Goal: Task Accomplishment & Management: Use online tool/utility

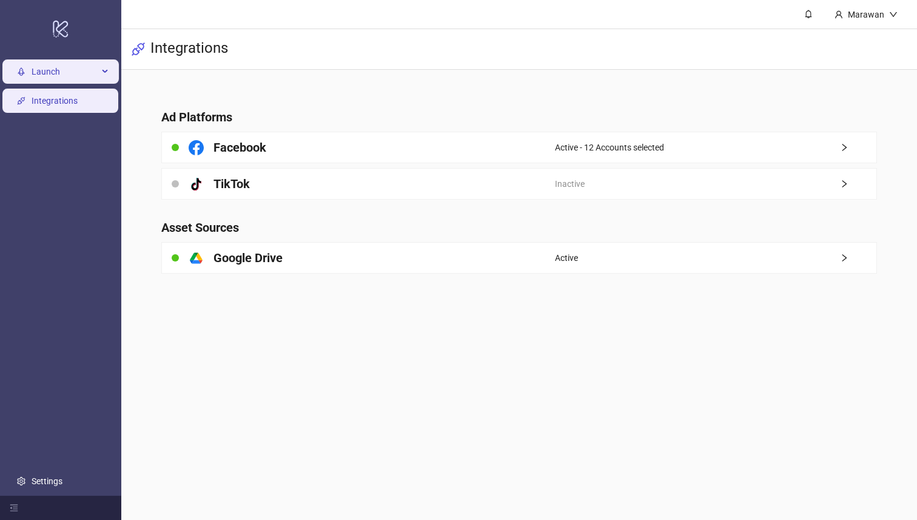
click at [57, 69] on span "Launch" at bounding box center [65, 72] width 67 height 24
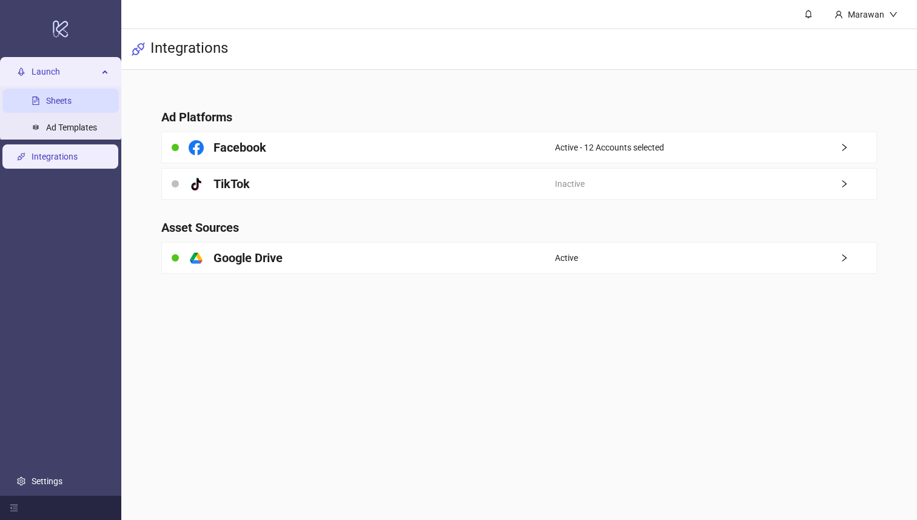
click at [72, 103] on link "Sheets" at bounding box center [58, 101] width 25 height 10
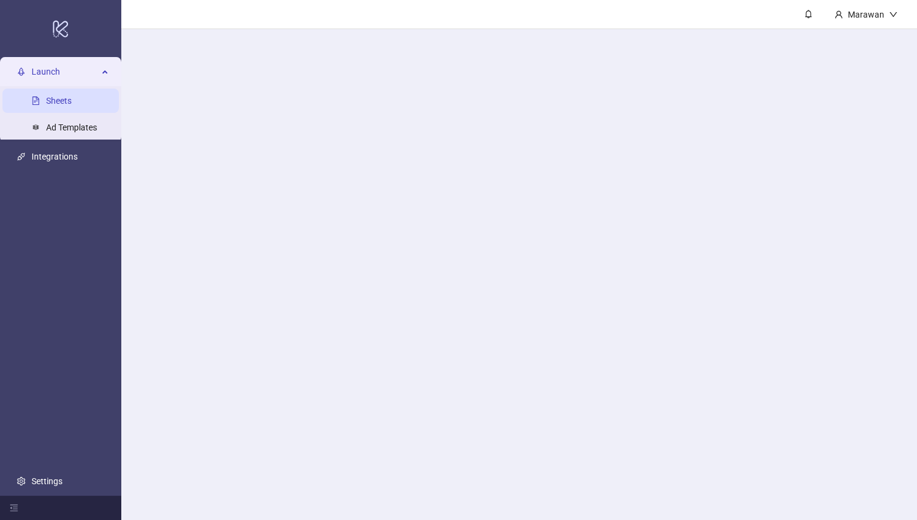
click at [59, 106] on link "Sheets" at bounding box center [58, 101] width 25 height 10
click at [101, 84] on div "Launch" at bounding box center [60, 72] width 117 height 24
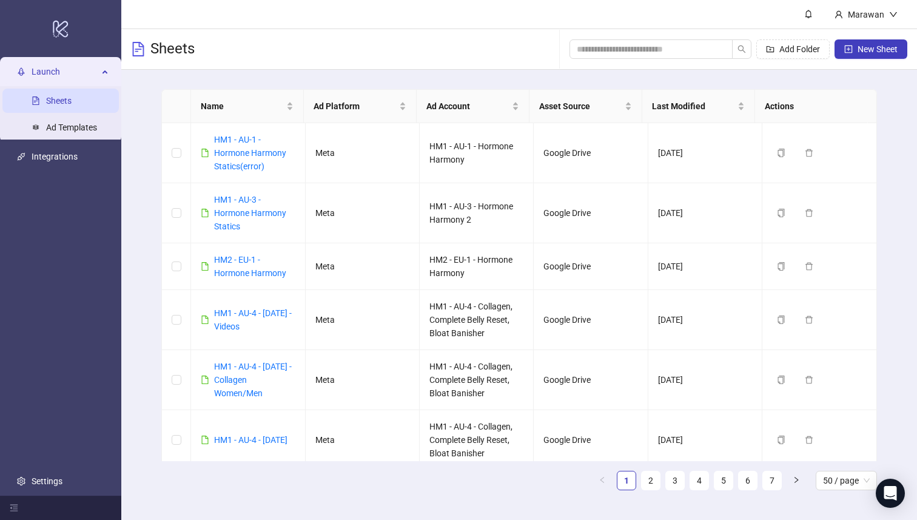
click at [328, 37] on div "Sheets Add Folder New Sheet" at bounding box center [519, 49] width 796 height 41
click at [599, 33] on div "Add Folder New Sheet" at bounding box center [739, 49] width 338 height 39
click at [621, 61] on div "Add Folder New Sheet" at bounding box center [739, 49] width 338 height 39
click at [621, 48] on input "search" at bounding box center [646, 48] width 139 height 13
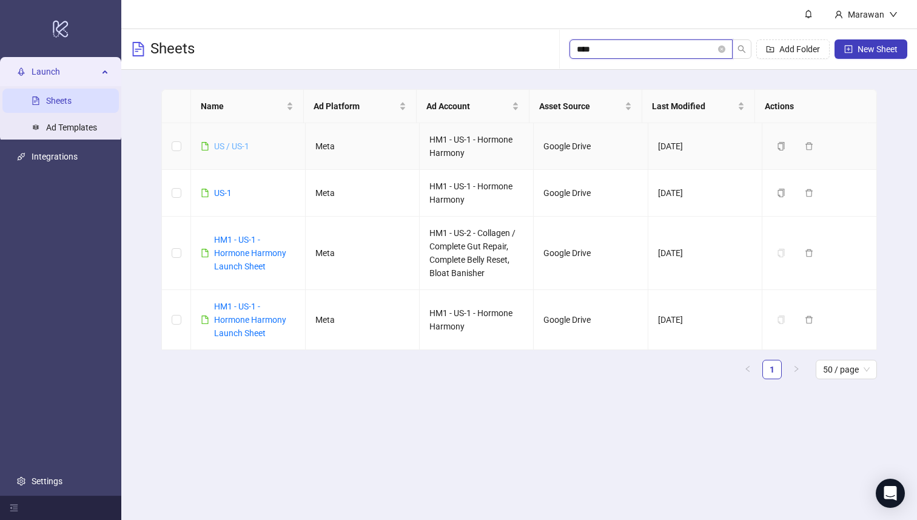
type input "****"
click at [232, 146] on link "US / US-1" at bounding box center [231, 146] width 35 height 10
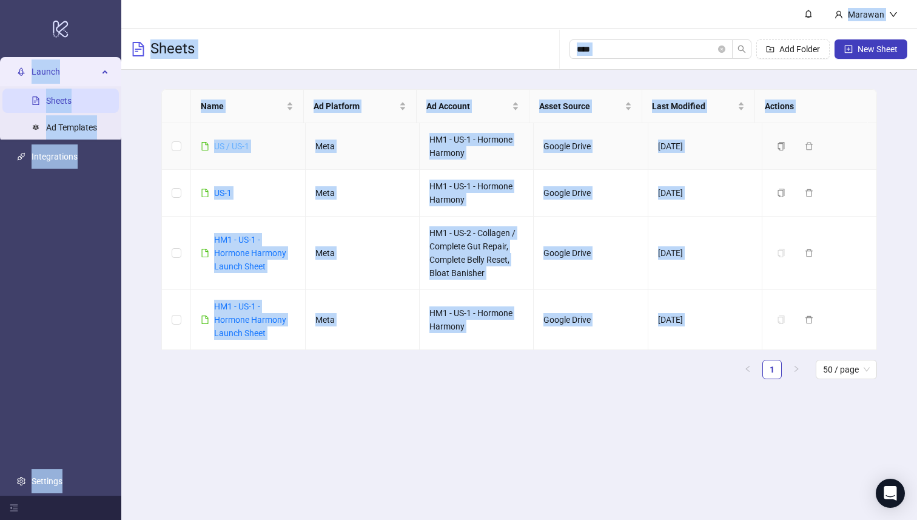
click at [232, 146] on div "logo/logo-mobile Launch Sheets Ad Templates Integrations Settings Marawan Sheet…" at bounding box center [458, 260] width 917 height 520
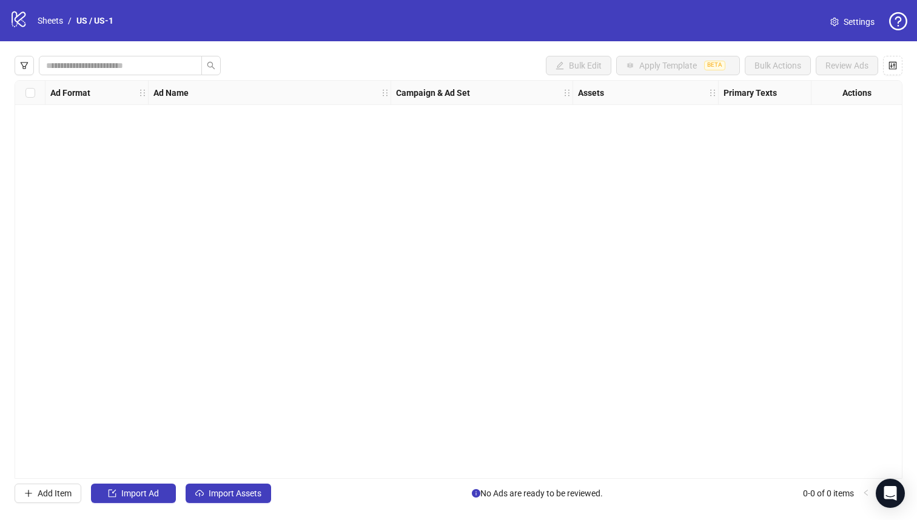
drag, startPoint x: 183, startPoint y: 116, endPoint x: 193, endPoint y: 126, distance: 14.6
click at [188, 123] on div "Ad Format Ad Name Campaign & Ad Set Assets Primary Texts Headlines Descriptions…" at bounding box center [459, 279] width 888 height 399
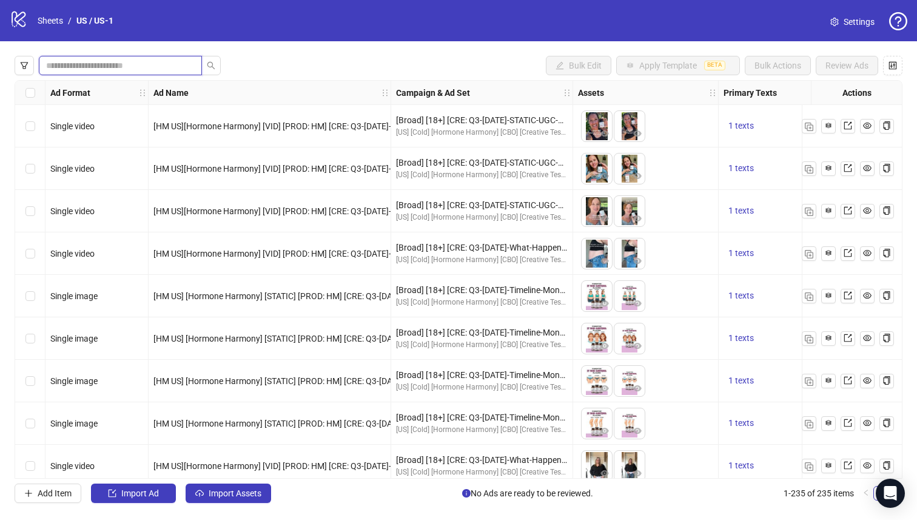
click at [116, 65] on input "search" at bounding box center [115, 65] width 139 height 13
click at [38, 67] on div at bounding box center [118, 65] width 206 height 19
click at [23, 66] on icon "filter" at bounding box center [24, 65] width 7 height 7
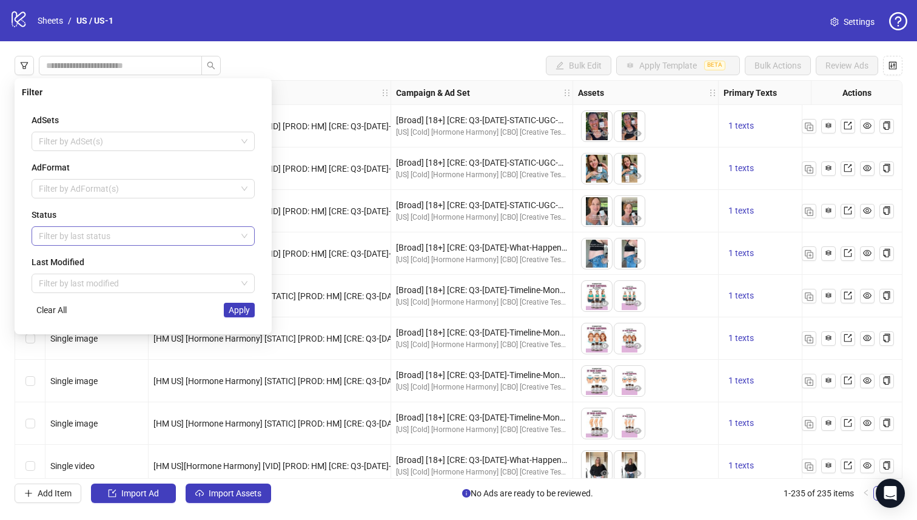
click at [120, 229] on div at bounding box center [137, 236] width 206 height 17
click at [137, 256] on div "Draft" at bounding box center [143, 260] width 204 height 13
click at [246, 315] on button "Apply" at bounding box center [239, 310] width 31 height 15
click at [246, 312] on div "[HM US] [Hormone Harmony] [STATIC] [PROD: HM] [CRE: Q3-[DATE]-Timeline-Months-[…" at bounding box center [270, 296] width 243 height 42
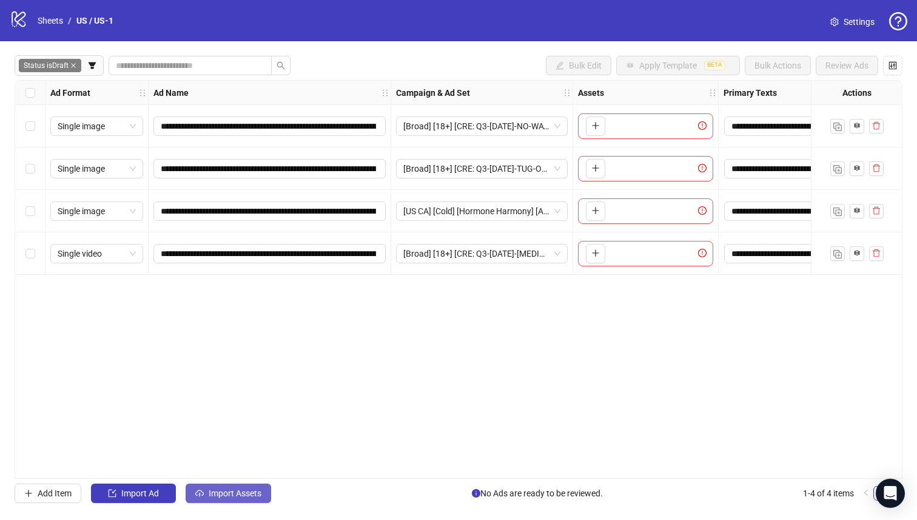
click at [241, 495] on span "Import Assets" at bounding box center [235, 493] width 53 height 10
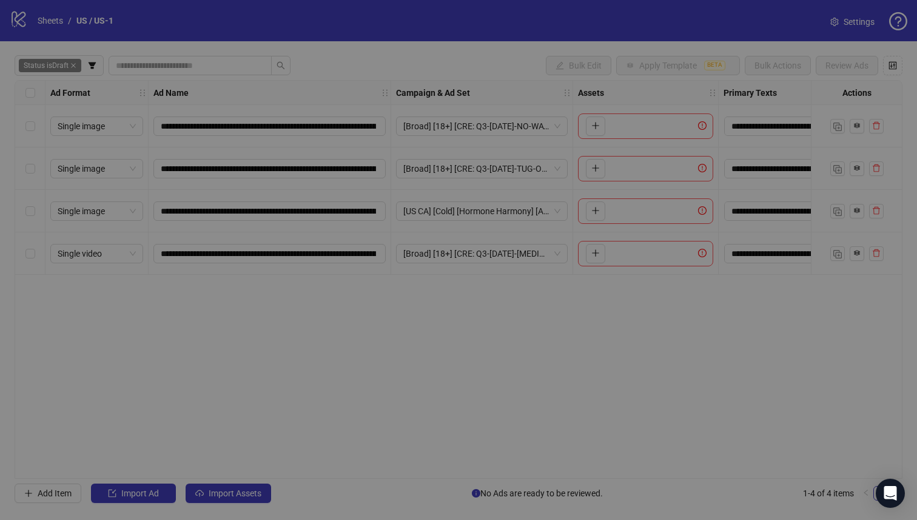
drag, startPoint x: 241, startPoint y: 495, endPoint x: 268, endPoint y: 402, distance: 96.6
click at [241, 495] on div "Import Assets in Bulk 1 Asset Selection Select your assets 2 Distribution Choos…" at bounding box center [459, 283] width 826 height 445
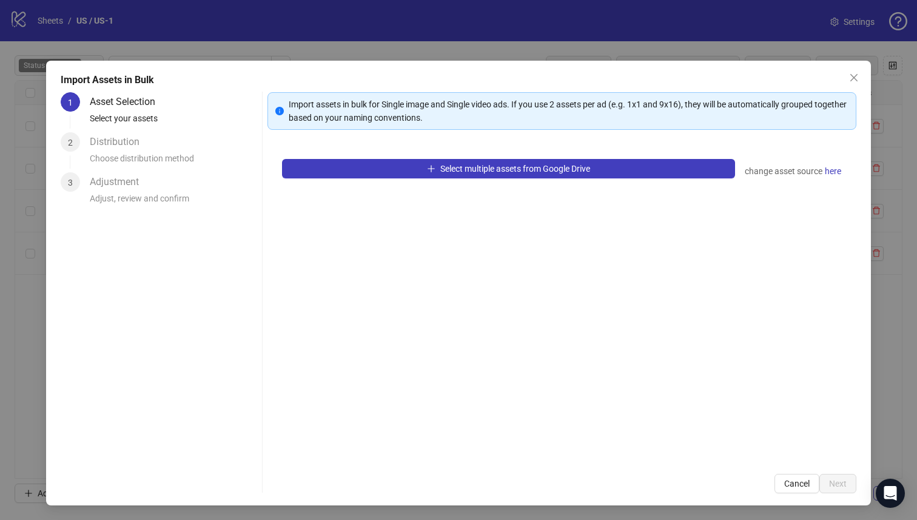
click at [397, 153] on div "Select multiple assets from Google Drive change asset source here" at bounding box center [563, 301] width 590 height 315
click at [396, 155] on div "Select multiple assets from Google Drive change asset source here" at bounding box center [563, 301] width 590 height 315
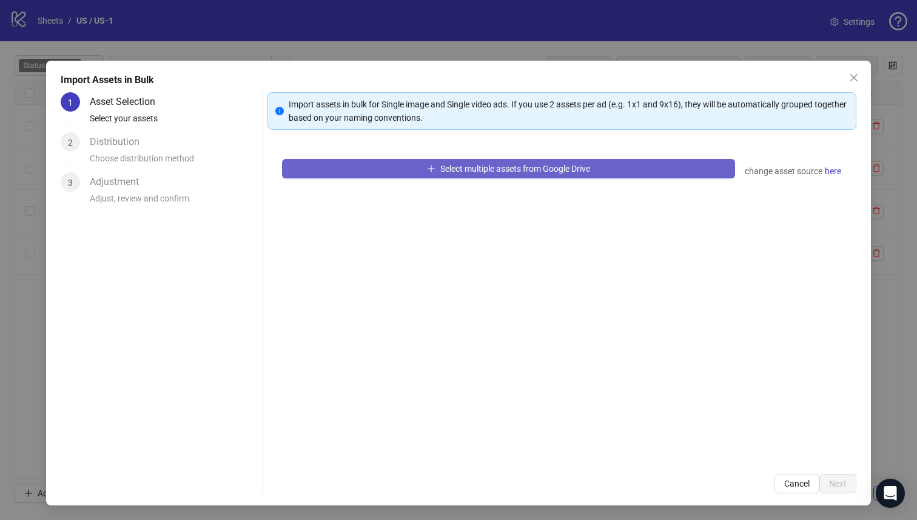
click at [395, 166] on button "Select multiple assets from Google Drive" at bounding box center [509, 168] width 454 height 19
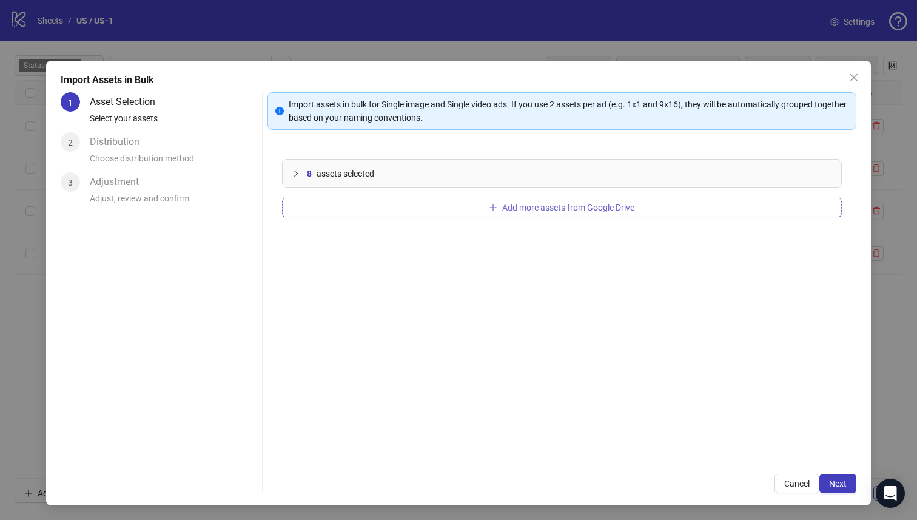
click at [400, 208] on button "Add more assets from Google Drive" at bounding box center [562, 207] width 561 height 19
click at [448, 208] on button "Add more assets from Google Drive" at bounding box center [562, 207] width 561 height 19
click at [406, 210] on button "Add more assets from Google Drive" at bounding box center [562, 207] width 561 height 19
click at [432, 203] on button "Add more assets from Google Drive" at bounding box center [562, 207] width 561 height 19
click at [420, 208] on button "Add more assets from Google Drive" at bounding box center [562, 207] width 561 height 19
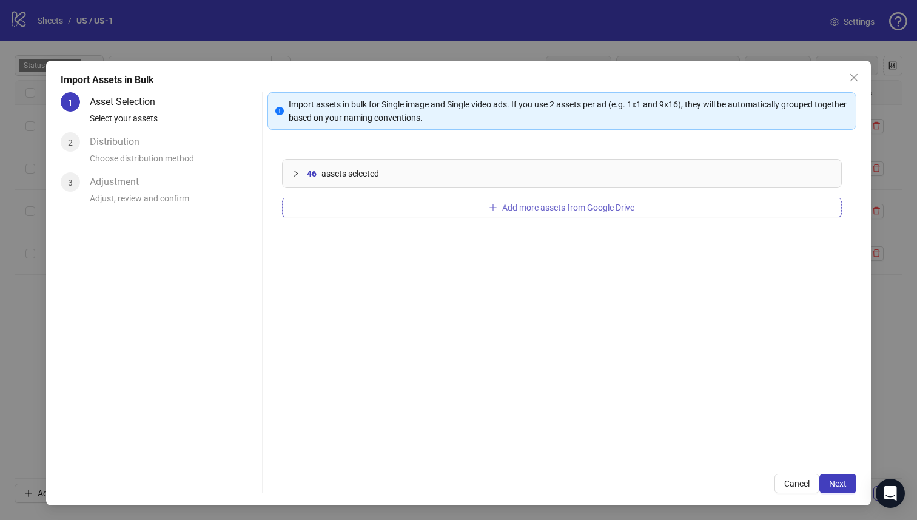
click at [489, 209] on icon "plus" at bounding box center [493, 207] width 8 height 8
click at [835, 485] on span "Next" at bounding box center [838, 484] width 18 height 10
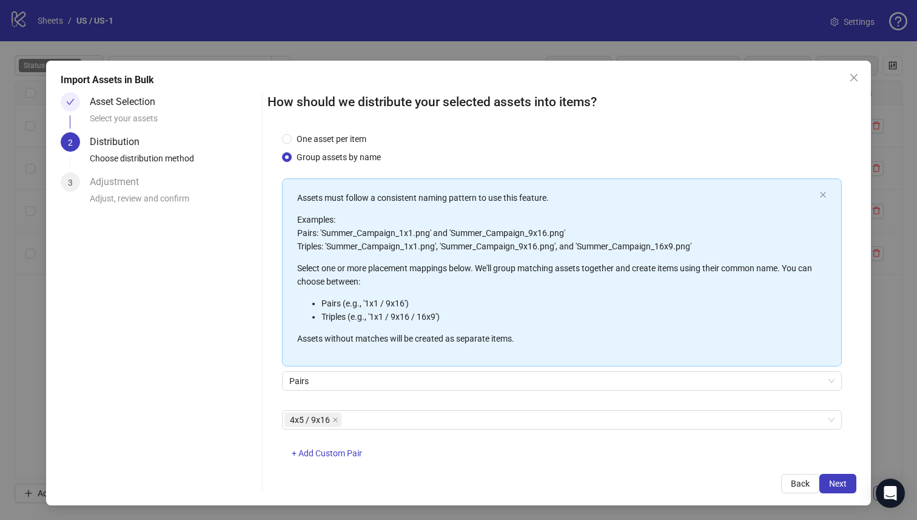
scroll to position [44, 0]
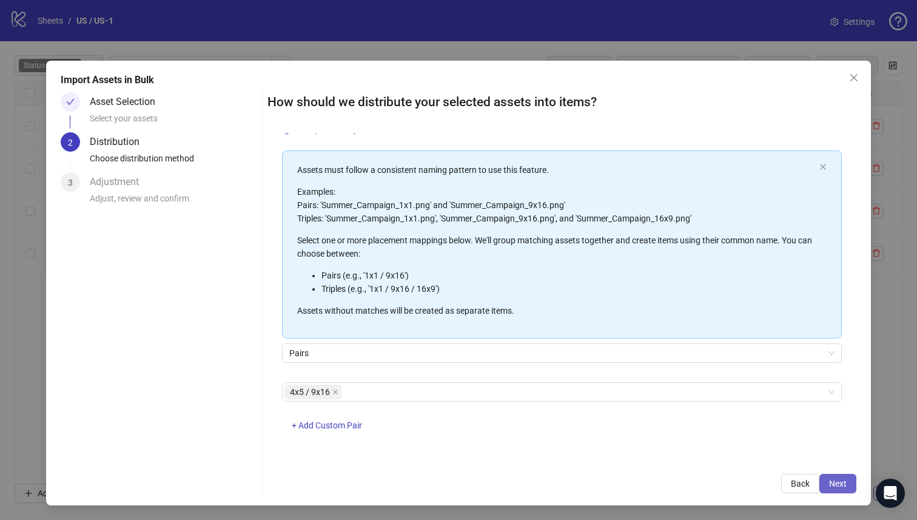
click at [829, 479] on span "Next" at bounding box center [838, 484] width 18 height 10
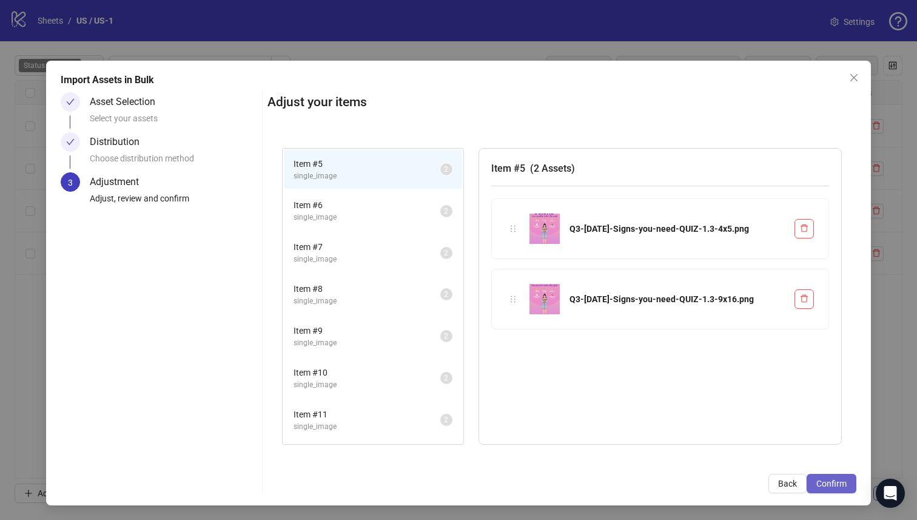
click at [821, 482] on span "Confirm" at bounding box center [832, 484] width 30 height 10
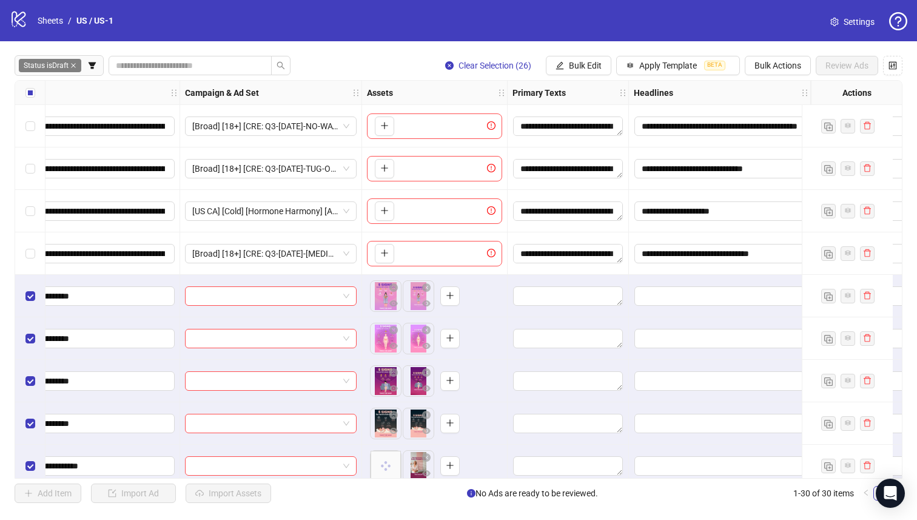
scroll to position [0, 224]
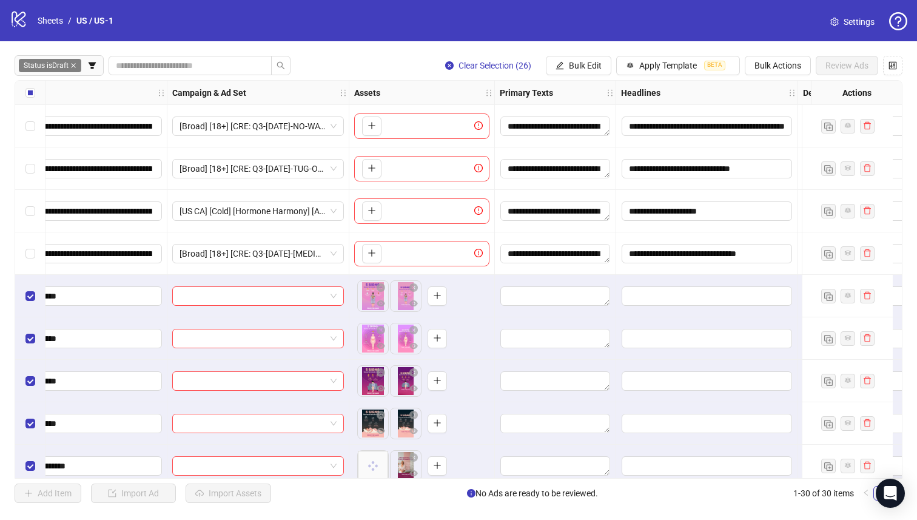
click at [39, 198] on div "Select row 3" at bounding box center [30, 211] width 30 height 42
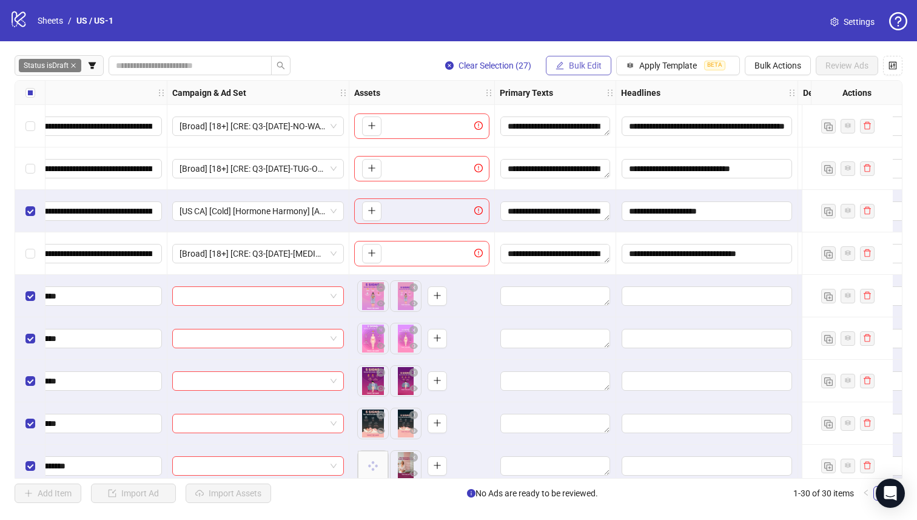
click at [567, 59] on button "Bulk Edit" at bounding box center [579, 65] width 66 height 19
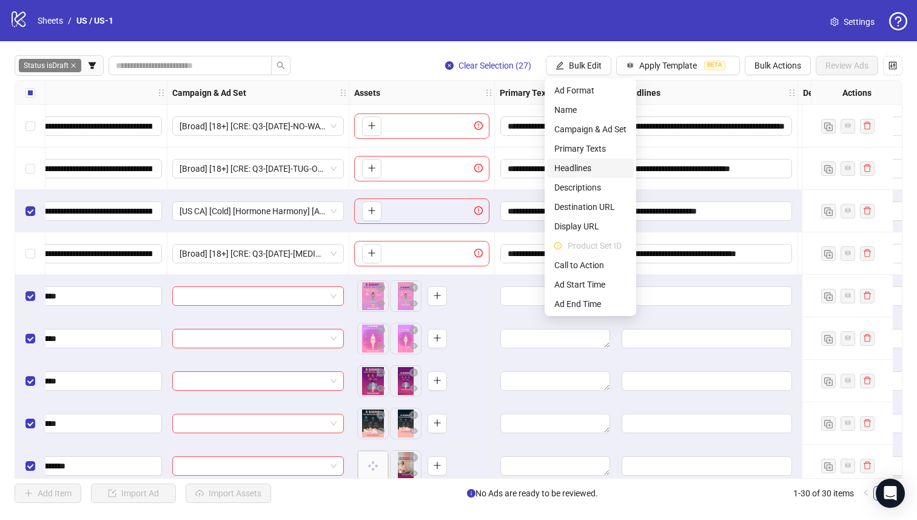
click at [601, 177] on li "Headlines" at bounding box center [590, 167] width 87 height 19
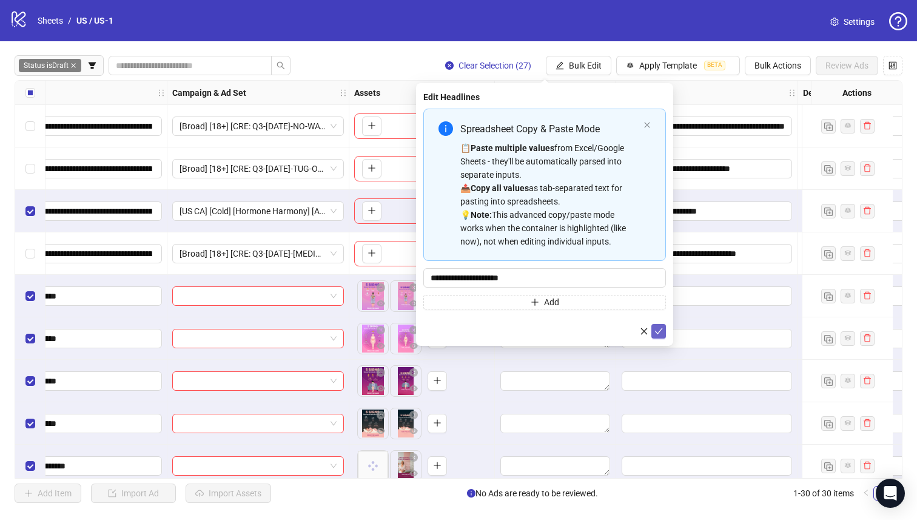
click at [656, 331] on icon "check" at bounding box center [659, 331] width 8 height 8
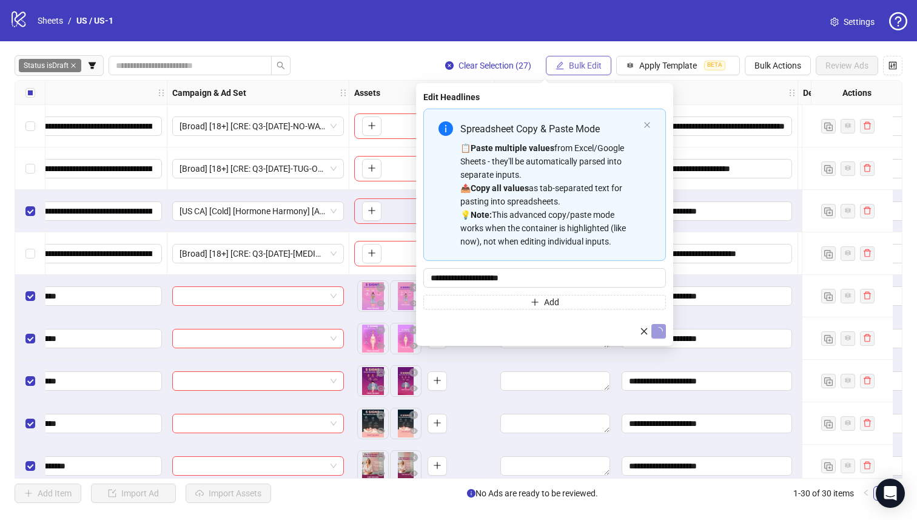
click at [582, 69] on span "Bulk Edit" at bounding box center [585, 66] width 33 height 10
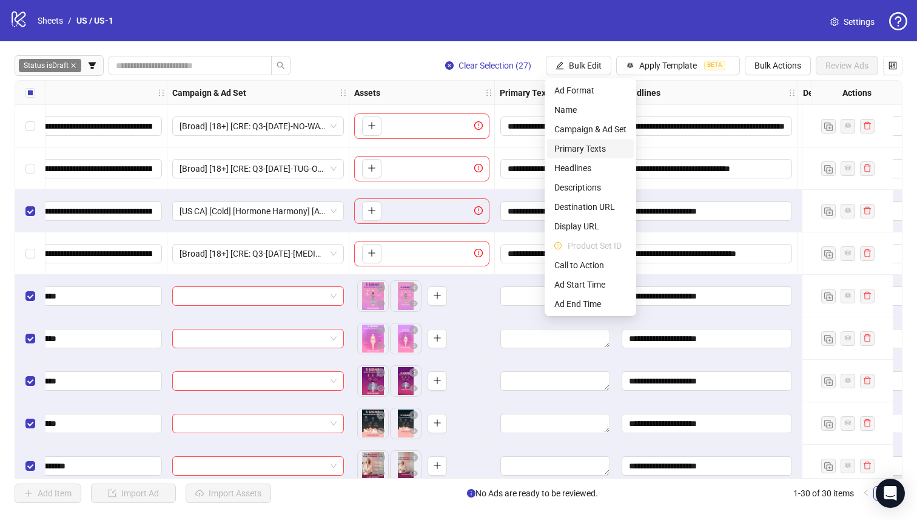
click at [604, 150] on span "Primary Texts" at bounding box center [591, 148] width 72 height 13
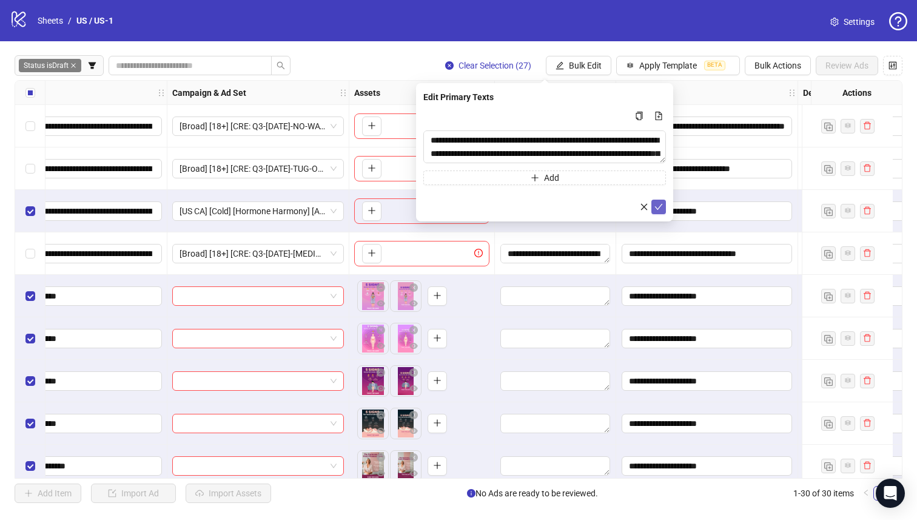
click at [660, 203] on icon "check" at bounding box center [659, 207] width 8 height 8
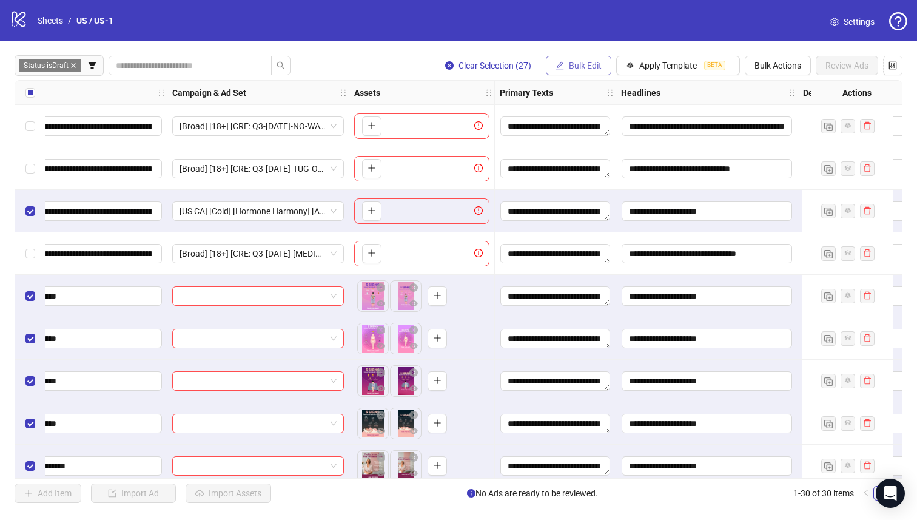
drag, startPoint x: 570, startPoint y: 49, endPoint x: 570, endPoint y: 62, distance: 13.3
click at [570, 49] on div "**********" at bounding box center [458, 279] width 917 height 476
click at [572, 65] on span "Bulk Edit" at bounding box center [585, 66] width 33 height 10
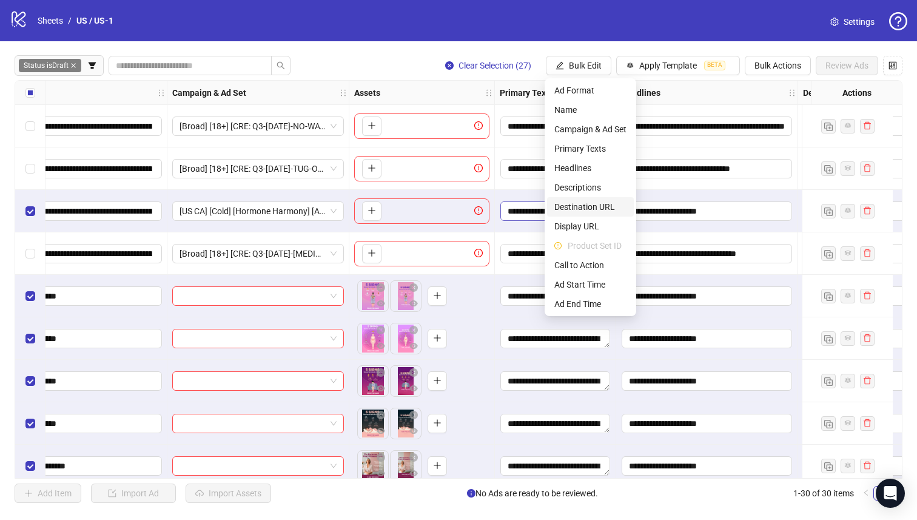
click at [609, 207] on span "Destination URL" at bounding box center [591, 206] width 72 height 13
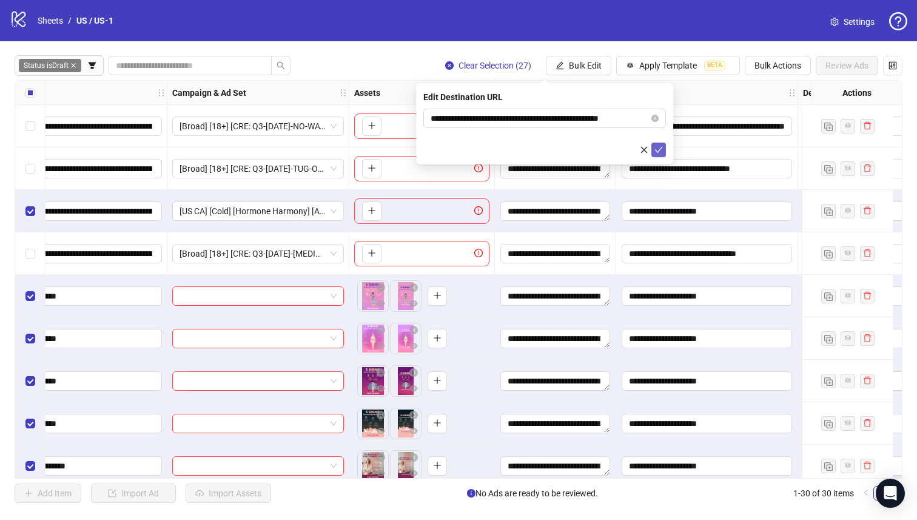
click at [660, 144] on button "submit" at bounding box center [659, 150] width 15 height 15
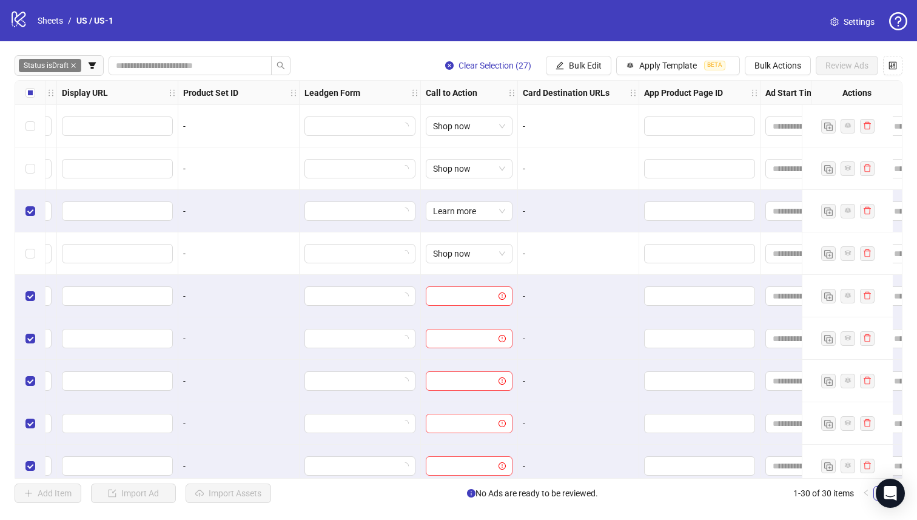
scroll to position [0, 1325]
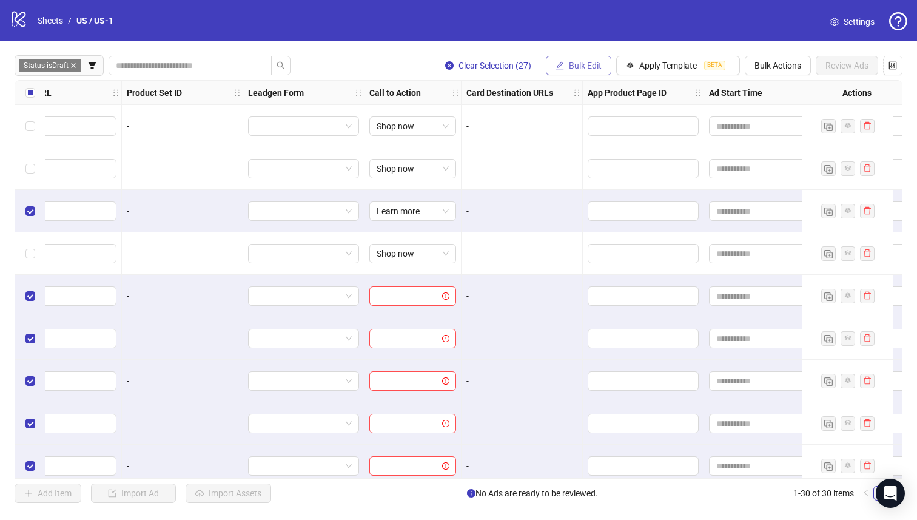
click at [580, 66] on span "Bulk Edit" at bounding box center [585, 66] width 33 height 10
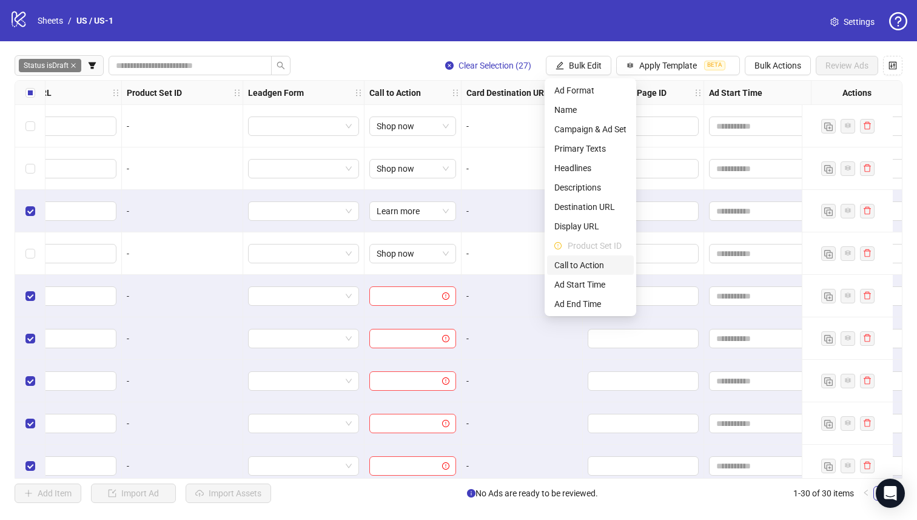
drag, startPoint x: 610, startPoint y: 266, endPoint x: 609, endPoint y: 191, distance: 74.6
click at [610, 266] on span "Call to Action" at bounding box center [591, 264] width 72 height 13
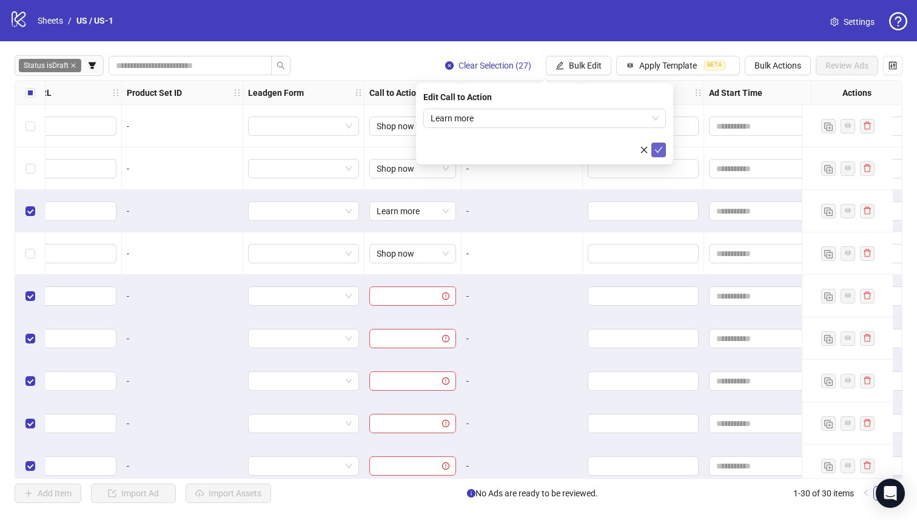
click at [663, 150] on icon "check" at bounding box center [659, 150] width 8 height 8
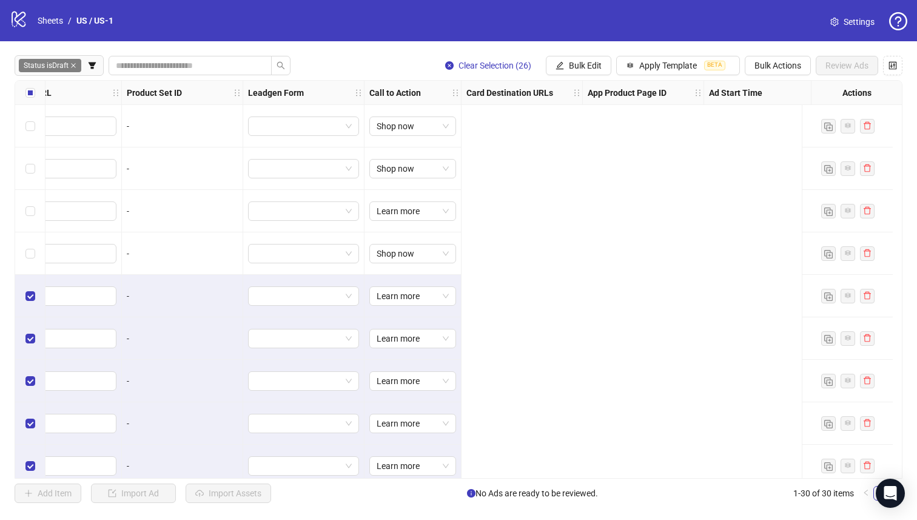
scroll to position [0, 0]
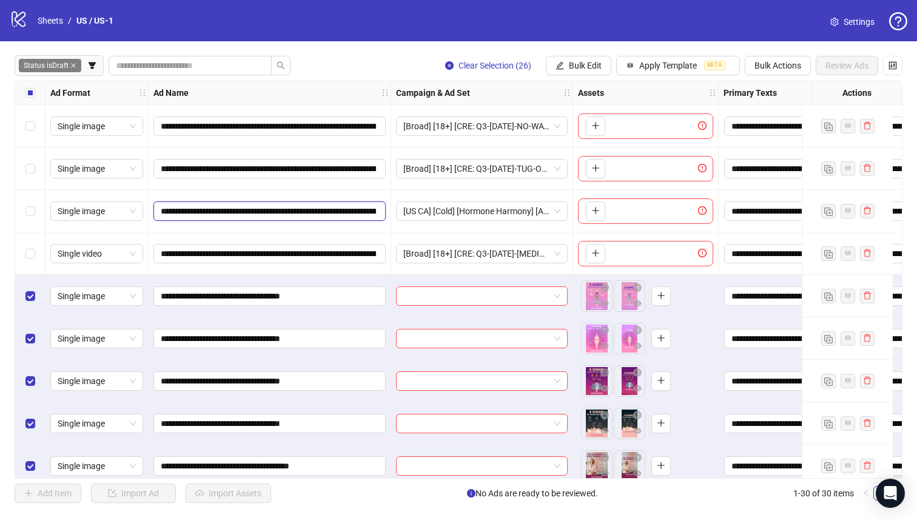
click at [284, 214] on input "**********" at bounding box center [268, 210] width 215 height 13
drag, startPoint x: 286, startPoint y: 213, endPoint x: 305, endPoint y: 214, distance: 18.8
click at [305, 214] on input "**********" at bounding box center [268, 210] width 215 height 13
click at [311, 214] on input "**********" at bounding box center [268, 210] width 215 height 13
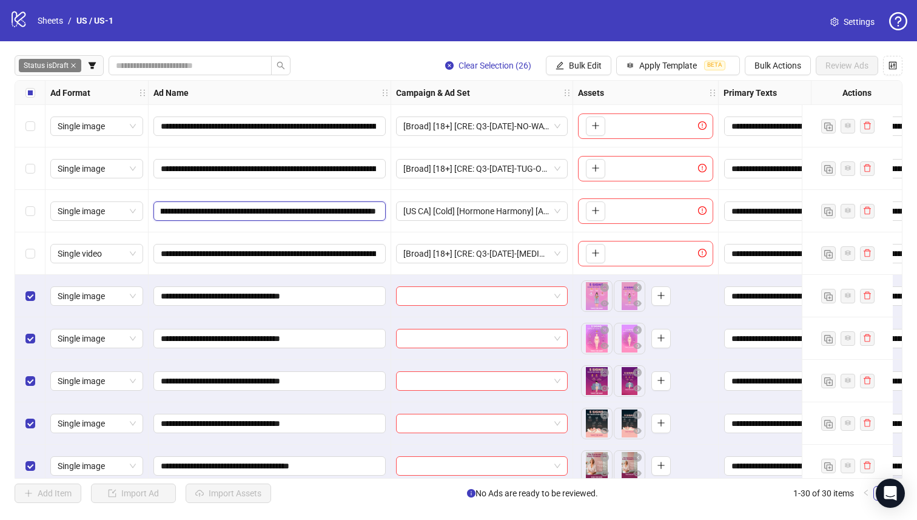
scroll to position [0, 457]
drag, startPoint x: 311, startPoint y: 213, endPoint x: 591, endPoint y: 226, distance: 280.0
click at [576, 70] on button "Bulk Edit" at bounding box center [579, 65] width 66 height 19
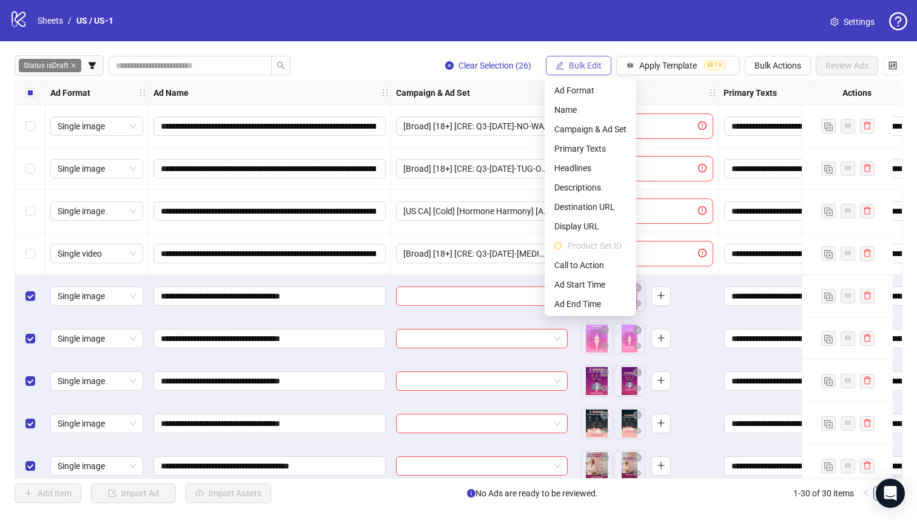
click at [576, 69] on span "Bulk Edit" at bounding box center [585, 66] width 33 height 10
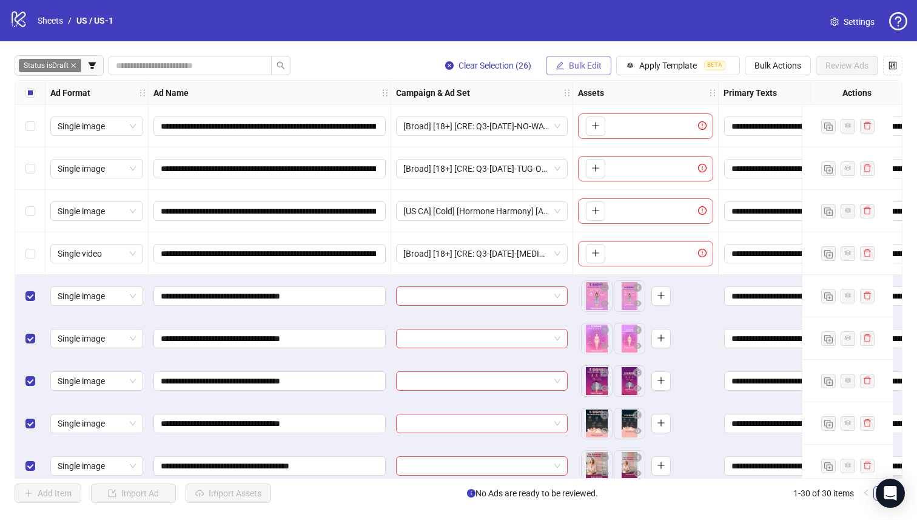
click at [570, 70] on span "Bulk Edit" at bounding box center [585, 66] width 33 height 10
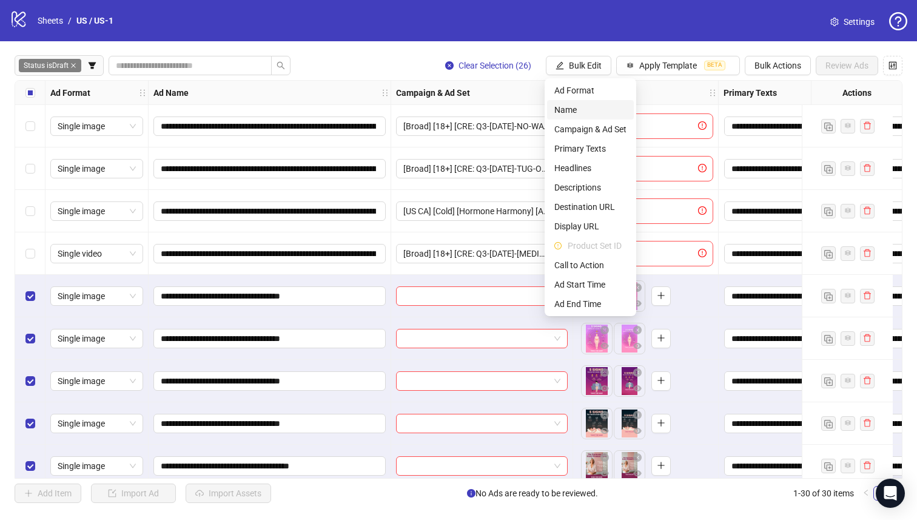
click at [568, 106] on span "Name" at bounding box center [591, 109] width 72 height 13
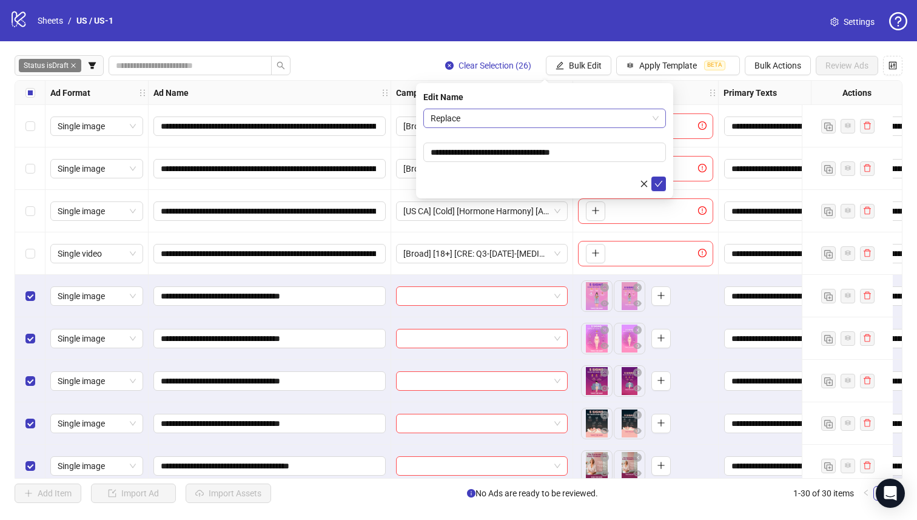
click at [518, 118] on span "Replace" at bounding box center [545, 118] width 228 height 18
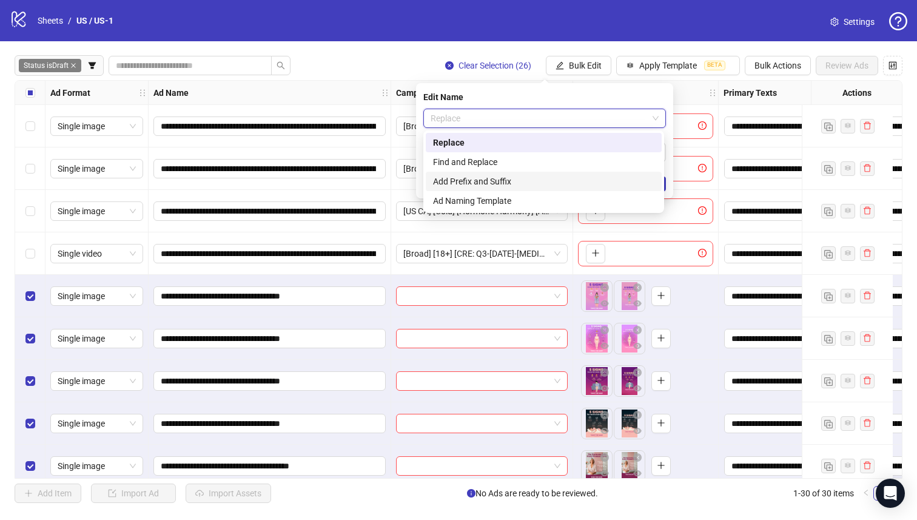
click at [510, 178] on div "Add Prefix and Suffix" at bounding box center [543, 181] width 221 height 13
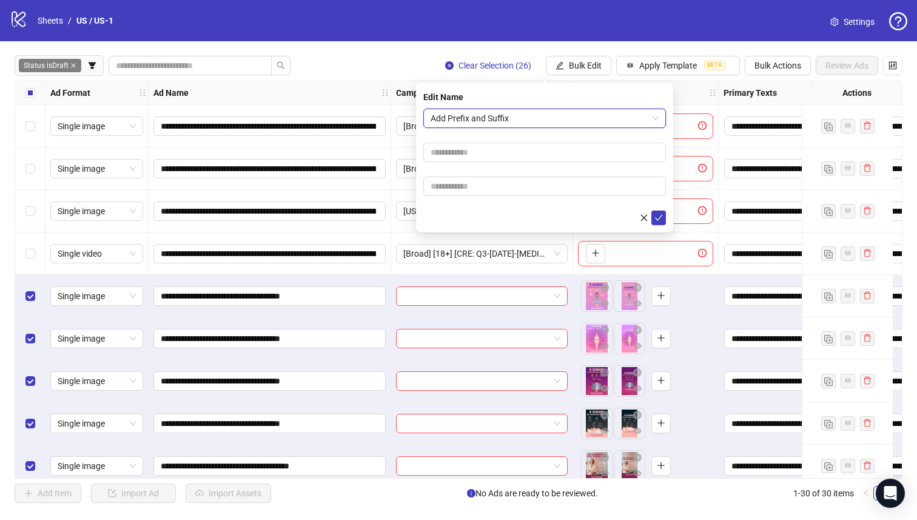
click at [501, 204] on form "Add Prefix and Suffix Add Prefix and Suffix" at bounding box center [545, 167] width 243 height 117
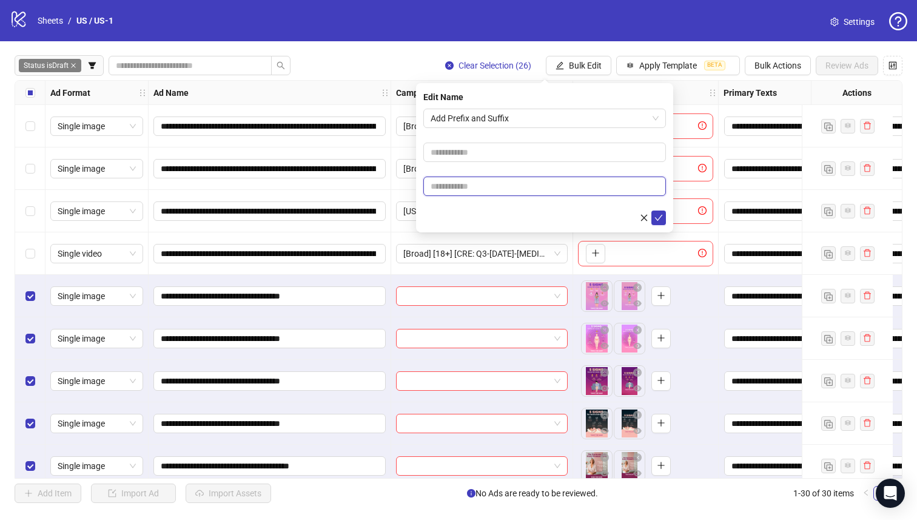
click at [501, 193] on input "text" at bounding box center [545, 186] width 243 height 19
paste input "**********"
type input "**********"
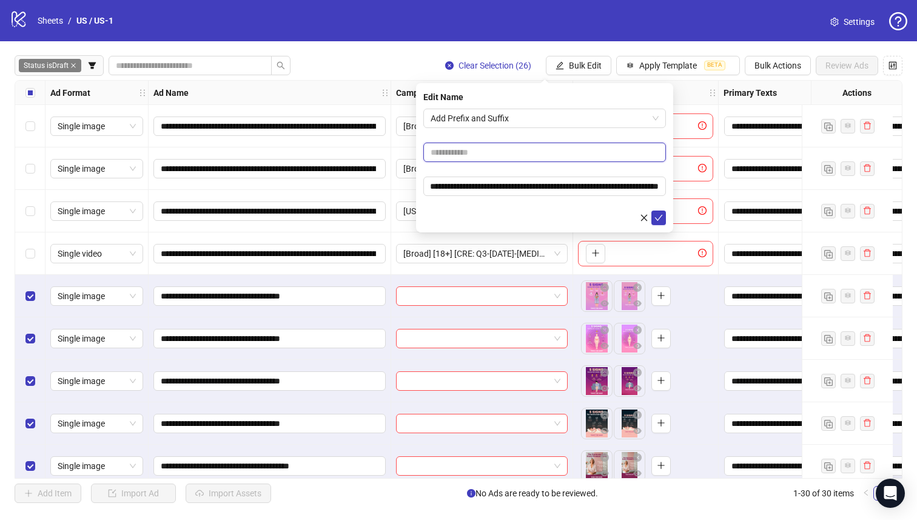
click at [490, 156] on input "text" at bounding box center [545, 152] width 243 height 19
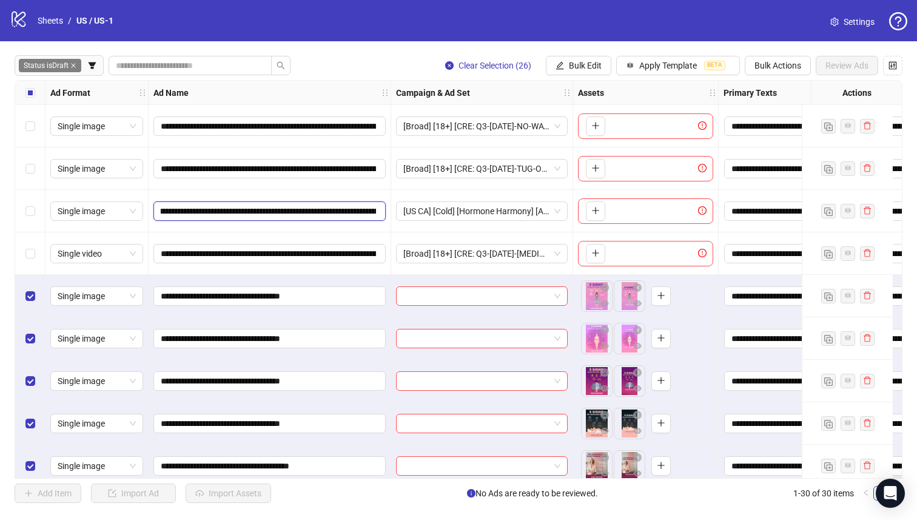
scroll to position [0, 0]
drag, startPoint x: 374, startPoint y: 211, endPoint x: 140, endPoint y: 212, distance: 234.2
click at [571, 57] on button "Bulk Edit" at bounding box center [579, 65] width 66 height 19
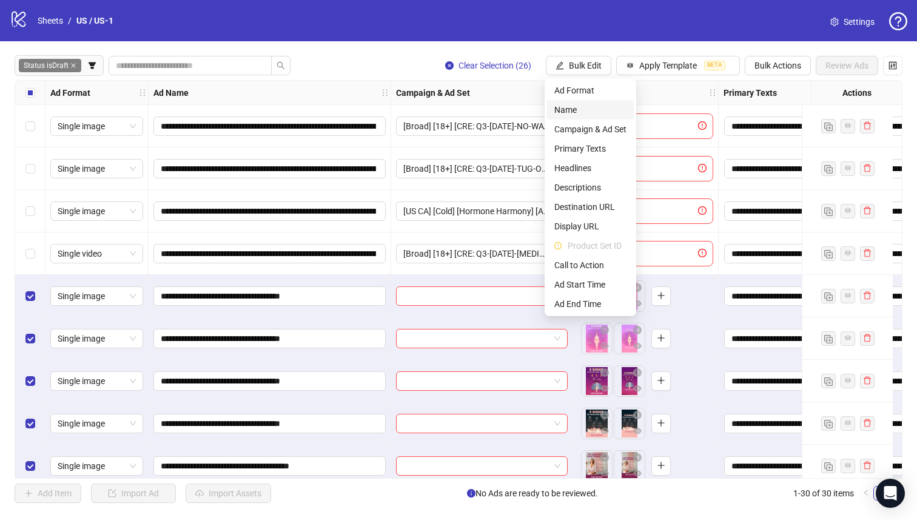
click at [573, 106] on span "Name" at bounding box center [591, 109] width 72 height 13
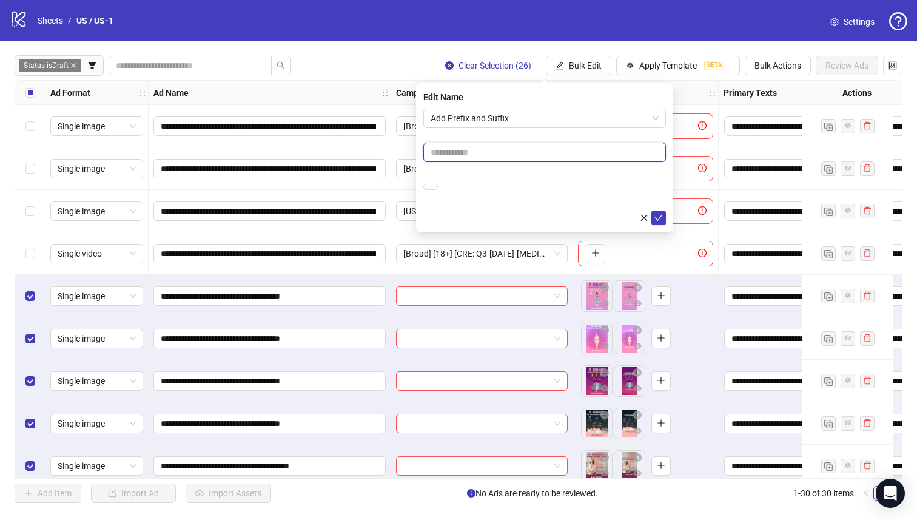
click at [528, 152] on input "text" at bounding box center [545, 152] width 243 height 19
paste input "**********"
type input "**********"
click at [544, 134] on form "**********" at bounding box center [545, 167] width 243 height 117
click at [664, 221] on button "submit" at bounding box center [659, 218] width 15 height 15
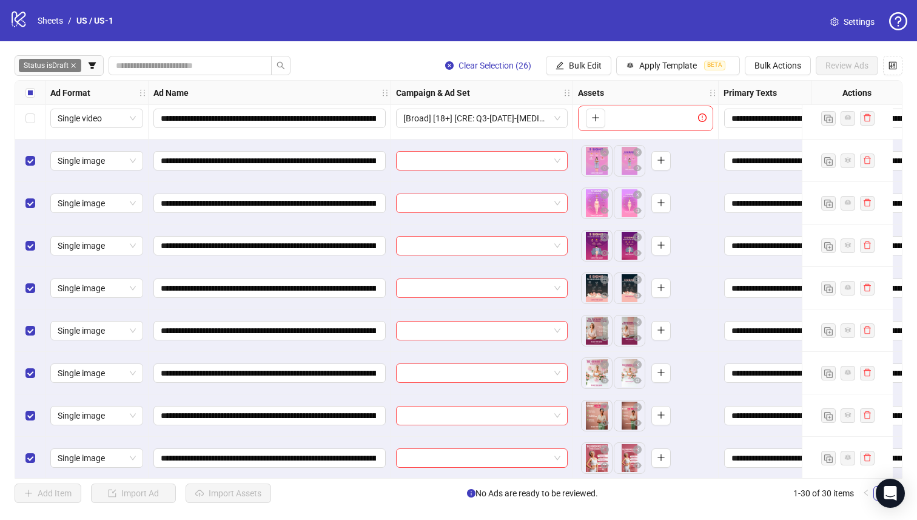
scroll to position [906, 0]
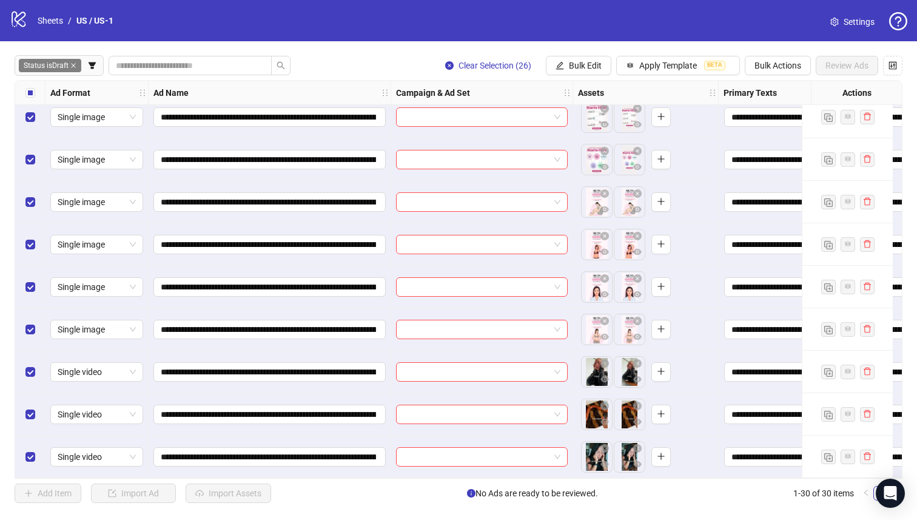
click at [33, 87] on label "Select all rows" at bounding box center [30, 92] width 10 height 13
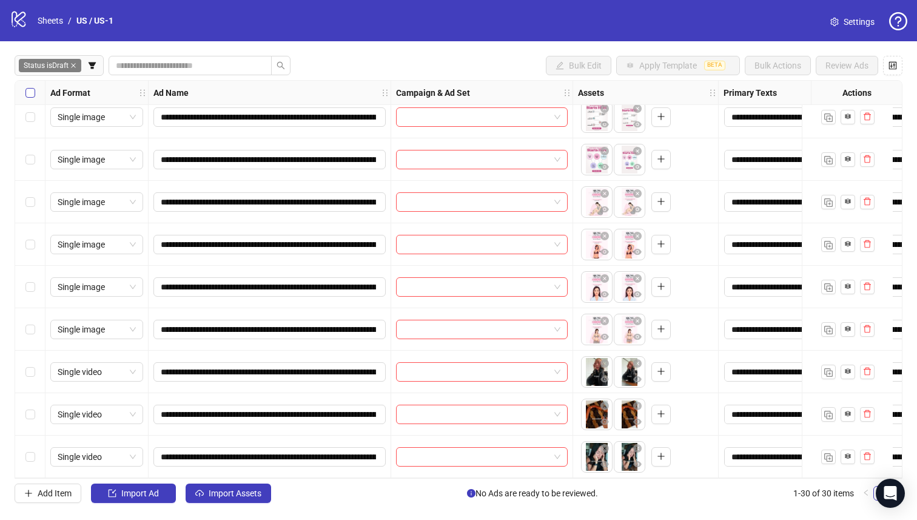
click at [33, 87] on label "Select all rows" at bounding box center [30, 92] width 10 height 13
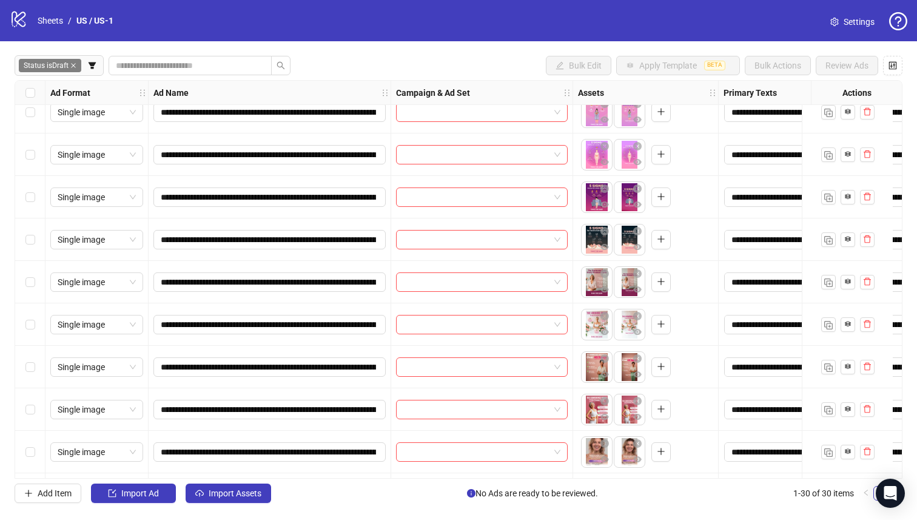
scroll to position [83, 0]
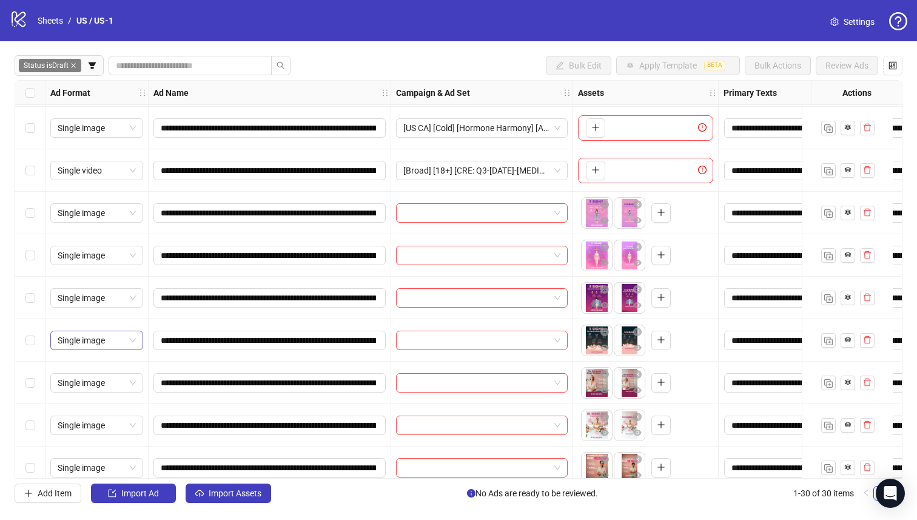
click at [56, 341] on div "Single image" at bounding box center [96, 340] width 93 height 19
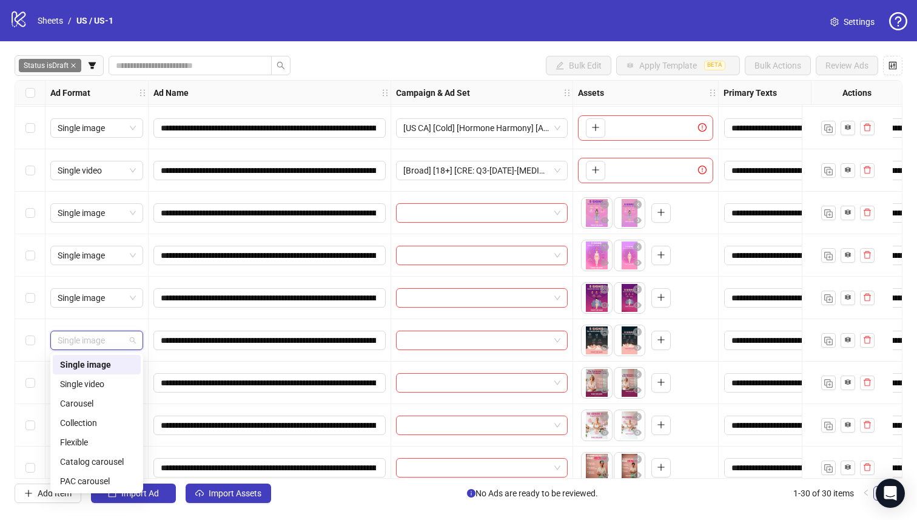
click at [35, 339] on div "Select row 8" at bounding box center [30, 340] width 30 height 42
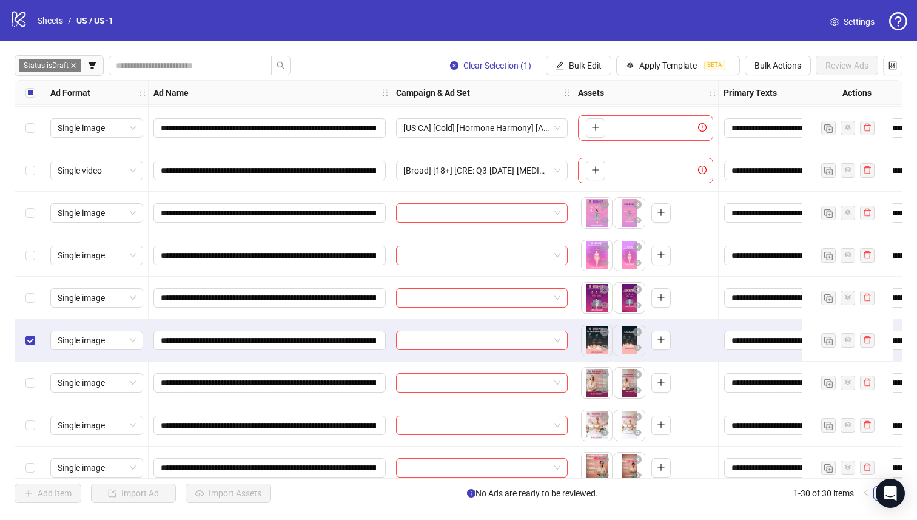
click at [37, 300] on div "Select row 7" at bounding box center [30, 298] width 30 height 42
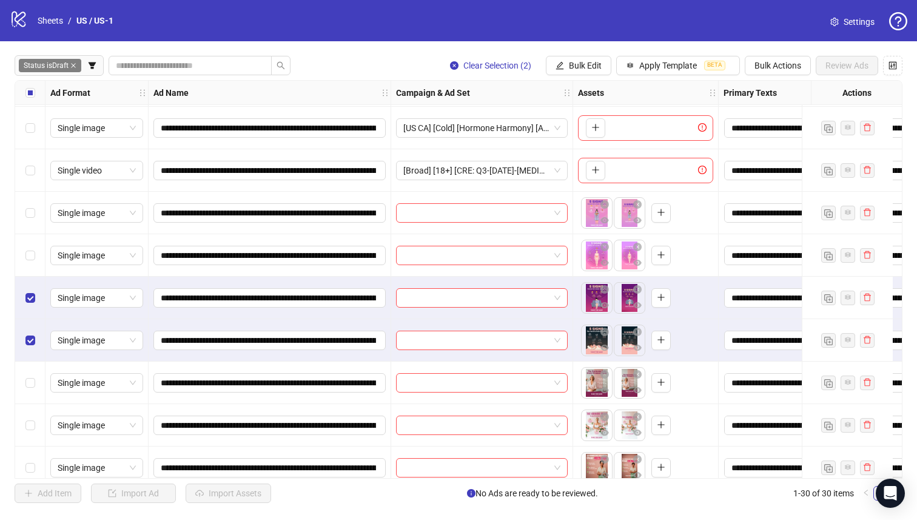
click at [22, 251] on div "Select row 6" at bounding box center [30, 255] width 30 height 42
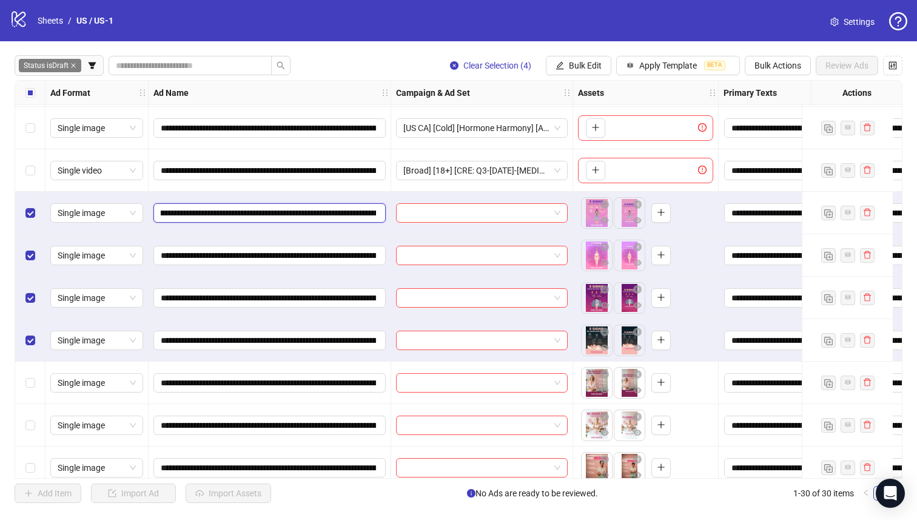
drag, startPoint x: 356, startPoint y: 208, endPoint x: 372, endPoint y: 209, distance: 16.5
click at [372, 209] on input "**********" at bounding box center [268, 212] width 215 height 13
click at [321, 215] on input "**********" at bounding box center [268, 212] width 215 height 13
drag, startPoint x: 293, startPoint y: 215, endPoint x: 337, endPoint y: 216, distance: 44.3
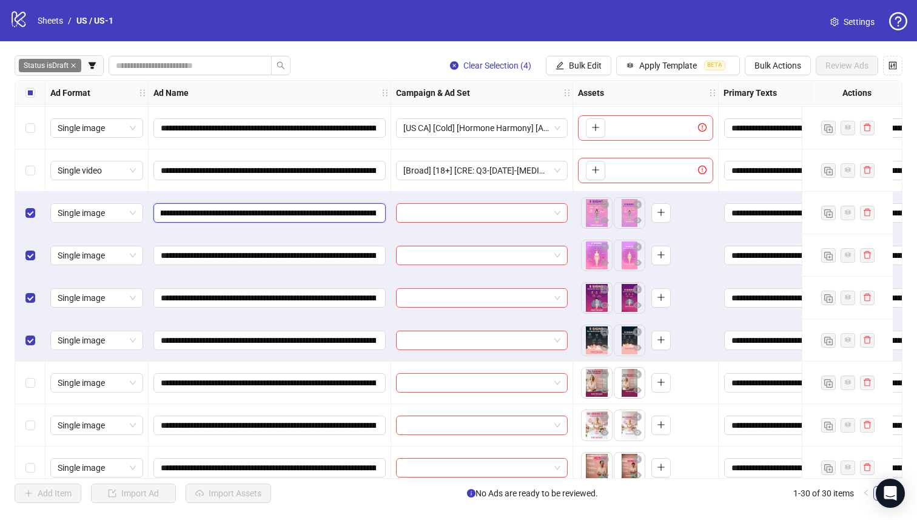
click at [337, 216] on input "**********" at bounding box center [268, 212] width 215 height 13
click at [287, 217] on input "**********" at bounding box center [268, 212] width 215 height 13
drag, startPoint x: 292, startPoint y: 215, endPoint x: 214, endPoint y: 214, distance: 78.3
click at [214, 214] on input "**********" at bounding box center [268, 212] width 215 height 13
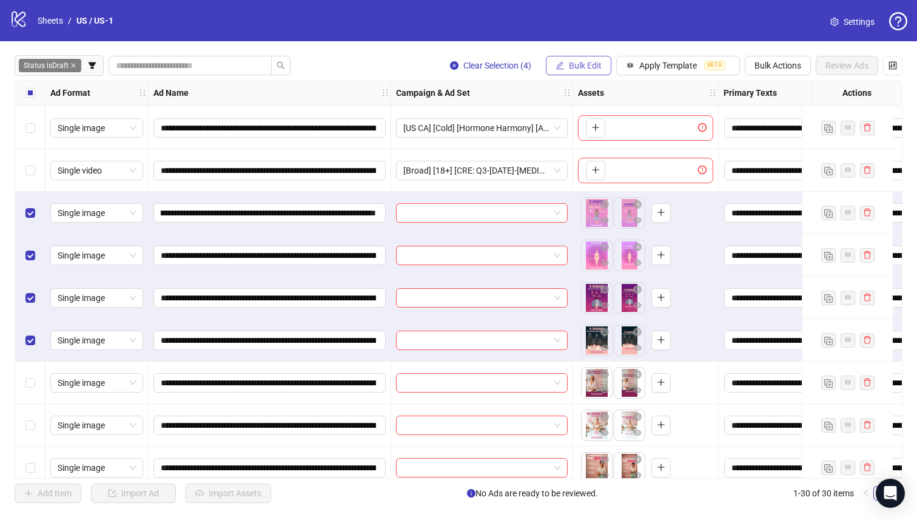
click at [568, 70] on button "Bulk Edit" at bounding box center [579, 65] width 66 height 19
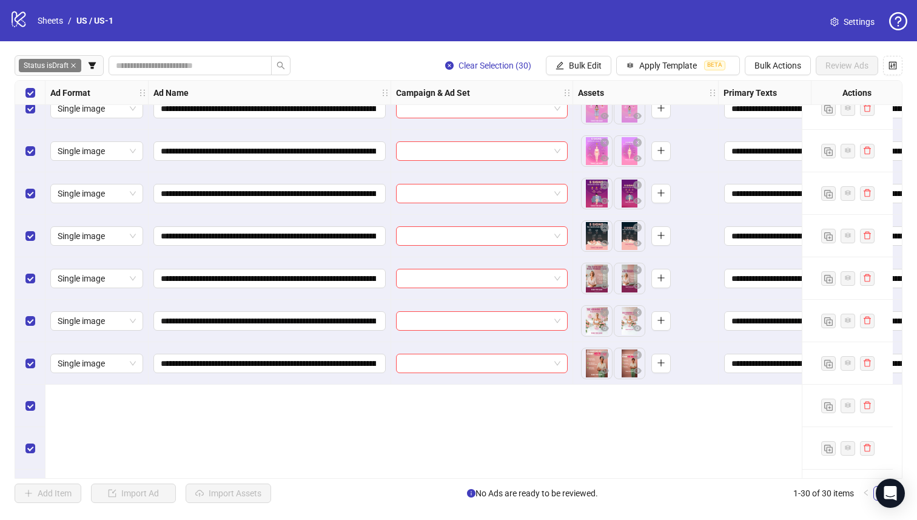
scroll to position [0, 0]
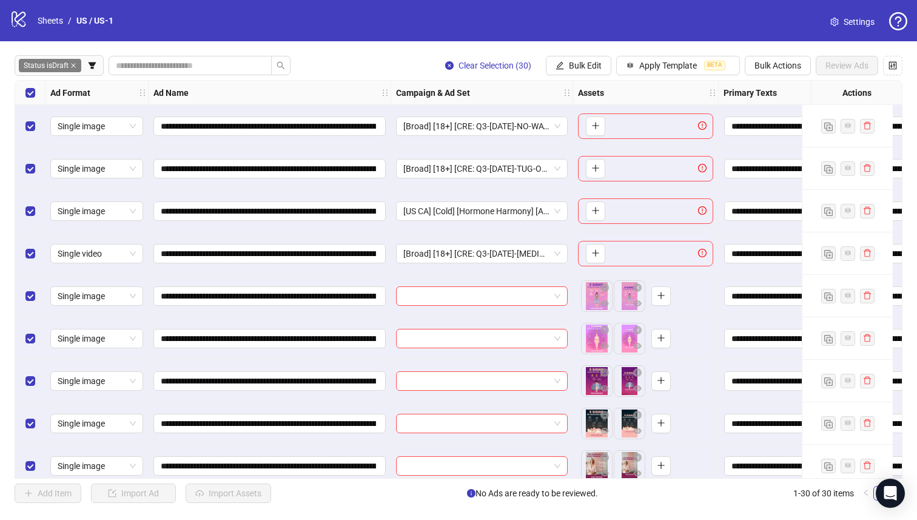
click at [35, 252] on div "Select row 4" at bounding box center [30, 253] width 30 height 42
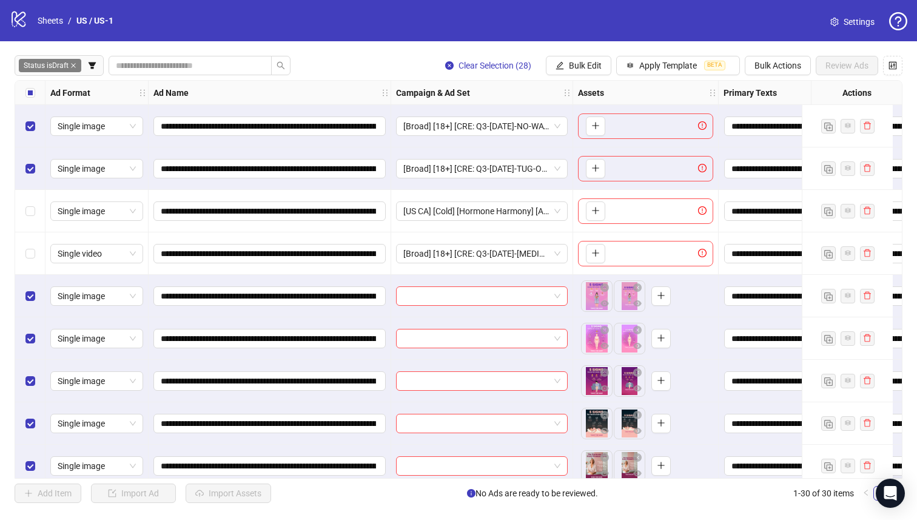
click at [24, 166] on div "Select row 2" at bounding box center [30, 168] width 30 height 42
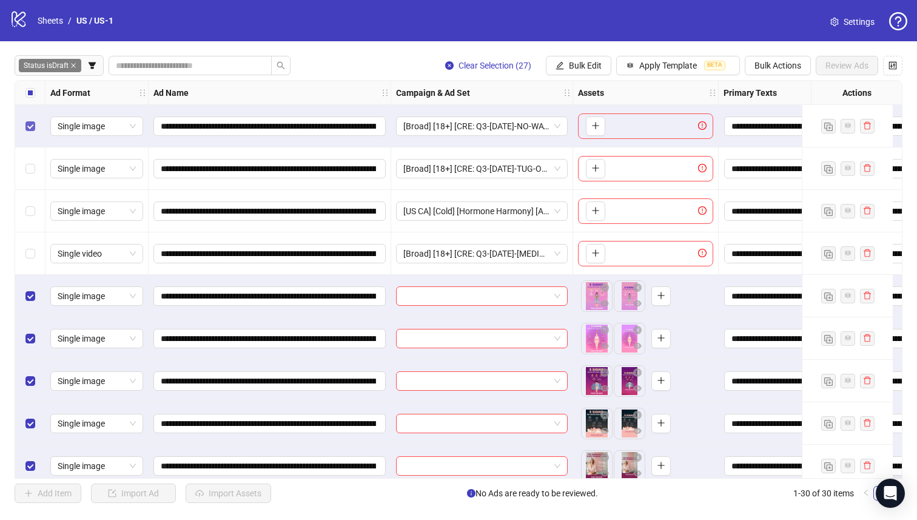
click at [25, 132] on label "Select row 1" at bounding box center [30, 126] width 10 height 13
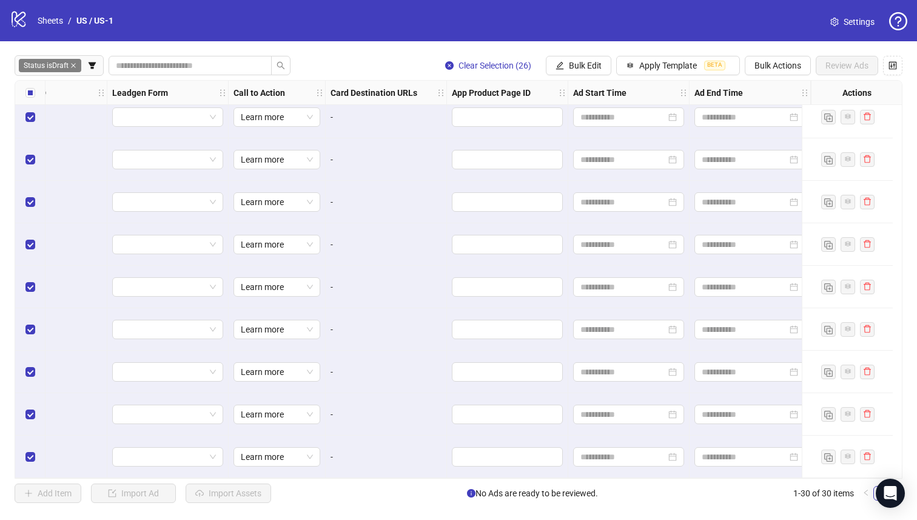
scroll to position [906, 0]
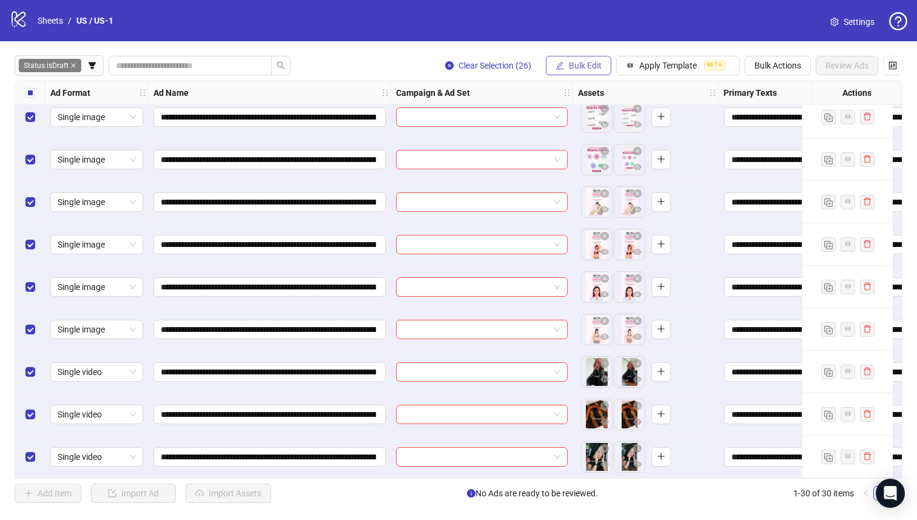
click at [570, 64] on span "Bulk Edit" at bounding box center [585, 66] width 33 height 10
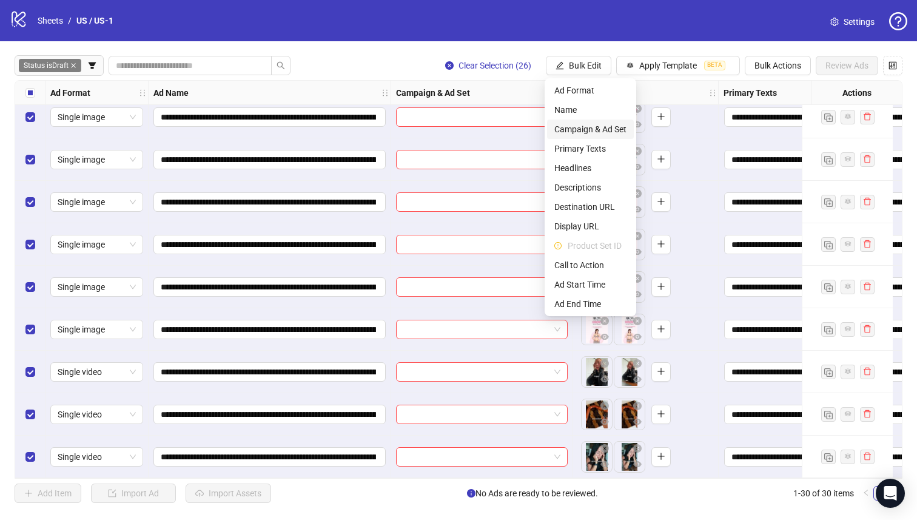
click at [592, 129] on span "Campaign & Ad Set" at bounding box center [591, 129] width 72 height 13
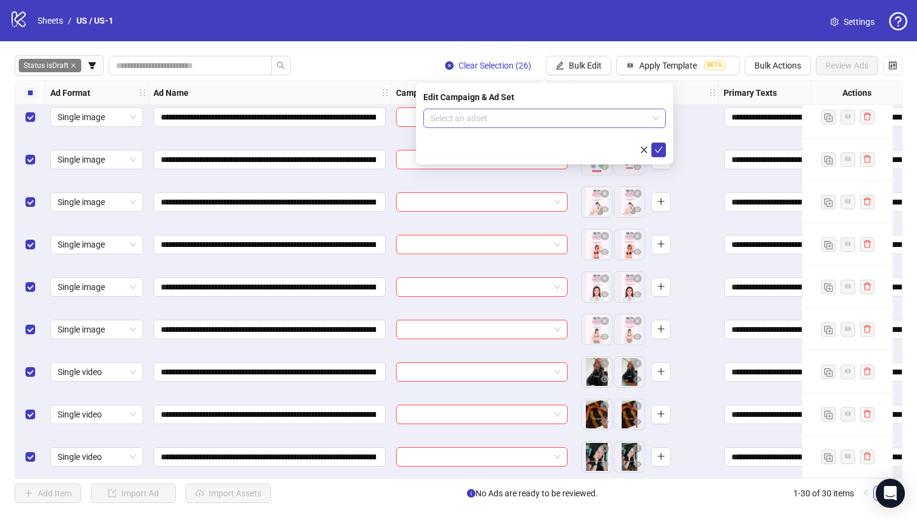
click at [512, 115] on input "search" at bounding box center [539, 118] width 217 height 18
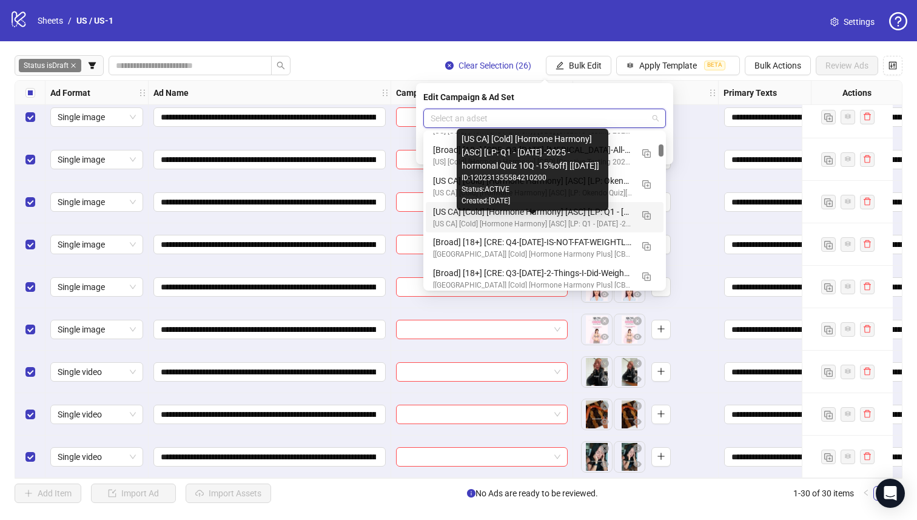
scroll to position [1109, 0]
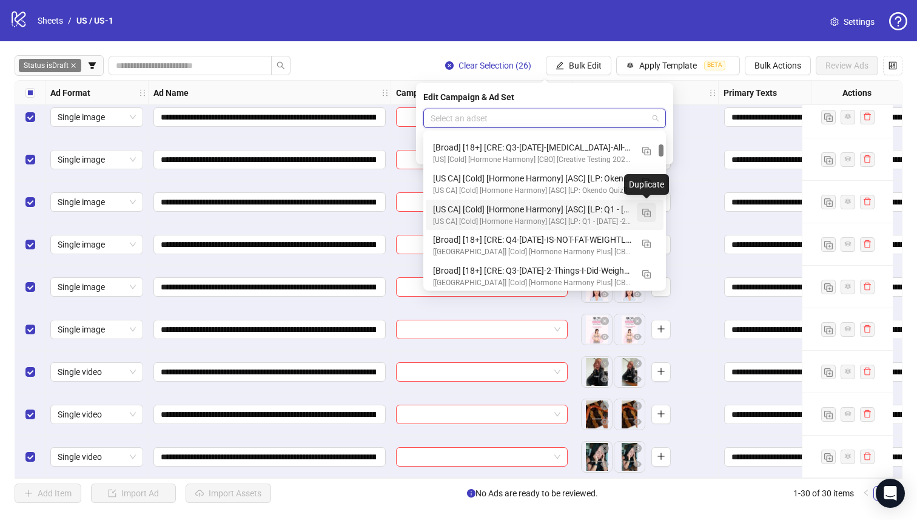
click at [644, 211] on img "button" at bounding box center [647, 213] width 8 height 8
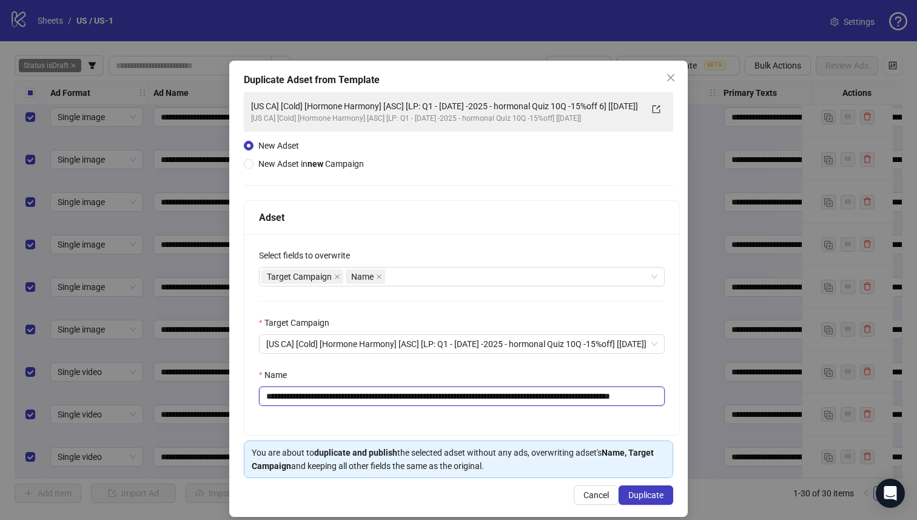
click at [619, 399] on input "**********" at bounding box center [462, 396] width 406 height 19
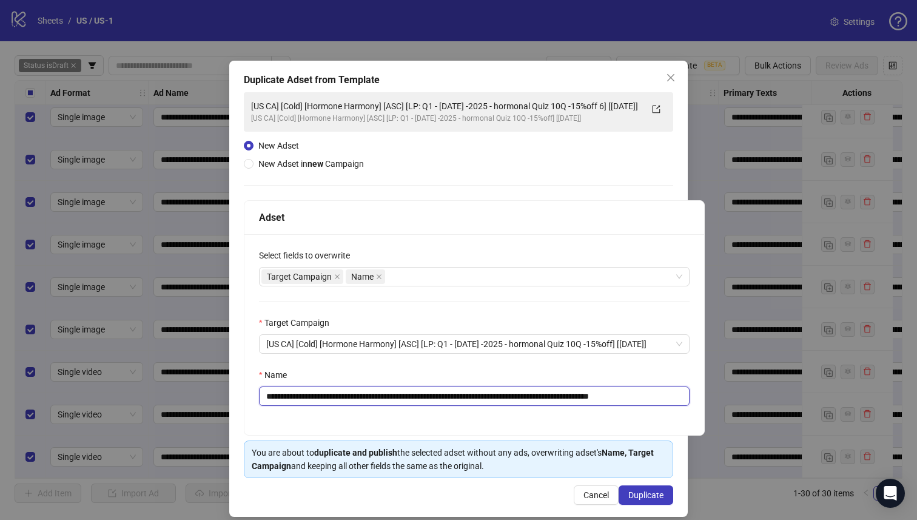
scroll to position [0, 0]
drag, startPoint x: 640, startPoint y: 396, endPoint x: 632, endPoint y: 393, distance: 9.0
click at [632, 393] on input "**********" at bounding box center [474, 396] width 431 height 19
type input "**********"
click at [659, 491] on button "Duplicate" at bounding box center [646, 494] width 55 height 19
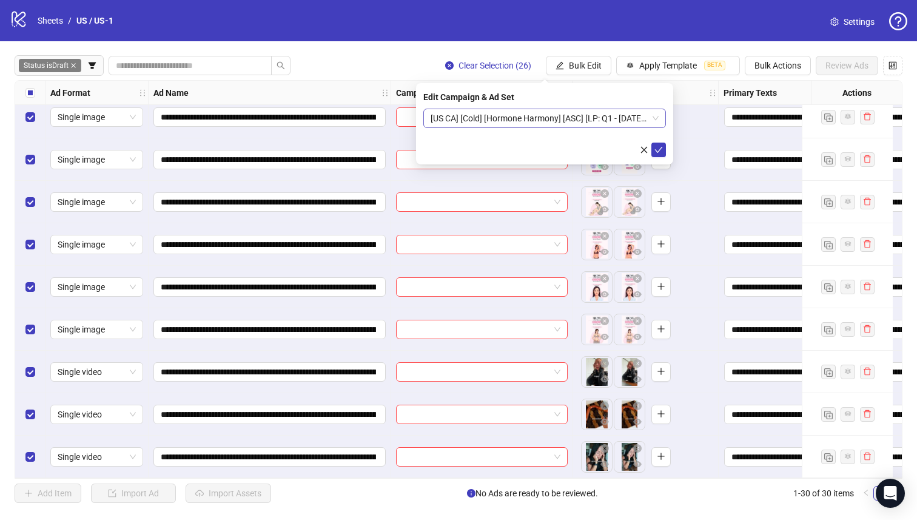
click at [575, 121] on span "[US CA] [Cold] [Hormone Harmony] [ASC] [LP: Q1 - [DATE] -2025 - hormonal Quiz 1…" at bounding box center [545, 118] width 228 height 18
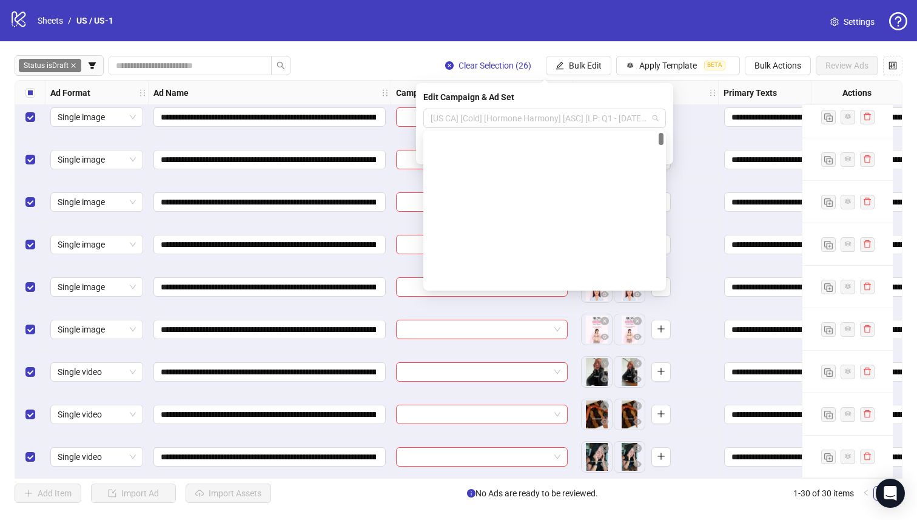
scroll to position [12, 0]
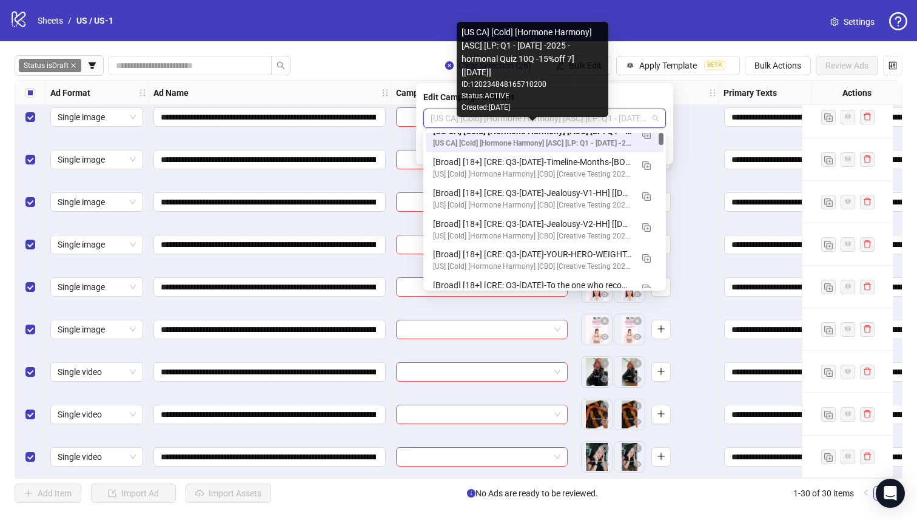
click at [571, 141] on div "[US CA] [Cold] [Hormone Harmony] [ASC] [LP: Q1 - [DATE] -2025 - hormonal Quiz 1…" at bounding box center [532, 144] width 199 height 12
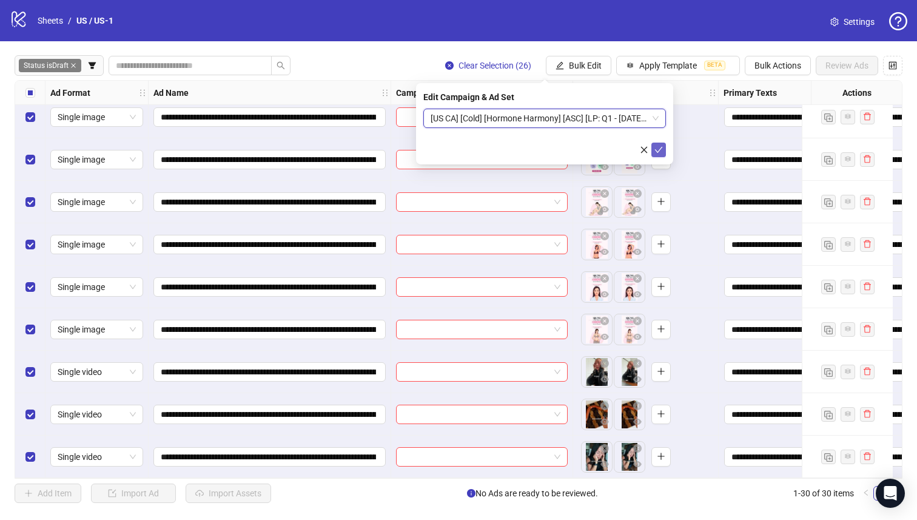
click at [661, 150] on icon "check" at bounding box center [659, 150] width 8 height 8
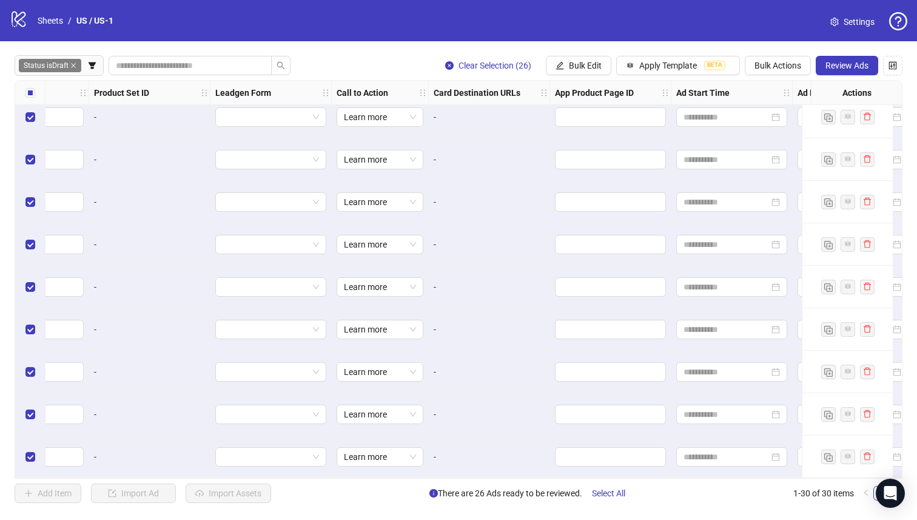
scroll to position [906, 1470]
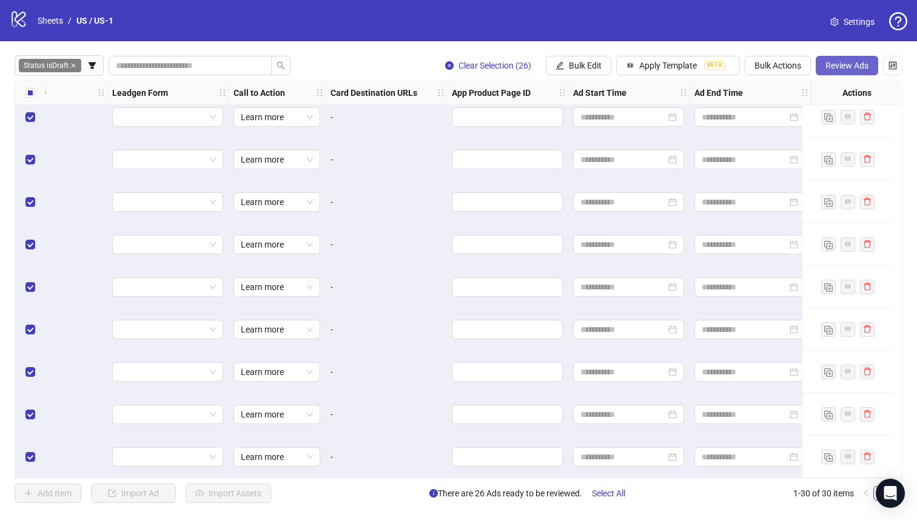
click at [857, 65] on span "Review Ads" at bounding box center [847, 66] width 43 height 10
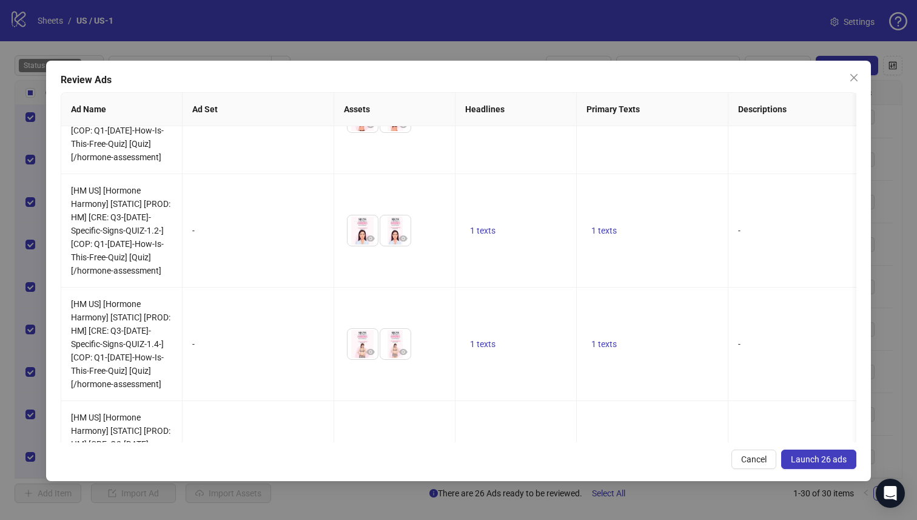
scroll to position [3030, 0]
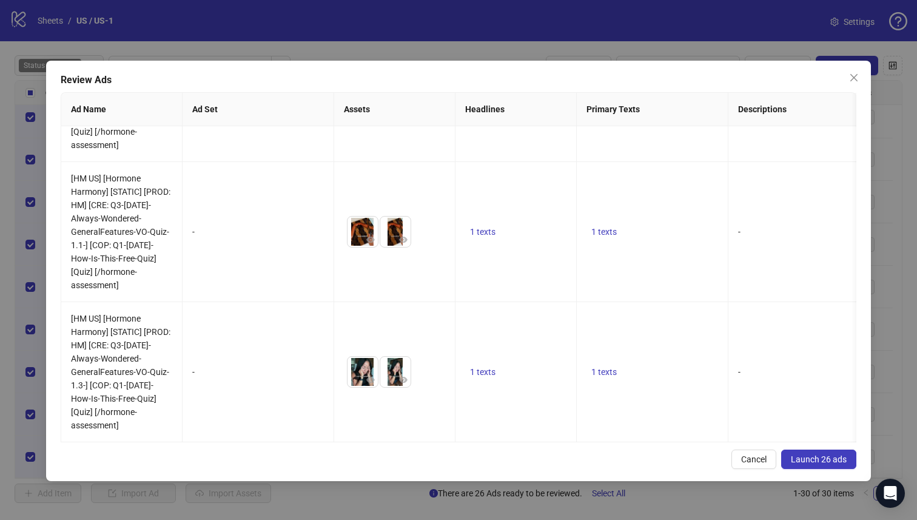
click at [848, 75] on span "Close" at bounding box center [854, 78] width 19 height 10
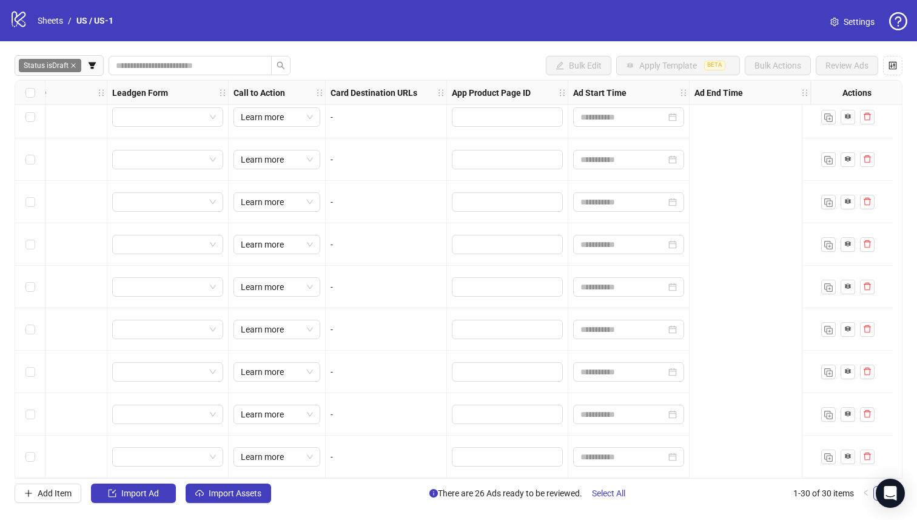
scroll to position [906, 0]
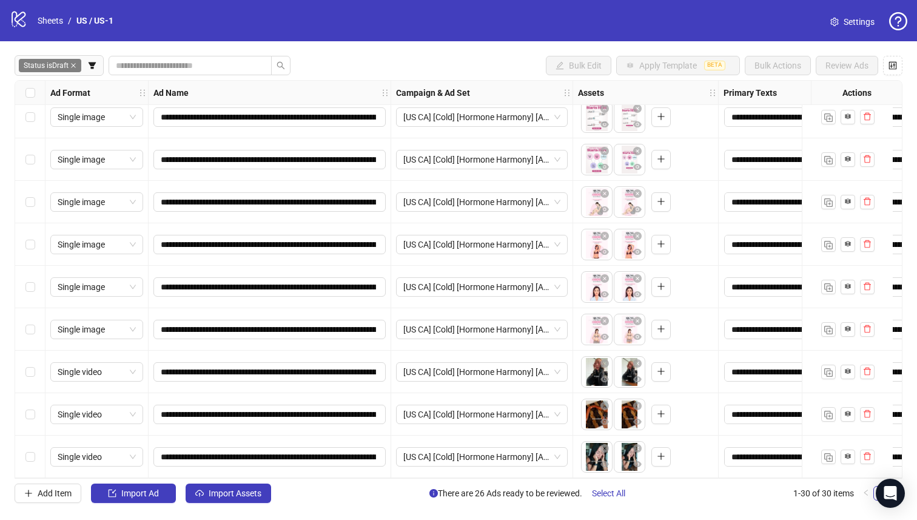
click at [35, 448] on div "Select row 30" at bounding box center [30, 457] width 30 height 42
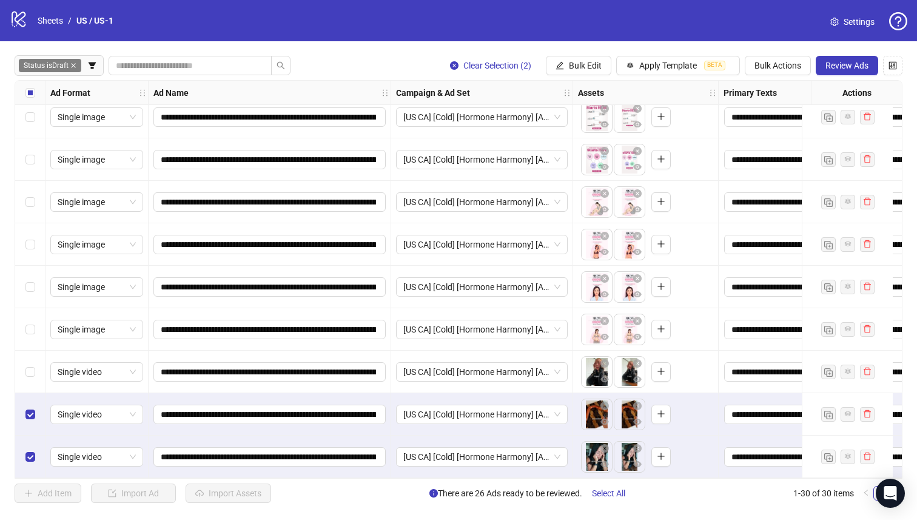
click at [30, 358] on div "Select row 28" at bounding box center [30, 372] width 30 height 42
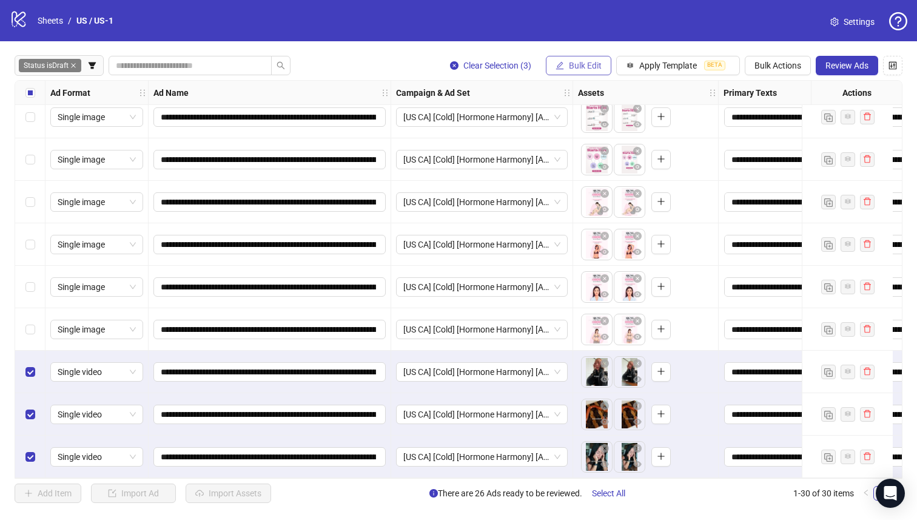
click at [566, 59] on button "Bulk Edit" at bounding box center [579, 65] width 66 height 19
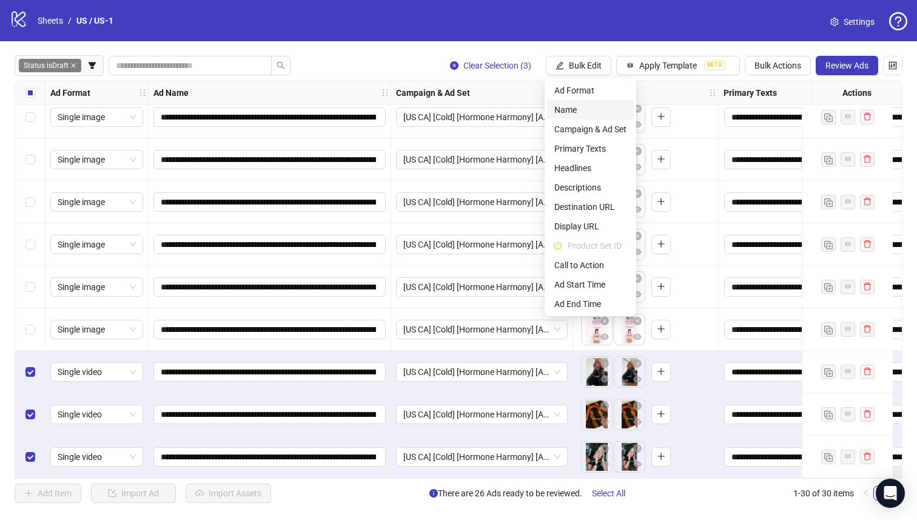
click at [580, 114] on span "Name" at bounding box center [591, 109] width 72 height 13
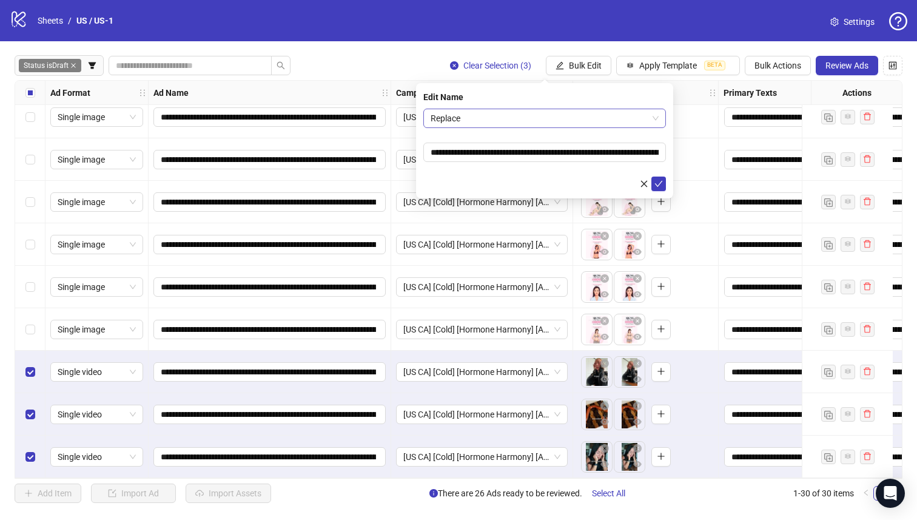
click at [550, 116] on span "Replace" at bounding box center [545, 118] width 228 height 18
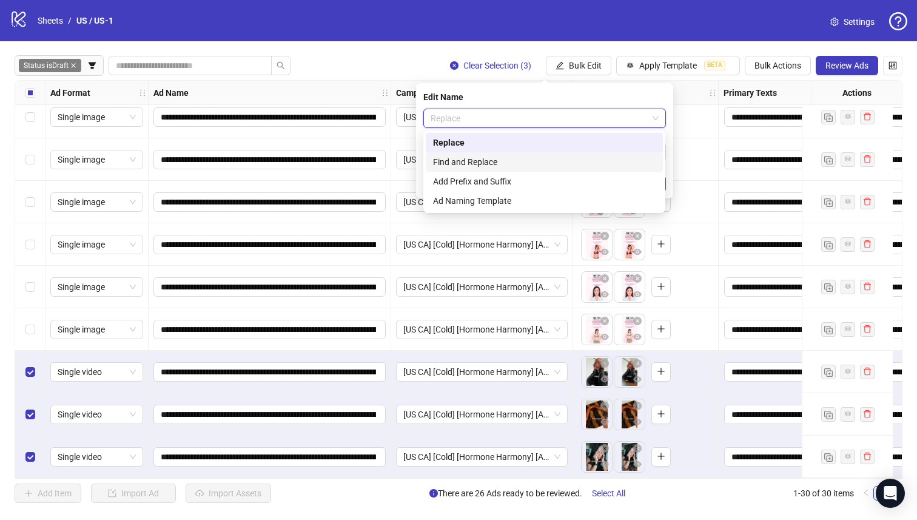
click at [552, 161] on div "Find and Replace" at bounding box center [544, 161] width 223 height 13
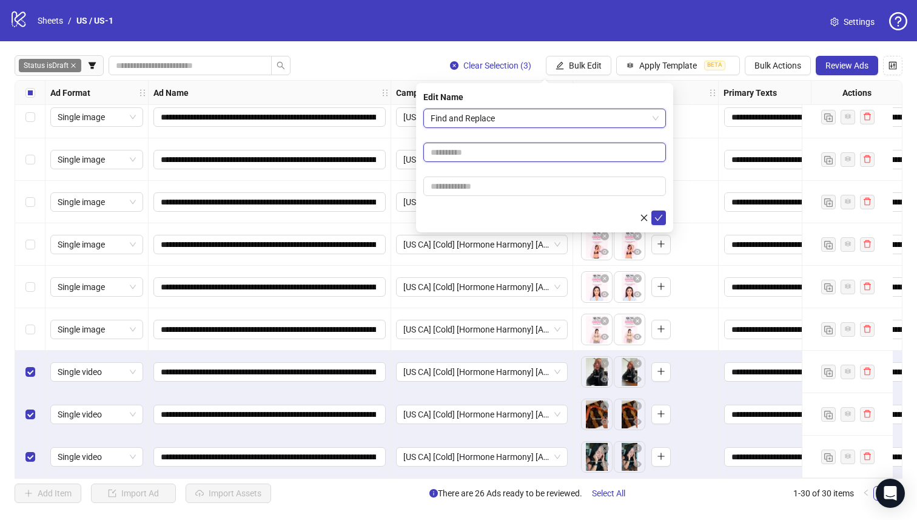
click at [530, 154] on input "text" at bounding box center [545, 152] width 243 height 19
type input "******"
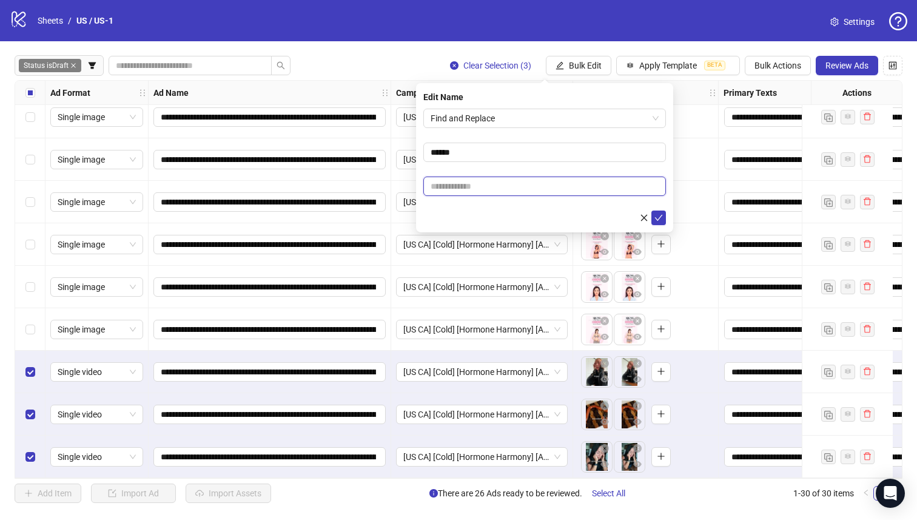
click at [527, 186] on input "text" at bounding box center [545, 186] width 243 height 19
type input "***"
click at [657, 221] on icon "check" at bounding box center [659, 218] width 8 height 8
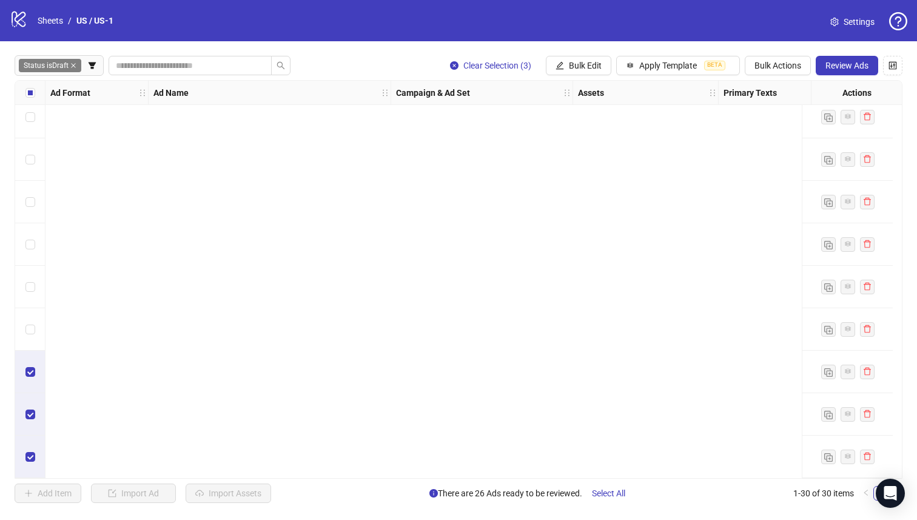
scroll to position [474, 0]
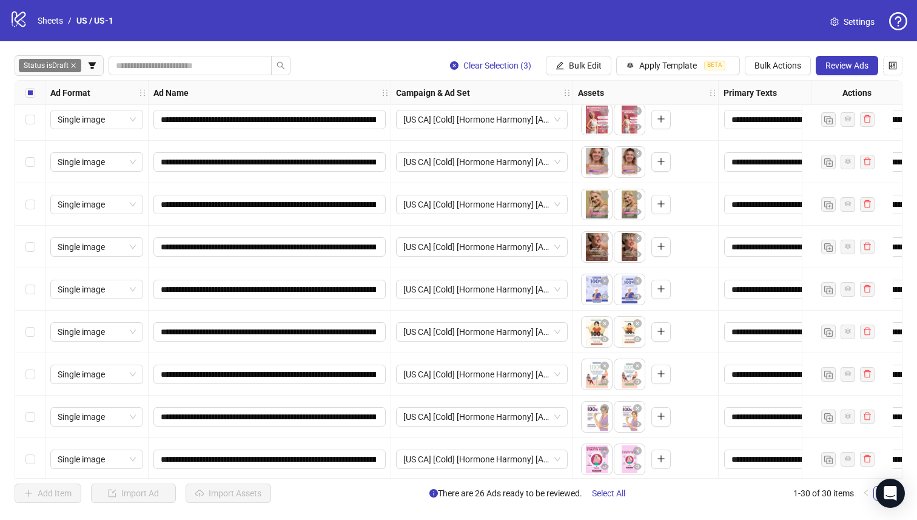
click at [32, 87] on label "Select all rows" at bounding box center [30, 92] width 10 height 13
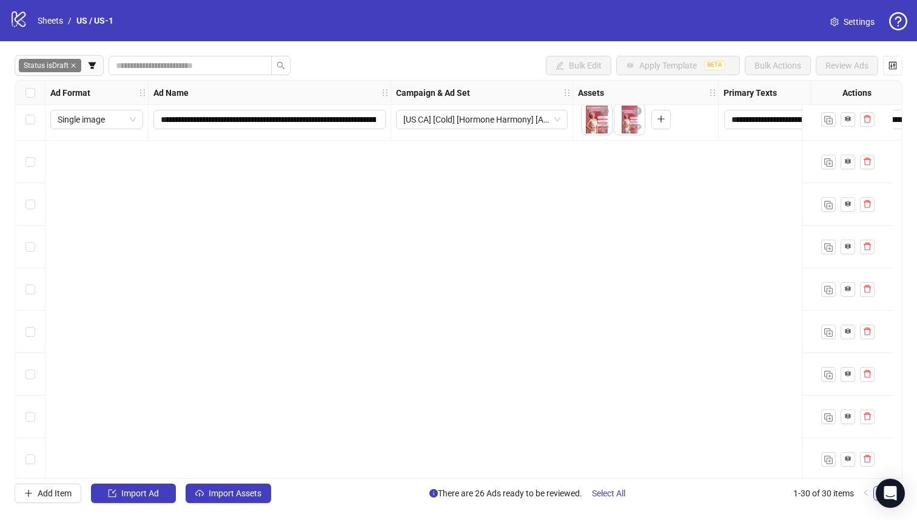
scroll to position [0, 0]
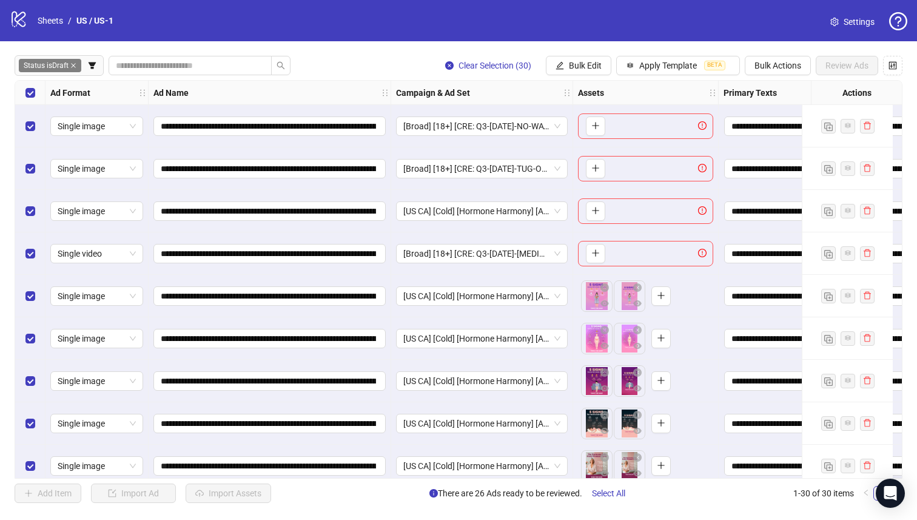
drag, startPoint x: 22, startPoint y: 252, endPoint x: 27, endPoint y: 234, distance: 18.7
click at [22, 252] on div "Select row 4" at bounding box center [30, 253] width 30 height 42
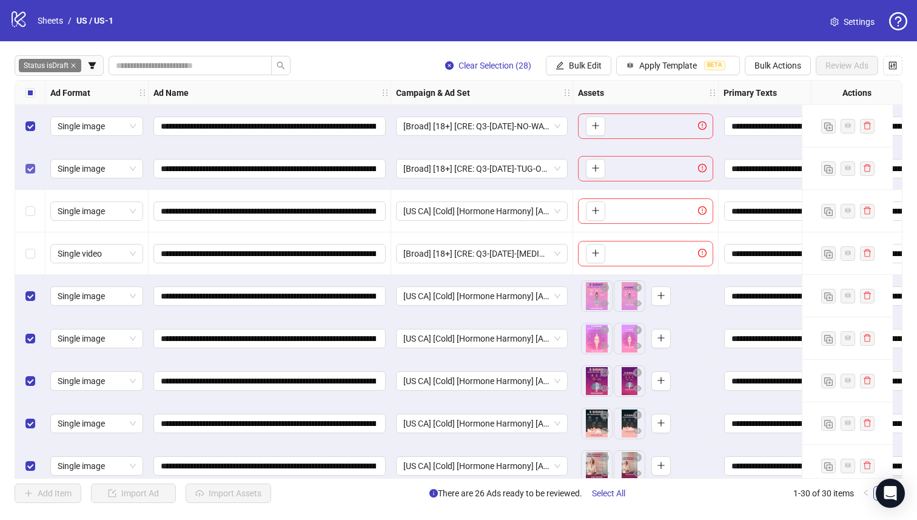
click at [27, 174] on label "Select row 2" at bounding box center [30, 168] width 10 height 13
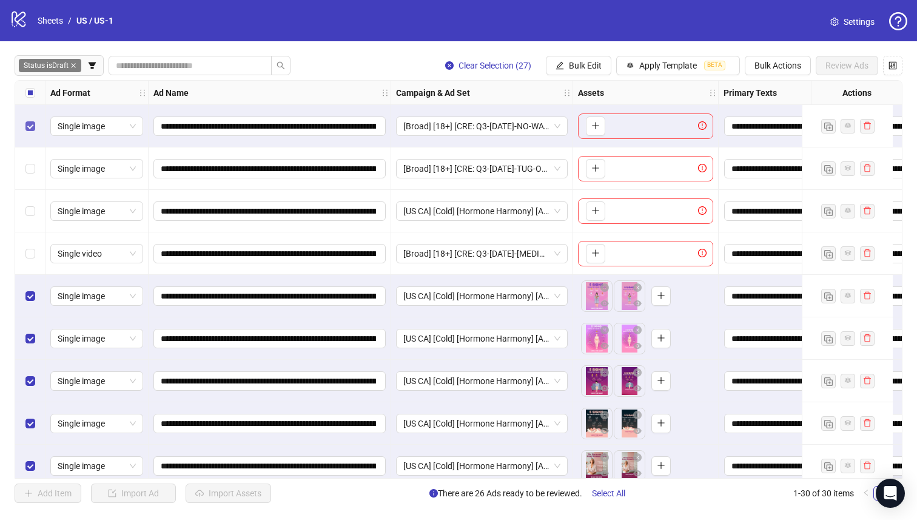
click at [29, 132] on label "Select row 1" at bounding box center [30, 126] width 10 height 13
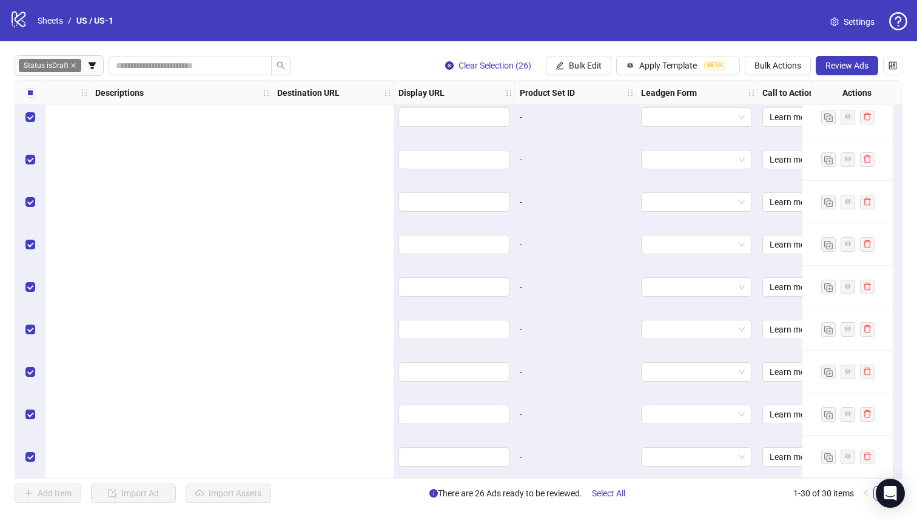
scroll to position [906, 1470]
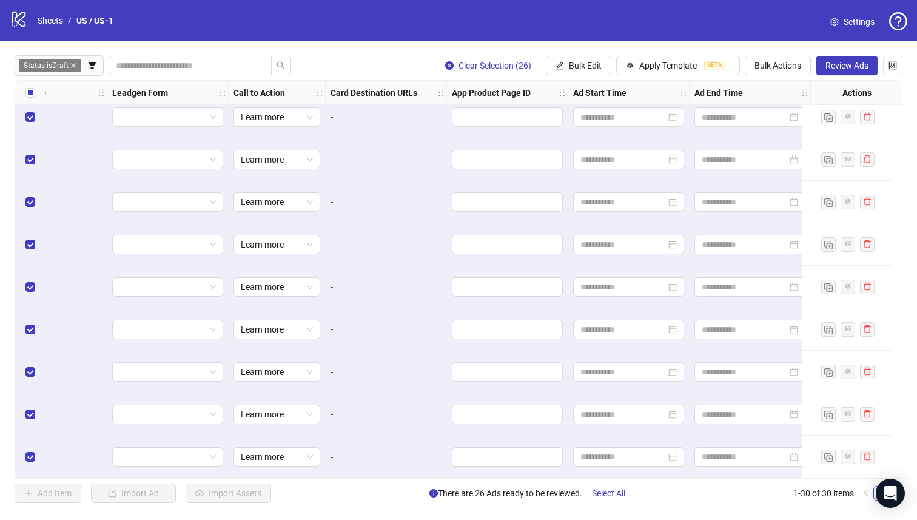
click at [832, 64] on span "Review Ads" at bounding box center [847, 66] width 43 height 10
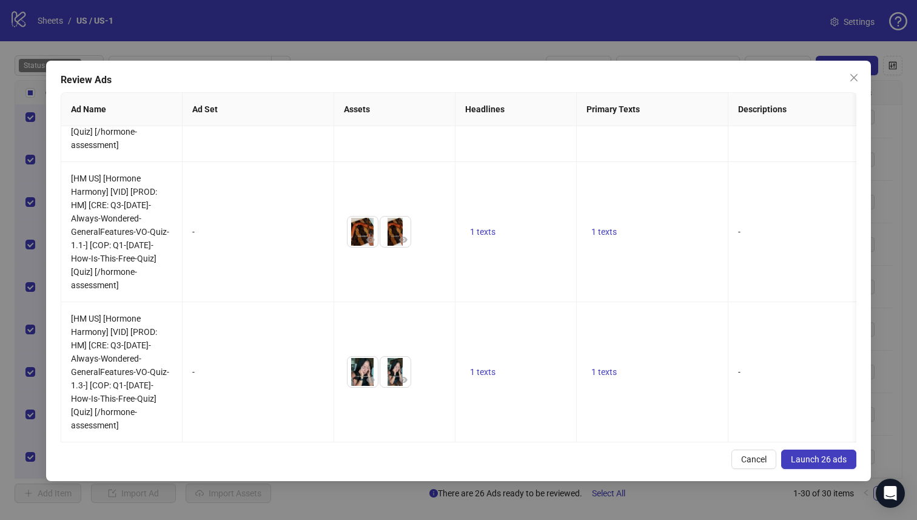
click at [806, 463] on span "Launch 26 ads" at bounding box center [819, 459] width 56 height 10
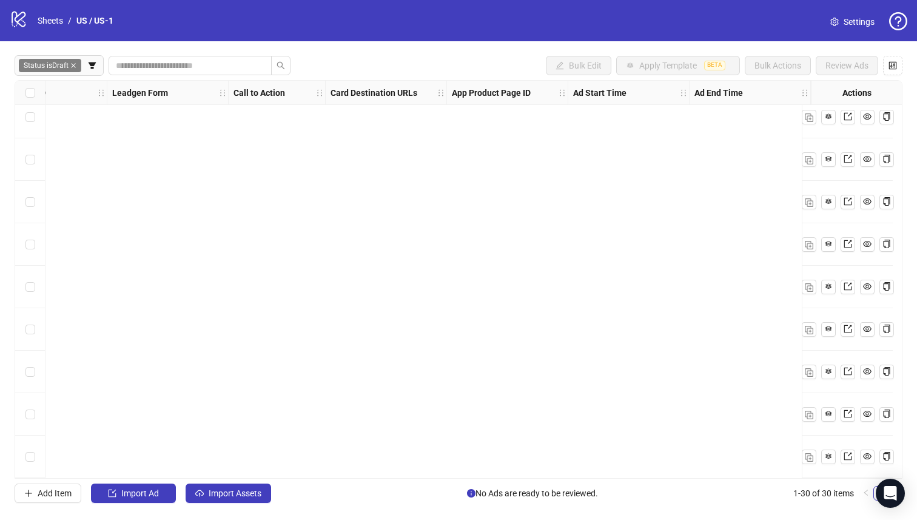
scroll to position [906, 0]
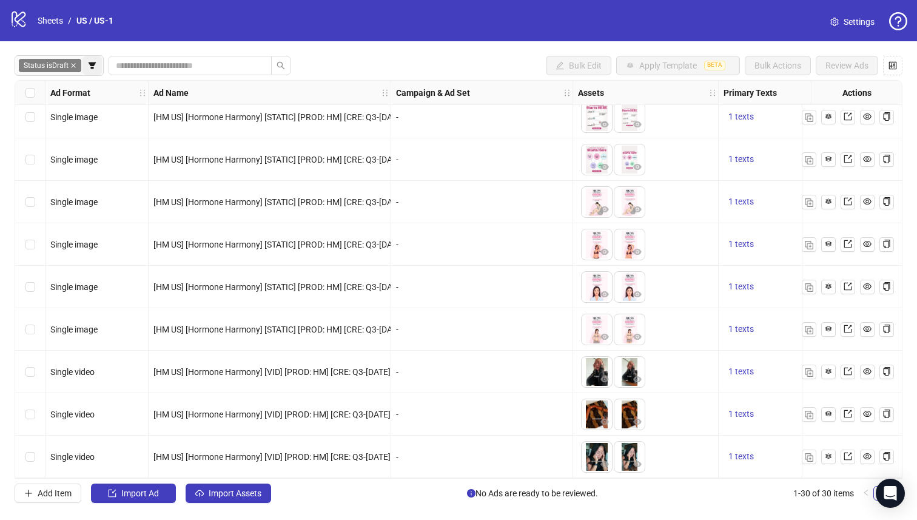
click at [92, 70] on button "button" at bounding box center [92, 65] width 19 height 19
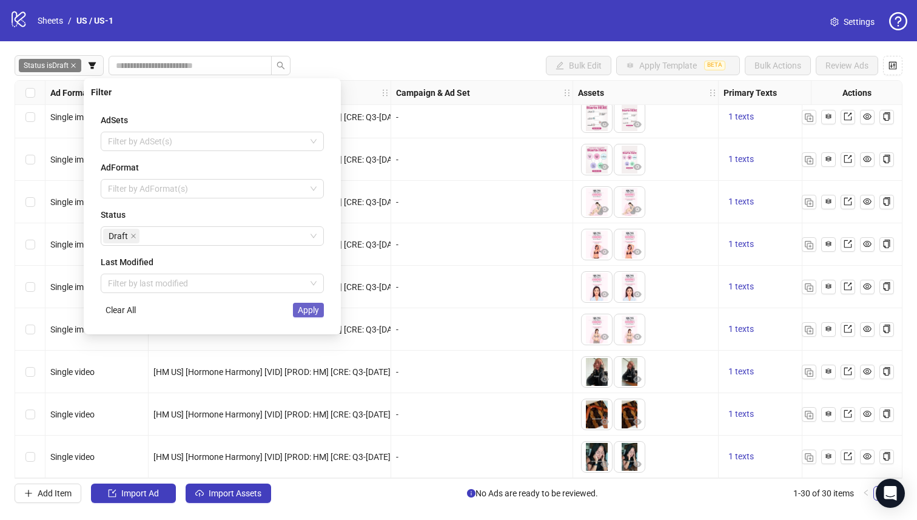
click at [294, 307] on button "Apply" at bounding box center [308, 310] width 31 height 15
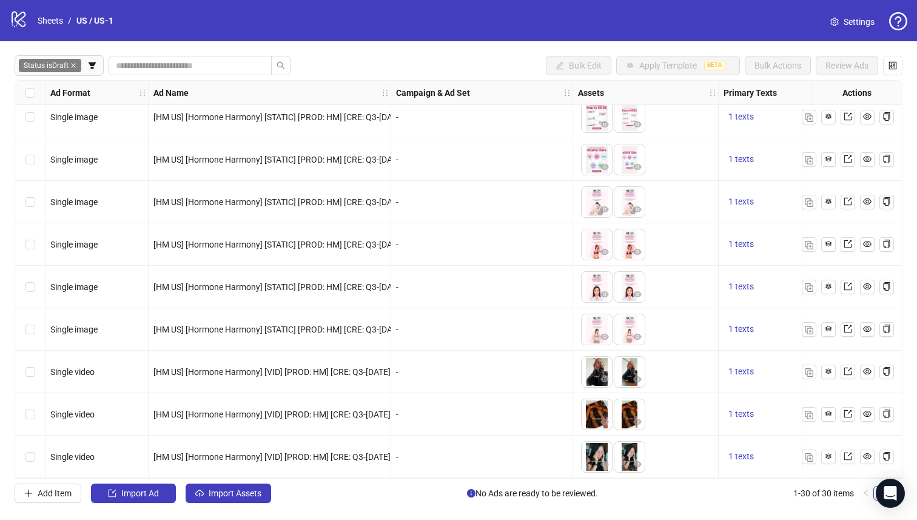
scroll to position [0, 0]
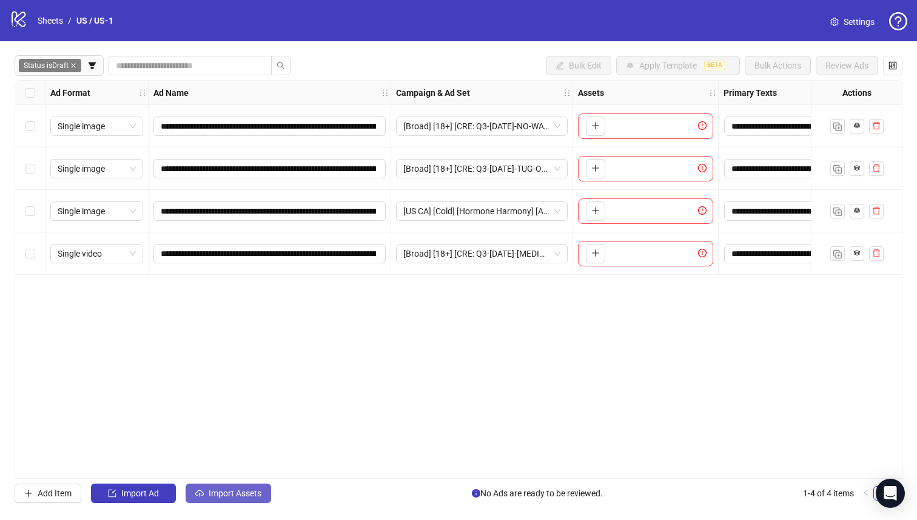
click at [223, 500] on button "Import Assets" at bounding box center [229, 493] width 86 height 19
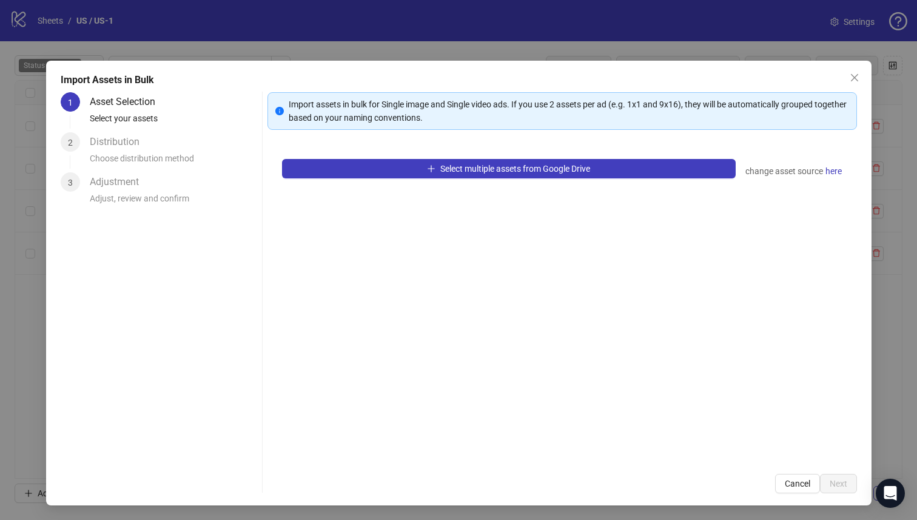
drag, startPoint x: 223, startPoint y: 500, endPoint x: 283, endPoint y: 263, distance: 244.0
click at [224, 499] on div "Import Assets in Bulk 1 Asset Selection Select your assets 2 Distribution Choos…" at bounding box center [459, 283] width 826 height 445
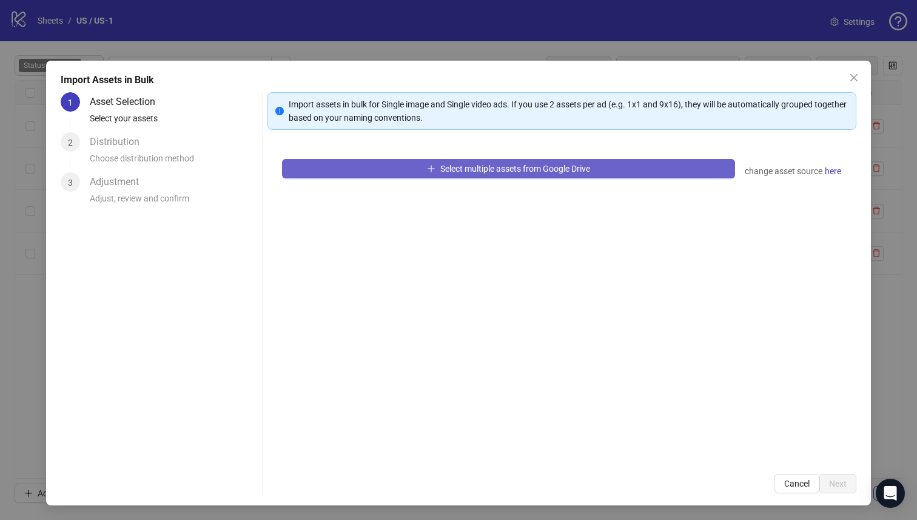
click at [314, 170] on button "Select multiple assets from Google Drive" at bounding box center [509, 168] width 454 height 19
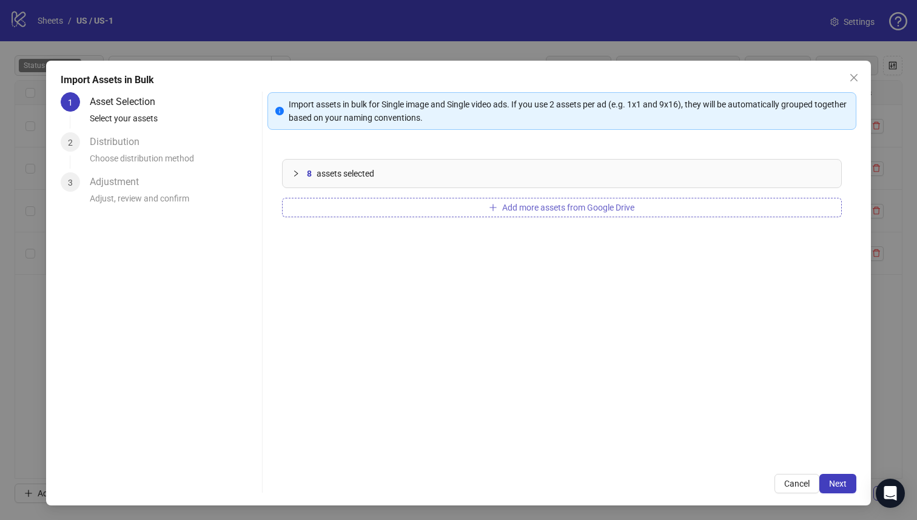
click at [488, 214] on button "Add more assets from Google Drive" at bounding box center [562, 207] width 561 height 19
click at [351, 210] on button "Add more assets from Google Drive" at bounding box center [562, 207] width 561 height 19
click at [828, 489] on button "Next" at bounding box center [838, 483] width 37 height 19
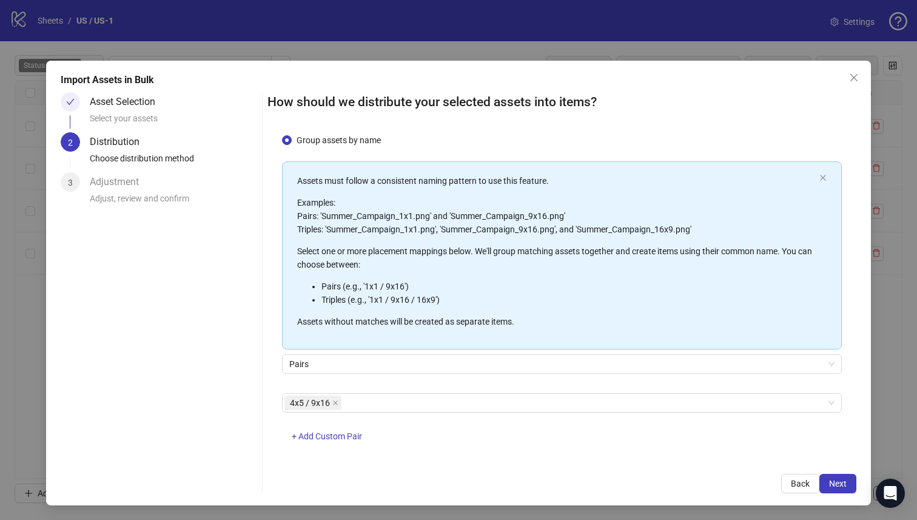
scroll to position [44, 0]
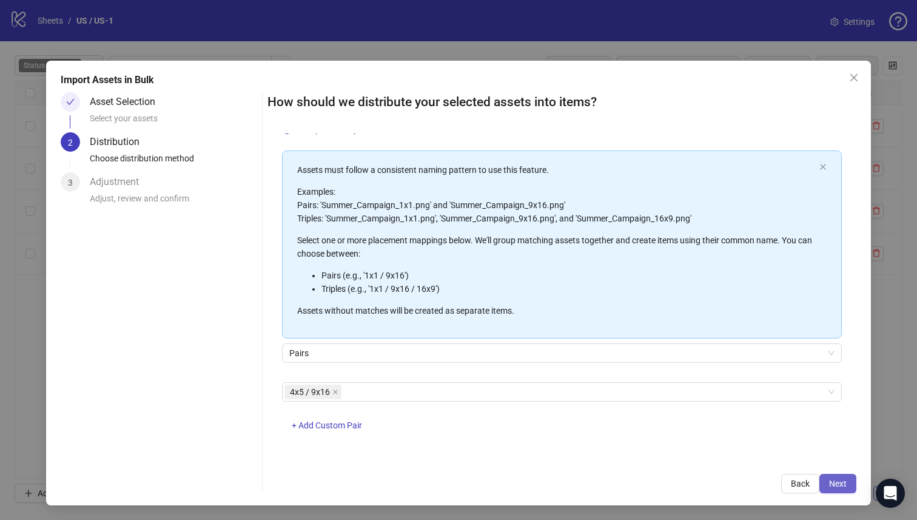
click at [837, 479] on span "Next" at bounding box center [838, 484] width 18 height 10
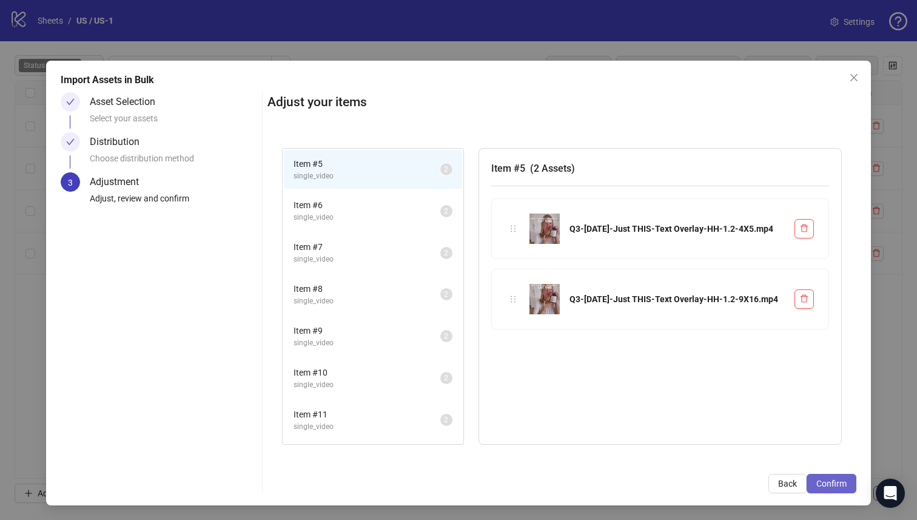
click at [836, 481] on span "Confirm" at bounding box center [832, 484] width 30 height 10
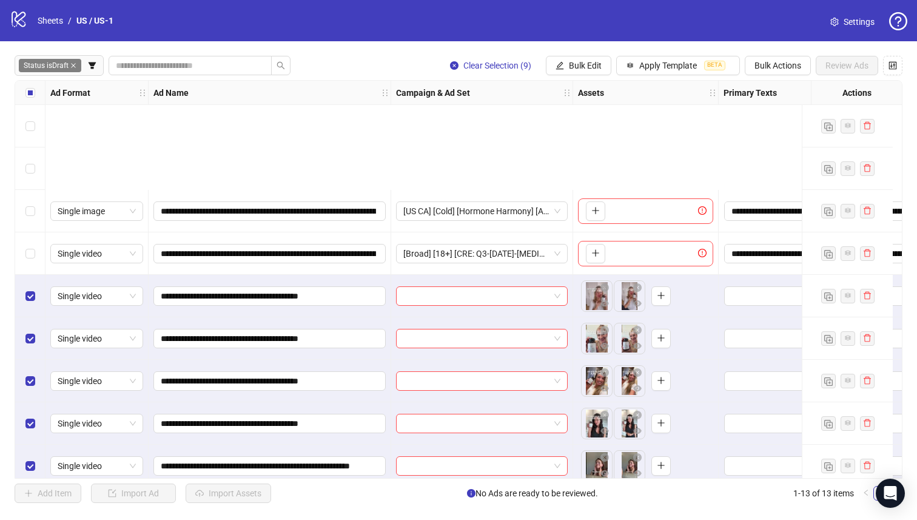
scroll to position [184, 0]
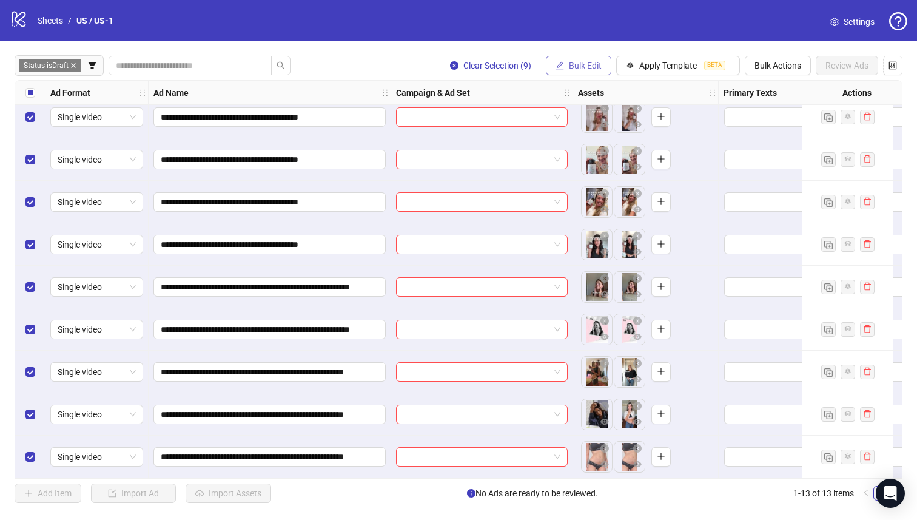
click at [578, 66] on span "Bulk Edit" at bounding box center [585, 66] width 33 height 10
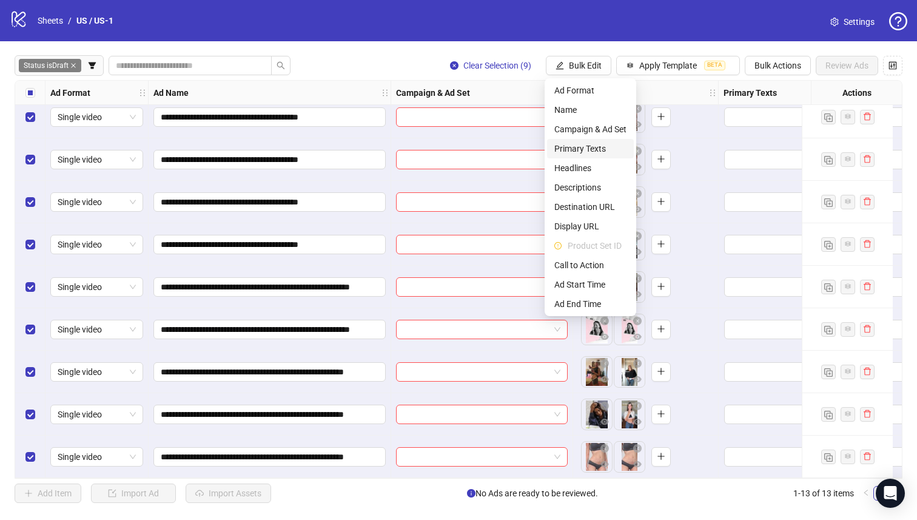
click at [602, 139] on li "Primary Texts" at bounding box center [590, 148] width 87 height 19
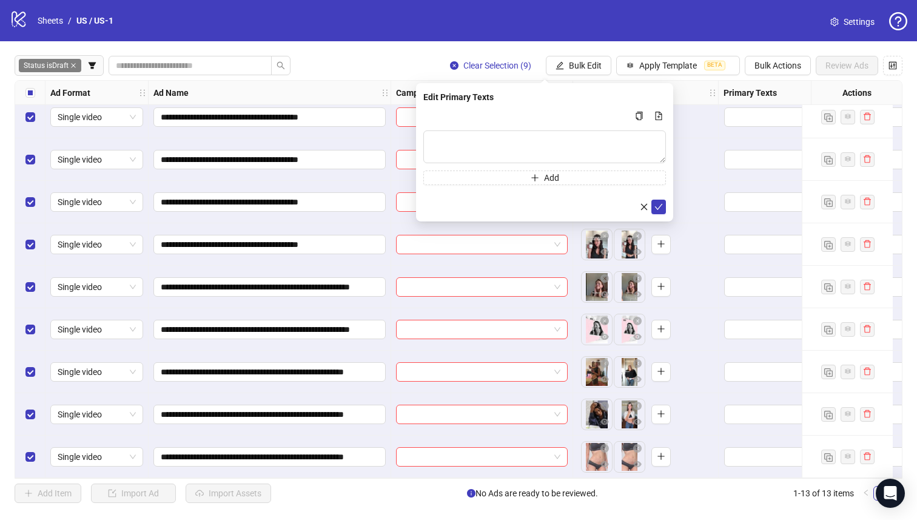
click at [575, 126] on div "Add" at bounding box center [545, 147] width 243 height 76
click at [577, 154] on textarea "Multi-text input container - paste or copy values" at bounding box center [545, 146] width 243 height 33
paste textarea "**********"
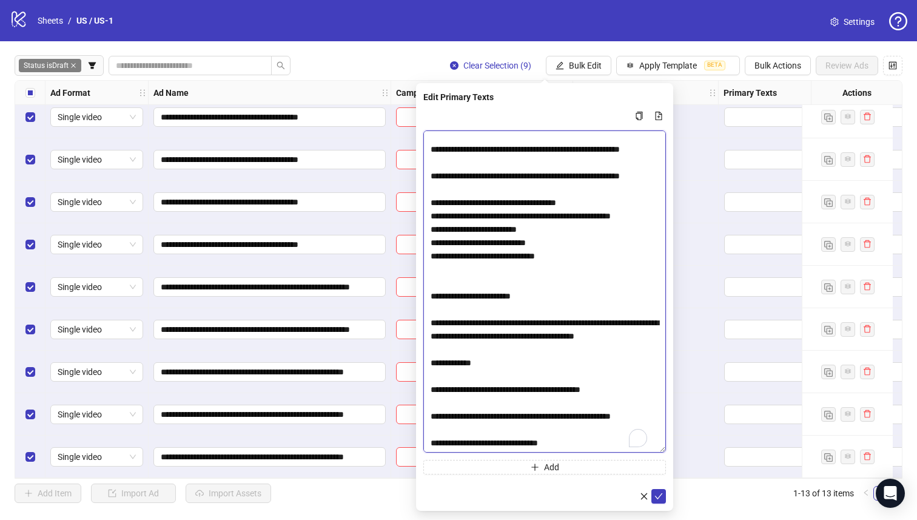
scroll to position [0, 0]
drag, startPoint x: 660, startPoint y: 160, endPoint x: 670, endPoint y: 450, distance: 289.6
click at [681, 450] on body "**********" at bounding box center [458, 260] width 917 height 520
drag, startPoint x: 508, startPoint y: 419, endPoint x: 410, endPoint y: 407, distance: 99.1
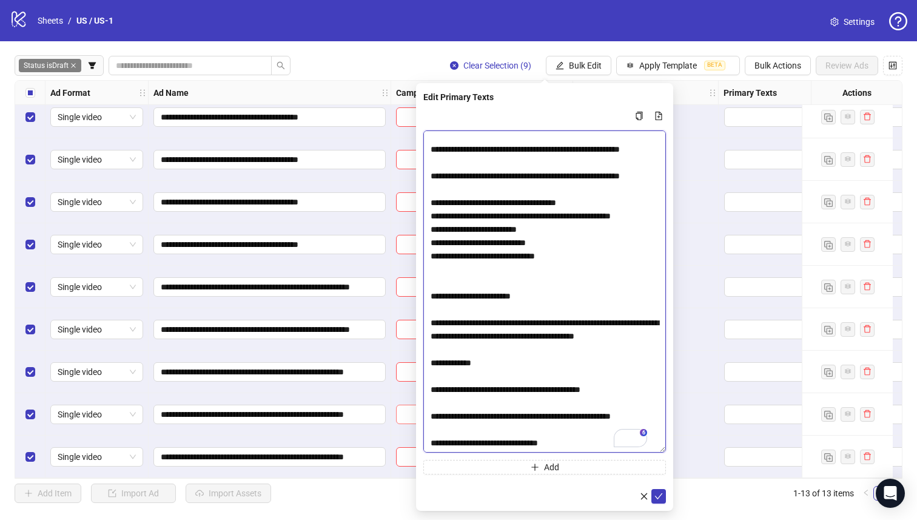
click at [410, 407] on body "**********" at bounding box center [458, 260] width 917 height 520
type textarea "**********"
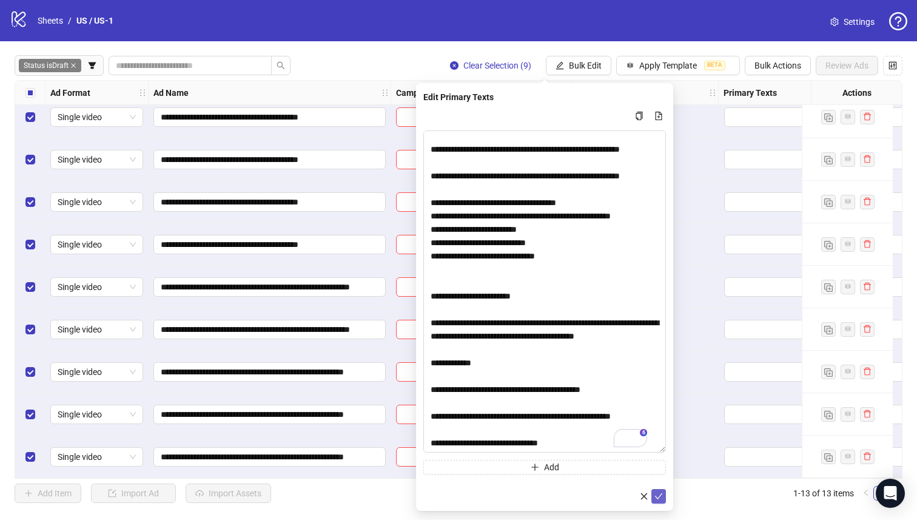
click at [663, 496] on icon "check" at bounding box center [659, 496] width 8 height 8
click at [598, 69] on span "Bulk Edit" at bounding box center [585, 66] width 33 height 10
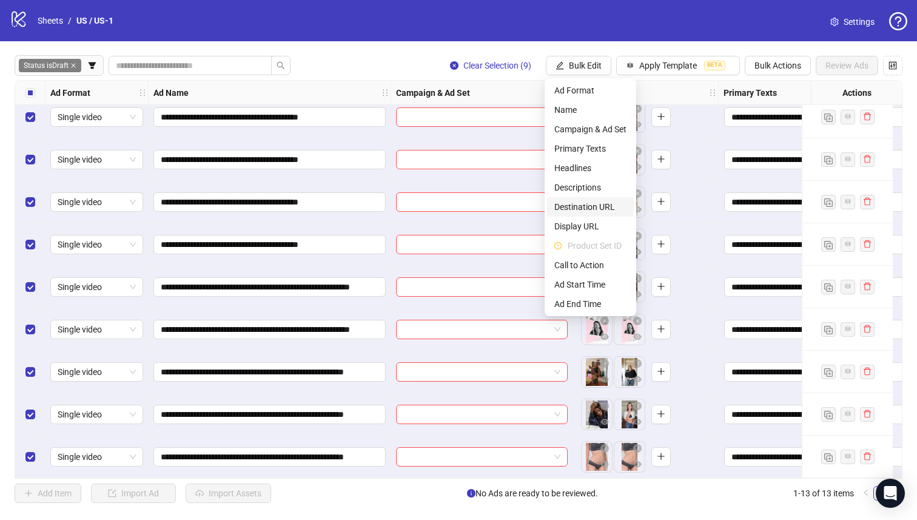
click at [616, 209] on span "Destination URL" at bounding box center [591, 206] width 72 height 13
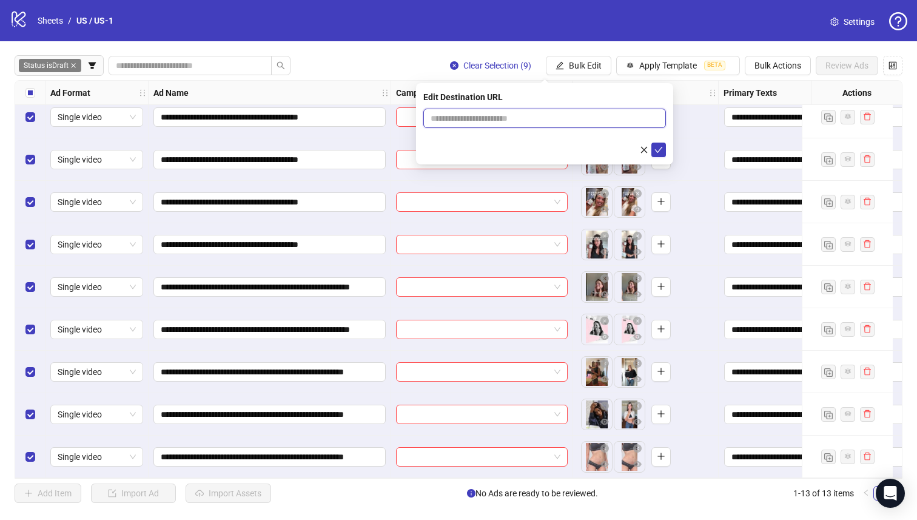
drag, startPoint x: 568, startPoint y: 116, endPoint x: 576, endPoint y: 123, distance: 10.7
click at [568, 117] on input "text" at bounding box center [540, 118] width 218 height 13
paste input "**********"
type input "**********"
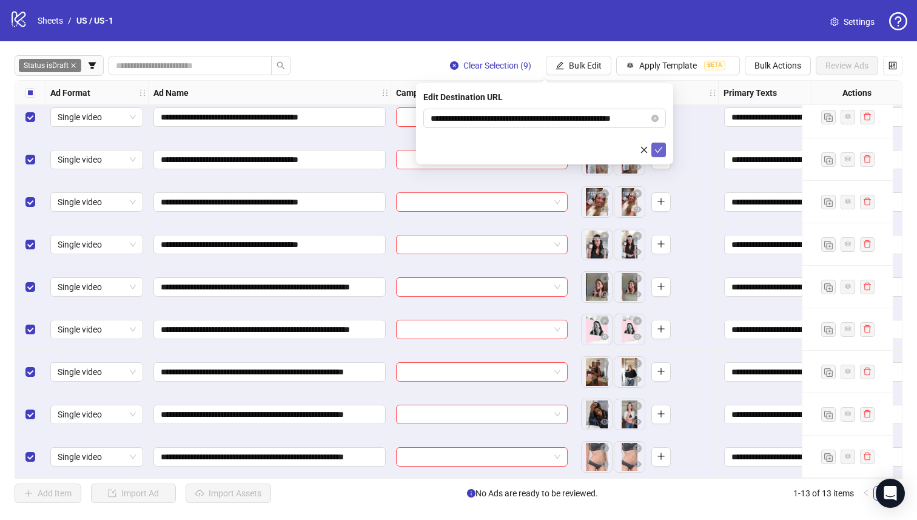
click at [656, 149] on icon "check" at bounding box center [659, 150] width 8 height 8
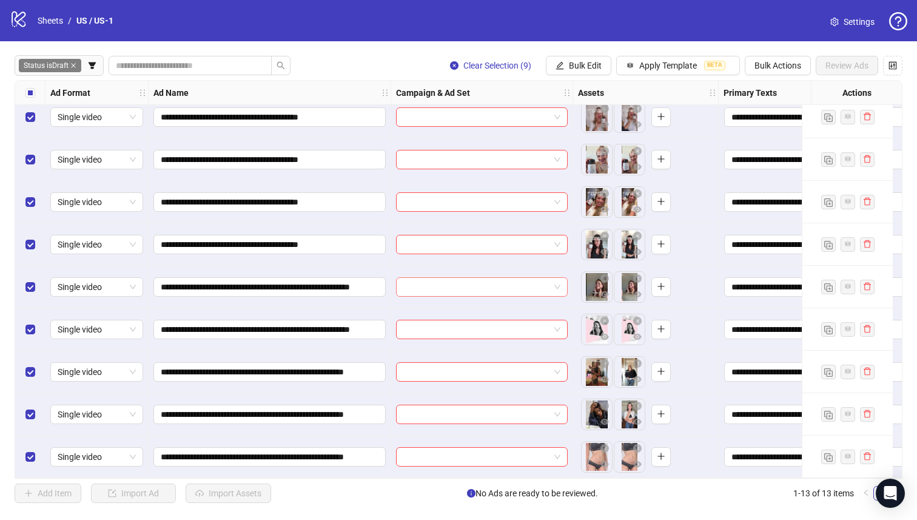
scroll to position [0, 0]
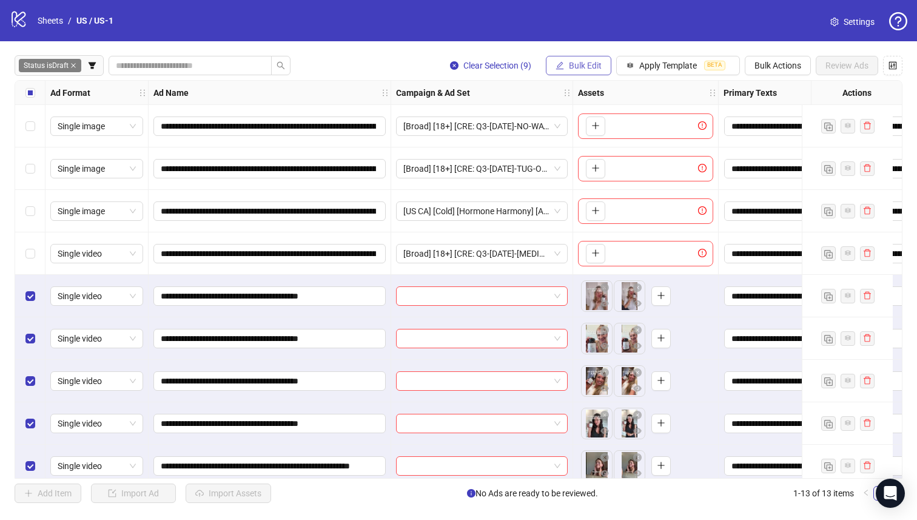
click at [583, 62] on span "Bulk Edit" at bounding box center [585, 66] width 33 height 10
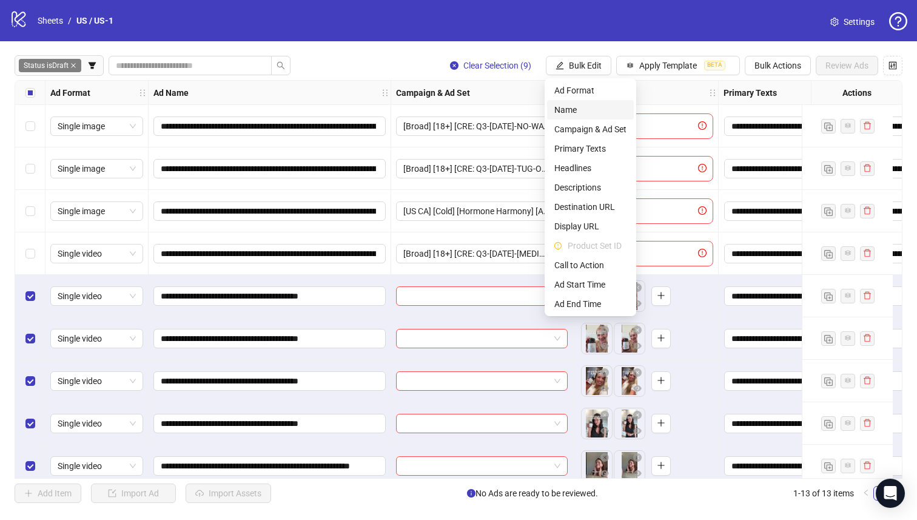
click at [558, 117] on li "Name" at bounding box center [590, 109] width 87 height 19
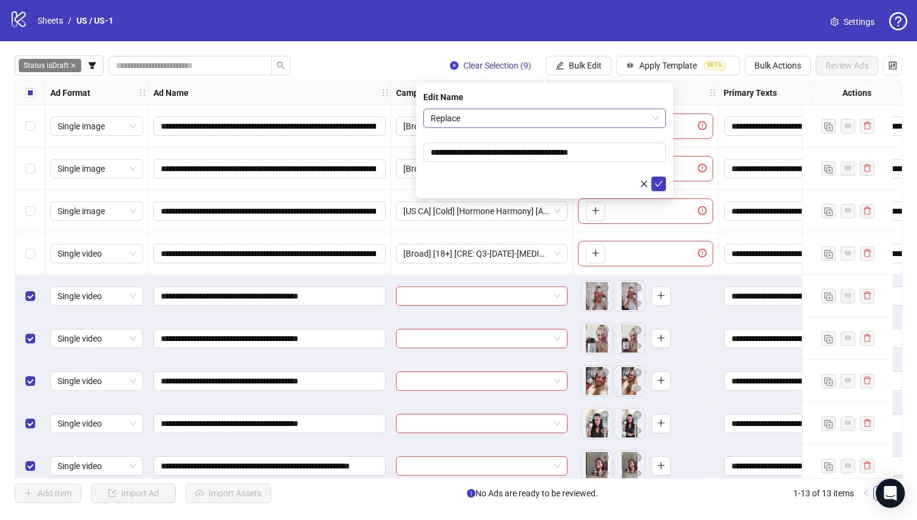
drag, startPoint x: 557, startPoint y: 117, endPoint x: 519, endPoint y: 122, distance: 38.6
click at [519, 122] on span "Replace" at bounding box center [545, 118] width 228 height 18
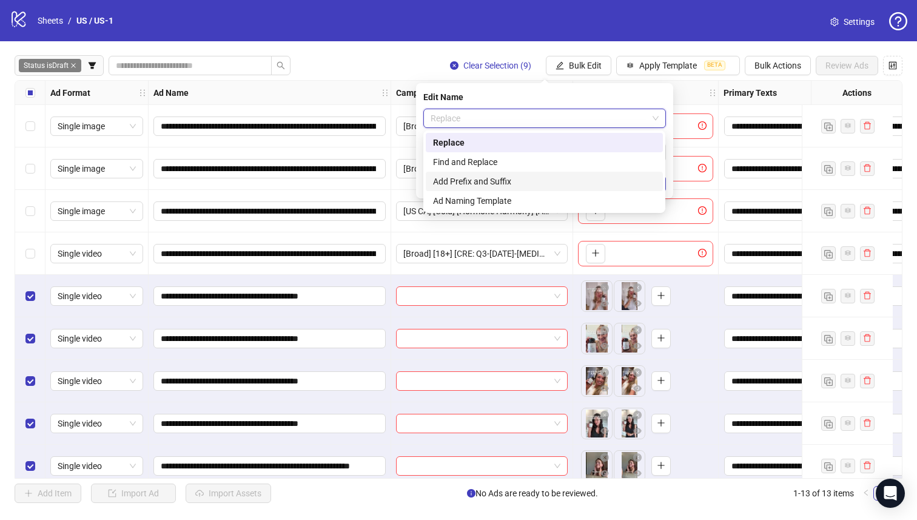
click at [527, 182] on div "Add Prefix and Suffix" at bounding box center [544, 181] width 223 height 13
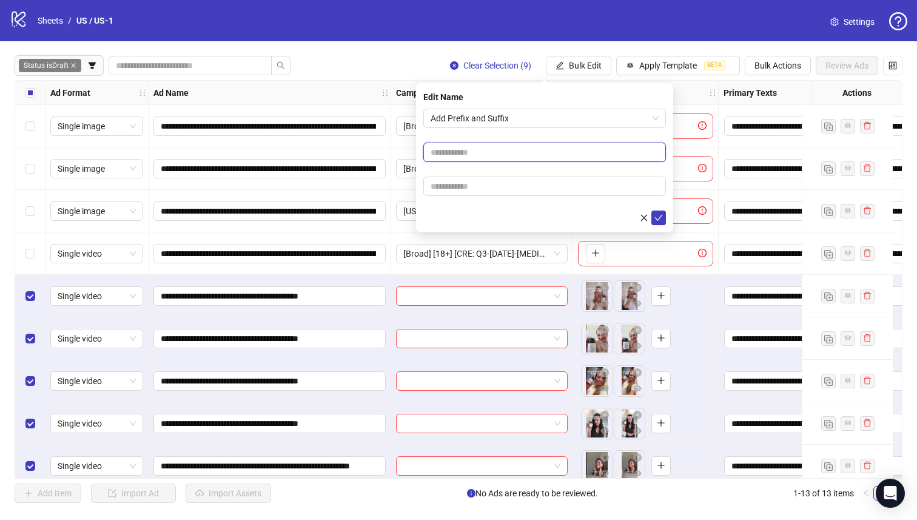
click at [514, 158] on input "text" at bounding box center [545, 152] width 243 height 19
type input "**********"
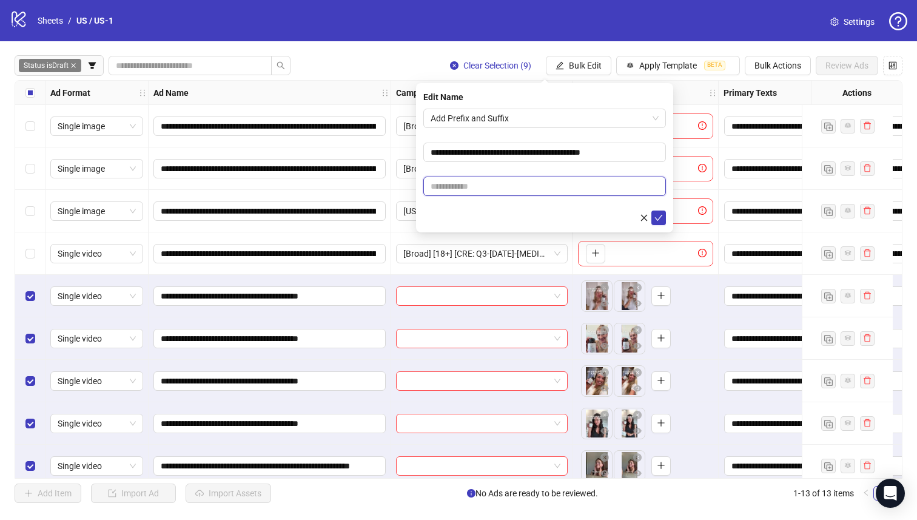
click at [521, 184] on input "text" at bounding box center [545, 186] width 243 height 19
paste input "**********"
click at [608, 169] on form "**********" at bounding box center [545, 167] width 243 height 117
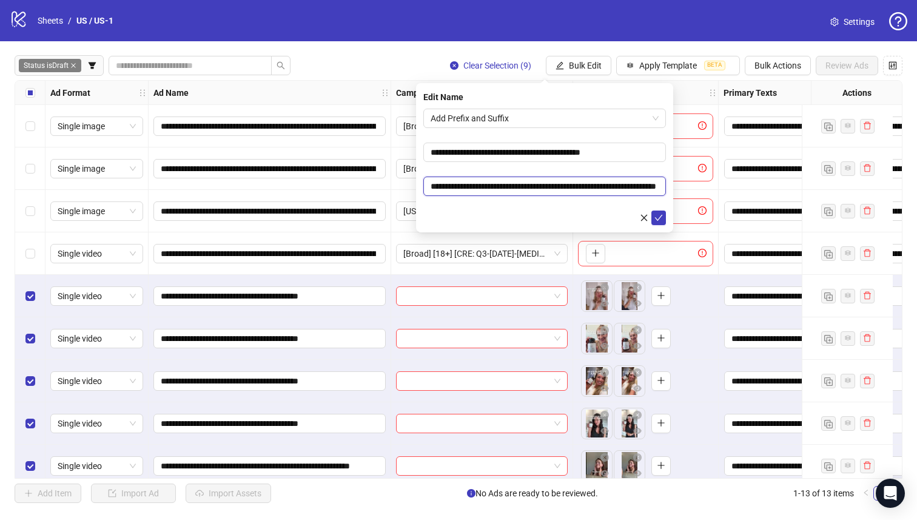
drag, startPoint x: 590, startPoint y: 186, endPoint x: 468, endPoint y: 197, distance: 122.5
click at [460, 191] on input "**********" at bounding box center [545, 186] width 243 height 19
paste input "text"
type input "**********"
click at [545, 211] on div at bounding box center [545, 218] width 243 height 15
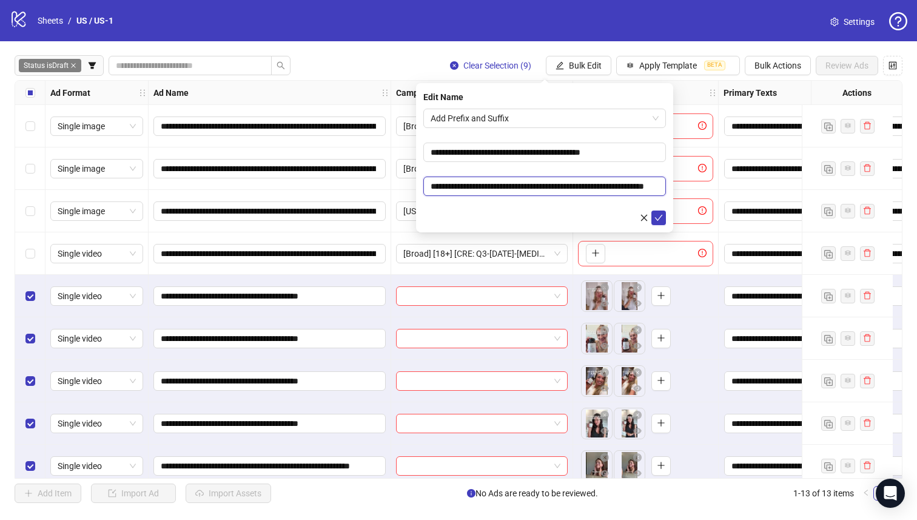
click at [608, 191] on input "**********" at bounding box center [545, 186] width 243 height 19
click at [664, 215] on button "submit" at bounding box center [659, 218] width 15 height 15
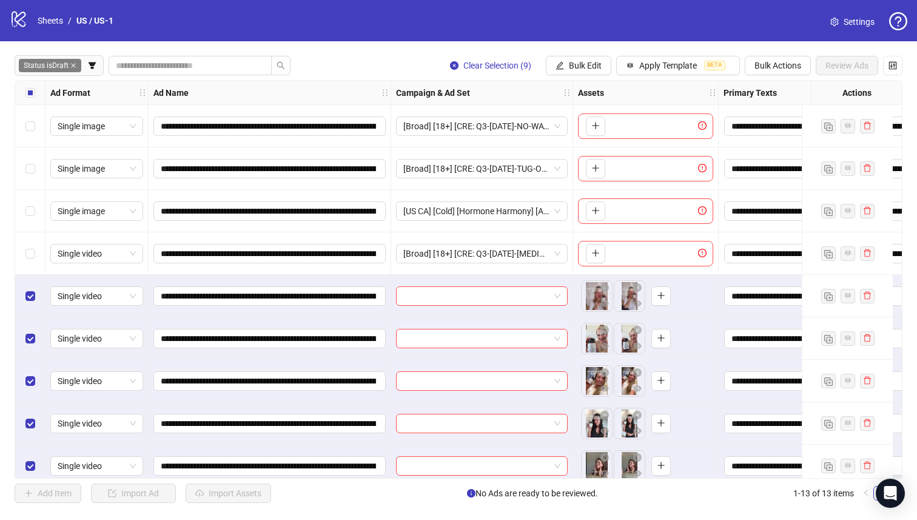
scroll to position [184, 0]
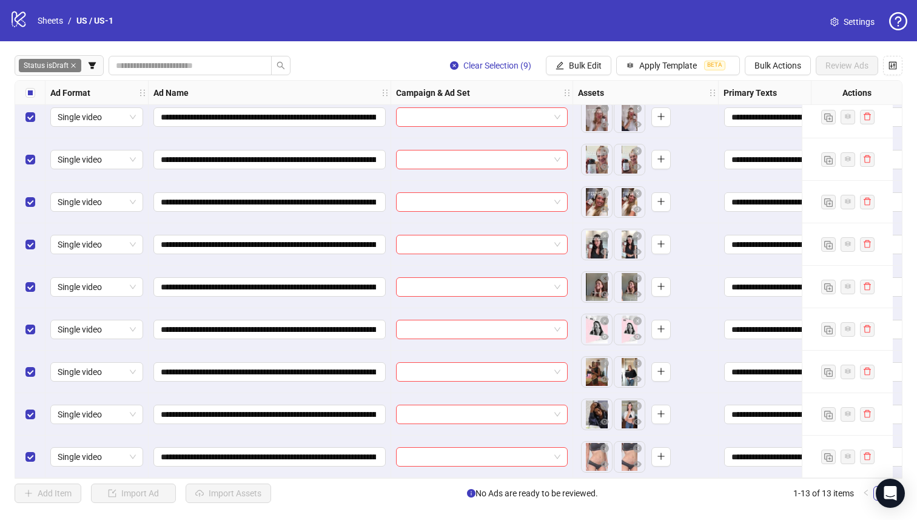
click at [24, 90] on div "Select all rows" at bounding box center [30, 93] width 30 height 24
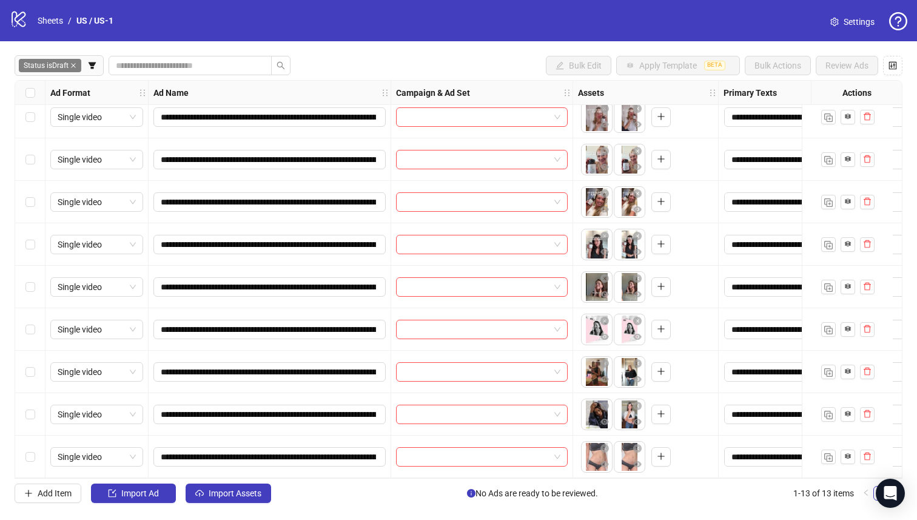
scroll to position [70, 0]
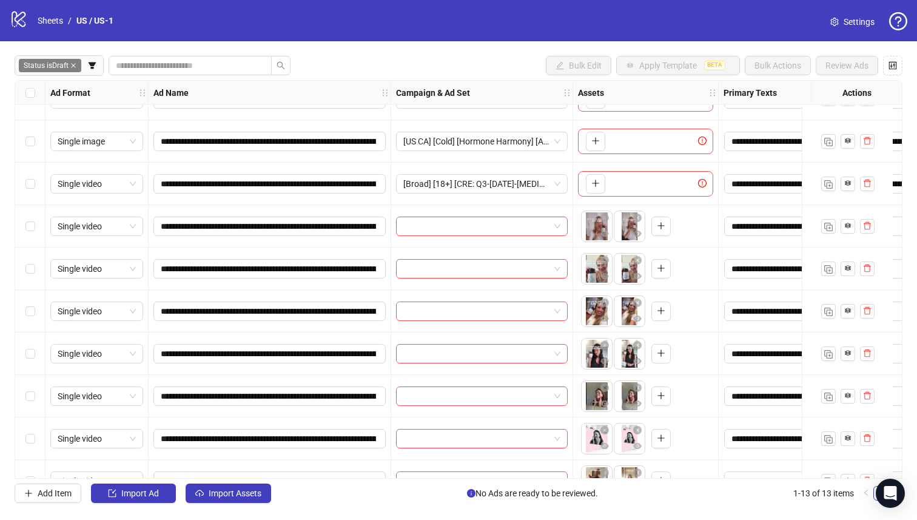
click at [35, 320] on div "Select row 7" at bounding box center [30, 311] width 30 height 42
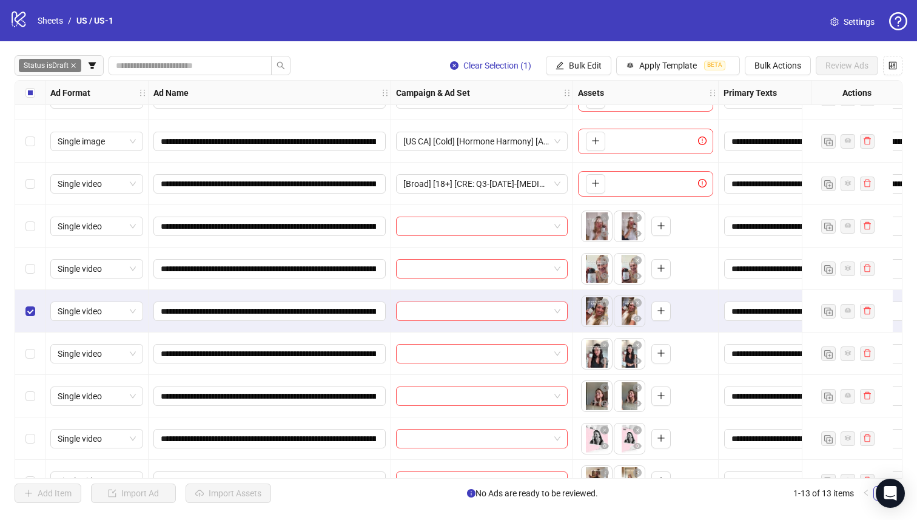
drag, startPoint x: 22, startPoint y: 254, endPoint x: 27, endPoint y: 243, distance: 12.0
click at [22, 254] on div "Select row 6" at bounding box center [30, 269] width 30 height 42
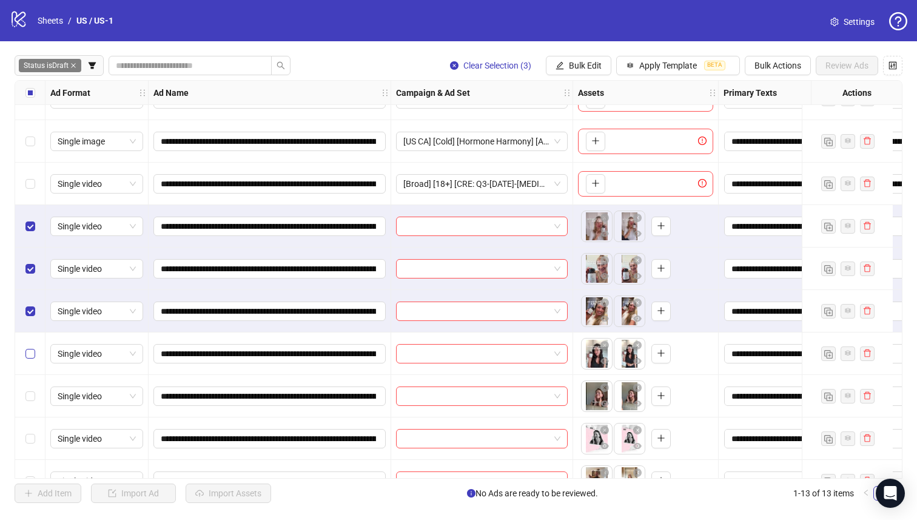
drag, startPoint x: 24, startPoint y: 363, endPoint x: 29, endPoint y: 359, distance: 6.6
click at [25, 361] on div "Select row 8" at bounding box center [30, 354] width 30 height 42
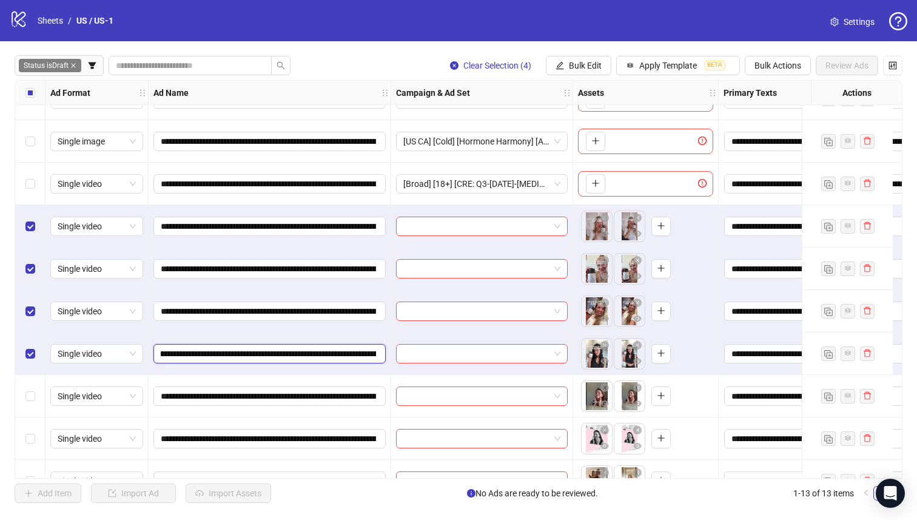
drag, startPoint x: 361, startPoint y: 355, endPoint x: 322, endPoint y: 352, distance: 39.6
click at [322, 352] on input "**********" at bounding box center [268, 353] width 215 height 13
click at [581, 62] on span "Bulk Edit" at bounding box center [585, 66] width 33 height 10
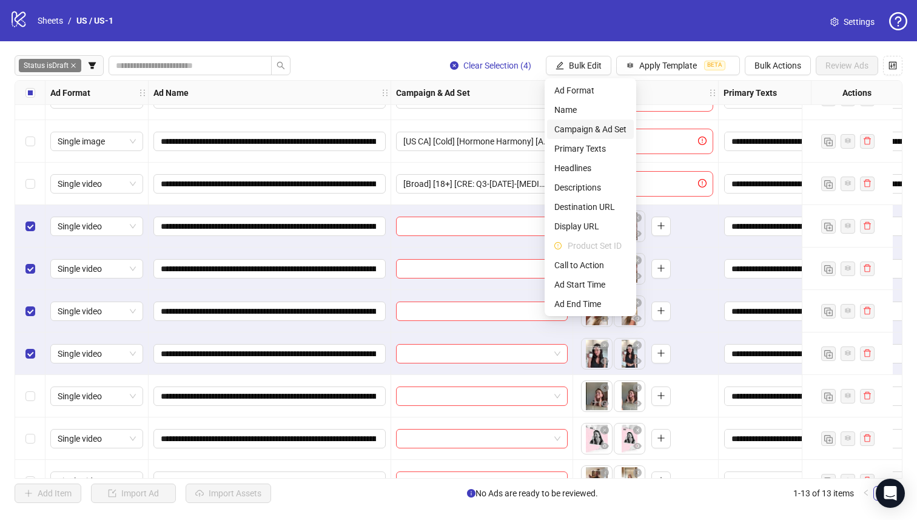
click at [604, 132] on span "Campaign & Ad Set" at bounding box center [591, 129] width 72 height 13
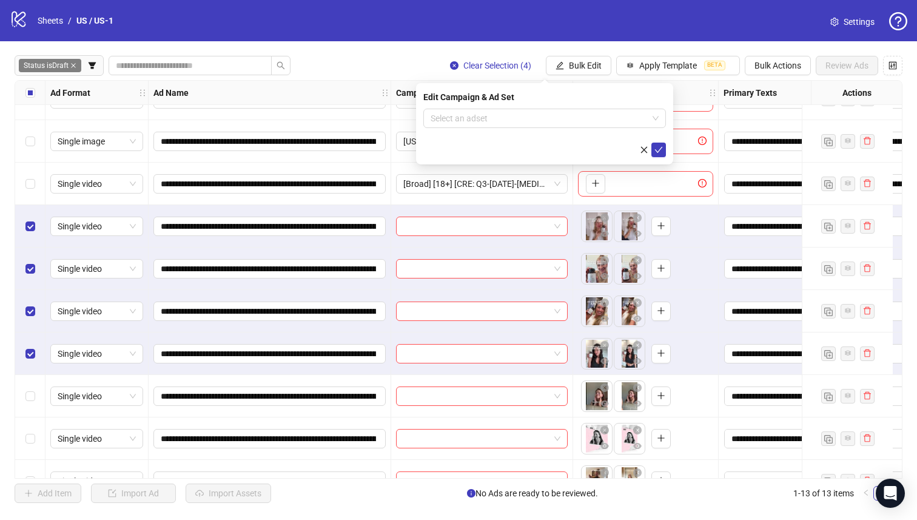
click at [529, 129] on form "Select an adset" at bounding box center [545, 133] width 243 height 49
click at [532, 121] on input "search" at bounding box center [539, 118] width 217 height 18
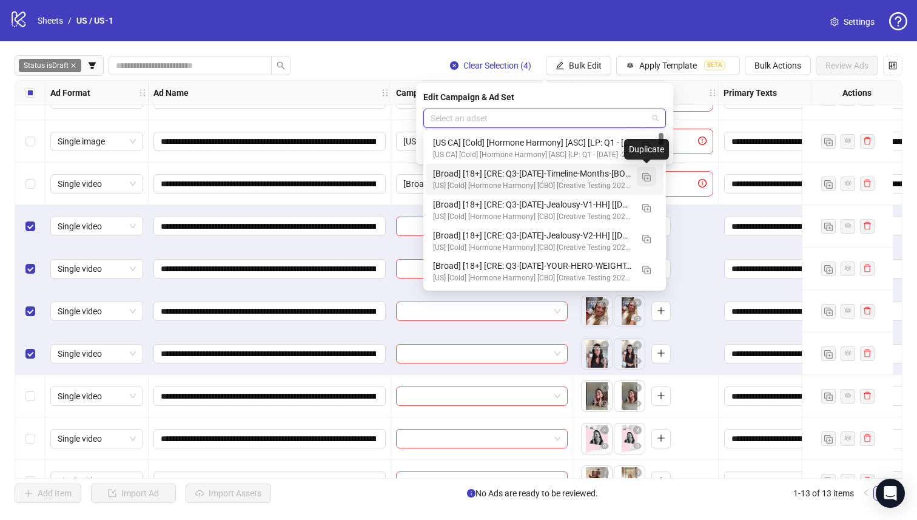
click at [648, 181] on span "button" at bounding box center [647, 177] width 8 height 10
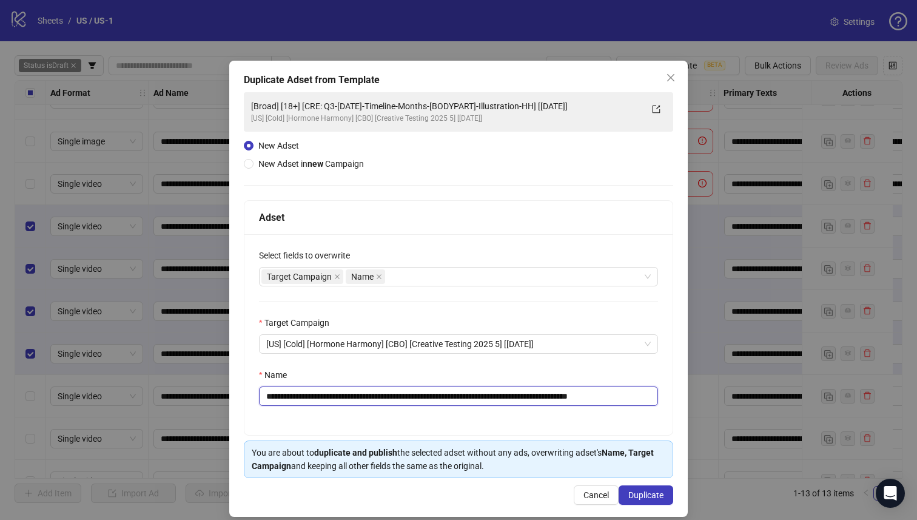
drag, startPoint x: 540, startPoint y: 394, endPoint x: 339, endPoint y: 400, distance: 201.5
click at [339, 400] on input "**********" at bounding box center [458, 396] width 399 height 19
paste input "text"
type input "**********"
click at [654, 501] on button "Duplicate" at bounding box center [646, 494] width 55 height 19
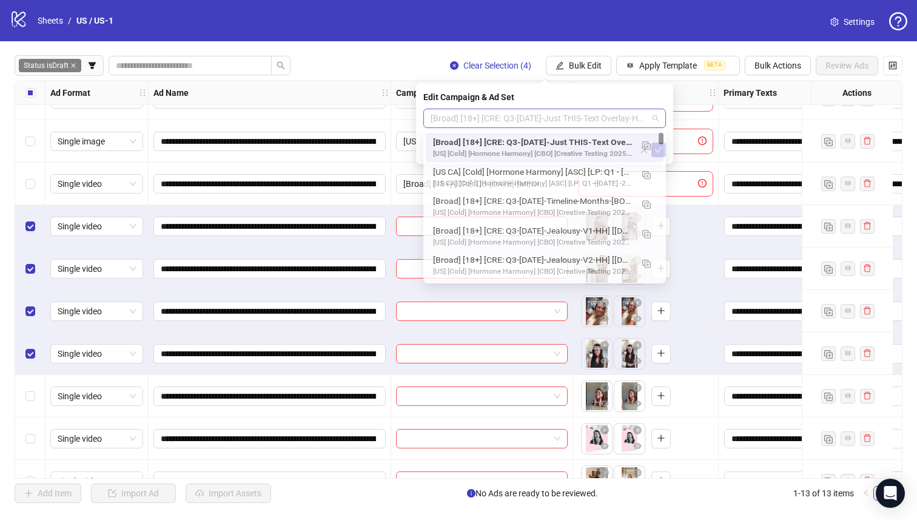
click at [601, 109] on span "[Broad] [18+] [CRE: Q3-[DATE]-Just THIS-Text Overlay-HH] [[DATE]]" at bounding box center [545, 118] width 228 height 18
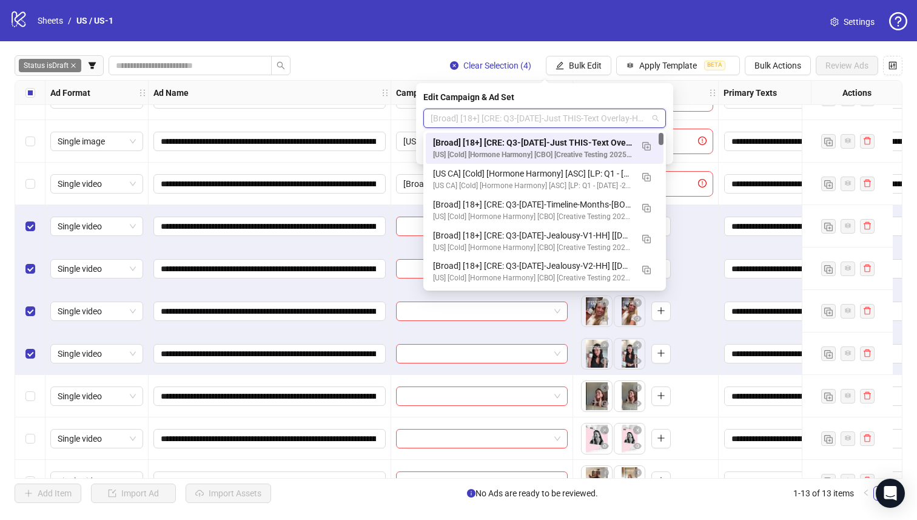
drag, startPoint x: 604, startPoint y: 135, endPoint x: 632, endPoint y: 147, distance: 30.7
click at [604, 135] on div "[Broad] [18+] [CRE: Q3-09-SEP-2025-Just THIS-Text Overlay-HH] [03 Oct 2025] [US…" at bounding box center [545, 148] width 238 height 31
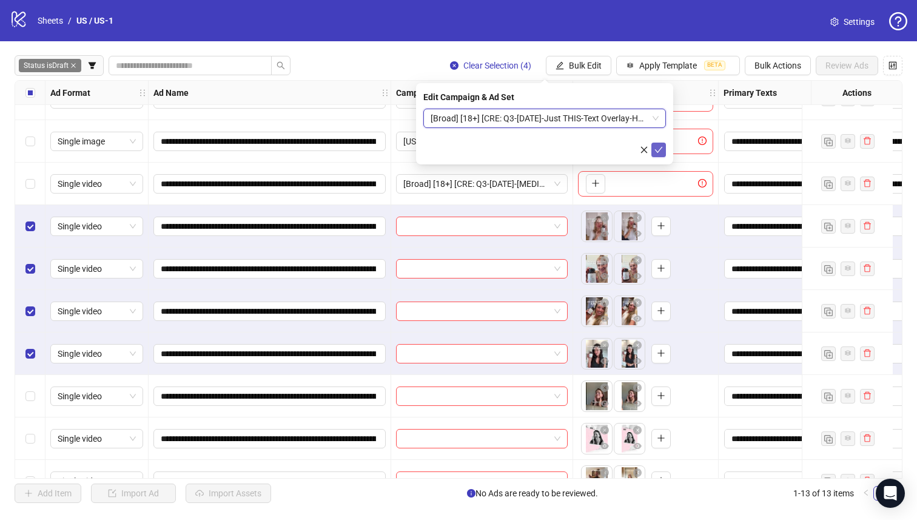
click at [656, 147] on icon "check" at bounding box center [659, 150] width 8 height 8
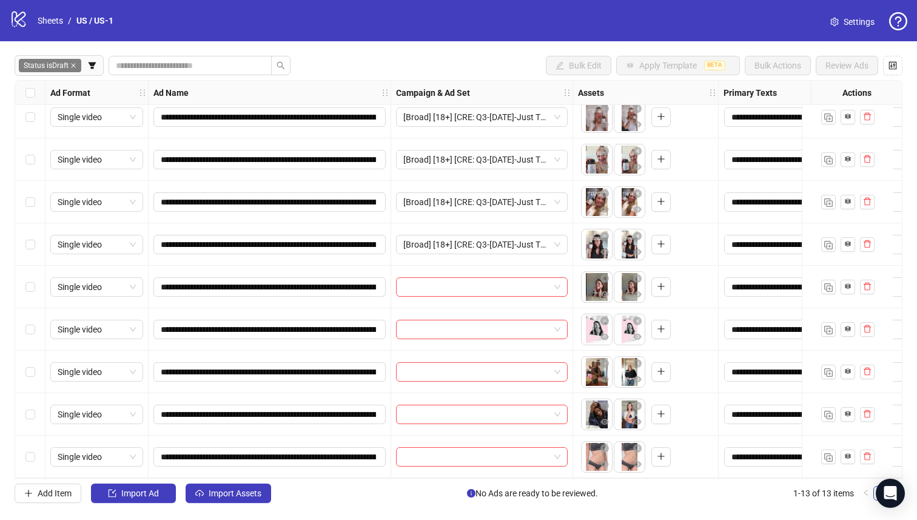
scroll to position [184, 0]
click at [36, 326] on div "Select row 10" at bounding box center [30, 329] width 30 height 42
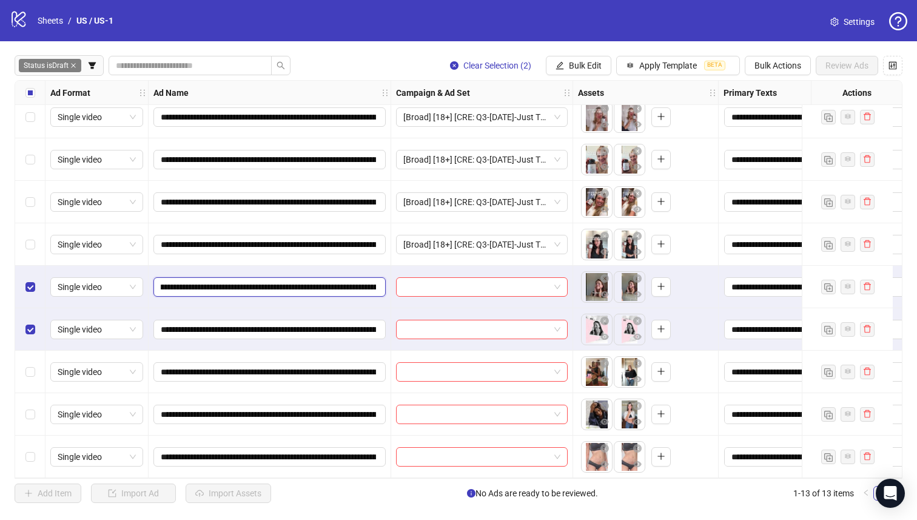
scroll to position [0, 248]
drag, startPoint x: 361, startPoint y: 283, endPoint x: 346, endPoint y: 285, distance: 15.2
click at [346, 285] on input "**********" at bounding box center [268, 286] width 215 height 13
click at [553, 67] on button "Bulk Edit" at bounding box center [579, 65] width 66 height 19
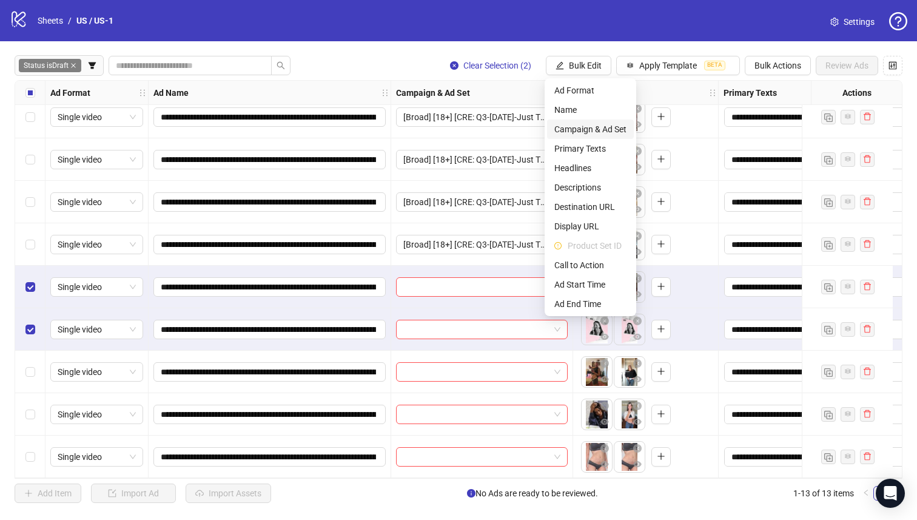
click at [615, 132] on span "Campaign & Ad Set" at bounding box center [591, 129] width 72 height 13
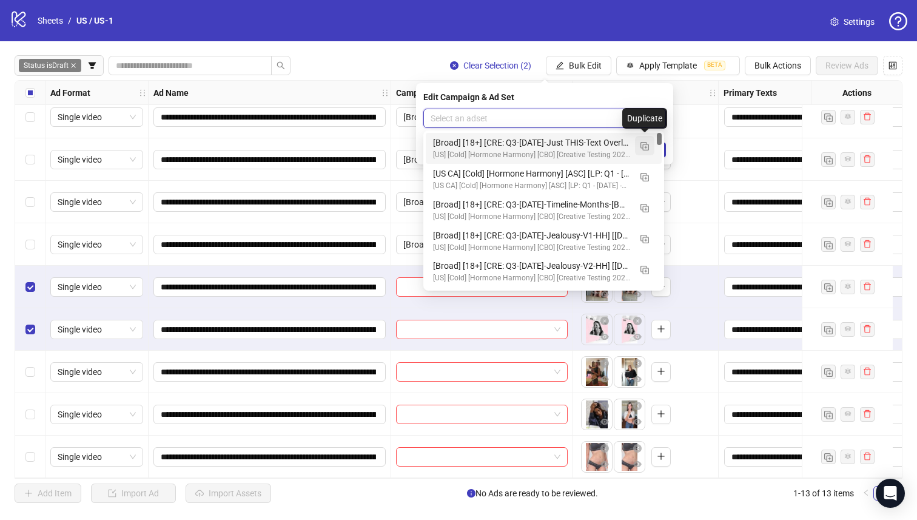
click at [651, 145] on button "button" at bounding box center [644, 145] width 19 height 19
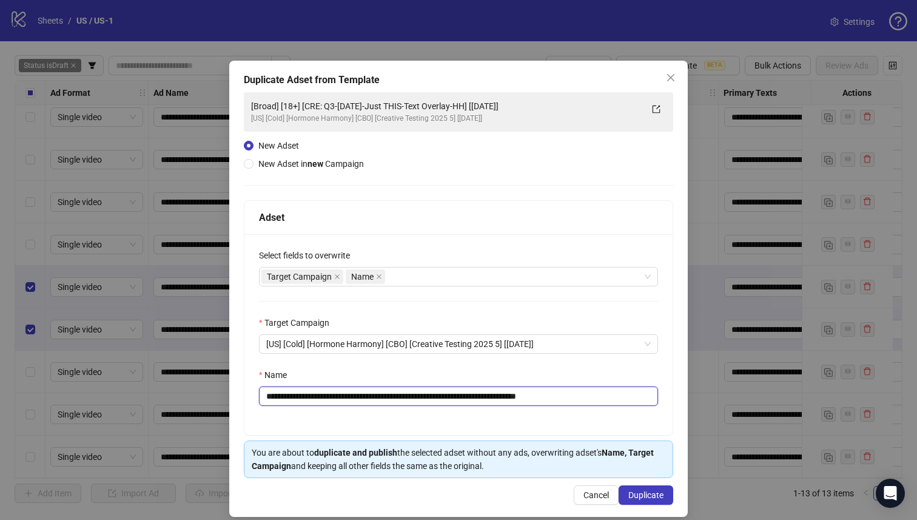
drag, startPoint x: 487, startPoint y: 396, endPoint x: 339, endPoint y: 394, distance: 148.7
click at [339, 394] on input "**********" at bounding box center [458, 396] width 399 height 19
paste input "**********"
type input "**********"
click at [640, 494] on span "Duplicate" at bounding box center [646, 495] width 35 height 10
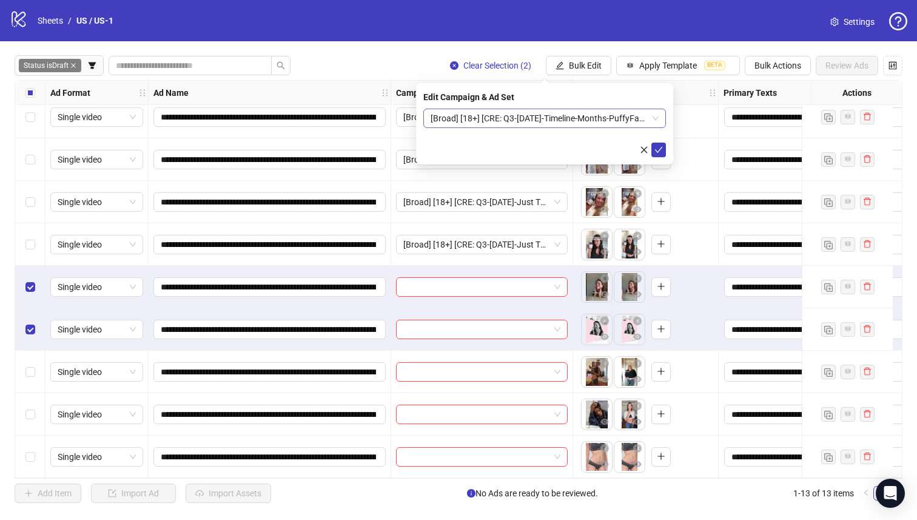
click at [606, 120] on span "[Broad] [18+] [CRE: Q3-[DATE]-Timeline-Months-PuffyFace-IllustratedVO-HH] [[DAT…" at bounding box center [545, 118] width 228 height 18
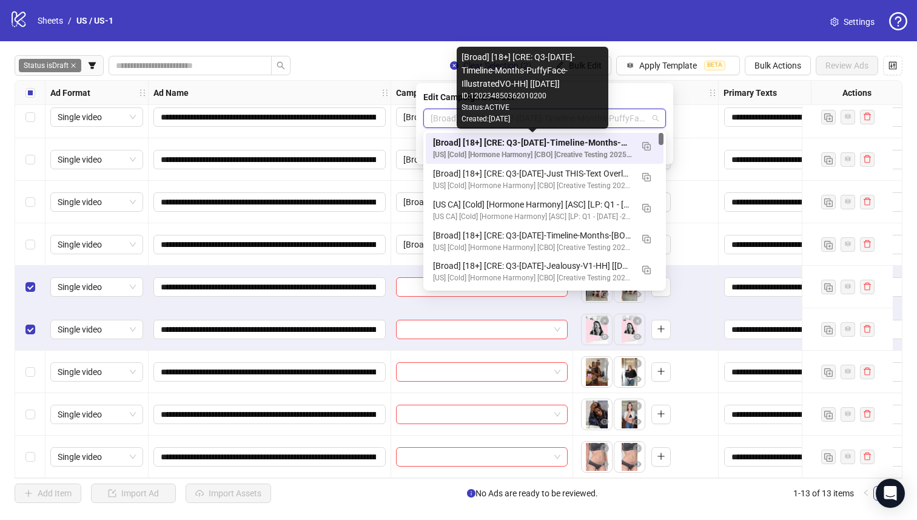
click at [610, 138] on div "[Broad] [18+] [CRE: Q3-[DATE]-Timeline-Months-PuffyFace-IllustratedVO-HH] [[DAT…" at bounding box center [532, 142] width 199 height 13
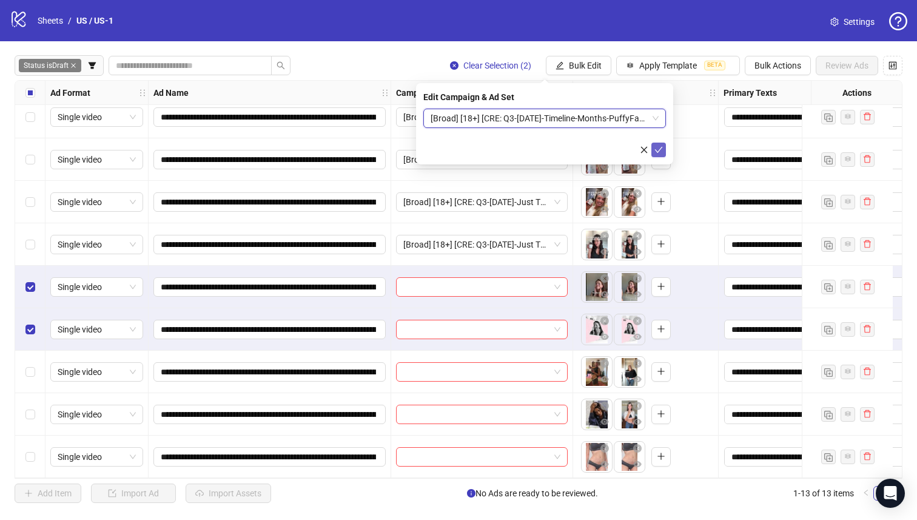
click at [664, 148] on button "submit" at bounding box center [659, 150] width 15 height 15
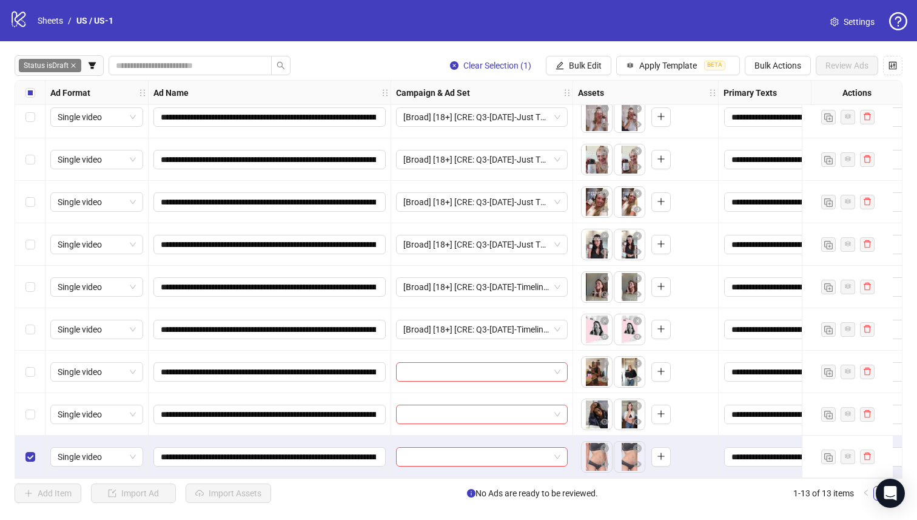
click at [37, 423] on div "Select row 12" at bounding box center [30, 414] width 30 height 42
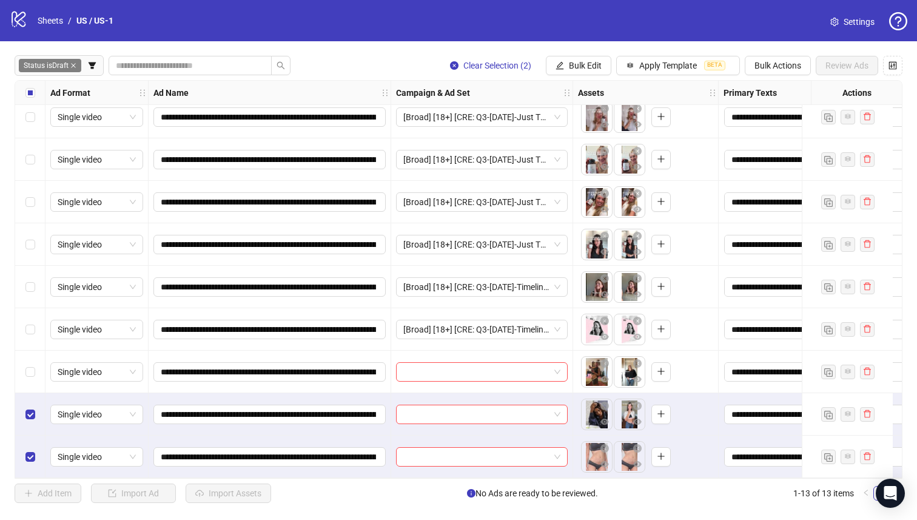
click at [36, 375] on div "Select row 11" at bounding box center [30, 372] width 30 height 42
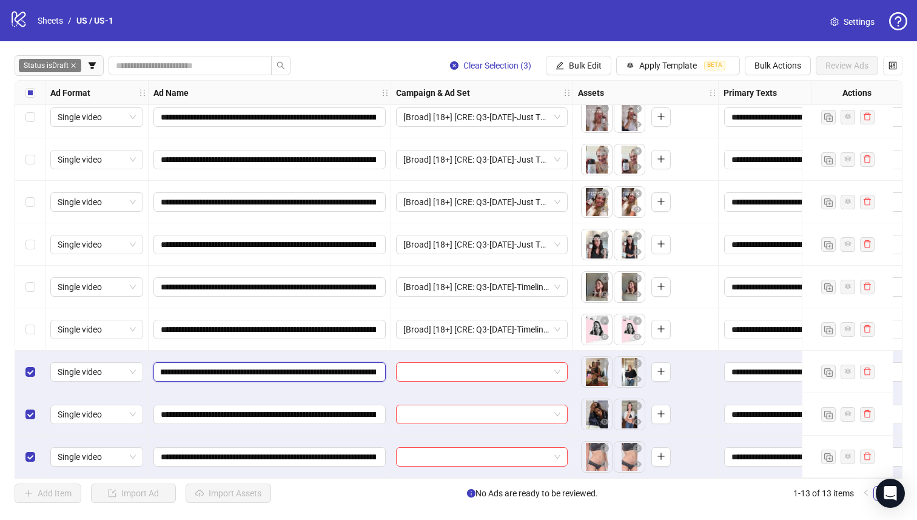
scroll to position [0, 230]
drag, startPoint x: 361, startPoint y: 368, endPoint x: 354, endPoint y: 365, distance: 8.1
click at [354, 365] on input "**********" at bounding box center [268, 371] width 215 height 13
click at [553, 64] on button "Bulk Edit" at bounding box center [579, 65] width 66 height 19
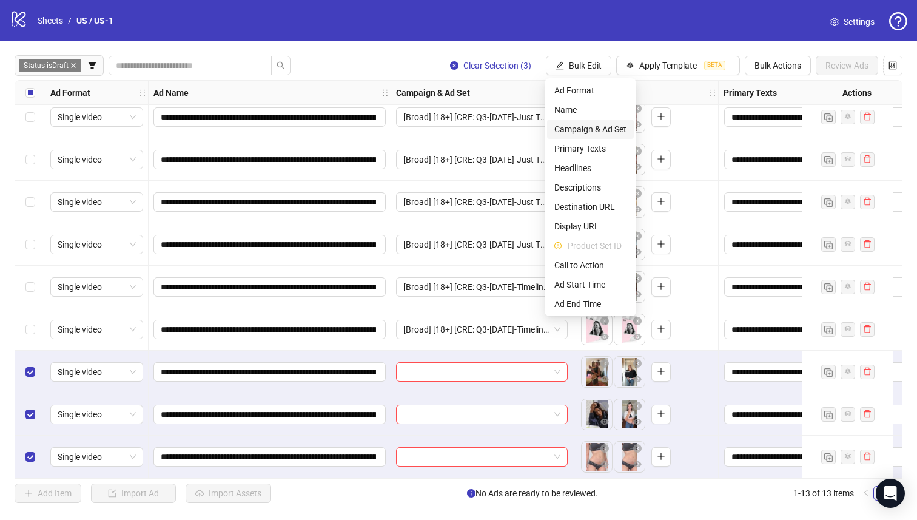
click at [584, 129] on span "Campaign & Ad Set" at bounding box center [591, 129] width 72 height 13
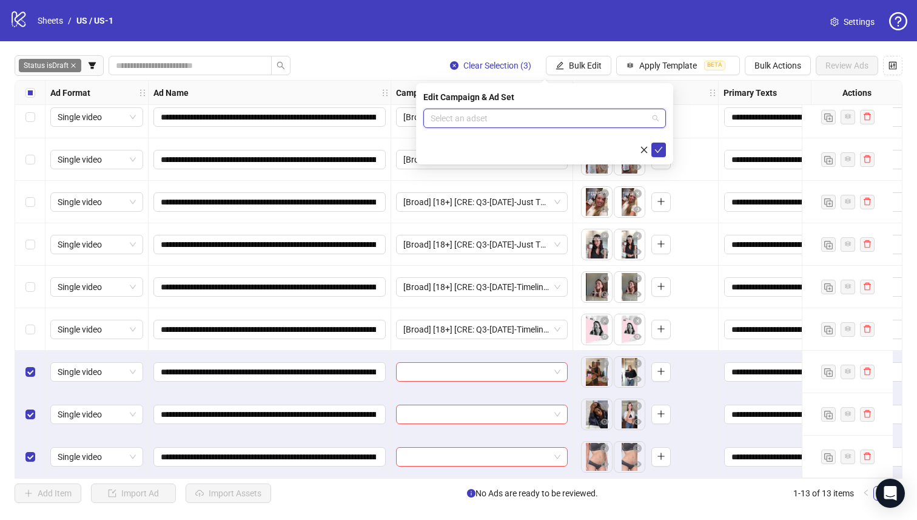
click at [566, 126] on input "search" at bounding box center [539, 118] width 217 height 18
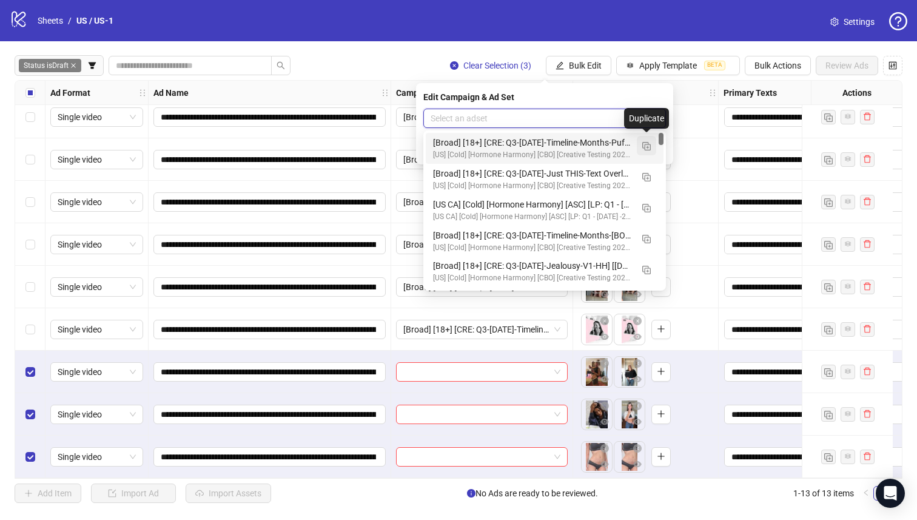
click at [654, 150] on button "button" at bounding box center [646, 145] width 19 height 19
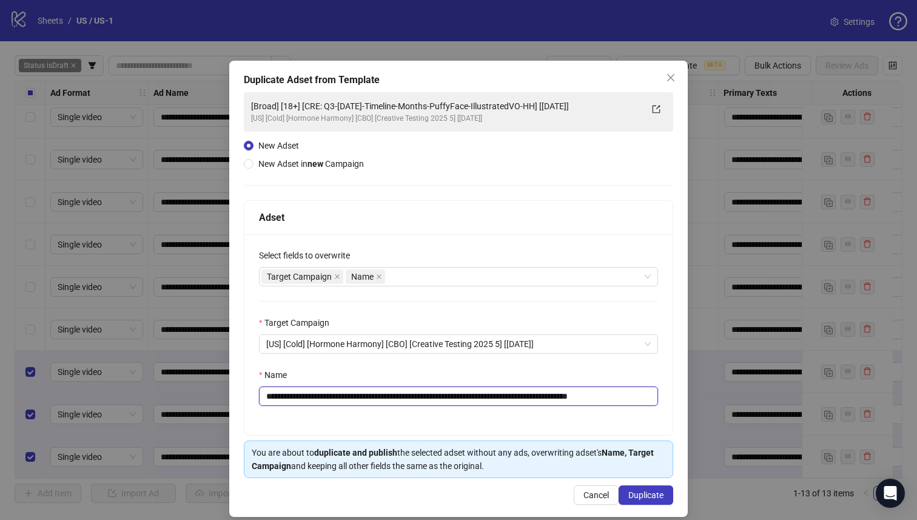
drag, startPoint x: 569, startPoint y: 397, endPoint x: 339, endPoint y: 399, distance: 230.6
click at [339, 399] on input "**********" at bounding box center [458, 396] width 399 height 19
paste input "text"
type input "**********"
click at [637, 496] on span "Duplicate" at bounding box center [646, 495] width 35 height 10
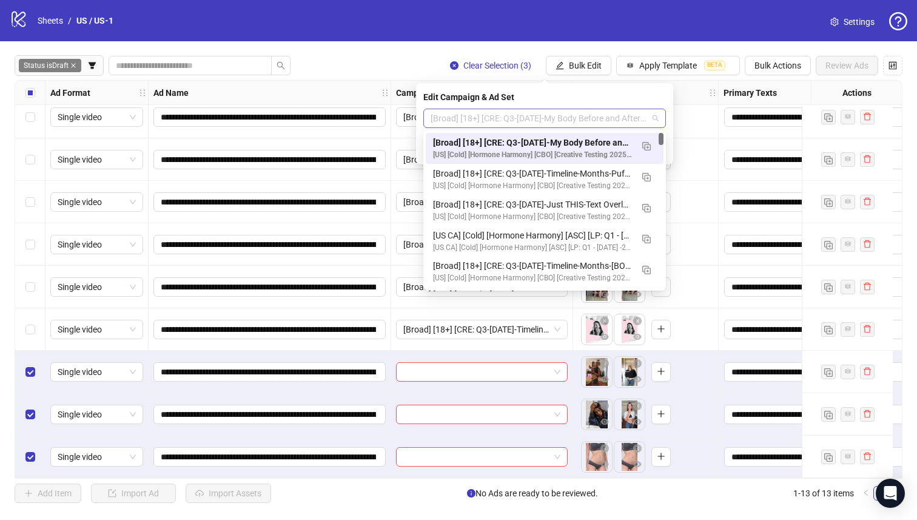
click at [519, 120] on span "[Broad] [18+] [CRE: Q3-[DATE]-My Body Before and After-Text Overlay-HH] [[DATE]]" at bounding box center [545, 118] width 228 height 18
click at [534, 142] on div "[Broad] [18+] [CRE: Q3-[DATE]-My Body Before and After-Text Overlay-HH] [[DATE]]" at bounding box center [532, 142] width 199 height 13
click at [532, 120] on span "[Broad] [18+] [CRE: Q3-[DATE]-My Body Before and After-Text Overlay-HH] [[DATE]]" at bounding box center [545, 118] width 228 height 18
click at [538, 140] on div "[Broad] [18+] [CRE: Q3-[DATE]-My Body Before and After-Text Overlay-HH] [[DATE]]" at bounding box center [532, 142] width 199 height 13
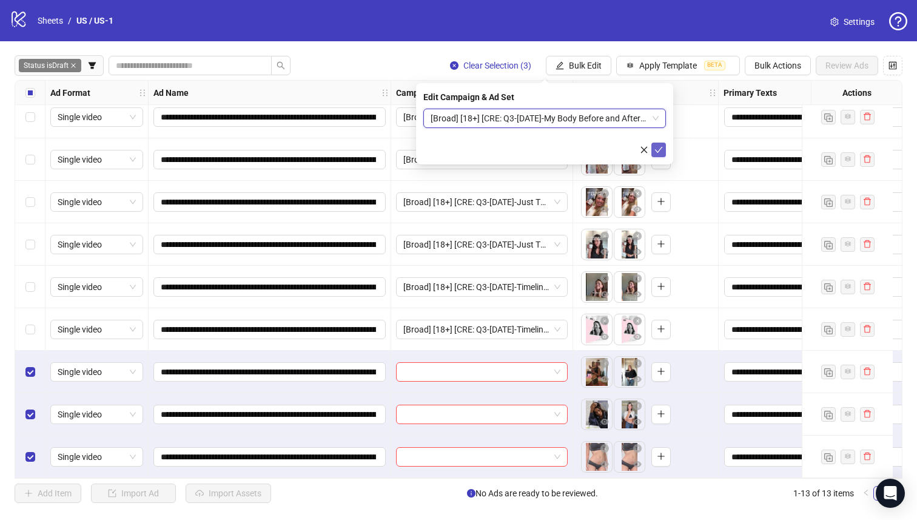
click at [659, 150] on icon "check" at bounding box center [659, 150] width 8 height 8
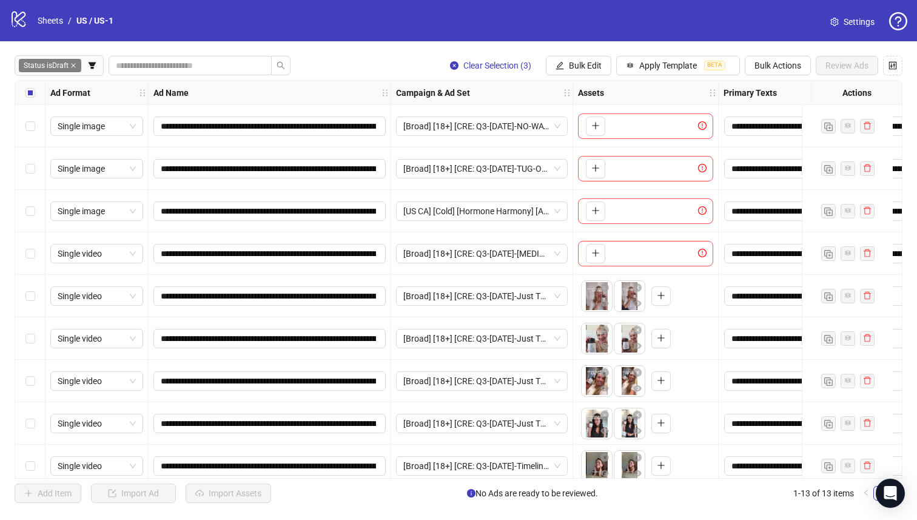
drag, startPoint x: 38, startPoint y: 87, endPoint x: 40, endPoint y: 123, distance: 35.3
click at [38, 87] on div "Select all rows" at bounding box center [30, 93] width 30 height 24
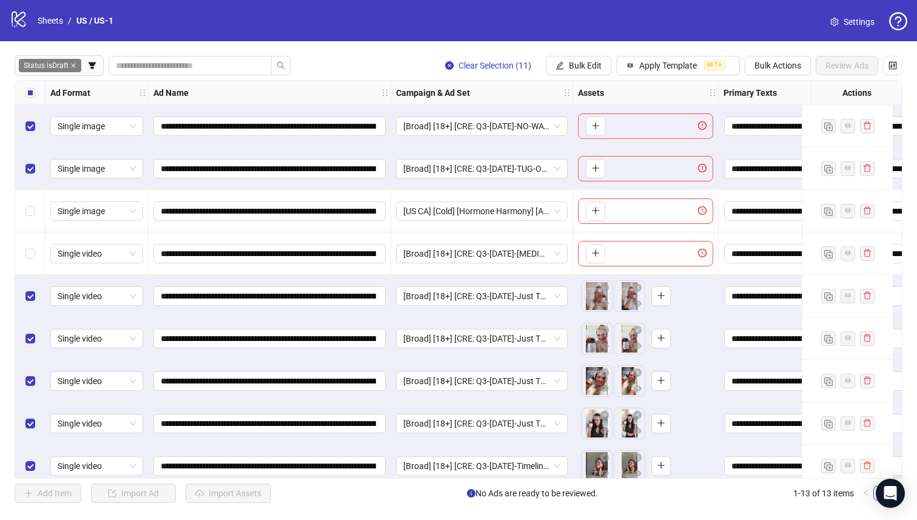
click at [35, 160] on div "Select row 2" at bounding box center [30, 168] width 30 height 42
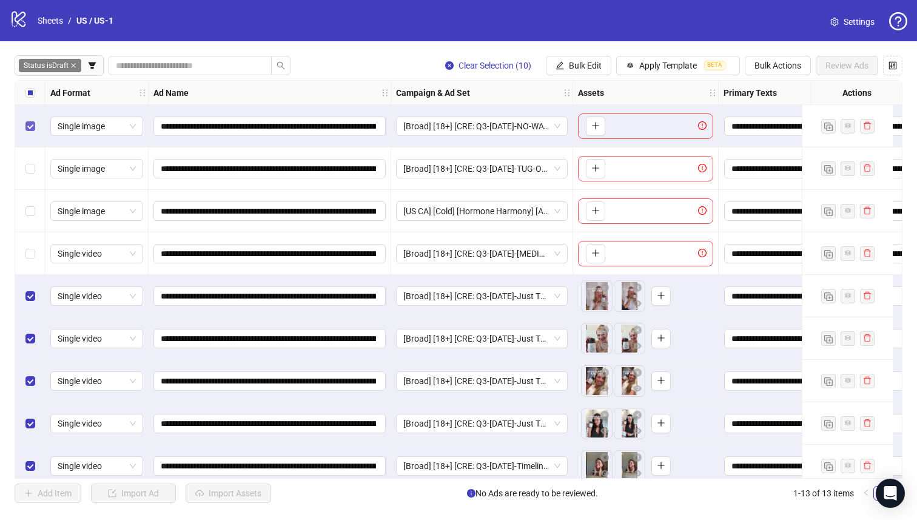
click at [29, 120] on label "Select row 1" at bounding box center [30, 126] width 10 height 13
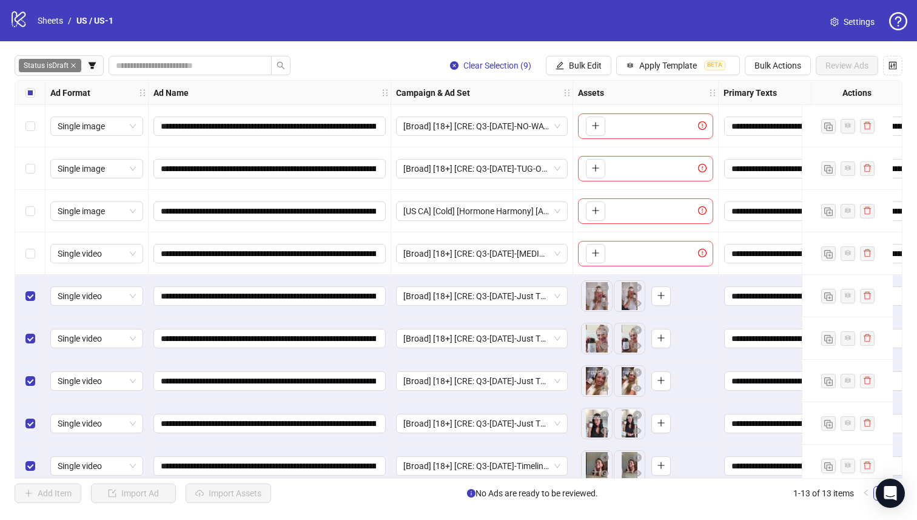
scroll to position [184, 0]
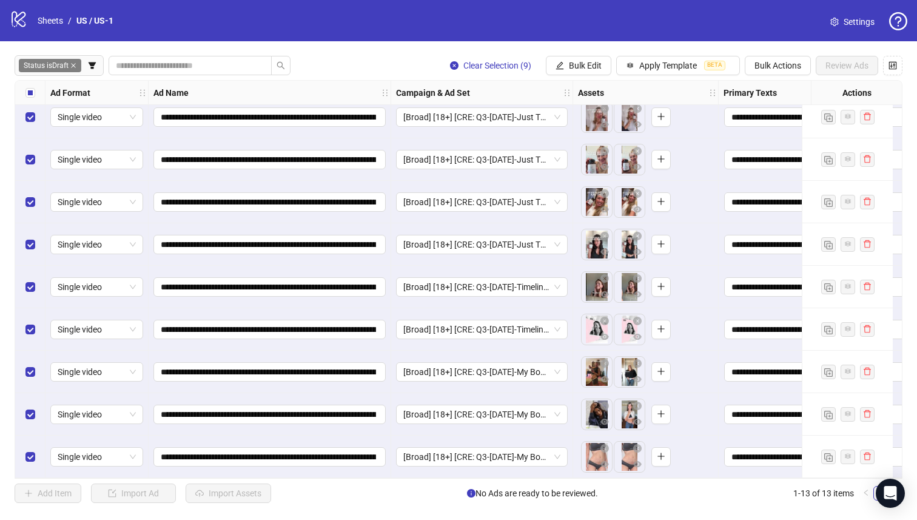
drag, startPoint x: 320, startPoint y: 478, endPoint x: 361, endPoint y: 475, distance: 41.4
click at [361, 475] on div "**********" at bounding box center [459, 279] width 888 height 399
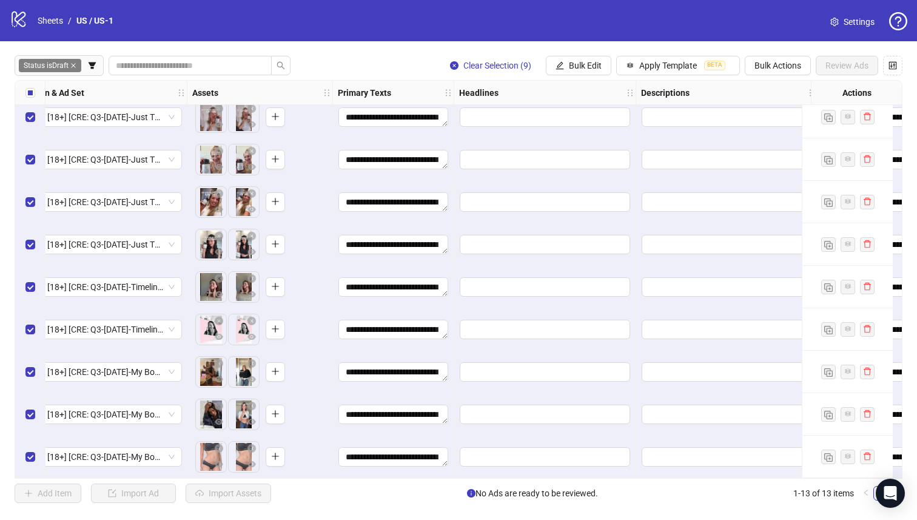
scroll to position [184, 629]
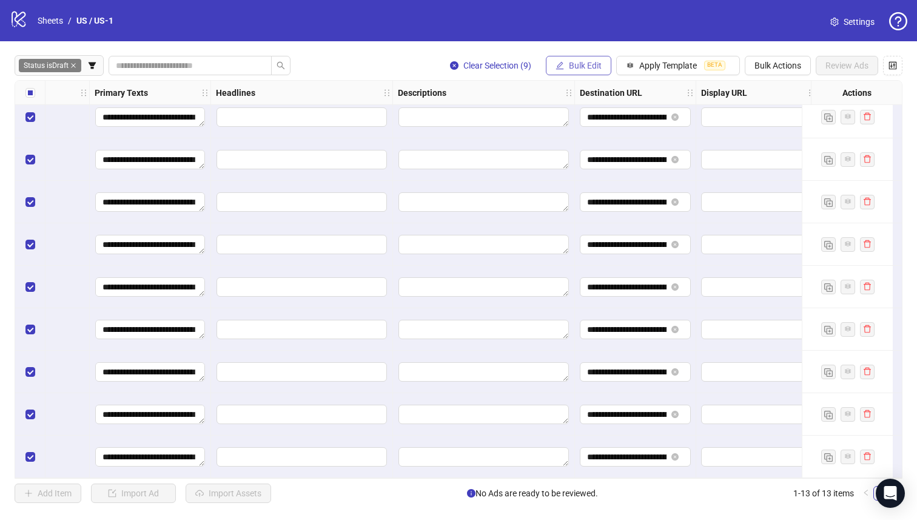
click at [587, 61] on span "Bulk Edit" at bounding box center [585, 66] width 33 height 10
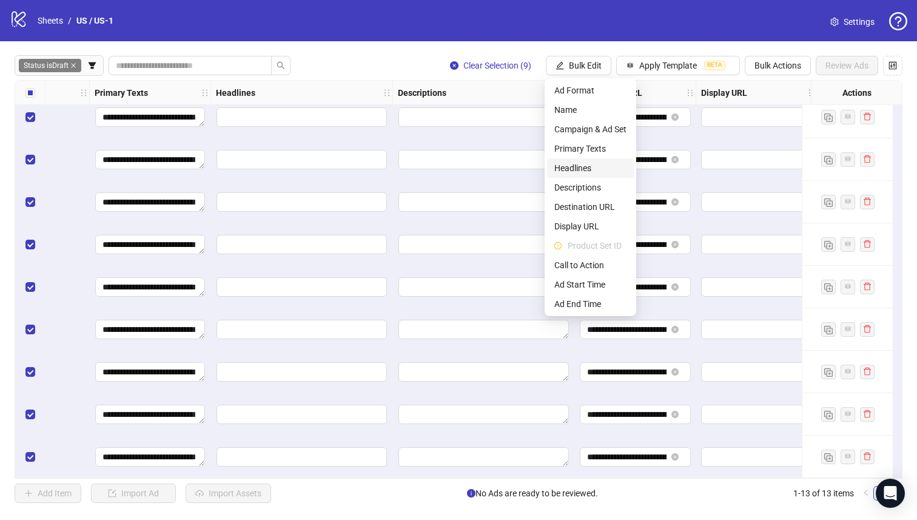
click at [588, 169] on span "Headlines" at bounding box center [591, 167] width 72 height 13
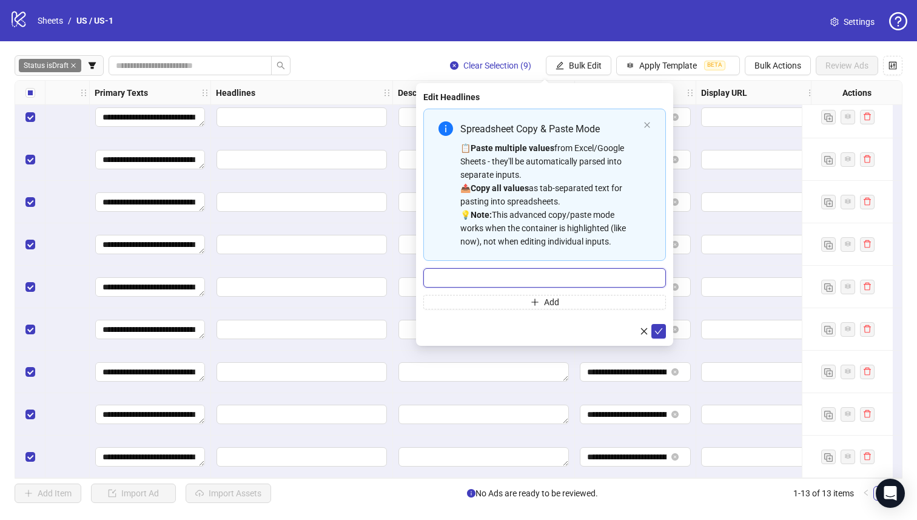
click at [578, 279] on input "Multi-input container - paste or copy values" at bounding box center [545, 277] width 243 height 19
paste input "**********"
type input "**********"
click at [658, 336] on span "submit" at bounding box center [659, 331] width 8 height 10
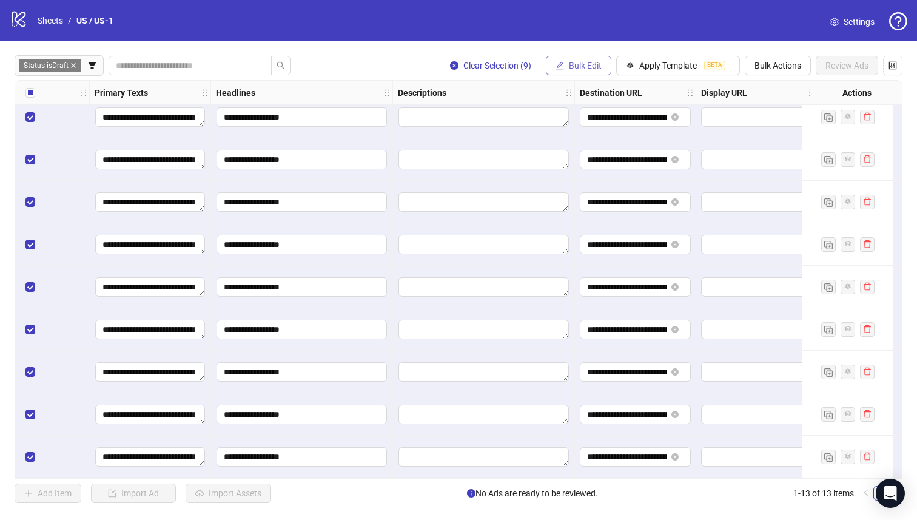
click at [562, 61] on span "button" at bounding box center [560, 66] width 8 height 10
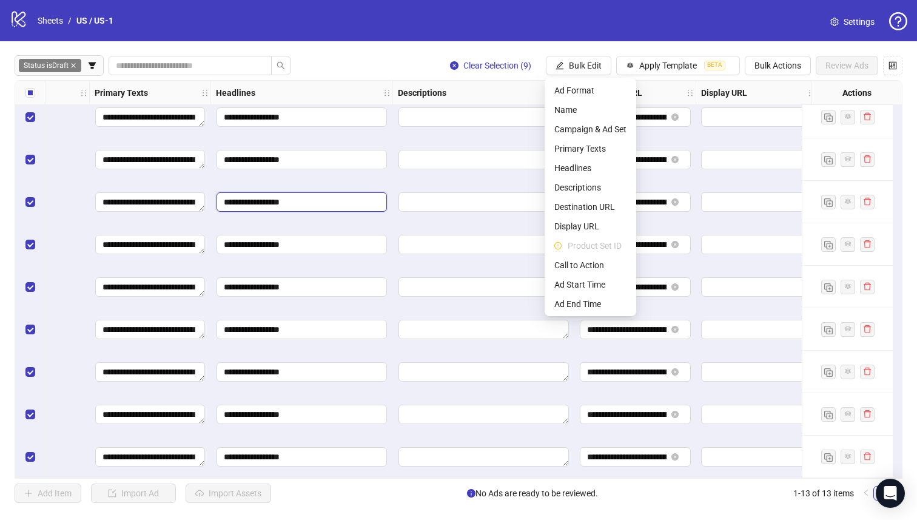
click at [325, 194] on input "**********" at bounding box center [302, 201] width 171 height 19
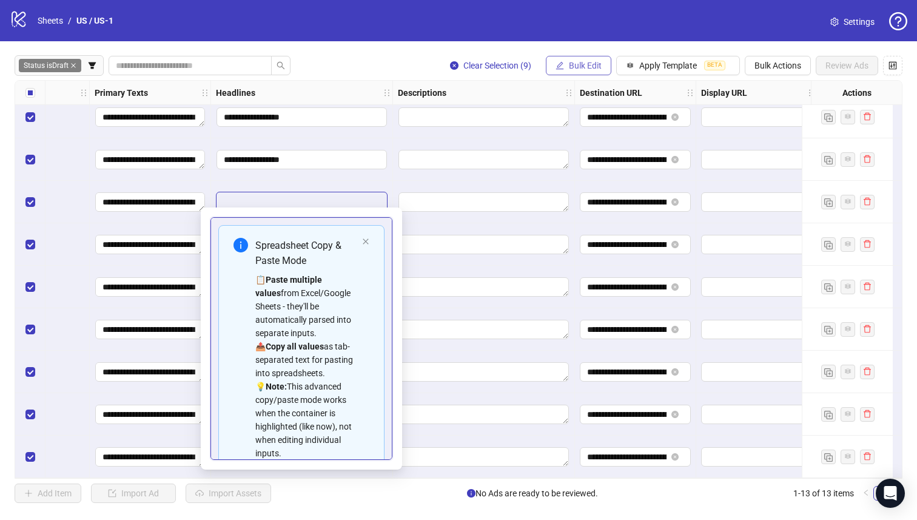
click at [575, 67] on span "Bulk Edit" at bounding box center [585, 66] width 33 height 10
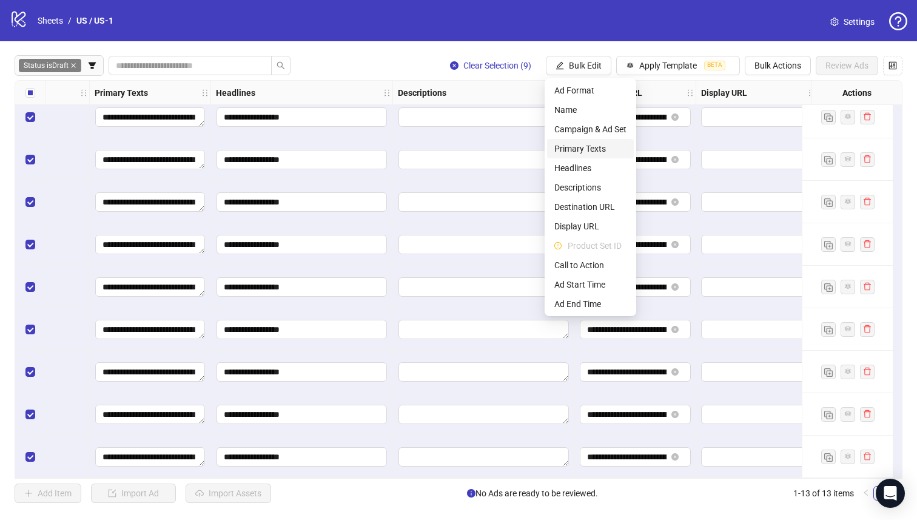
click at [609, 150] on span "Primary Texts" at bounding box center [591, 148] width 72 height 13
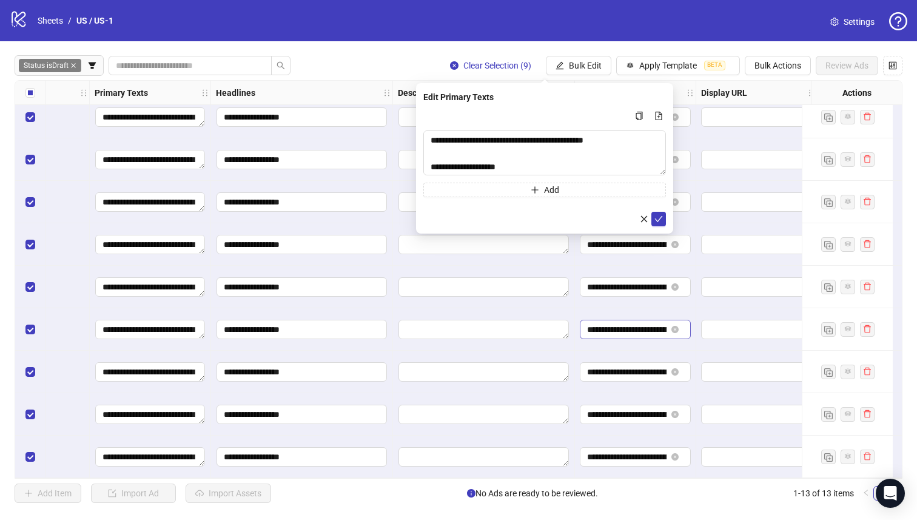
drag, startPoint x: 659, startPoint y: 161, endPoint x: 676, endPoint y: 331, distance: 170.1
click at [676, 331] on body "**********" at bounding box center [458, 260] width 917 height 520
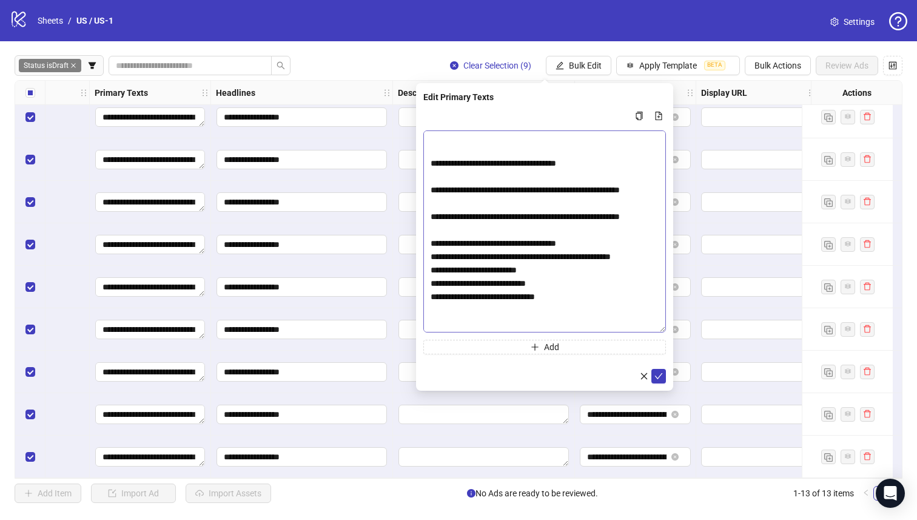
scroll to position [298, 0]
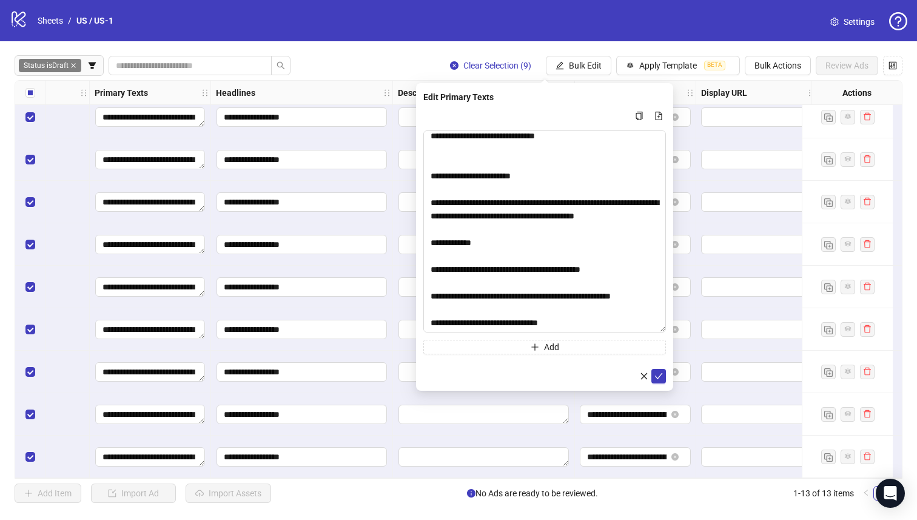
click at [399, 33] on div "logo/logo-mobile Sheets / [GEOGRAPHIC_DATA] / US-1 Settings" at bounding box center [458, 20] width 917 height 41
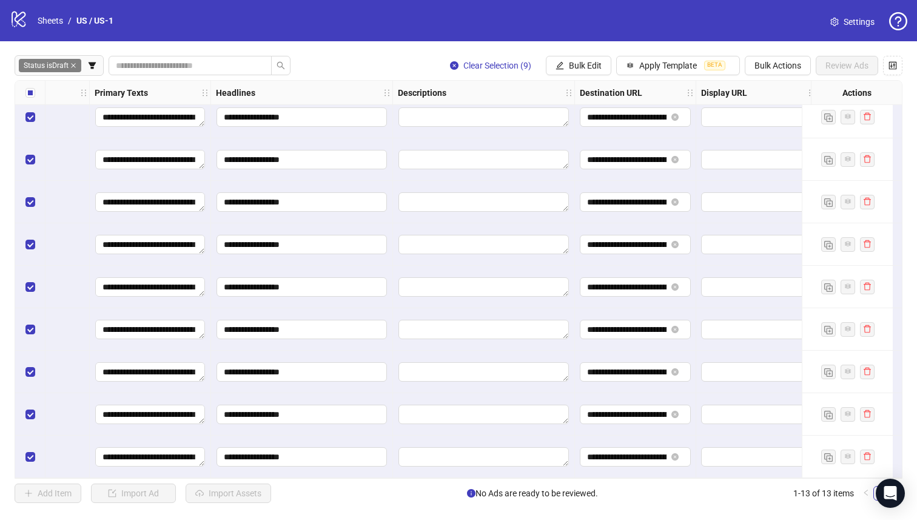
click at [562, 473] on div at bounding box center [484, 457] width 182 height 42
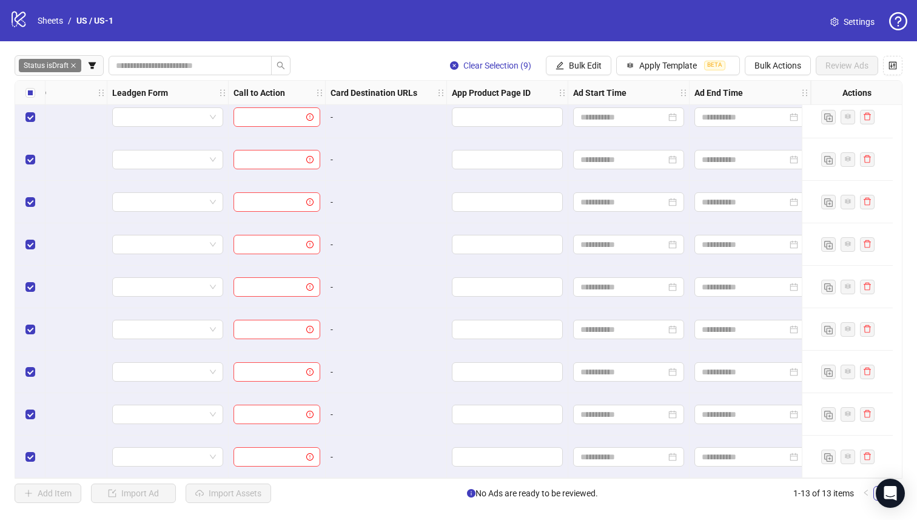
scroll to position [184, 1470]
click at [588, 69] on span "Bulk Edit" at bounding box center [585, 66] width 33 height 10
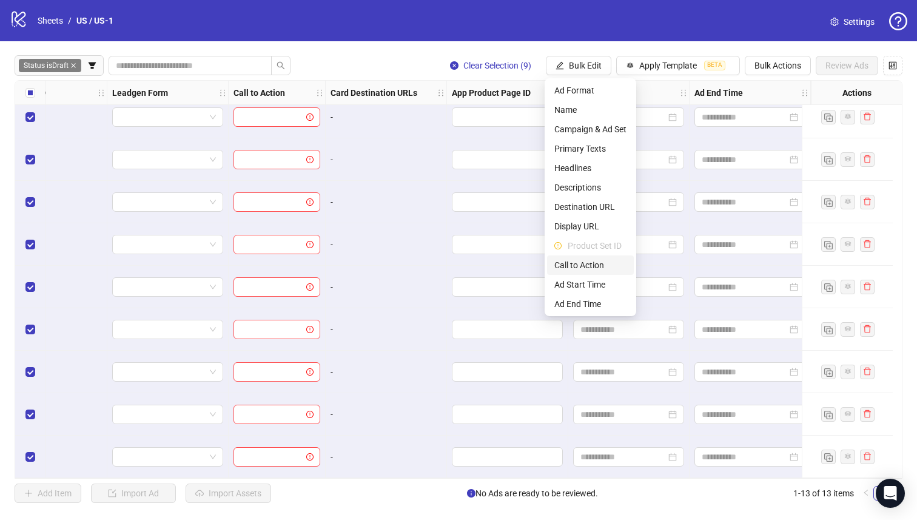
click at [606, 268] on span "Call to Action" at bounding box center [591, 264] width 72 height 13
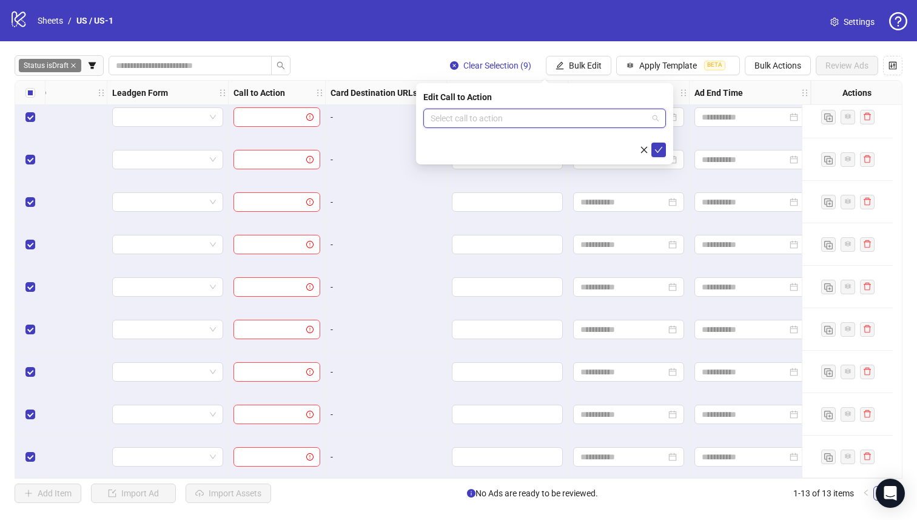
click at [583, 124] on input "search" at bounding box center [539, 118] width 217 height 18
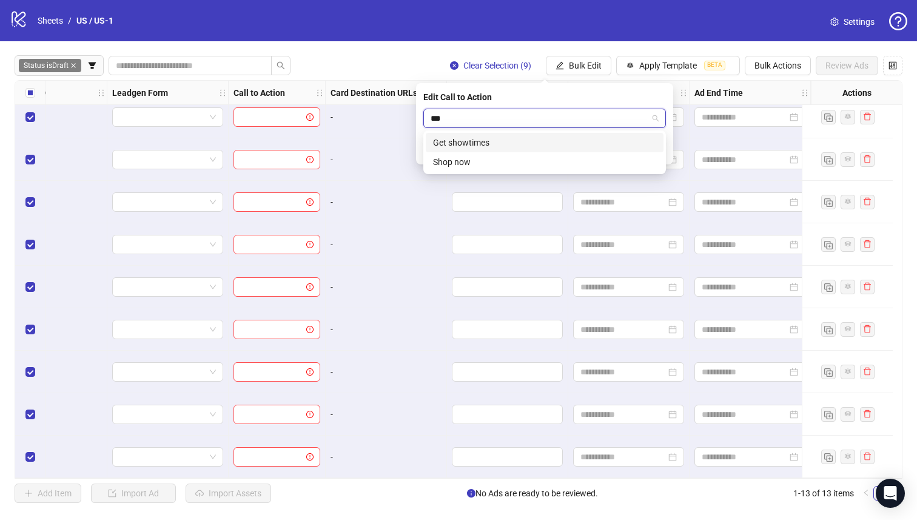
type input "****"
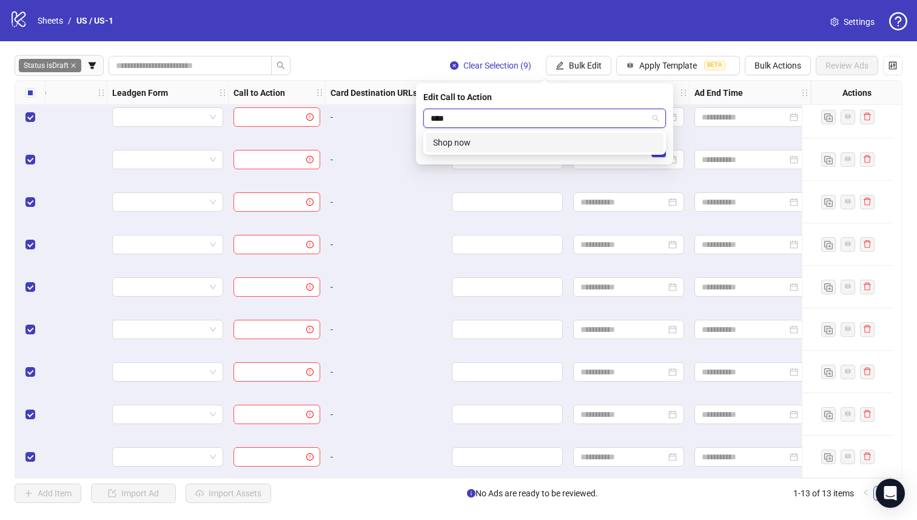
click at [612, 144] on div "Shop now" at bounding box center [544, 142] width 223 height 13
click at [658, 155] on button "submit" at bounding box center [659, 150] width 15 height 15
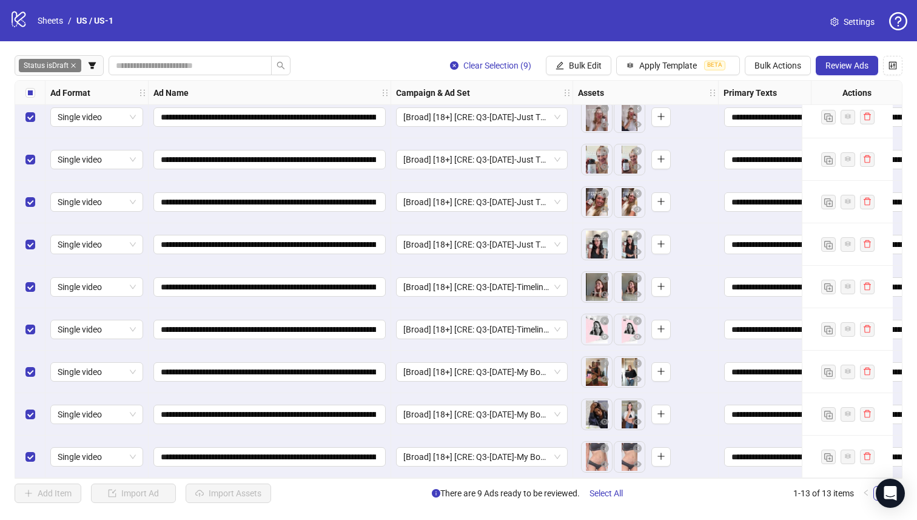
scroll to position [0, 0]
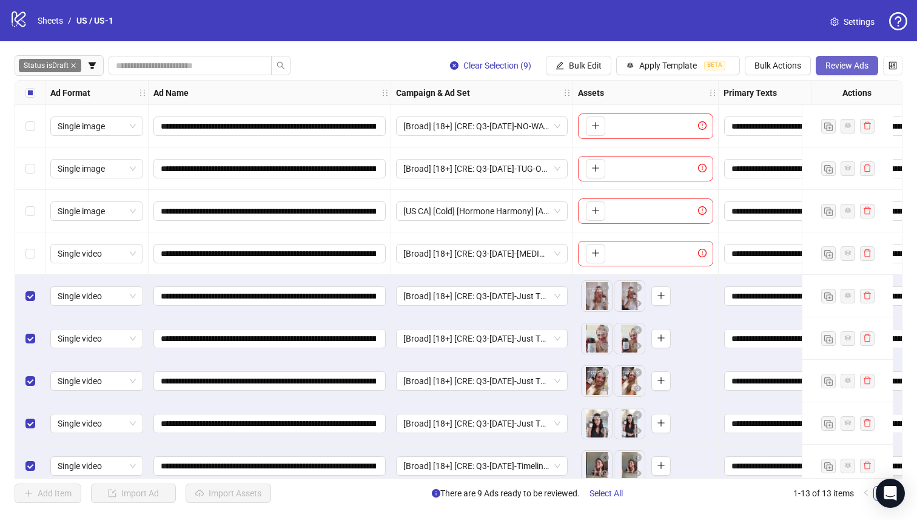
click at [848, 75] on button "Review Ads" at bounding box center [847, 65] width 62 height 19
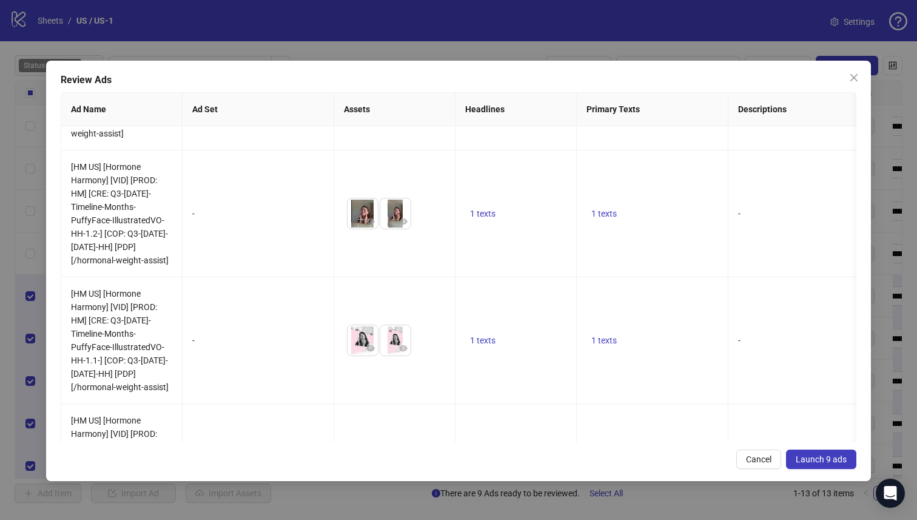
scroll to position [860, 0]
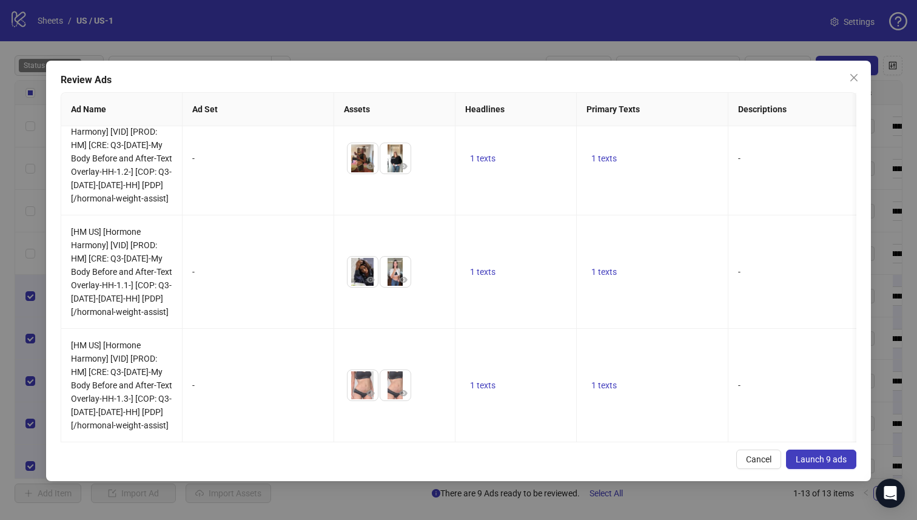
click at [824, 459] on span "Launch 9 ads" at bounding box center [821, 459] width 51 height 10
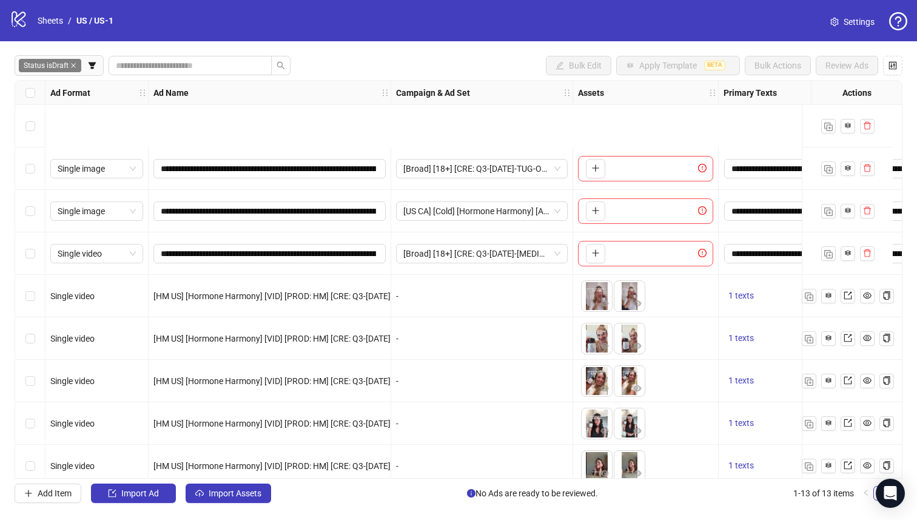
scroll to position [184, 0]
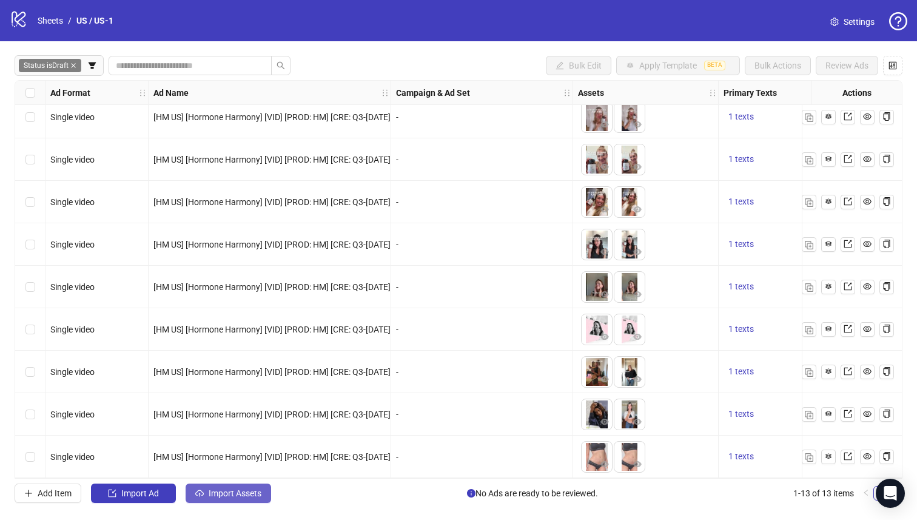
click at [248, 495] on span "Import Assets" at bounding box center [235, 493] width 53 height 10
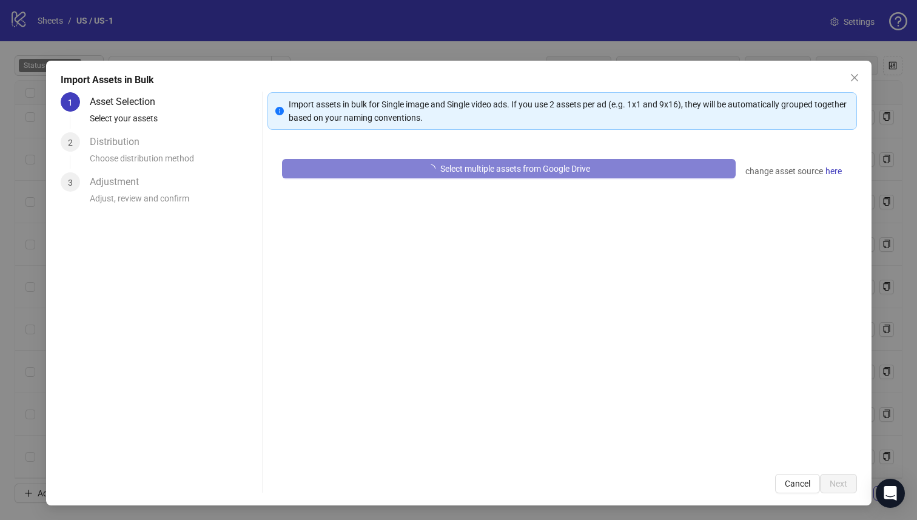
click at [250, 493] on div "Import Assets in Bulk 1 Asset Selection Select your assets 2 Distribution Choos…" at bounding box center [459, 283] width 826 height 445
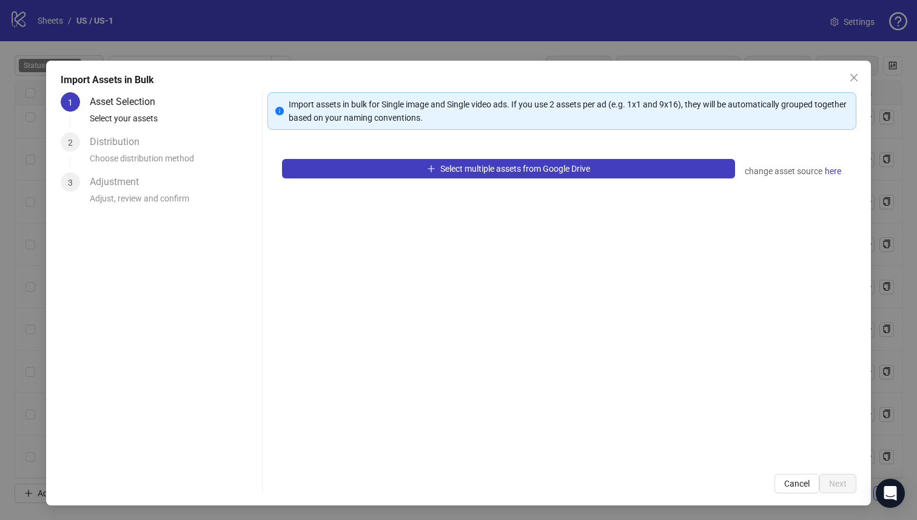
click at [369, 183] on div "Select multiple assets from Google Drive change asset source here" at bounding box center [563, 301] width 590 height 315
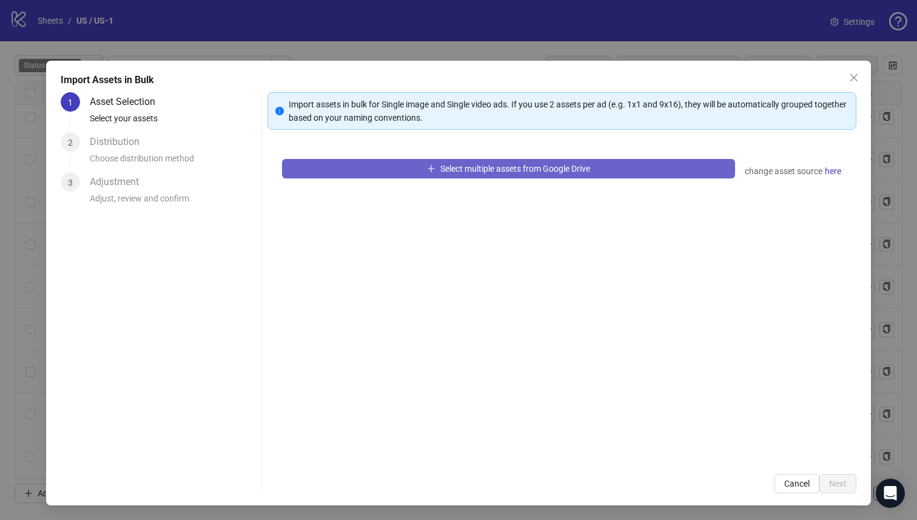
click at [374, 175] on button "Select multiple assets from Google Drive" at bounding box center [509, 168] width 454 height 19
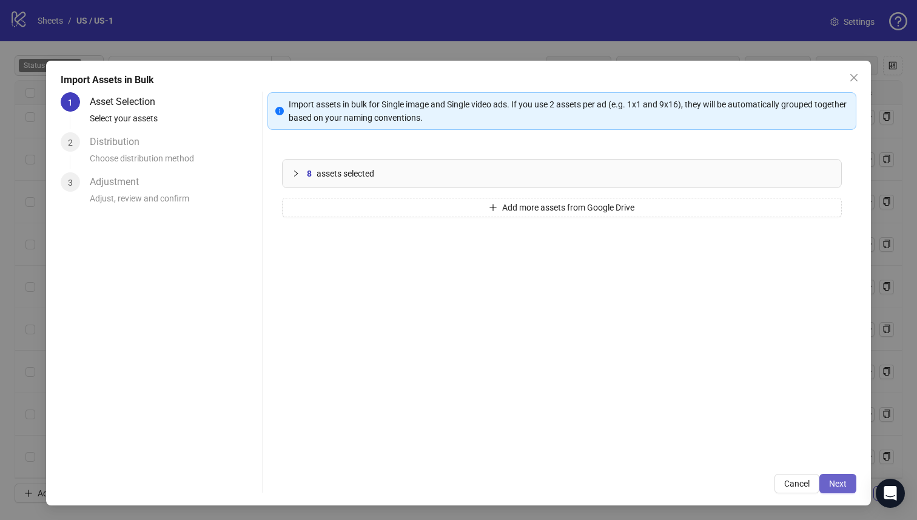
click at [820, 484] on button "Next" at bounding box center [838, 483] width 37 height 19
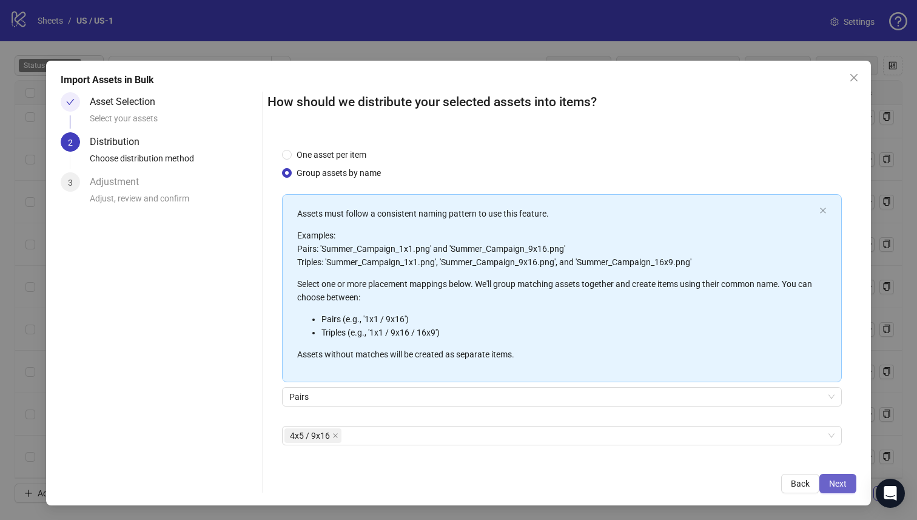
click at [829, 480] on span "Next" at bounding box center [838, 484] width 18 height 10
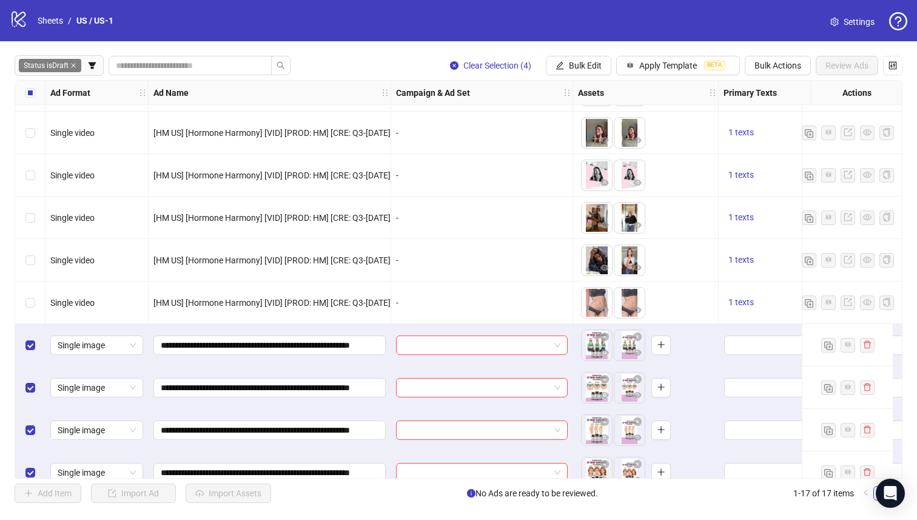
scroll to position [354, 0]
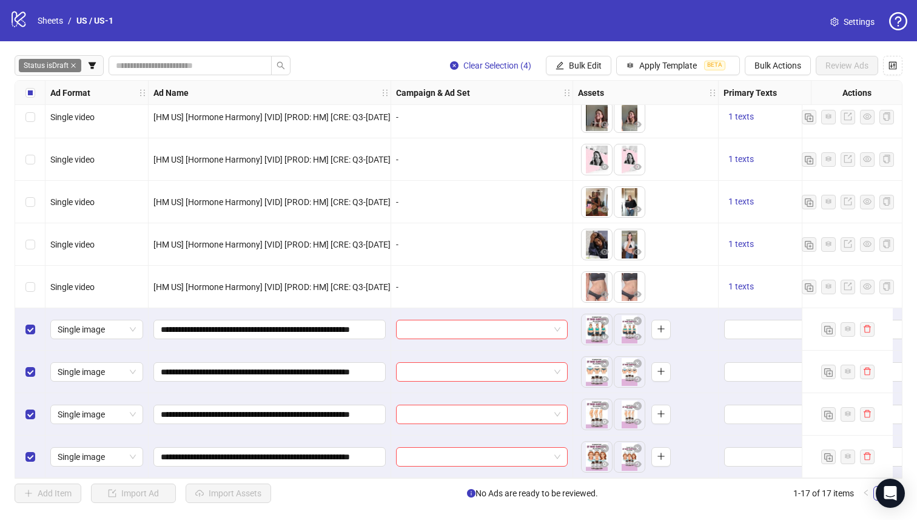
click at [523, 312] on div at bounding box center [482, 329] width 182 height 42
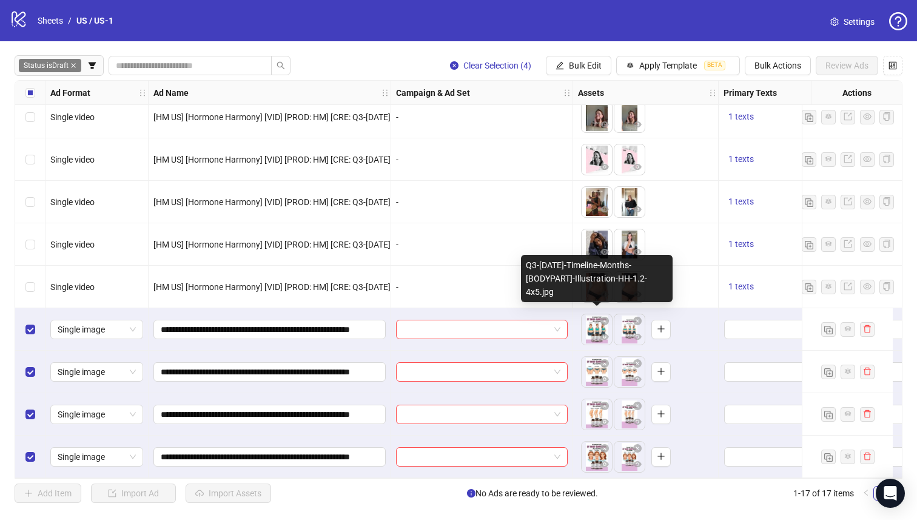
click at [596, 336] on body "logo/logo-mobile Sheets / US / US-1 Settings Status is Draft Clear Selection (4…" at bounding box center [458, 260] width 917 height 520
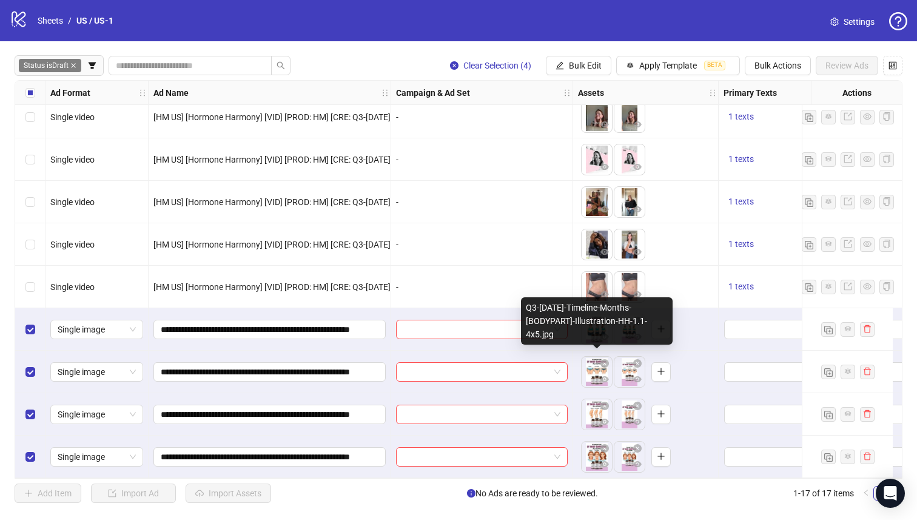
click at [589, 370] on body "logo/logo-mobile Sheets / US / US-1 Settings Status is Draft Clear Selection (4…" at bounding box center [458, 260] width 917 height 520
click at [590, 370] on body "logo/logo-mobile Sheets / US / US-1 Settings Status is Draft Clear Selection (4…" at bounding box center [458, 260] width 917 height 520
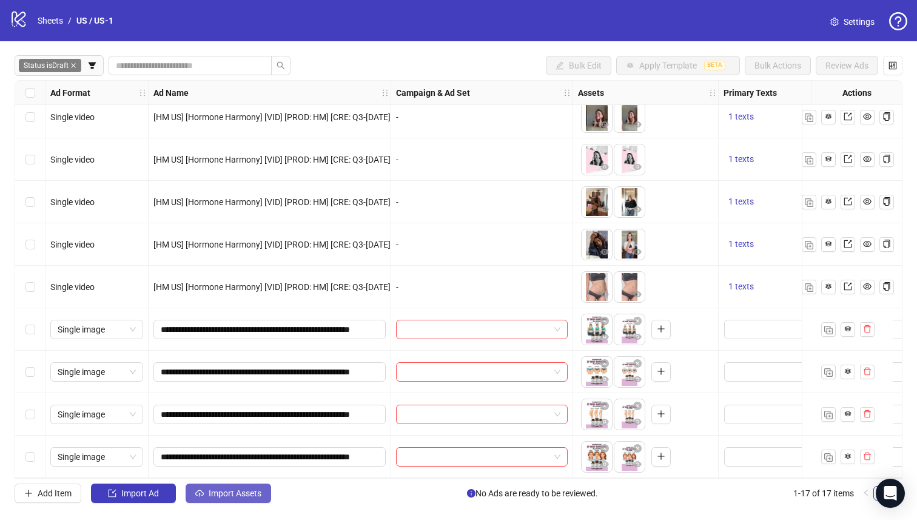
click at [217, 496] on span "Import Assets" at bounding box center [235, 493] width 53 height 10
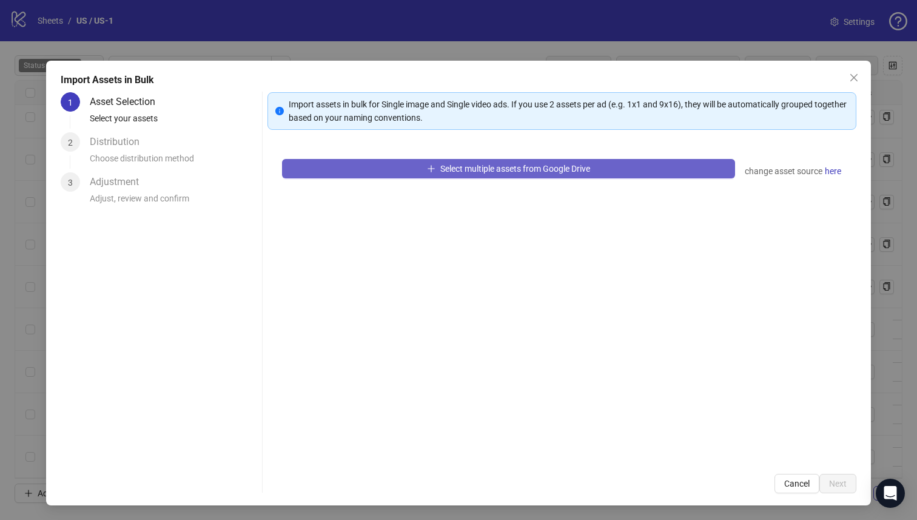
click at [460, 174] on button "Select multiple assets from Google Drive" at bounding box center [509, 168] width 454 height 19
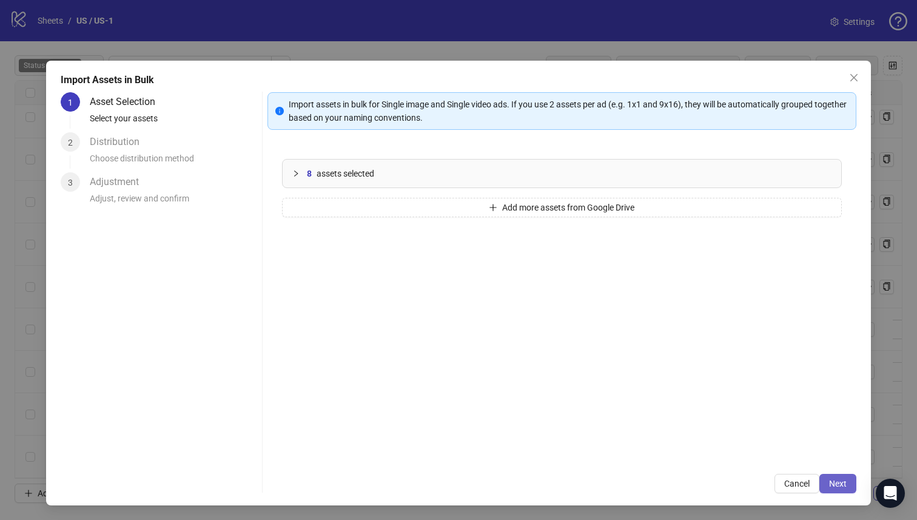
click at [832, 487] on span "Next" at bounding box center [838, 484] width 18 height 10
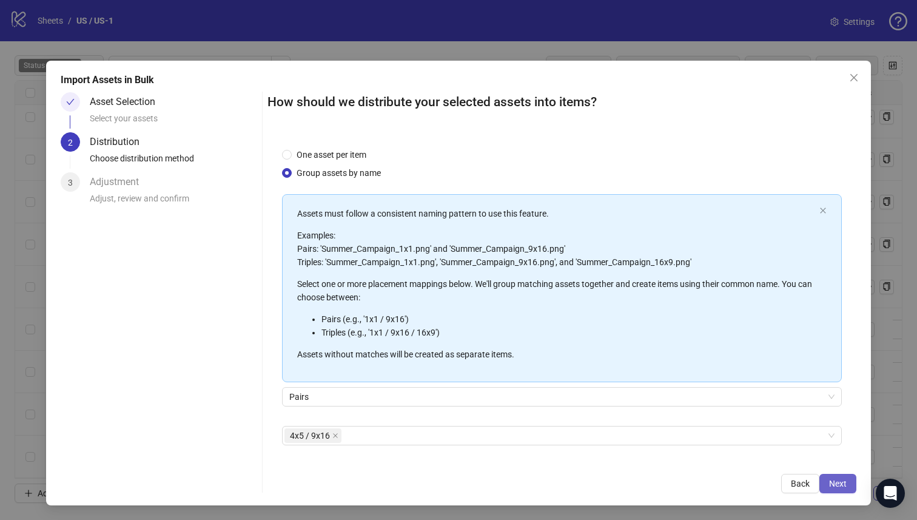
click at [839, 486] on button "Next" at bounding box center [838, 483] width 37 height 19
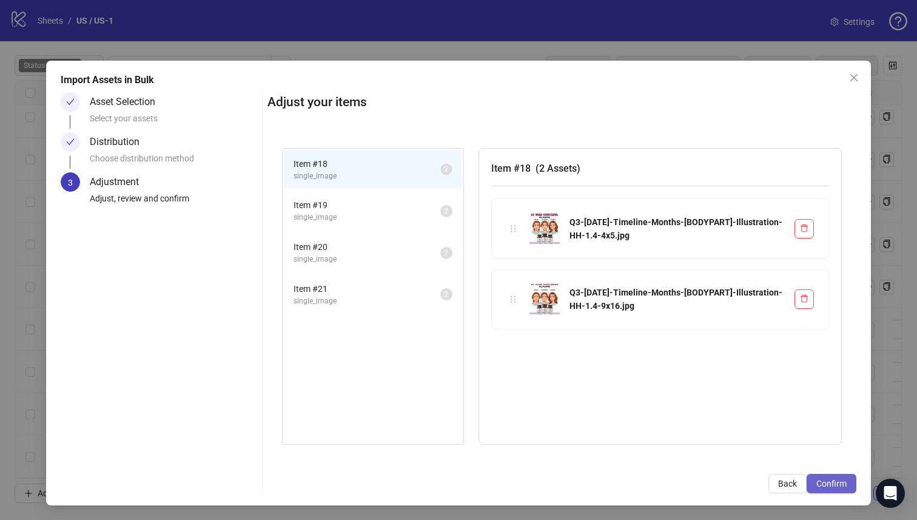
click at [840, 485] on button "Confirm" at bounding box center [832, 483] width 50 height 19
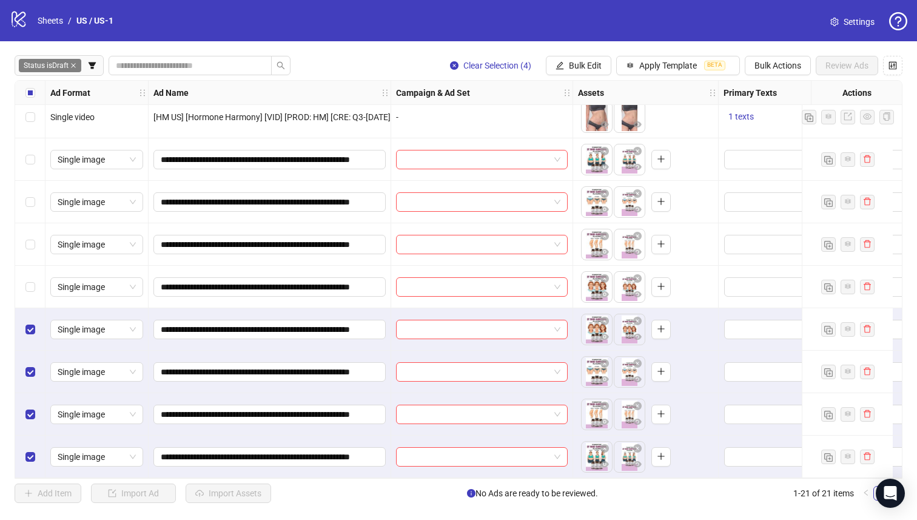
scroll to position [524, 0]
click at [716, 394] on div "To pick up a draggable item, press the space bar. While dragging, use the arrow…" at bounding box center [646, 414] width 146 height 42
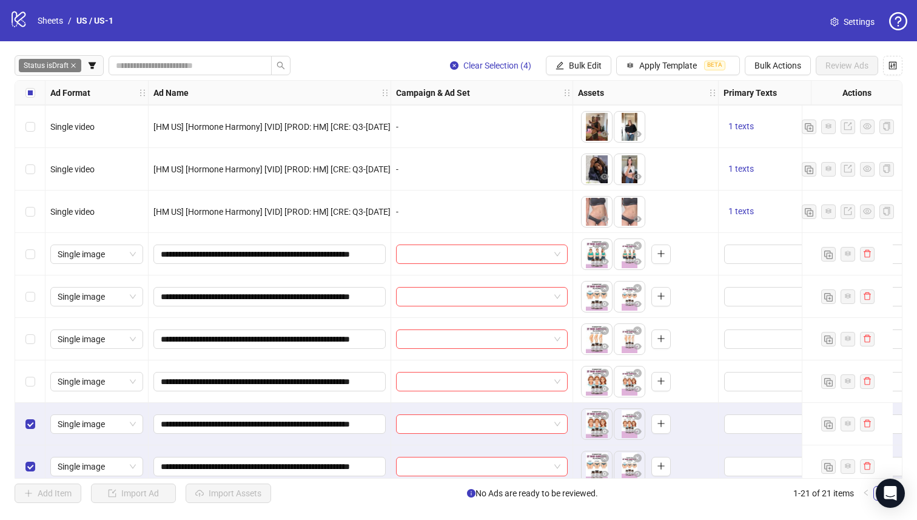
scroll to position [422, 0]
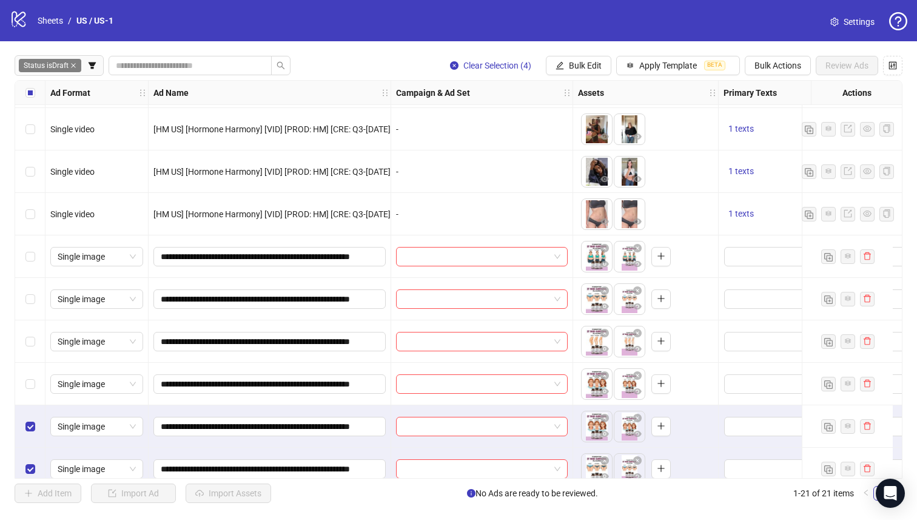
click at [32, 99] on label "Select all rows" at bounding box center [30, 92] width 10 height 13
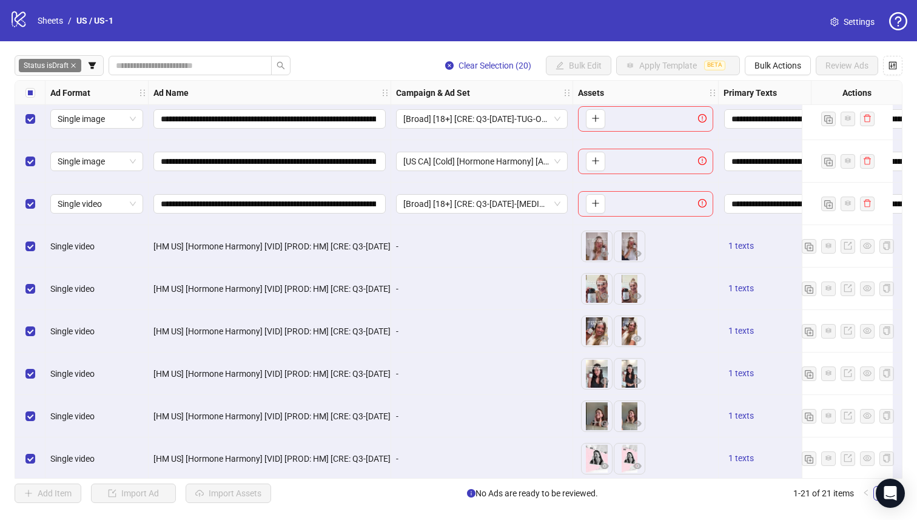
scroll to position [46, 0]
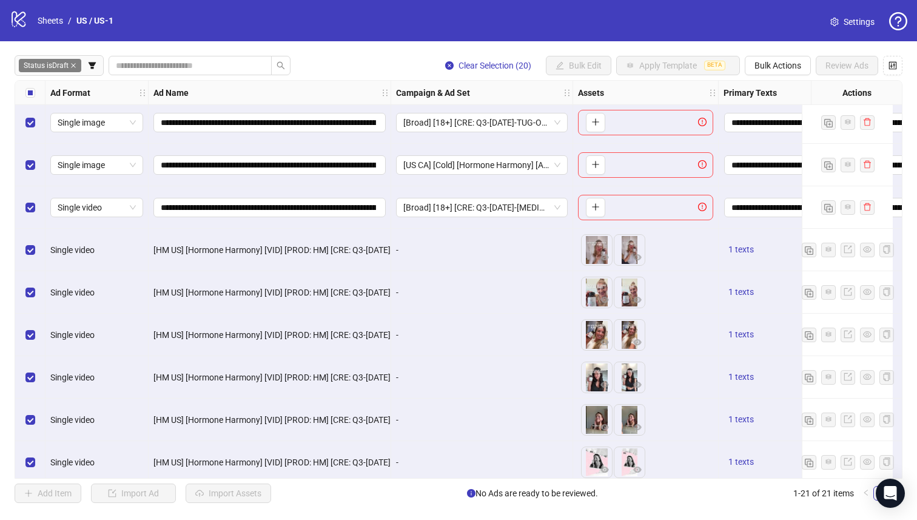
click at [30, 86] on label "Select all rows" at bounding box center [30, 92] width 10 height 13
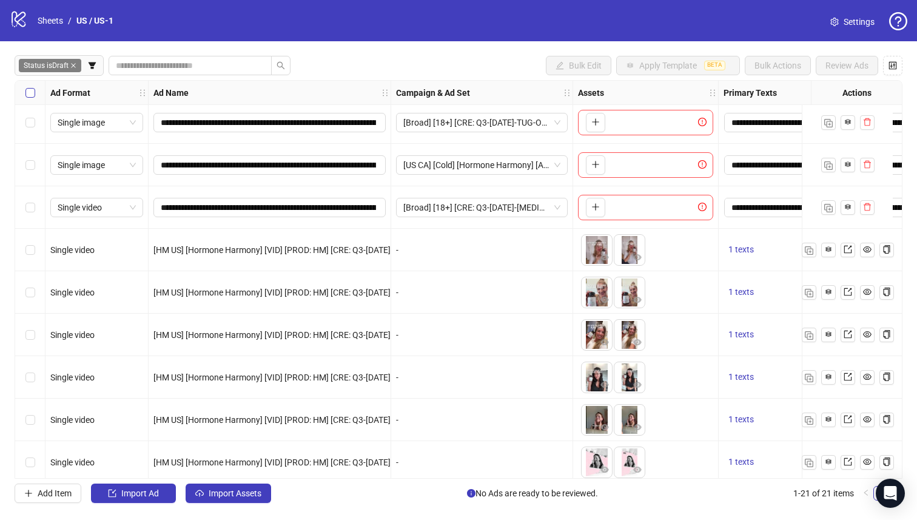
click at [30, 86] on label "Select all rows" at bounding box center [30, 92] width 10 height 13
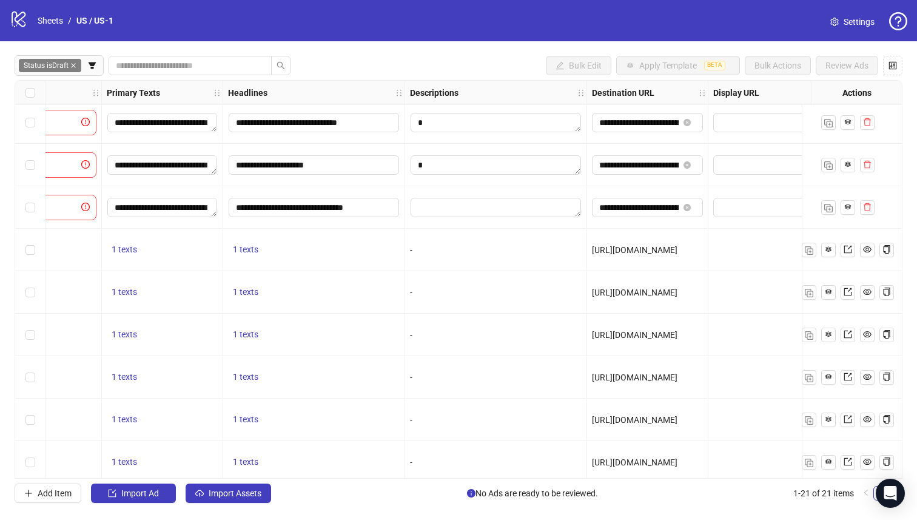
scroll to position [46, 717]
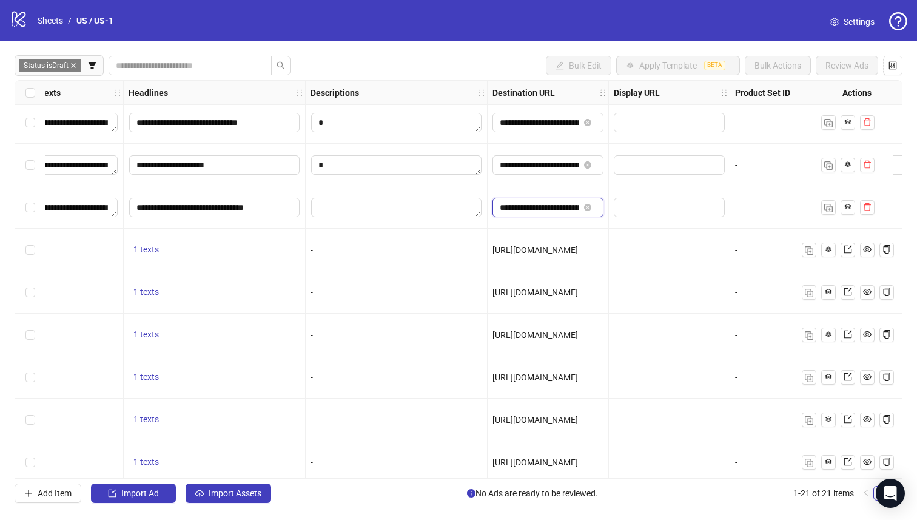
click at [541, 204] on input "**********" at bounding box center [539, 207] width 79 height 13
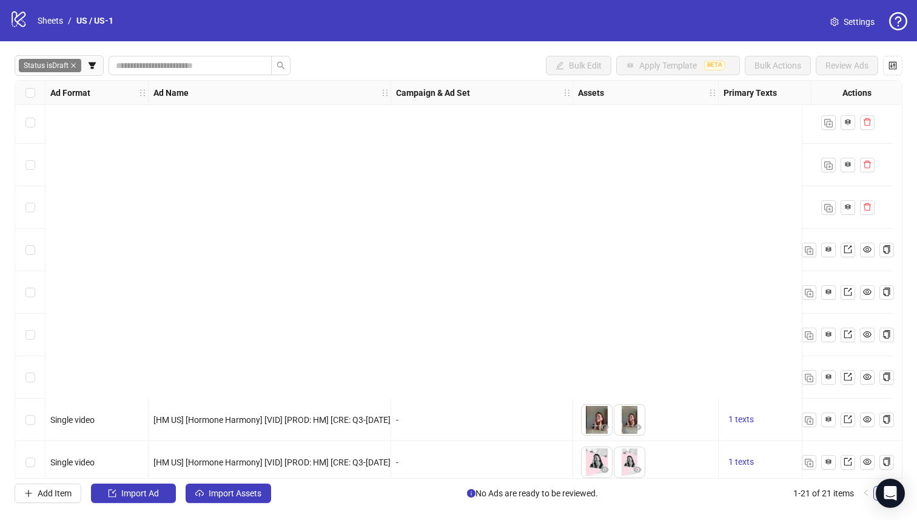
scroll to position [524, 0]
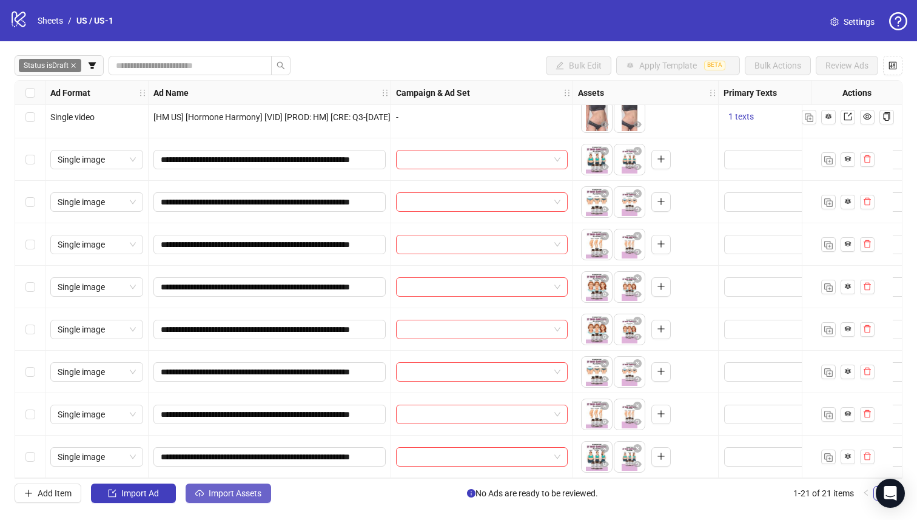
click at [232, 498] on span "Import Assets" at bounding box center [235, 493] width 53 height 10
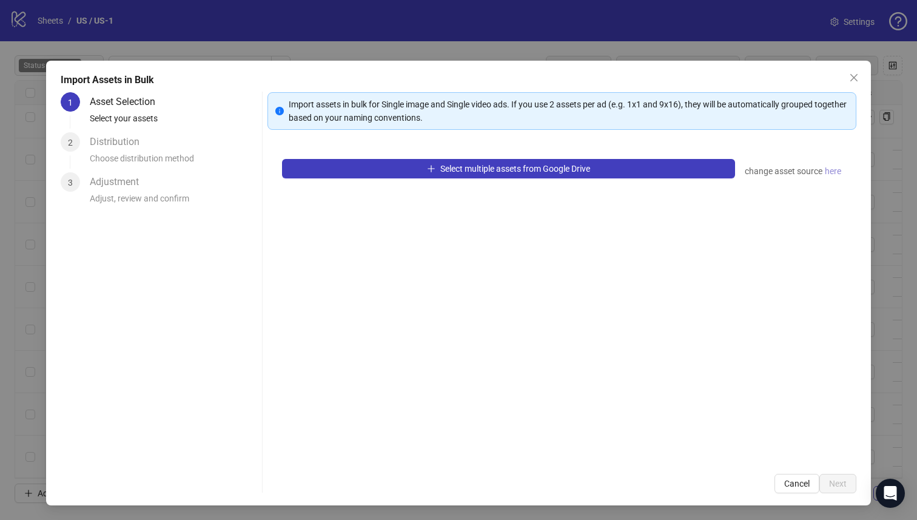
click at [832, 173] on span "here" at bounding box center [833, 170] width 16 height 13
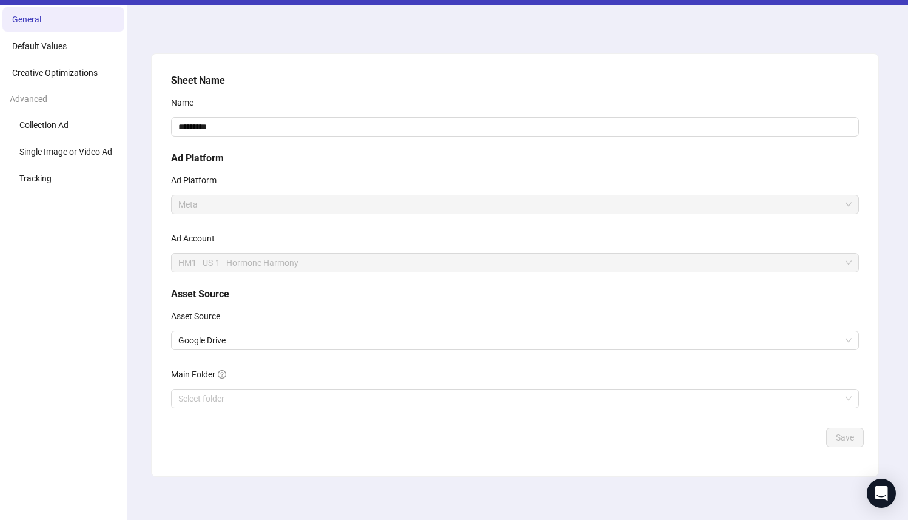
scroll to position [42, 0]
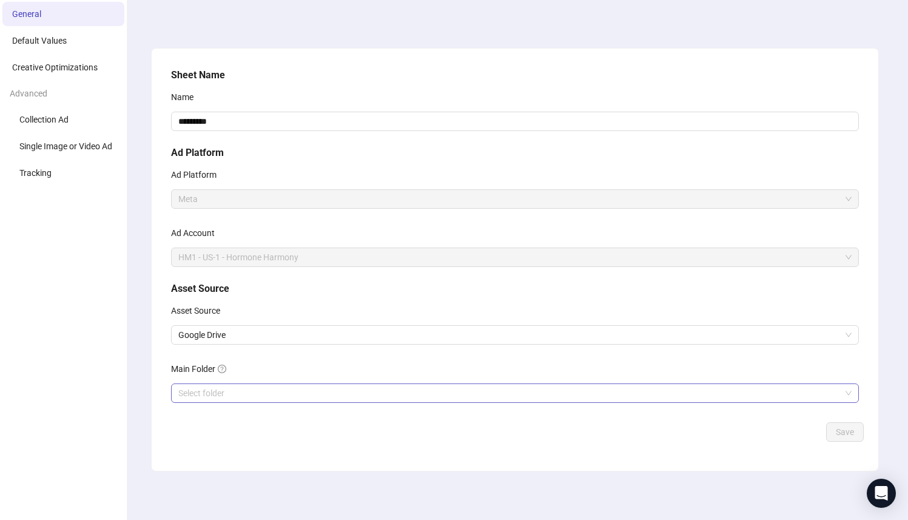
click at [304, 391] on input "Main Folder" at bounding box center [509, 393] width 663 height 18
click at [294, 329] on span "Google Drive" at bounding box center [515, 335] width 674 height 18
click at [320, 304] on div "Asset Source" at bounding box center [515, 313] width 688 height 24
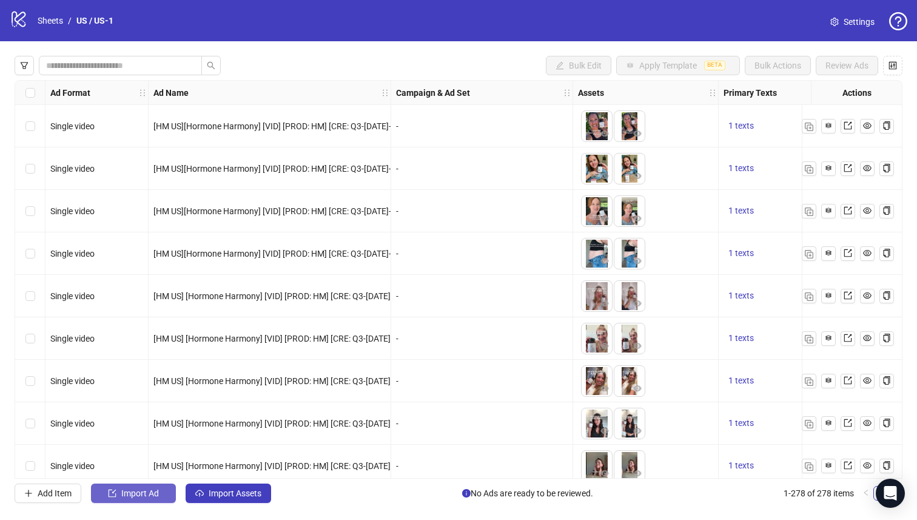
click at [152, 490] on span "Import Ad" at bounding box center [140, 493] width 38 height 10
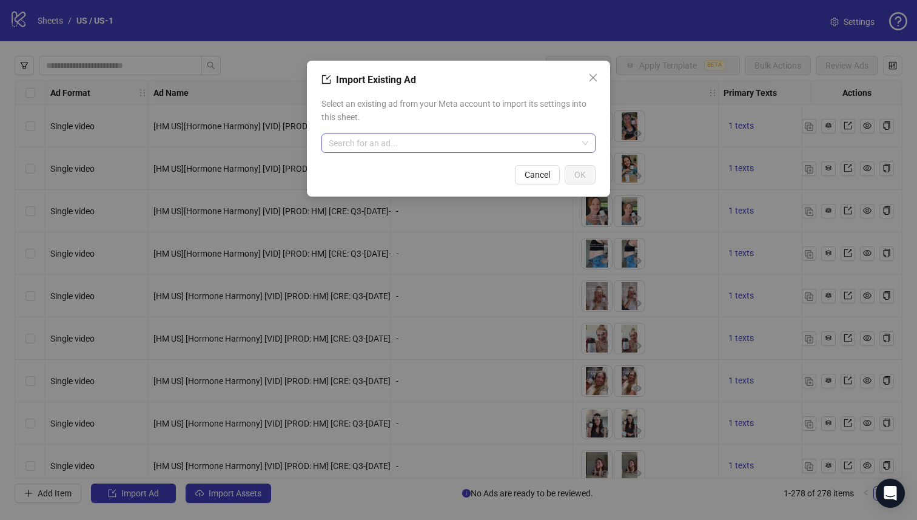
click at [461, 134] on input "search" at bounding box center [453, 143] width 249 height 18
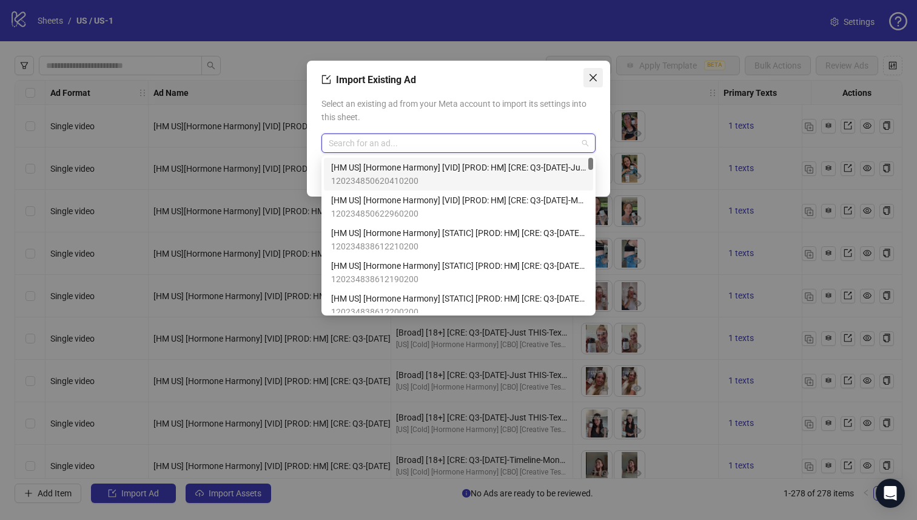
click at [598, 76] on icon "close" at bounding box center [594, 78] width 10 height 10
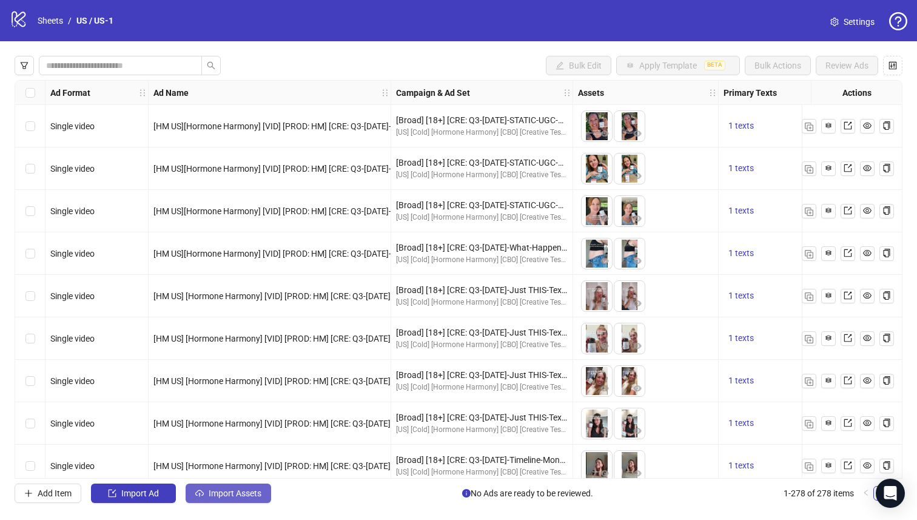
click at [241, 491] on span "Import Assets" at bounding box center [235, 493] width 53 height 10
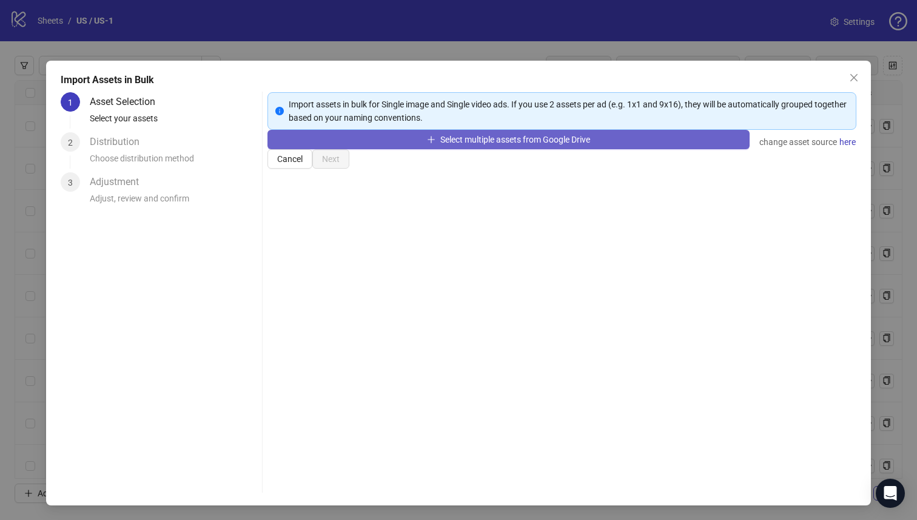
click at [462, 144] on span "Select multiple assets from Google Drive" at bounding box center [516, 140] width 150 height 10
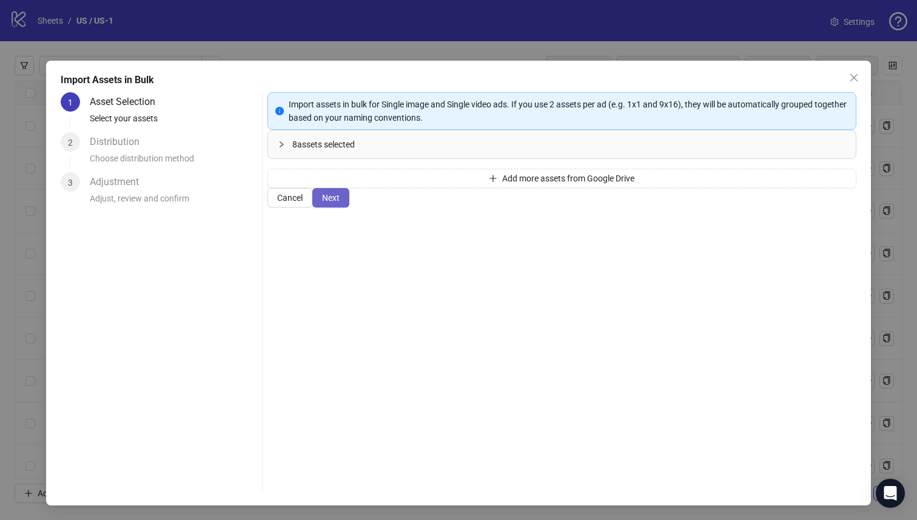
click at [340, 203] on span "Next" at bounding box center [331, 198] width 18 height 10
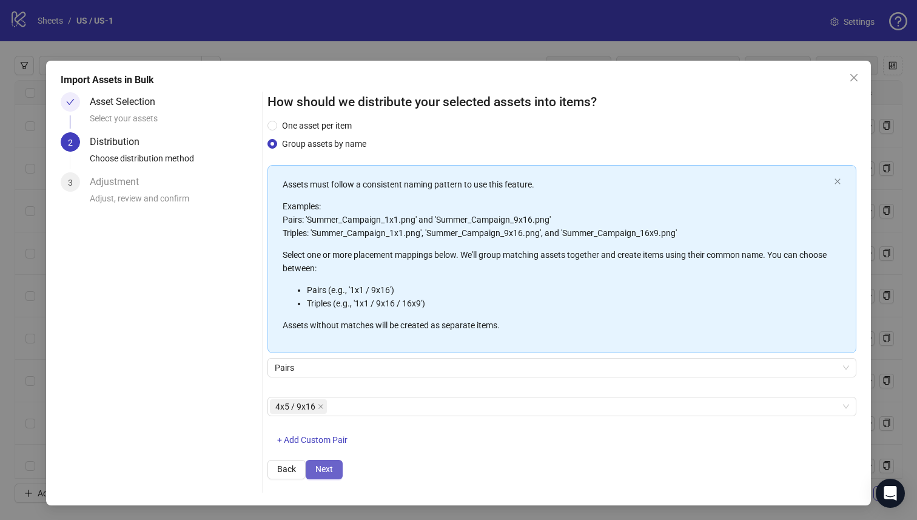
scroll to position [44, 0]
click at [343, 479] on button "Next" at bounding box center [324, 469] width 37 height 19
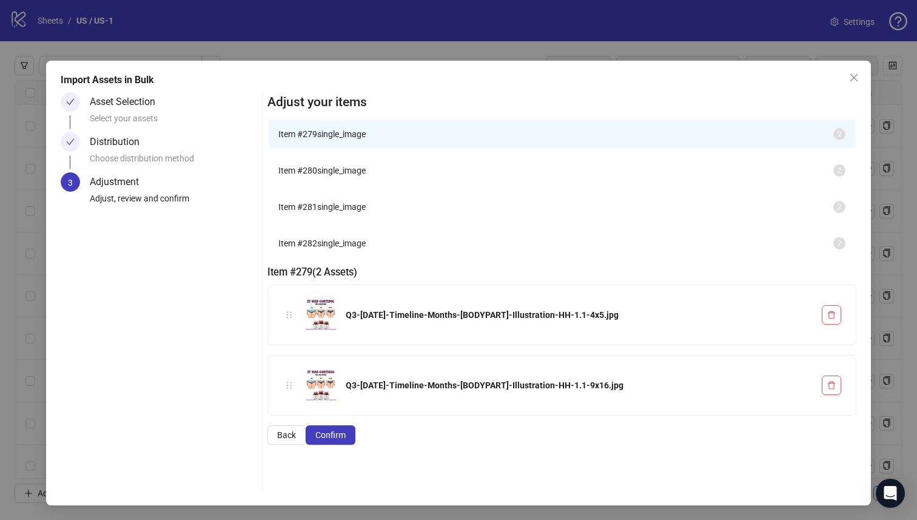
click at [356, 445] on button "Confirm" at bounding box center [331, 434] width 50 height 19
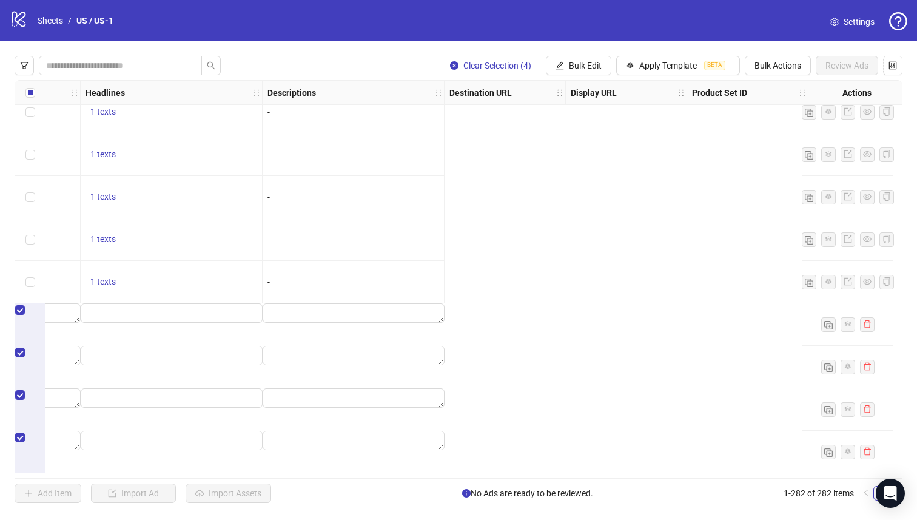
scroll to position [11610, 0]
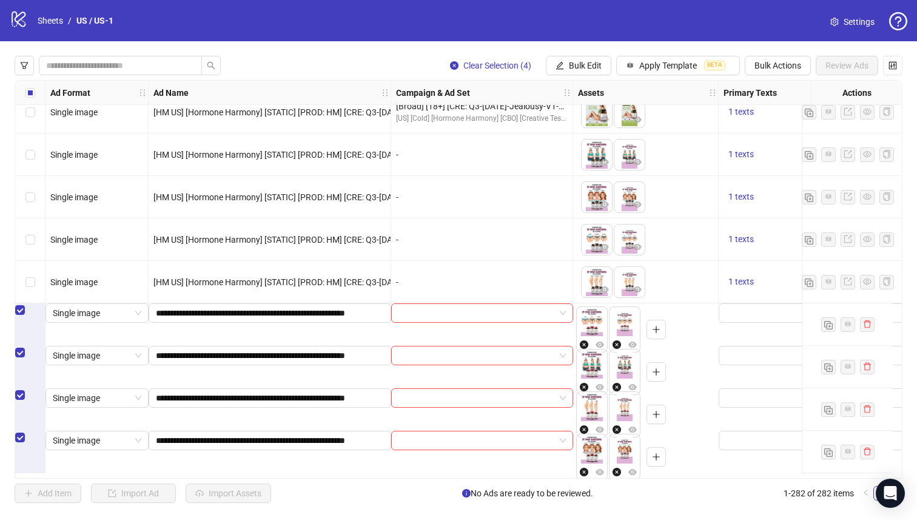
click at [94, 76] on div "Clear Selection (4) Bulk Edit Apply Template BETA Bulk Actions Review Ads Ad Fo…" at bounding box center [458, 279] width 917 height 476
click at [90, 67] on input "search" at bounding box center [115, 65] width 139 height 13
click at [27, 62] on icon "filter" at bounding box center [24, 65] width 8 height 8
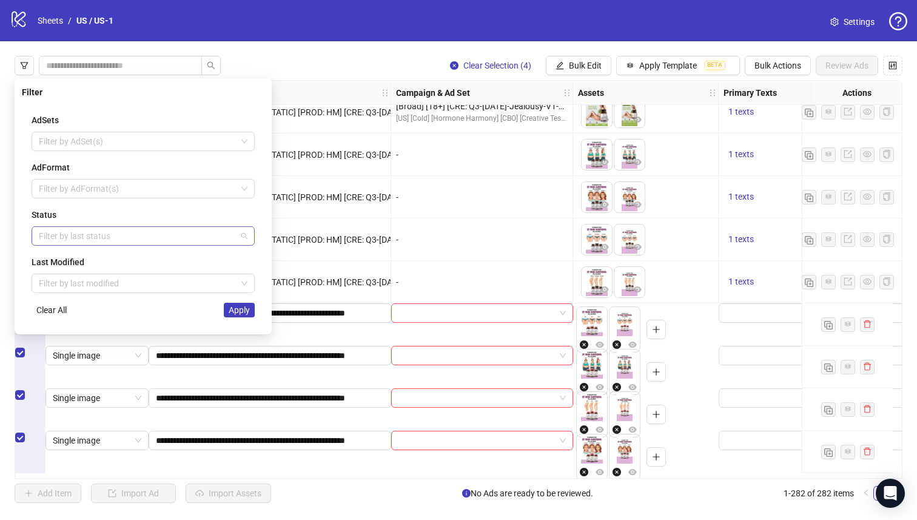
click at [110, 233] on div at bounding box center [137, 236] width 206 height 17
click at [129, 269] on div "Draft" at bounding box center [143, 260] width 218 height 19
click at [243, 317] on button "Apply" at bounding box center [239, 310] width 31 height 15
click at [241, 315] on span "**********" at bounding box center [270, 312] width 243 height 19
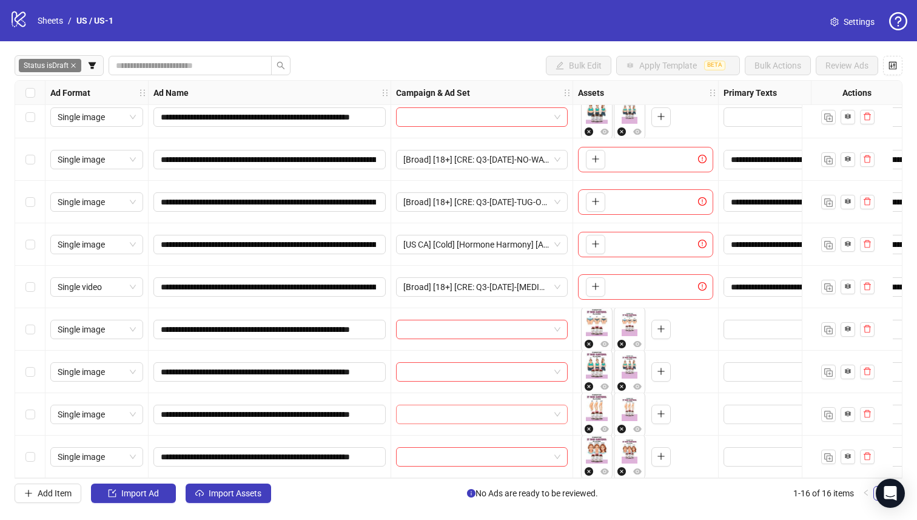
scroll to position [311, 0]
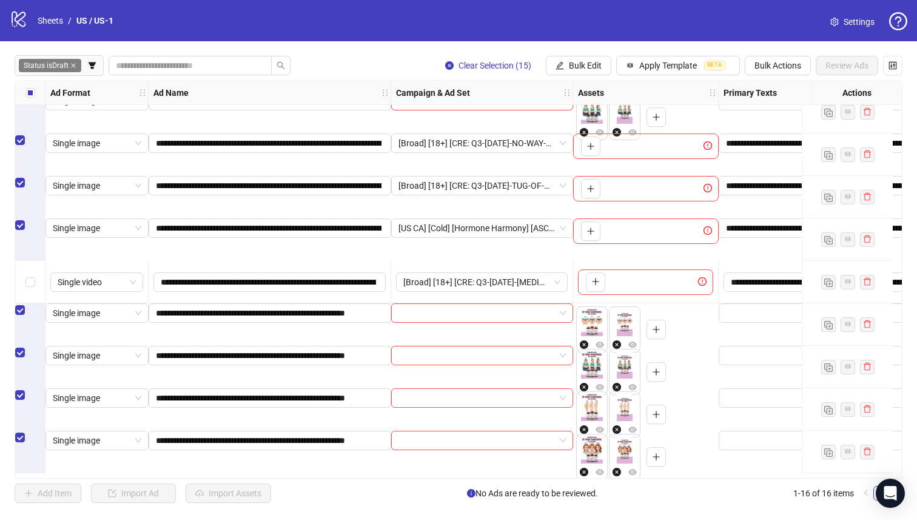
drag, startPoint x: 35, startPoint y: 226, endPoint x: 35, endPoint y: 206, distance: 19.4
click at [36, 226] on div "Select row 11" at bounding box center [30, 224] width 30 height 13
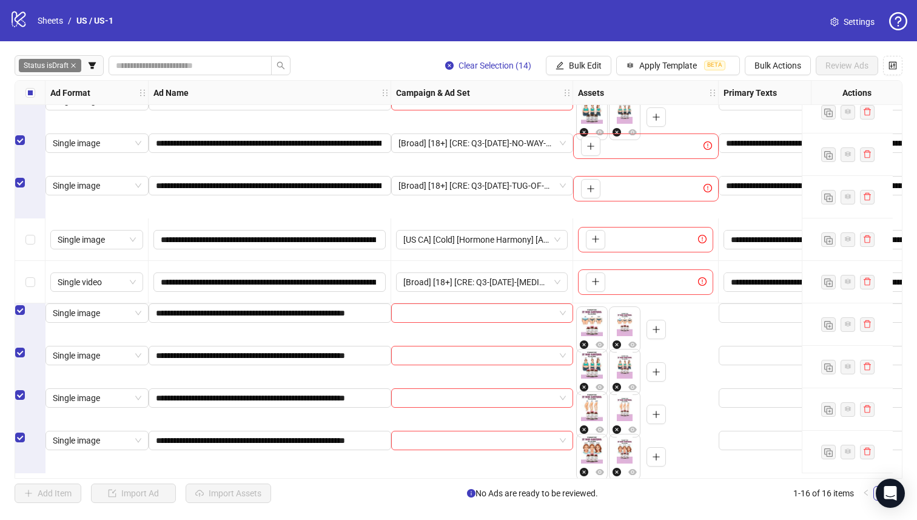
click at [35, 183] on div "Select row 10" at bounding box center [30, 182] width 30 height 13
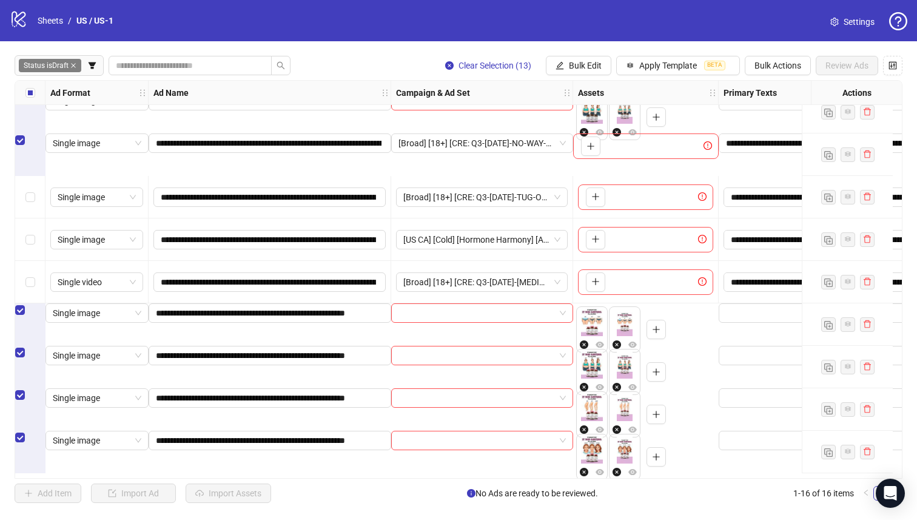
scroll to position [186, 0]
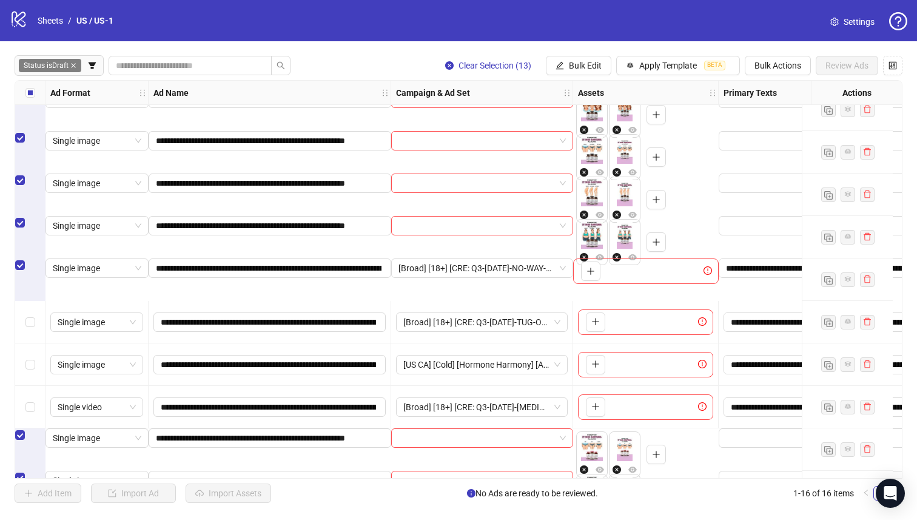
click at [36, 272] on div "Select row 9" at bounding box center [30, 264] width 30 height 13
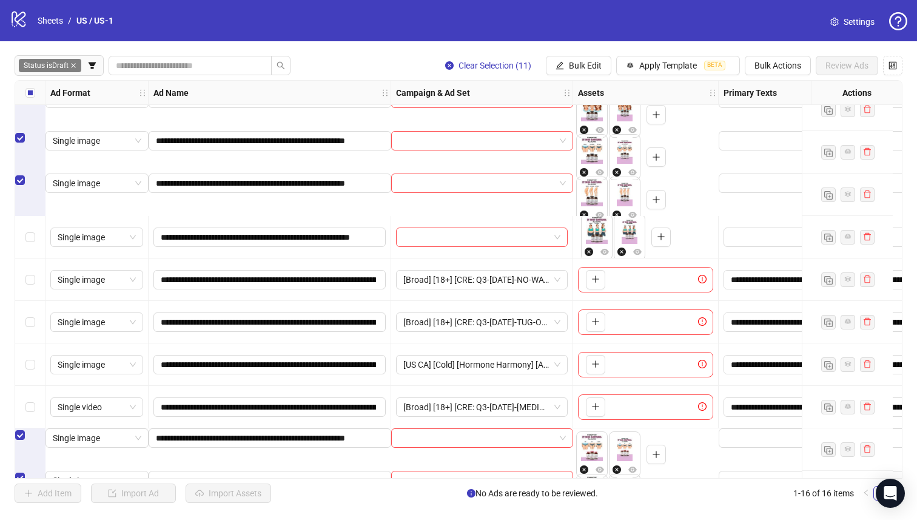
click at [27, 144] on div "Select row 6" at bounding box center [30, 137] width 30 height 13
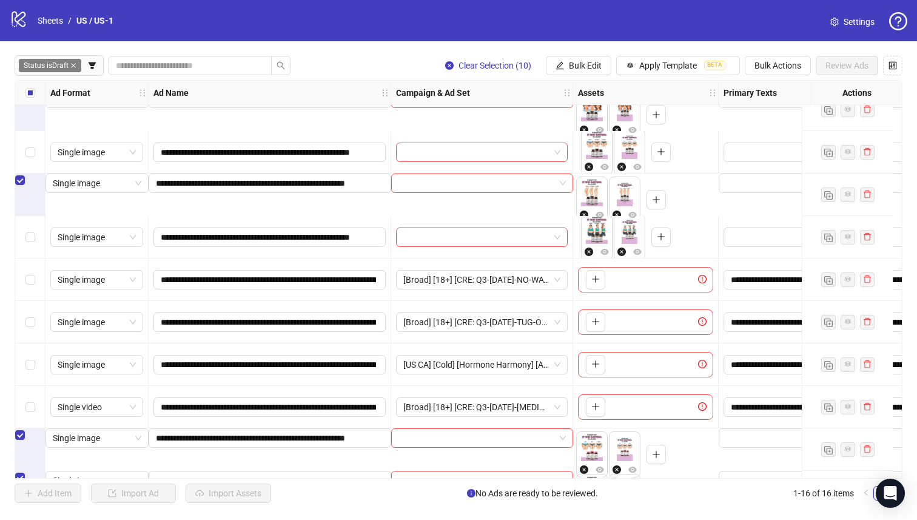
click at [33, 104] on div "Select all rows" at bounding box center [30, 93] width 30 height 24
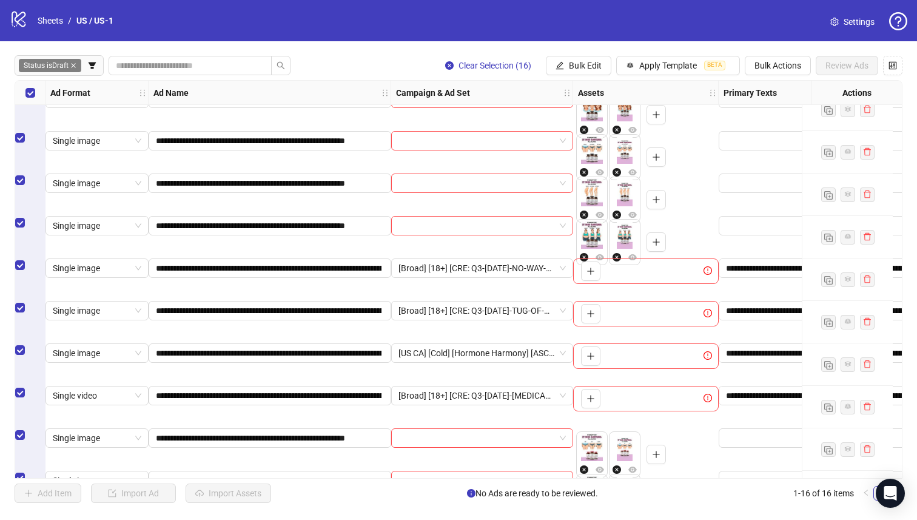
click at [23, 93] on div "Select all rows" at bounding box center [30, 93] width 30 height 24
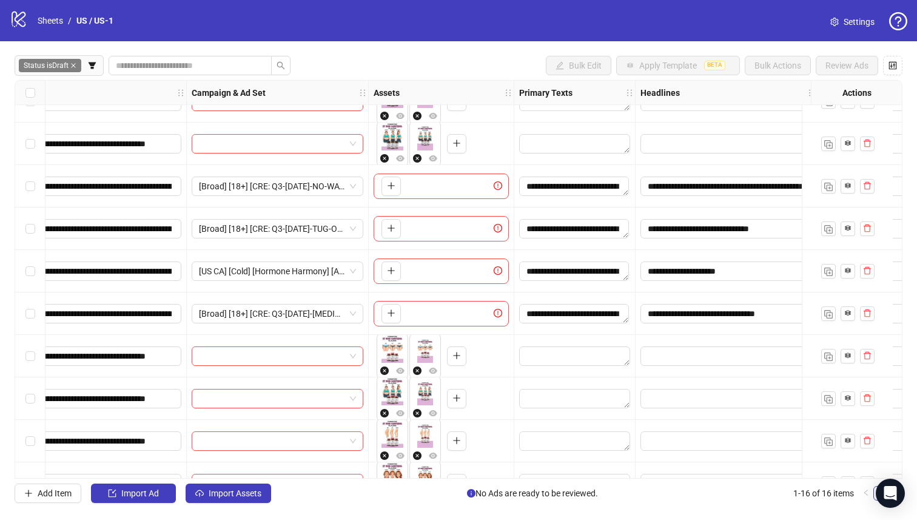
scroll to position [280, 215]
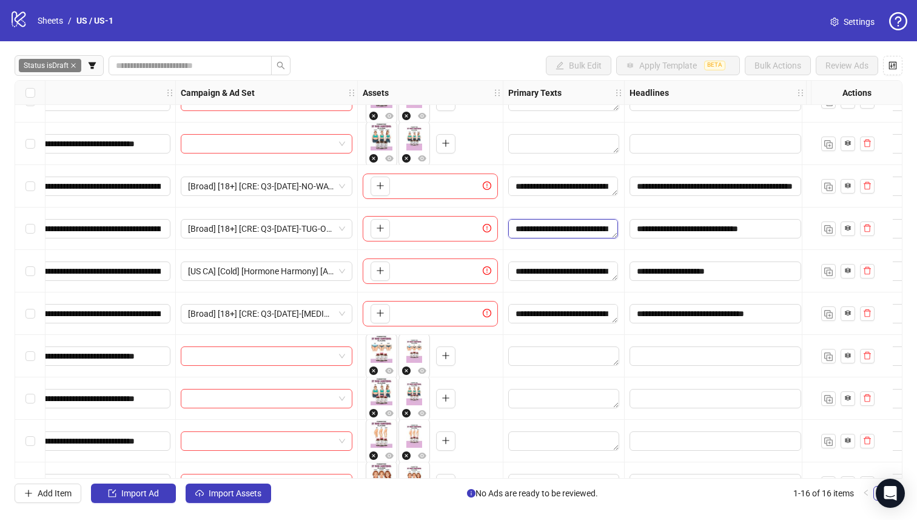
click at [567, 229] on textarea "Edit values" at bounding box center [563, 228] width 110 height 19
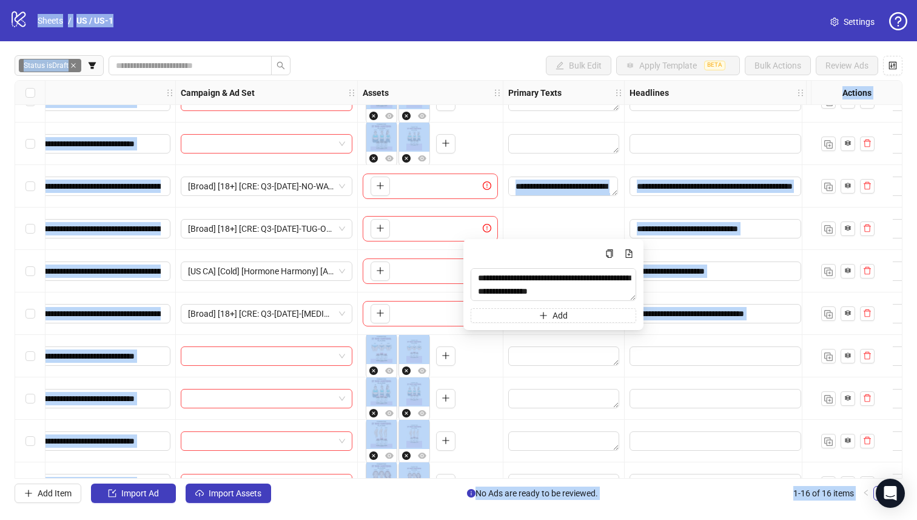
click at [575, 211] on div at bounding box center [564, 229] width 121 height 42
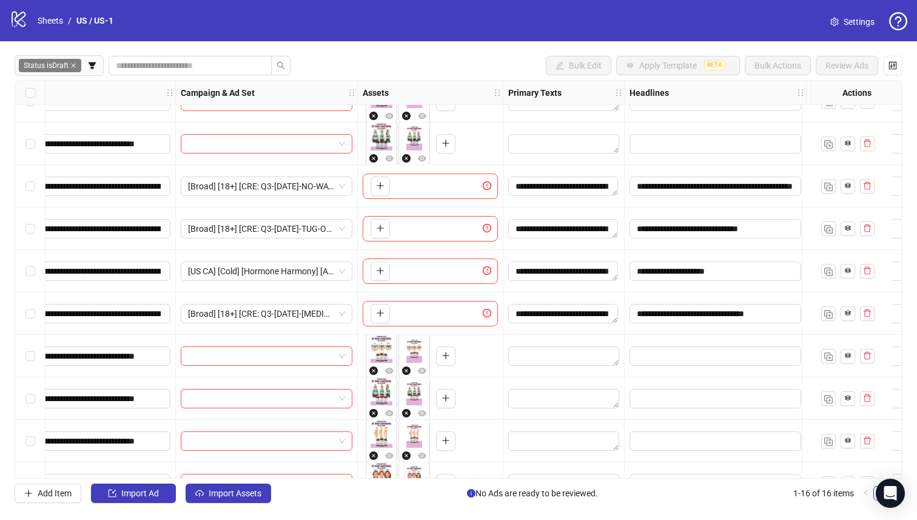
drag, startPoint x: 24, startPoint y: 95, endPoint x: 25, endPoint y: 102, distance: 7.4
click at [24, 95] on div "Select all rows" at bounding box center [30, 93] width 30 height 24
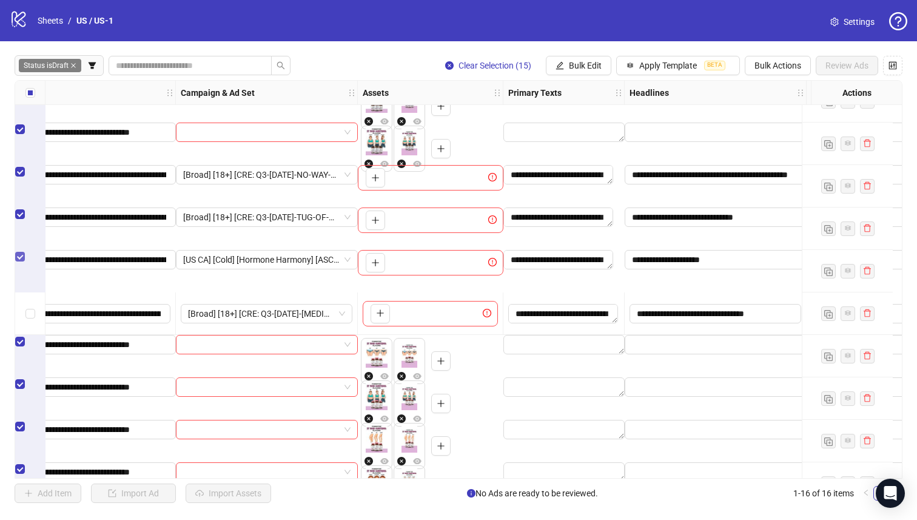
click at [25, 263] on label "Select row 11" at bounding box center [20, 256] width 10 height 13
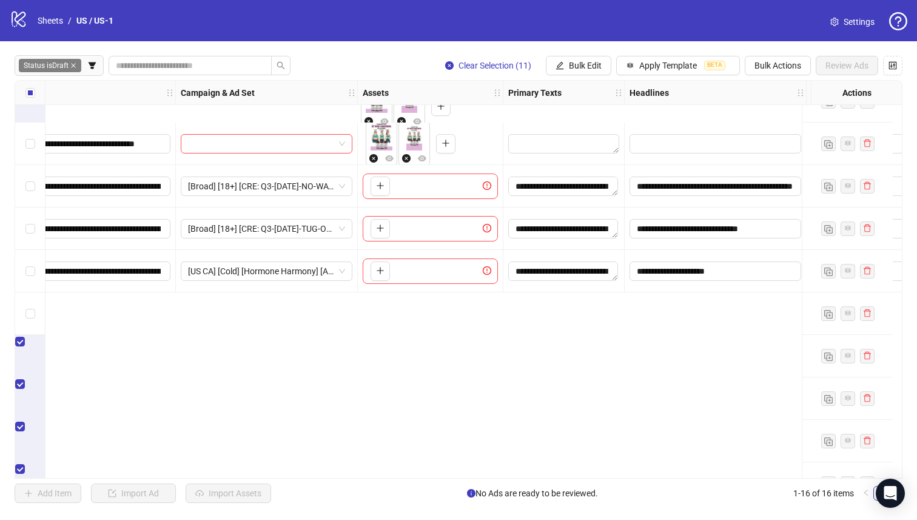
scroll to position [19, 215]
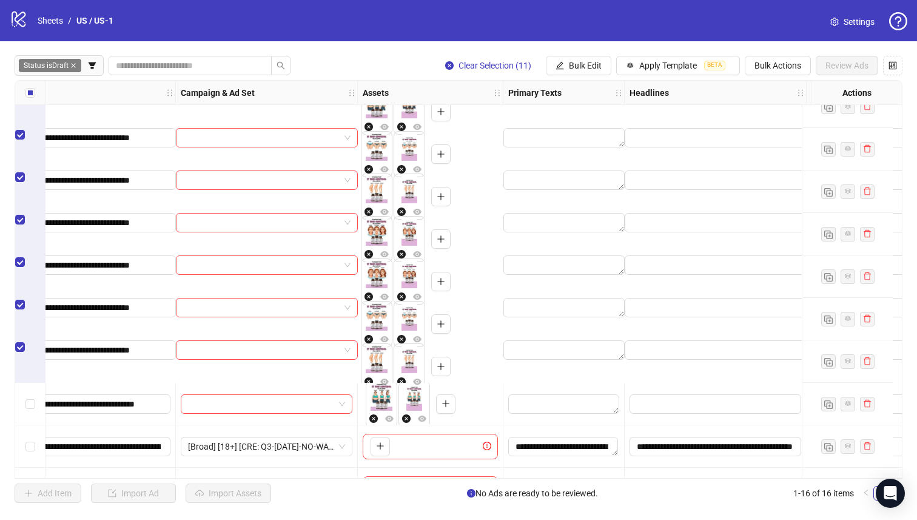
click at [37, 354] on div "Select row 7" at bounding box center [30, 346] width 30 height 13
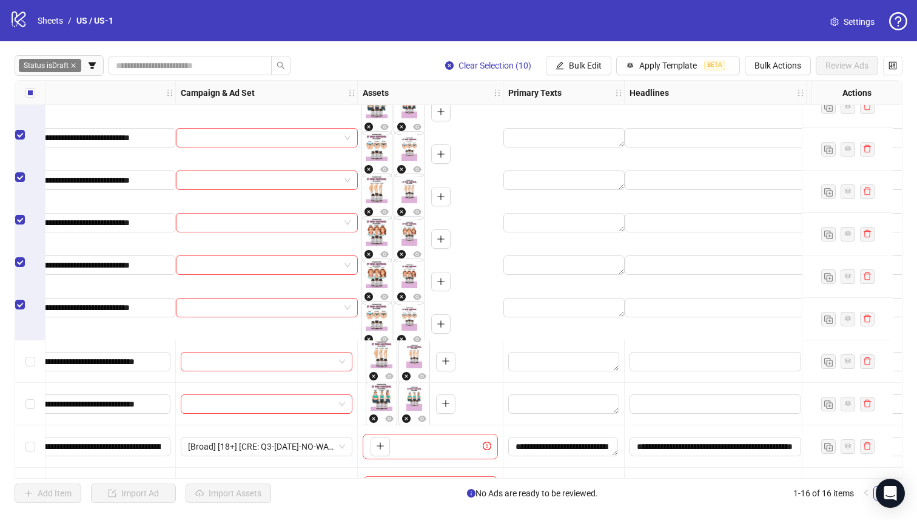
click at [33, 311] on div "Select row 6" at bounding box center [30, 304] width 30 height 13
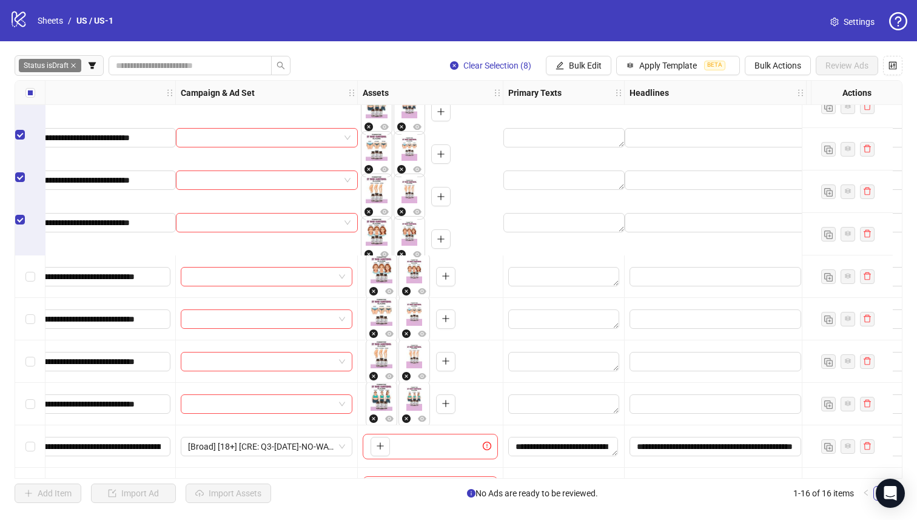
click at [24, 225] on div "Select row 4" at bounding box center [30, 219] width 30 height 13
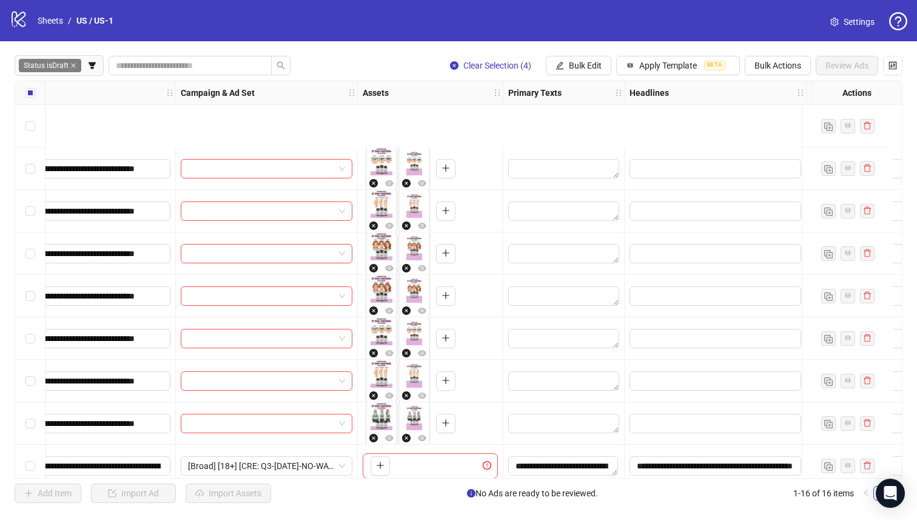
scroll to position [311, 215]
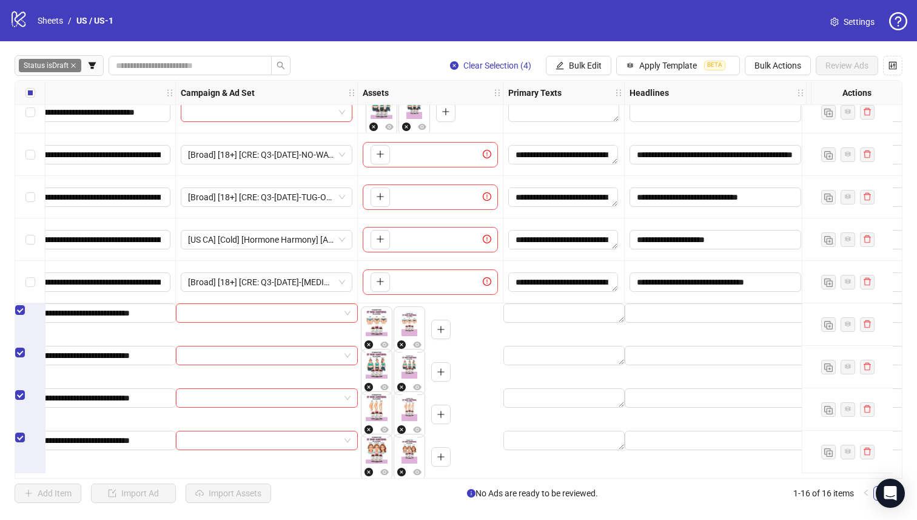
drag, startPoint x: 388, startPoint y: 469, endPoint x: 382, endPoint y: 468, distance: 6.1
click at [382, 468] on div "To pick up a draggable item, press the space bar. While dragging, use the arrow…" at bounding box center [431, 457] width 146 height 52
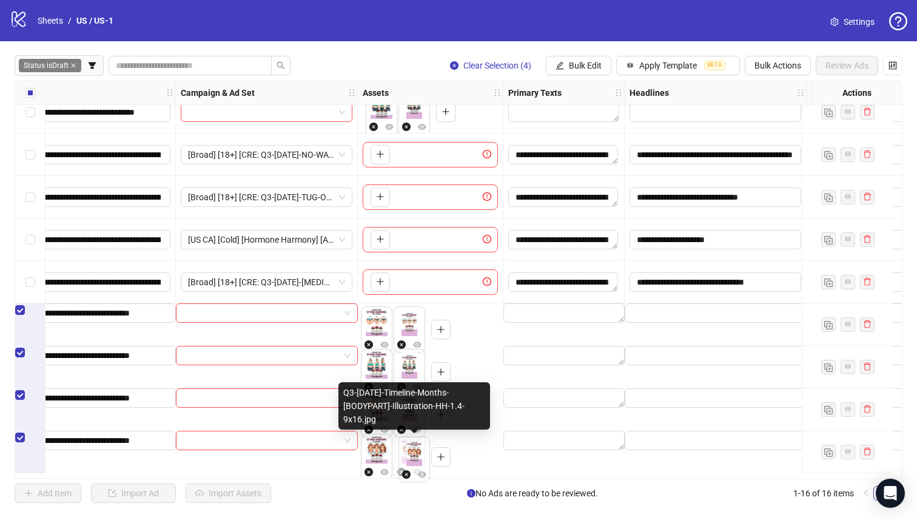
click at [406, 467] on body "**********" at bounding box center [458, 260] width 917 height 520
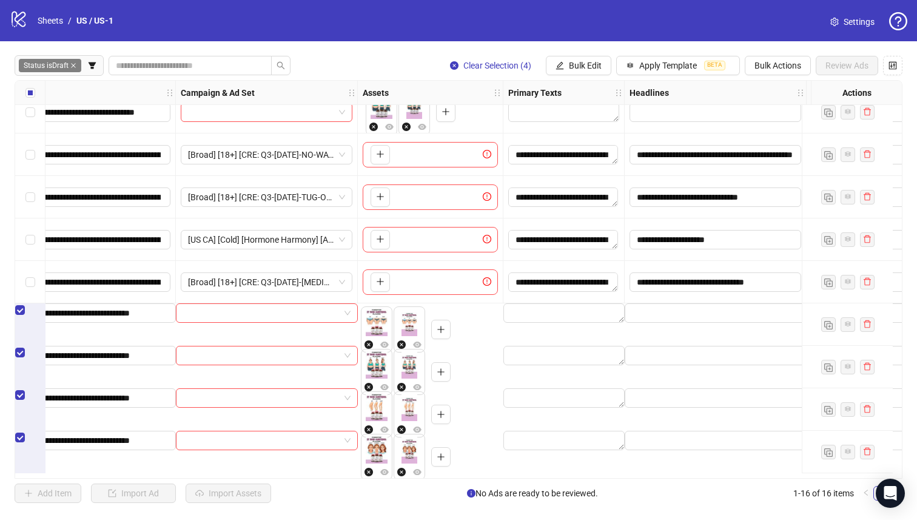
scroll to position [311, 0]
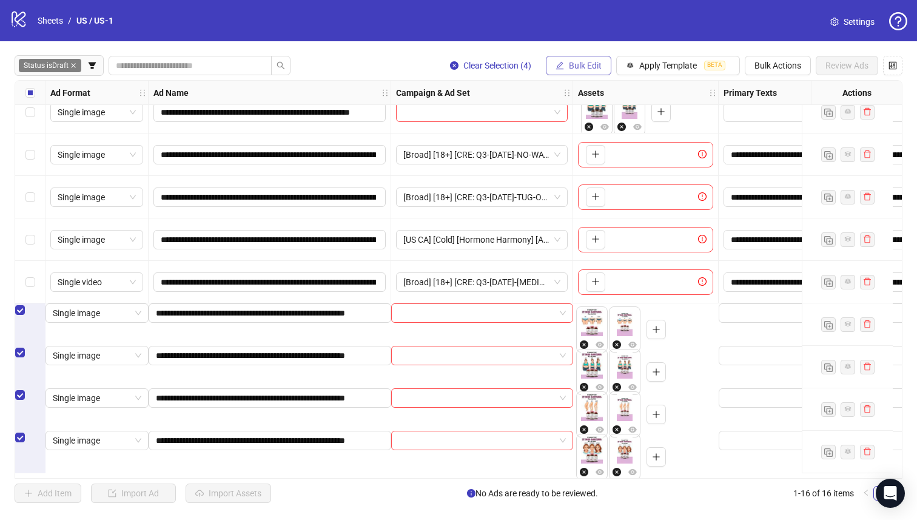
drag, startPoint x: 572, startPoint y: 40, endPoint x: 573, endPoint y: 56, distance: 15.8
click at [572, 40] on div "logo/logo-mobile Sheets / [GEOGRAPHIC_DATA] / US-1 Settings" at bounding box center [458, 20] width 917 height 41
click at [575, 59] on button "Bulk Edit" at bounding box center [579, 65] width 66 height 19
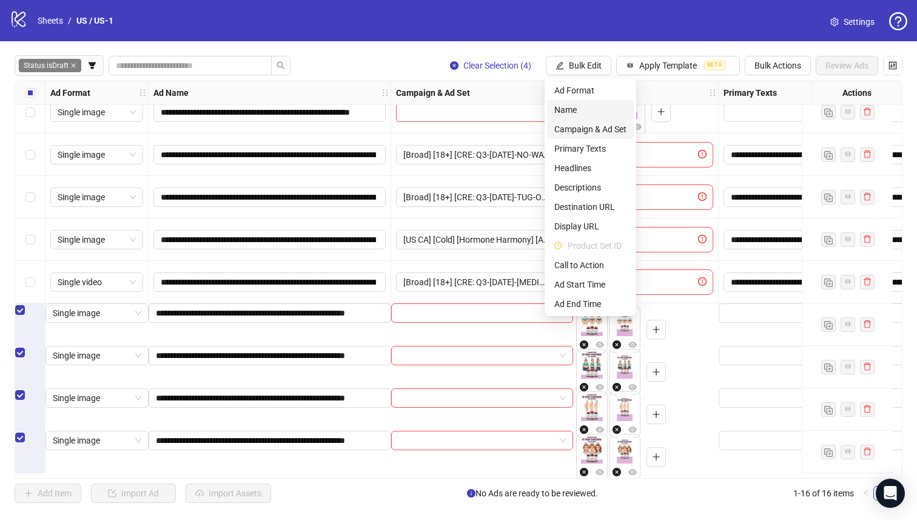
click at [566, 113] on span "Name" at bounding box center [591, 109] width 72 height 13
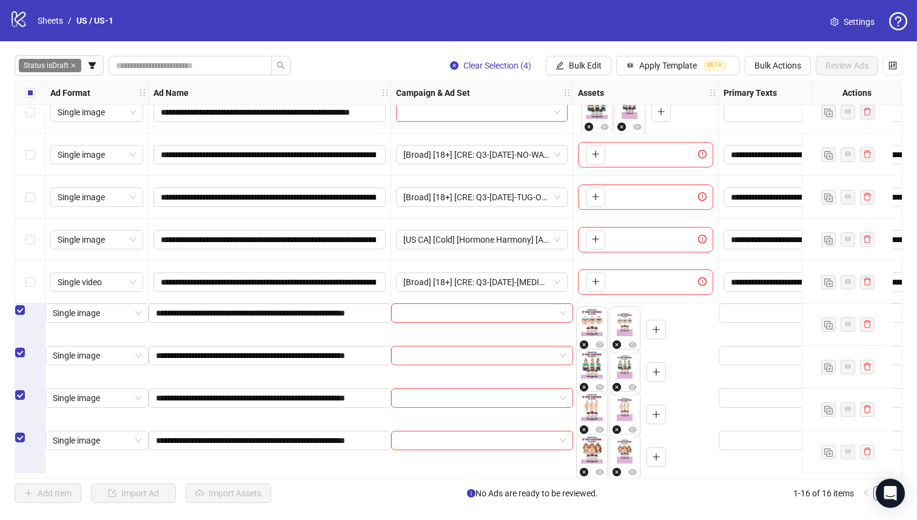
click at [545, 79] on div "**********" at bounding box center [545, 79] width 0 height 0
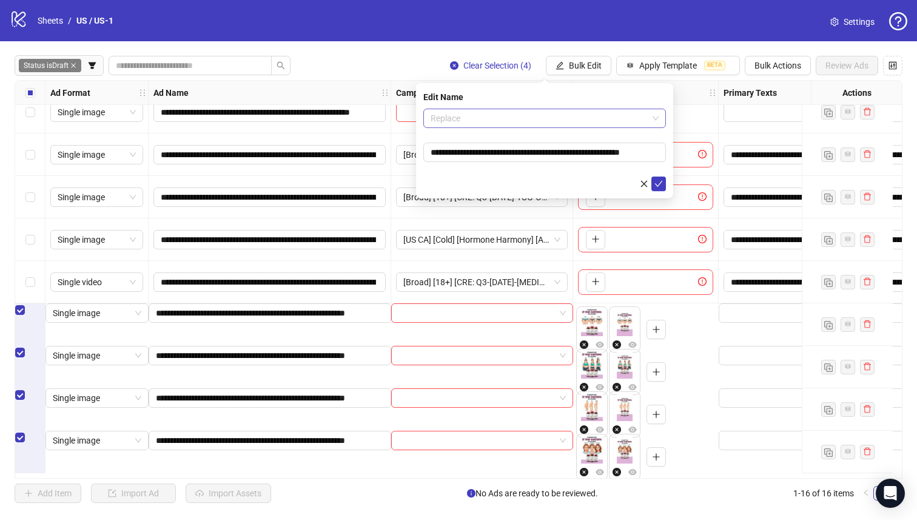
click at [544, 125] on span "Replace" at bounding box center [545, 118] width 228 height 18
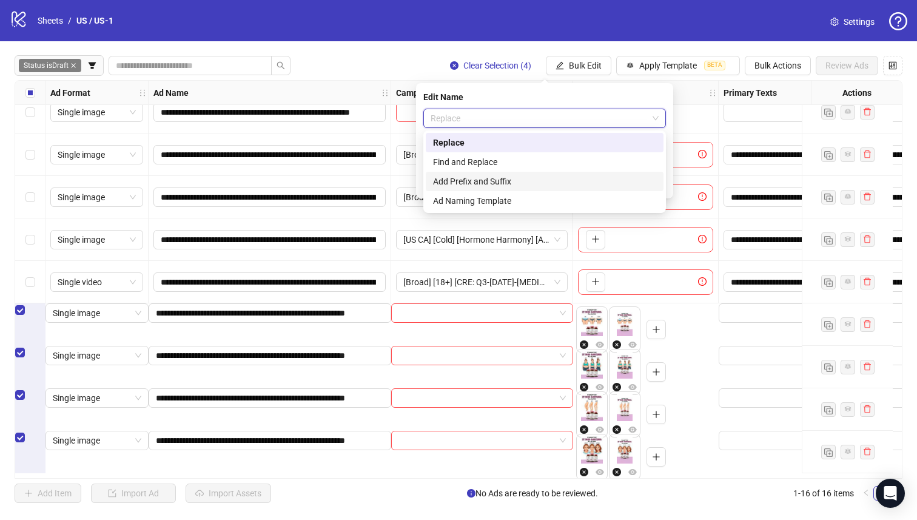
click at [542, 177] on div "Add Prefix and Suffix" at bounding box center [544, 181] width 223 height 13
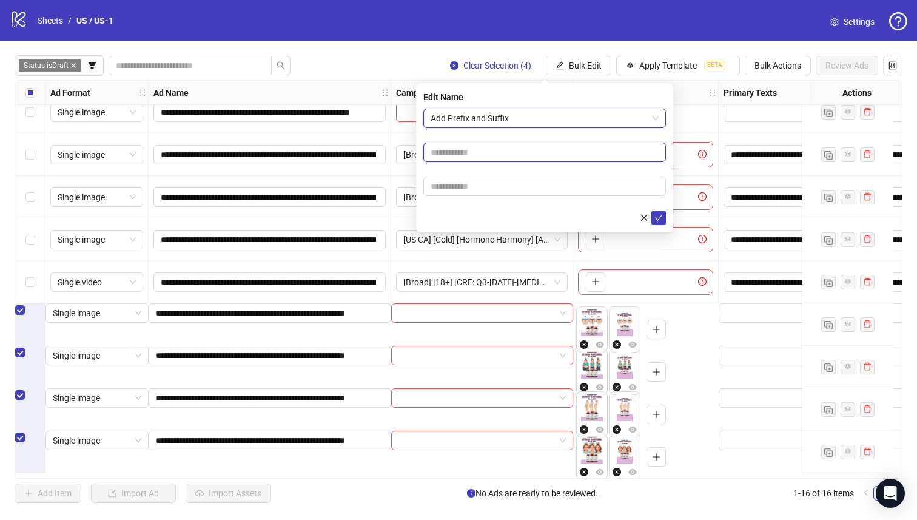
click at [528, 143] on input "text" at bounding box center [545, 152] width 243 height 19
click at [530, 156] on input "text" at bounding box center [545, 152] width 243 height 19
drag, startPoint x: 443, startPoint y: 150, endPoint x: 661, endPoint y: 166, distance: 218.4
click at [655, 164] on form "**********" at bounding box center [545, 167] width 243 height 117
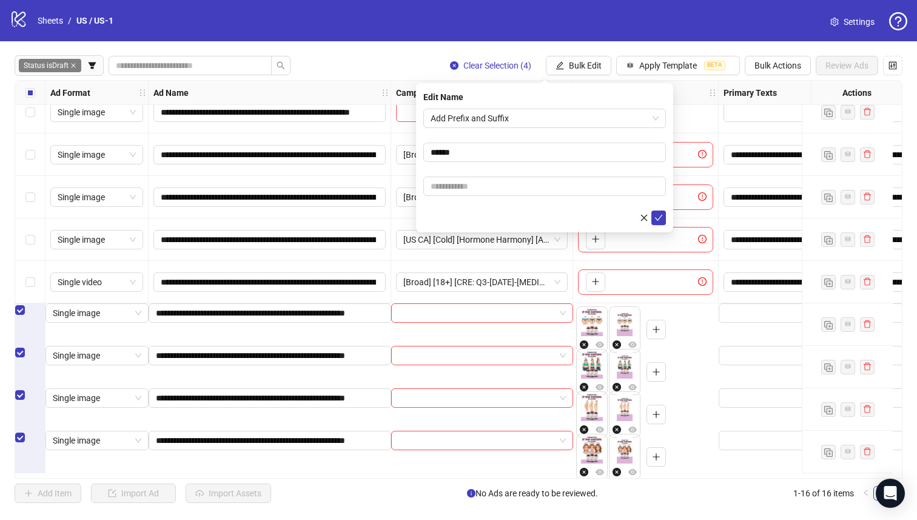
click at [480, 164] on form "Add Prefix and Suffix ******" at bounding box center [545, 167] width 243 height 117
click at [450, 154] on input "******" at bounding box center [545, 152] width 243 height 19
type input "**********"
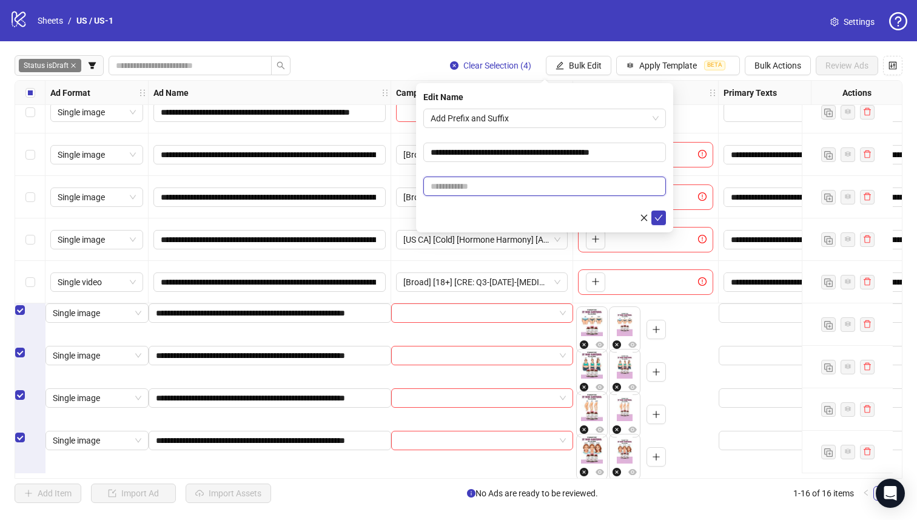
click at [521, 187] on input "text" at bounding box center [545, 186] width 243 height 19
click at [232, 157] on input "**********" at bounding box center [268, 154] width 215 height 13
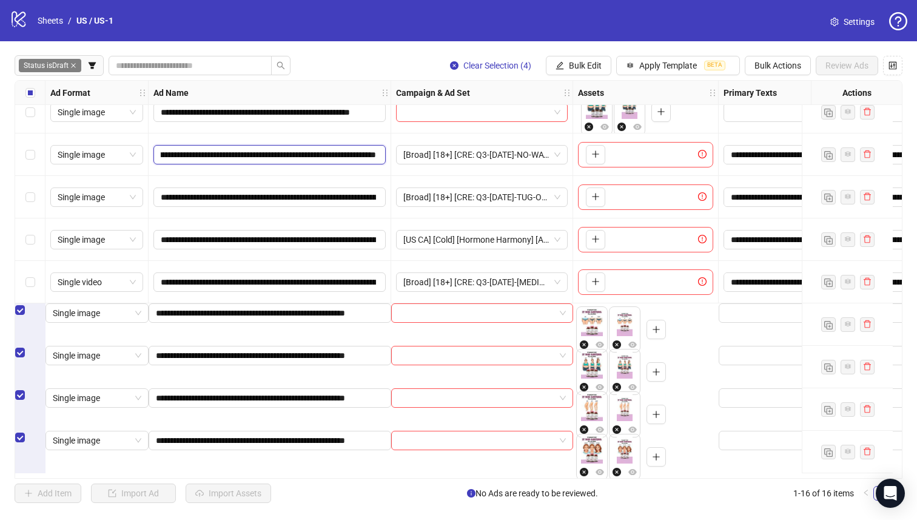
scroll to position [0, 428]
drag, startPoint x: 231, startPoint y: 158, endPoint x: 191, endPoint y: 157, distance: 39.4
click at [191, 157] on input "**********" at bounding box center [268, 154] width 215 height 13
click at [207, 158] on input "**********" at bounding box center [268, 154] width 215 height 13
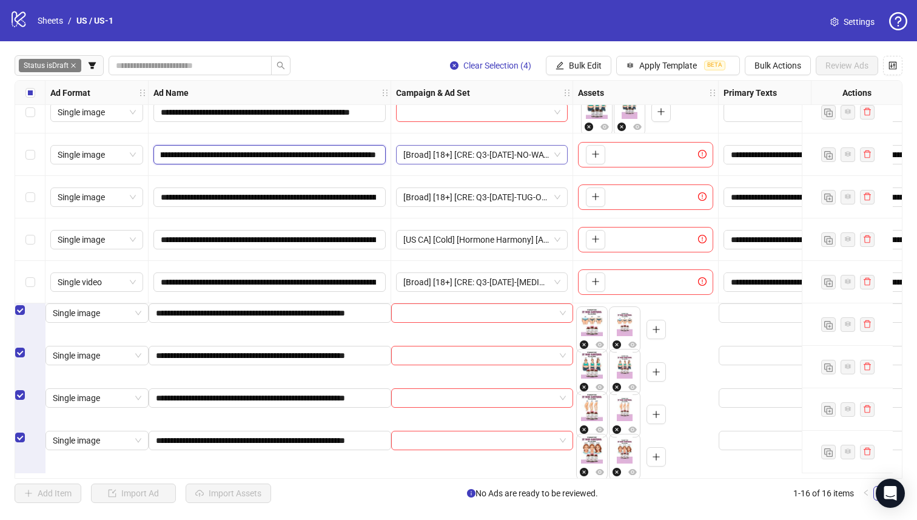
drag, startPoint x: 208, startPoint y: 157, endPoint x: 542, endPoint y: 162, distance: 334.4
click at [593, 64] on span "Bulk Edit" at bounding box center [585, 66] width 33 height 10
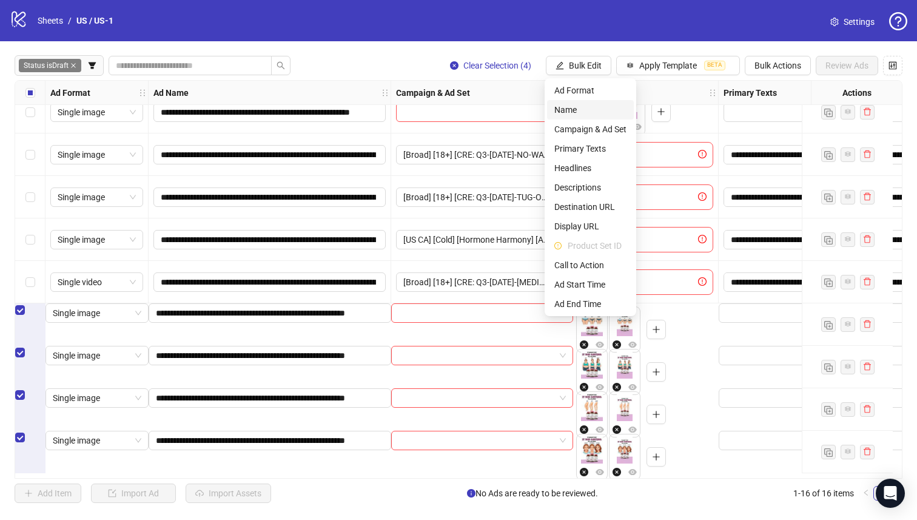
click at [573, 115] on span "Name" at bounding box center [591, 109] width 72 height 13
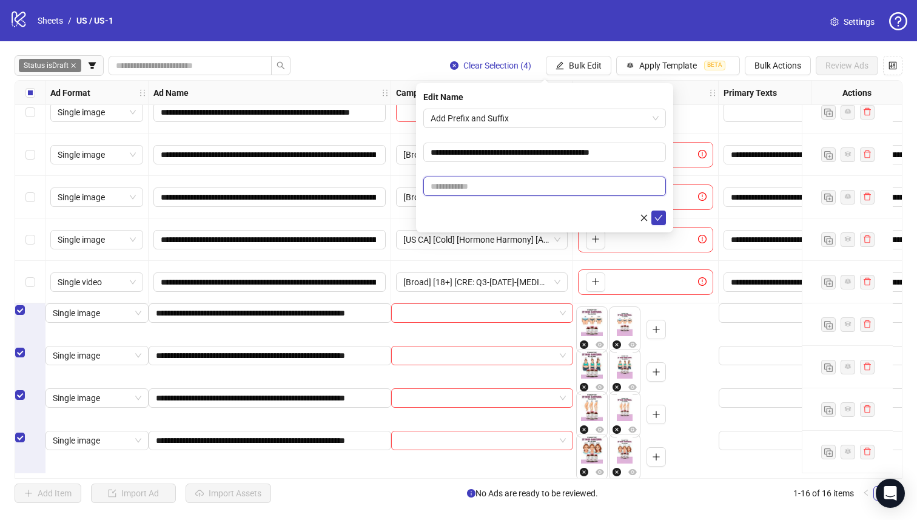
click at [523, 189] on input "text" at bounding box center [545, 186] width 243 height 19
paste input "**********"
type input "**********"
click at [525, 172] on form "**********" at bounding box center [545, 167] width 243 height 117
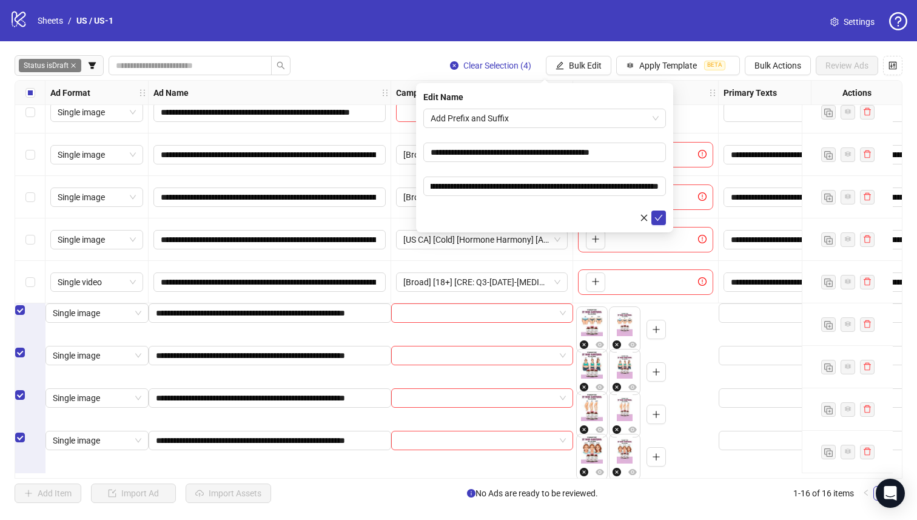
scroll to position [0, 0]
click at [664, 211] on button "submit" at bounding box center [659, 218] width 15 height 15
click at [663, 214] on span "submit" at bounding box center [659, 218] width 8 height 10
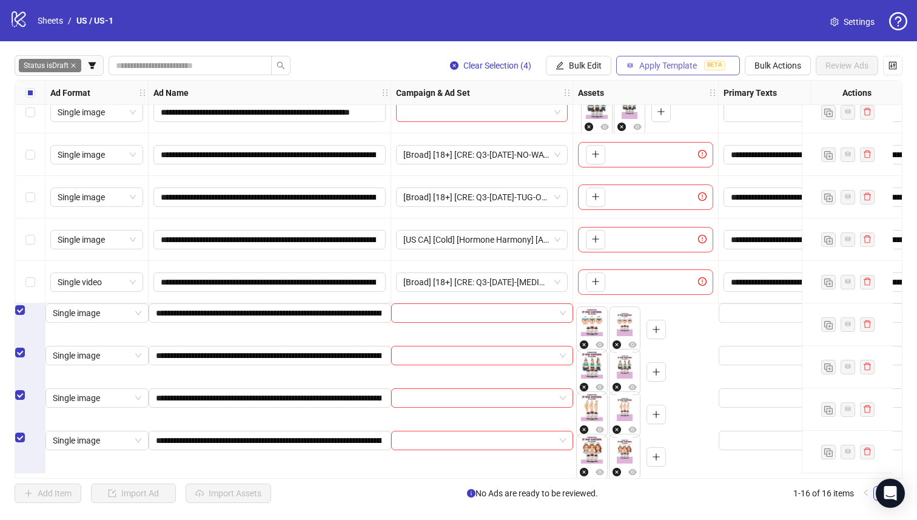
drag, startPoint x: 664, startPoint y: 211, endPoint x: 660, endPoint y: 62, distance: 148.1
click at [660, 62] on span "Apply Template" at bounding box center [669, 66] width 58 height 10
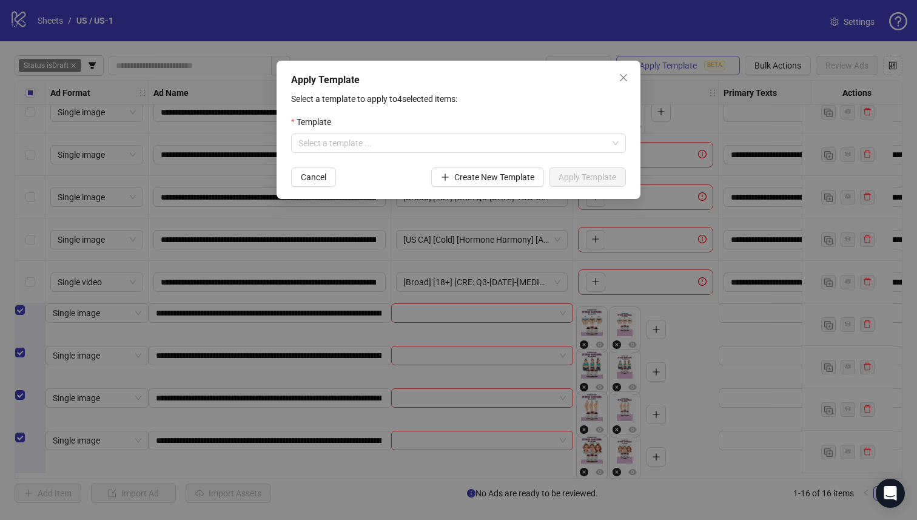
click at [527, 146] on input "search" at bounding box center [453, 143] width 309 height 18
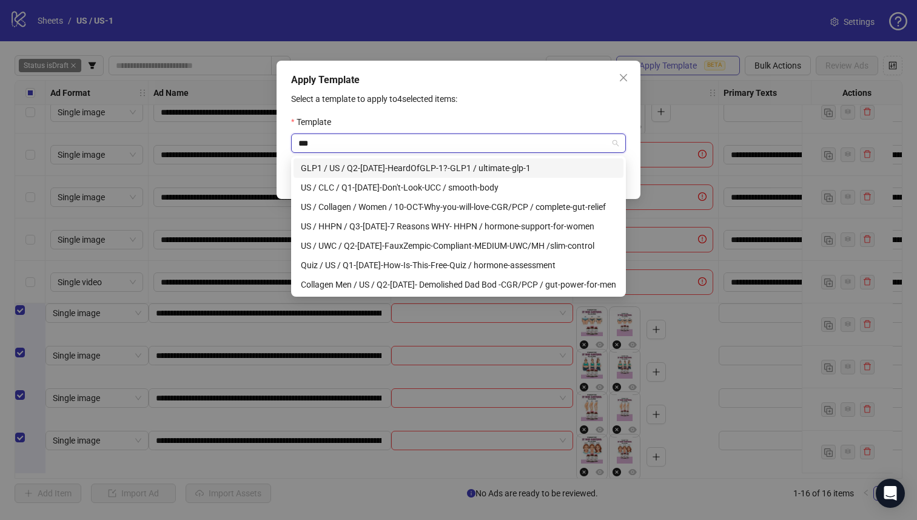
type input "**"
drag, startPoint x: 660, startPoint y: 62, endPoint x: 42, endPoint y: 285, distance: 656.6
click at [42, 285] on div "Apply Template Select a template to apply to 4 selected items: Template Select …" at bounding box center [458, 260] width 917 height 520
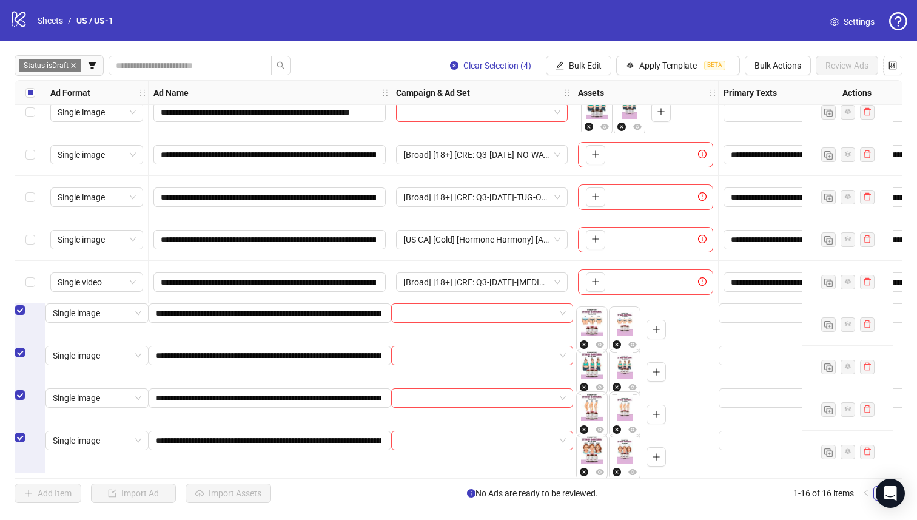
click at [23, 161] on div "Select row 9" at bounding box center [30, 154] width 30 height 42
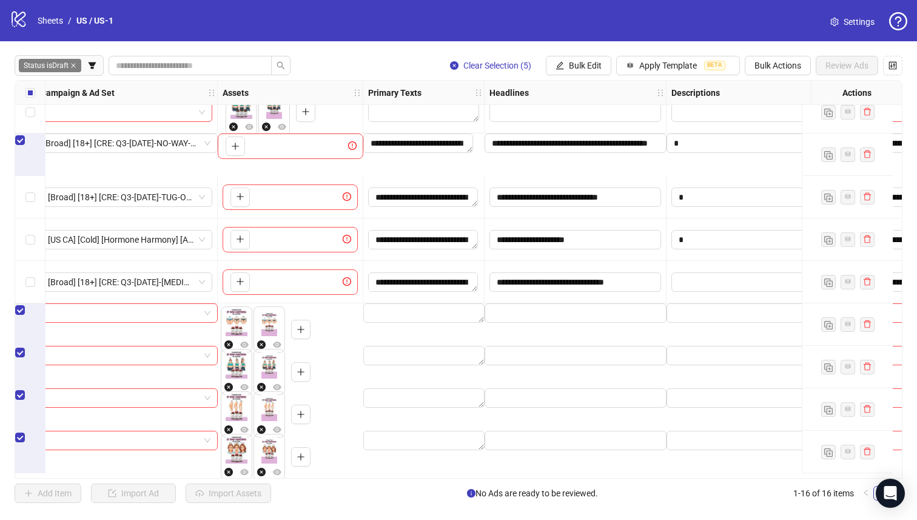
scroll to position [311, 453]
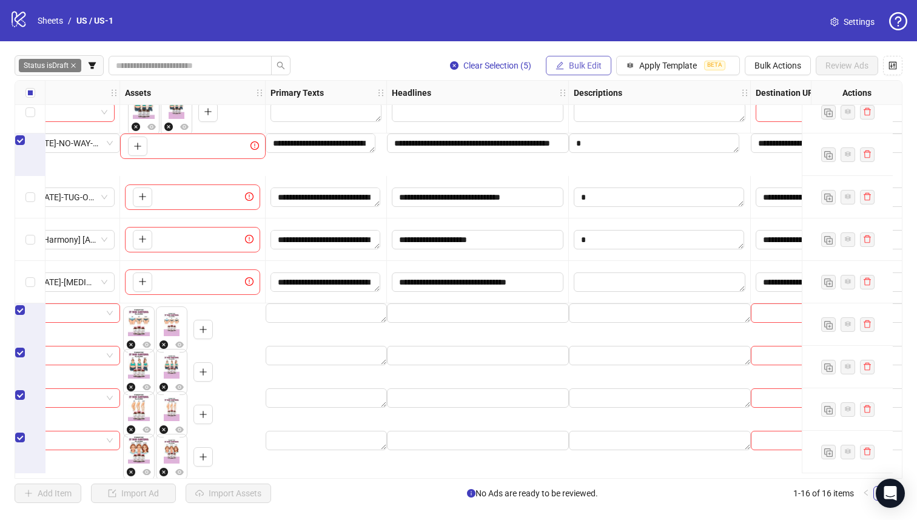
drag, startPoint x: 42, startPoint y: 285, endPoint x: 592, endPoint y: 70, distance: 590.2
click at [592, 70] on button "Bulk Edit" at bounding box center [579, 65] width 66 height 19
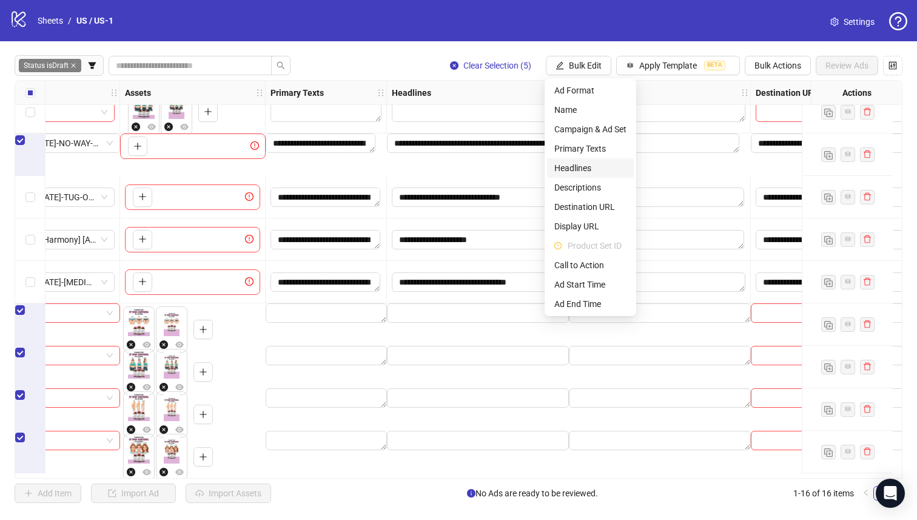
drag, startPoint x: 592, startPoint y: 70, endPoint x: 600, endPoint y: 160, distance: 90.2
click at [600, 160] on li "Headlines" at bounding box center [590, 167] width 87 height 19
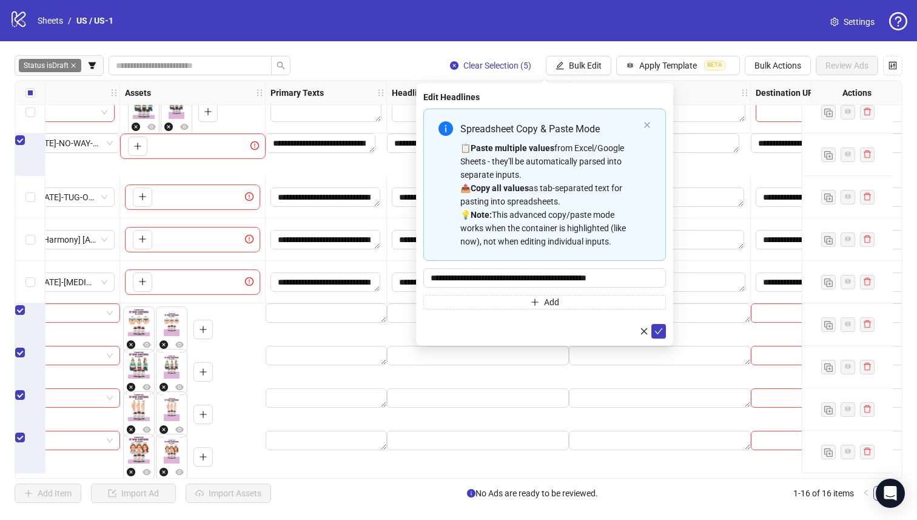
click at [660, 334] on icon "check" at bounding box center [659, 331] width 8 height 8
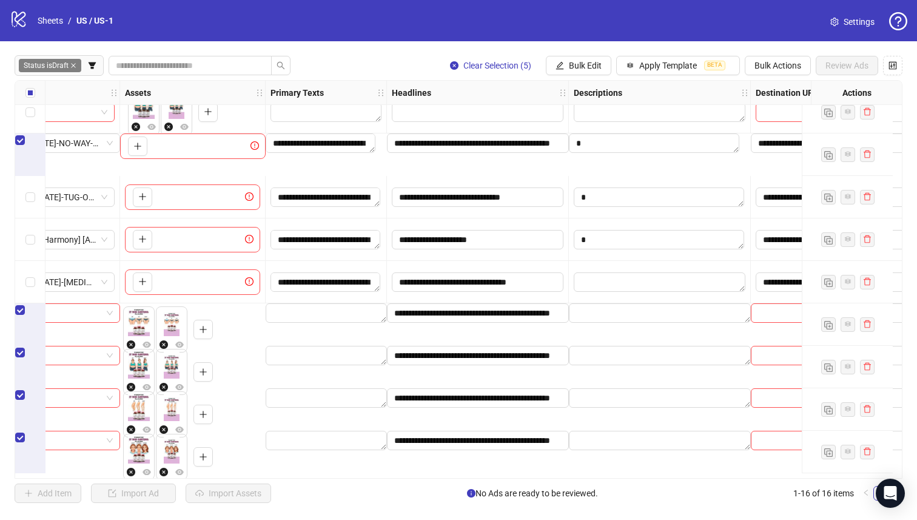
click at [570, 61] on span "Bulk Edit" at bounding box center [585, 66] width 33 height 10
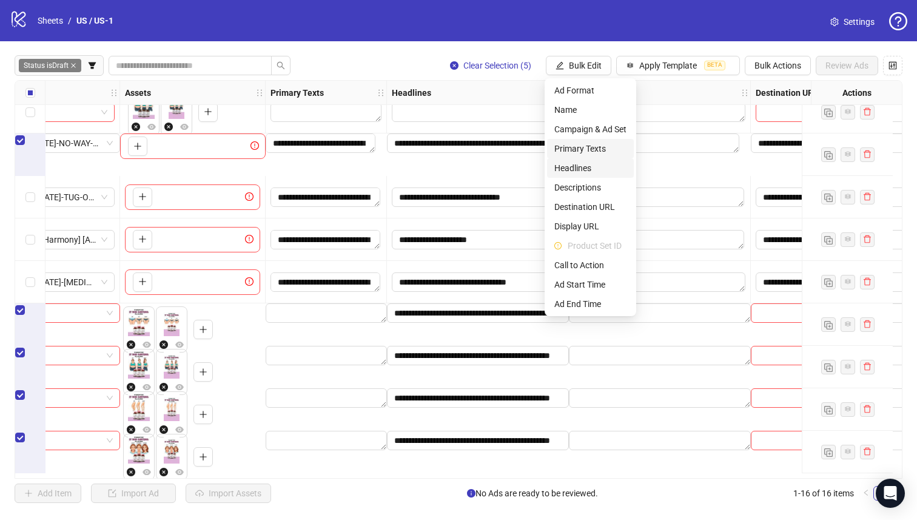
click at [604, 150] on span "Primary Texts" at bounding box center [591, 148] width 72 height 13
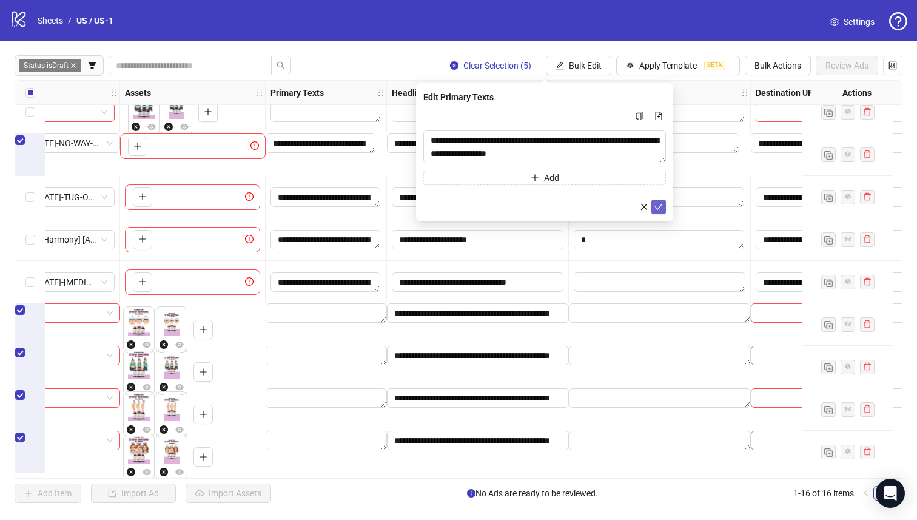
drag, startPoint x: 600, startPoint y: 160, endPoint x: 652, endPoint y: 204, distance: 67.6
click at [652, 204] on button "submit" at bounding box center [659, 207] width 15 height 15
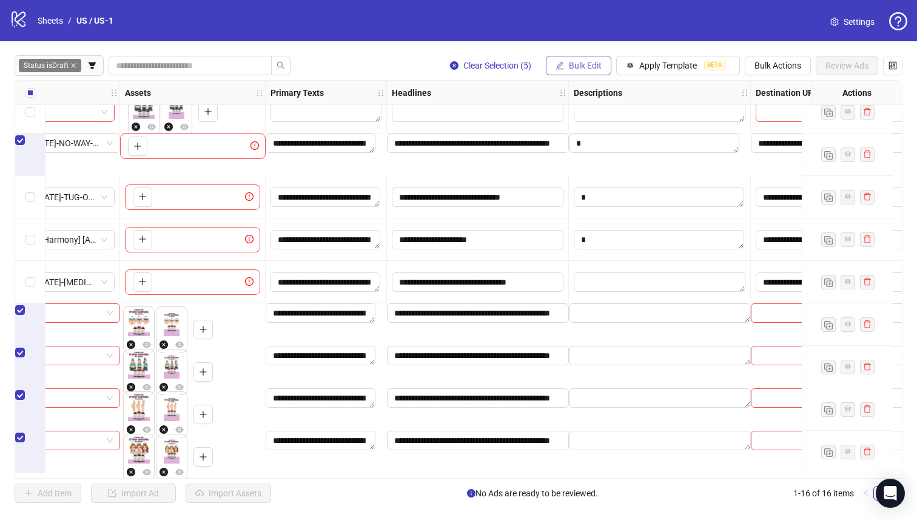
drag, startPoint x: 652, startPoint y: 204, endPoint x: 575, endPoint y: 68, distance: 155.9
click at [575, 68] on span "Bulk Edit" at bounding box center [585, 66] width 33 height 10
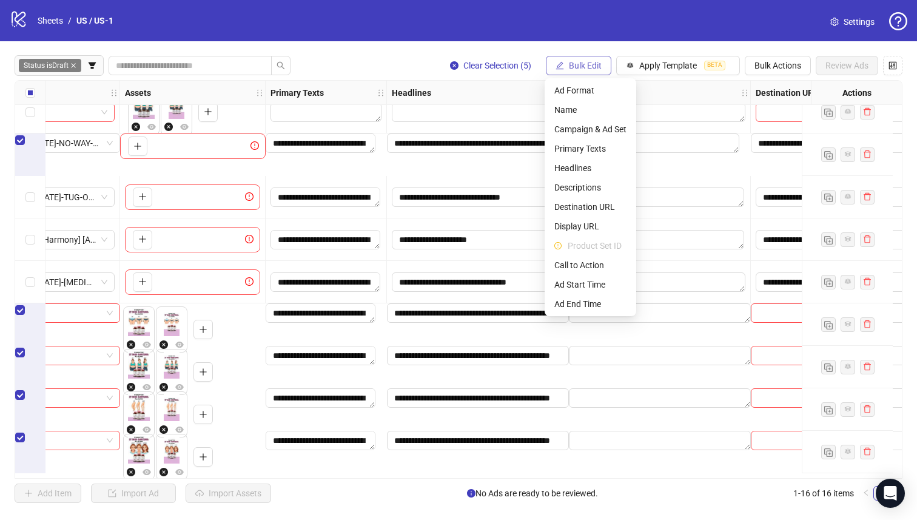
click at [620, 205] on span "Destination URL" at bounding box center [591, 206] width 72 height 13
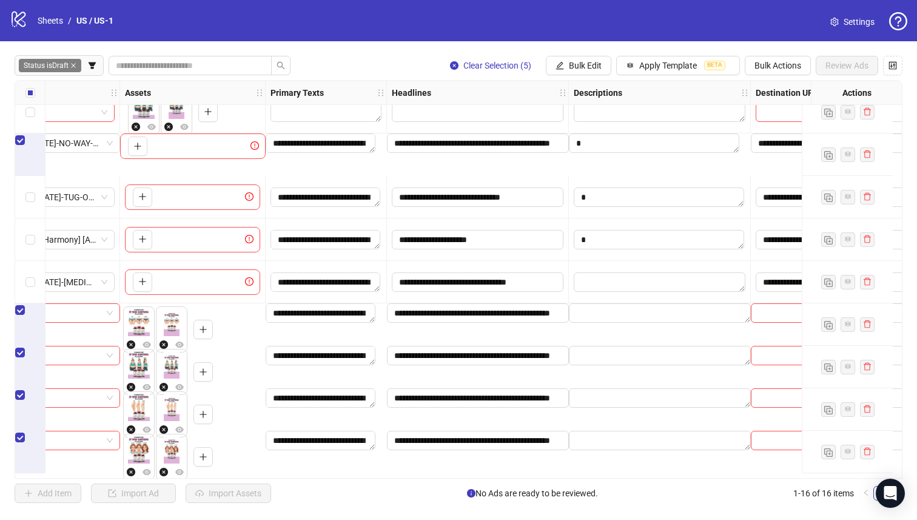
drag, startPoint x: 575, startPoint y: 68, endPoint x: 42, endPoint y: 157, distance: 540.2
click at [42, 147] on div "Select row 9" at bounding box center [30, 139] width 30 height 13
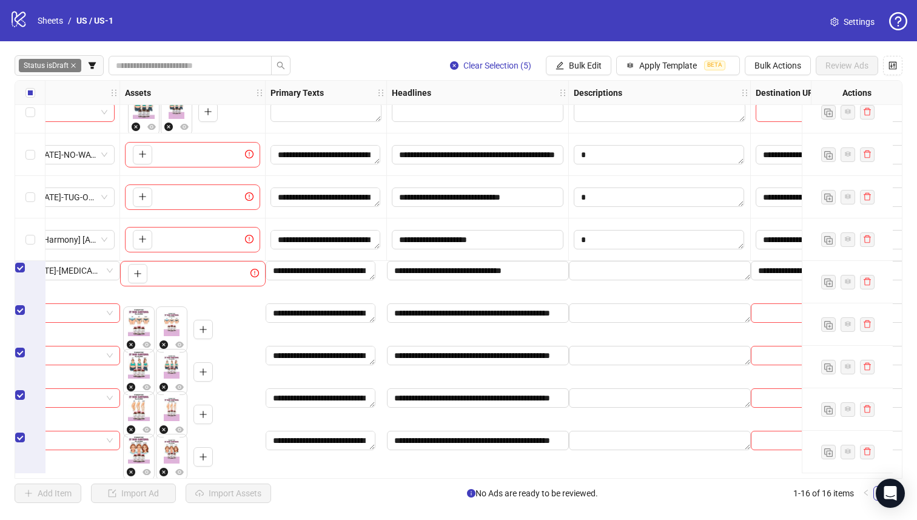
click at [569, 69] on span "Bulk Edit" at bounding box center [585, 66] width 33 height 10
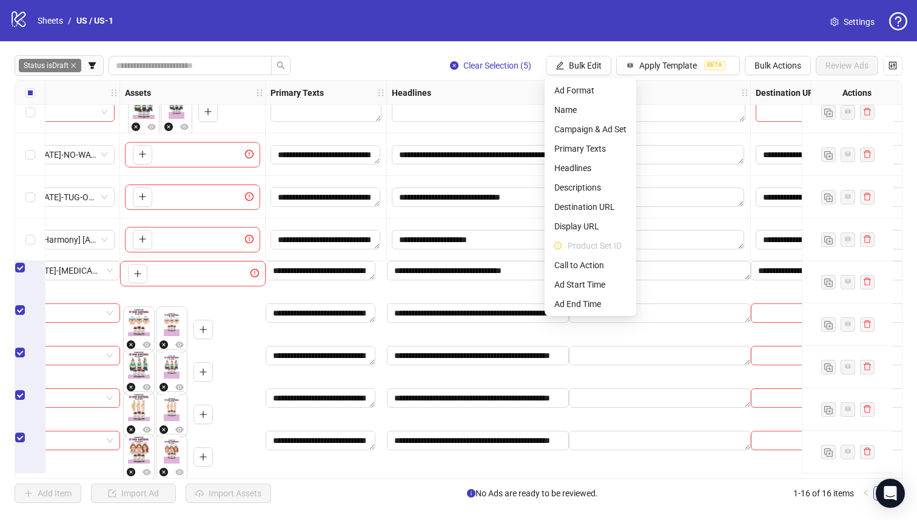
click at [566, 112] on span "Name" at bounding box center [591, 109] width 72 height 13
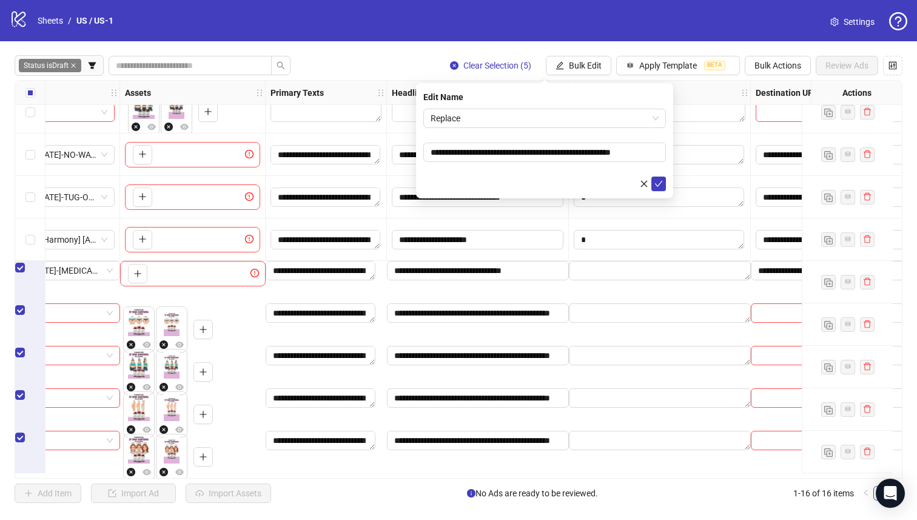
click at [527, 126] on span "Replace" at bounding box center [545, 118] width 228 height 18
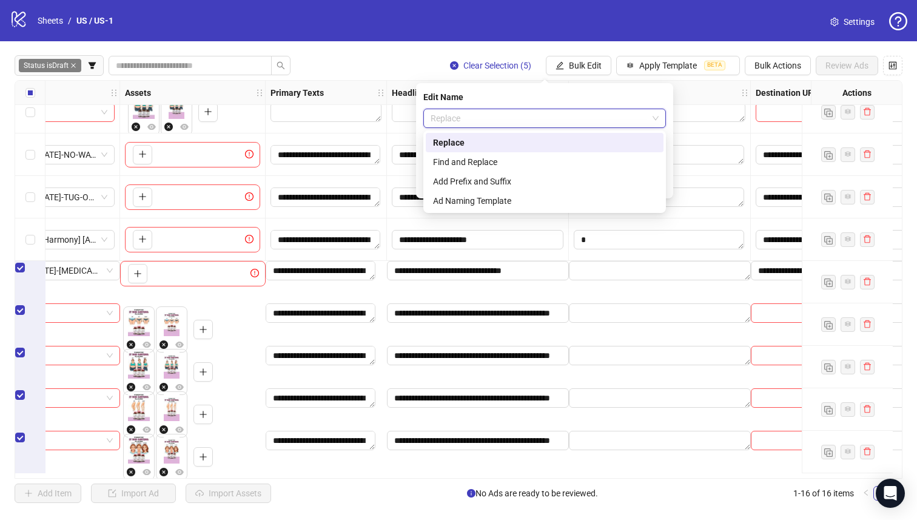
click at [527, 190] on div "Add Prefix and Suffix" at bounding box center [545, 181] width 238 height 19
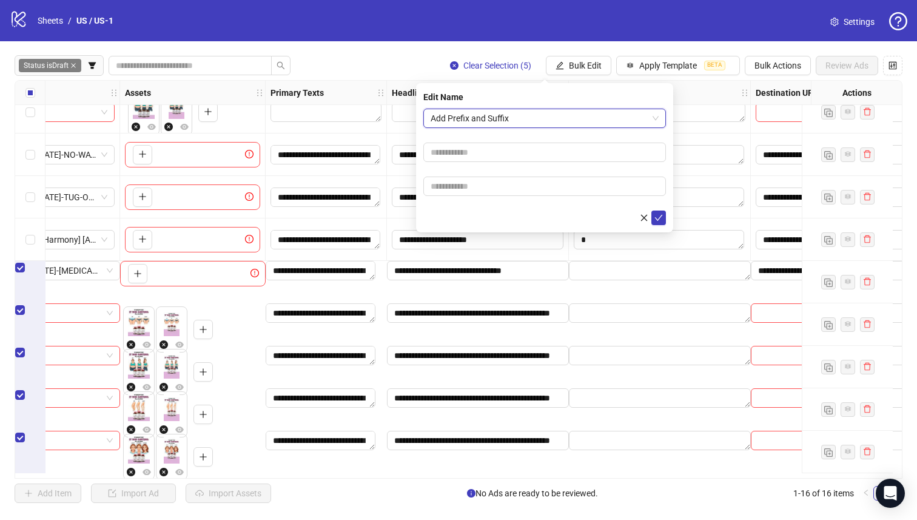
click at [357, 479] on div "**********" at bounding box center [458, 279] width 917 height 476
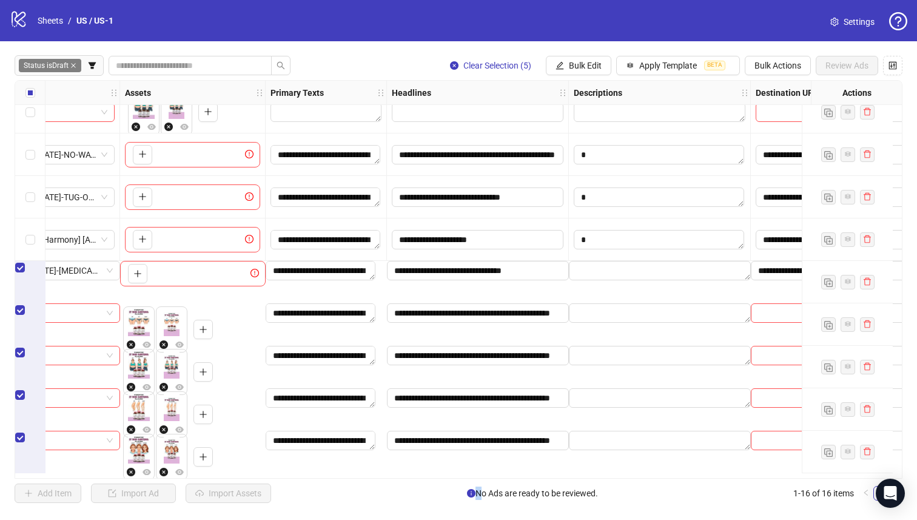
drag, startPoint x: 42, startPoint y: 157, endPoint x: 85, endPoint y: 475, distance: 320.2
click at [85, 475] on div "**********" at bounding box center [458, 279] width 917 height 476
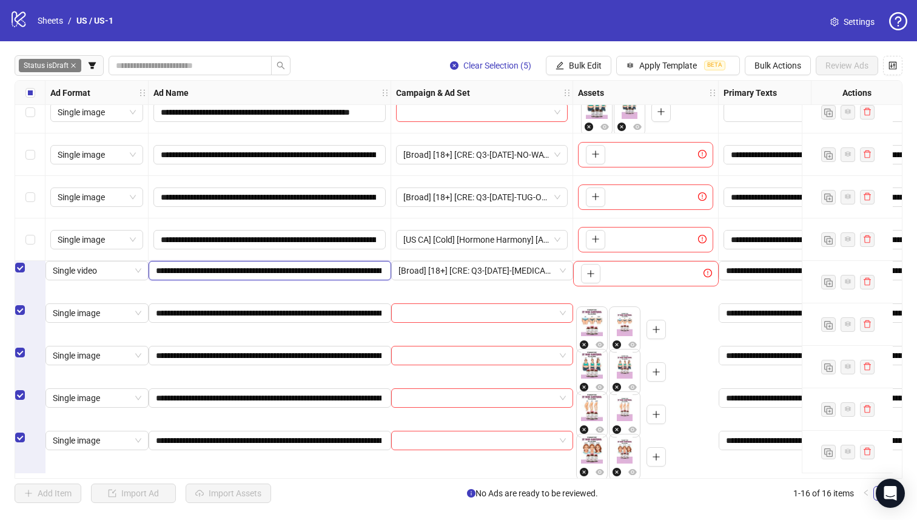
click at [305, 277] on input "**********" at bounding box center [269, 270] width 226 height 13
drag, startPoint x: 85, startPoint y: 475, endPoint x: 371, endPoint y: 283, distance: 344.2
click at [371, 277] on input "**********" at bounding box center [263, 270] width 215 height 13
drag, startPoint x: 371, startPoint y: 283, endPoint x: 365, endPoint y: 281, distance: 6.3
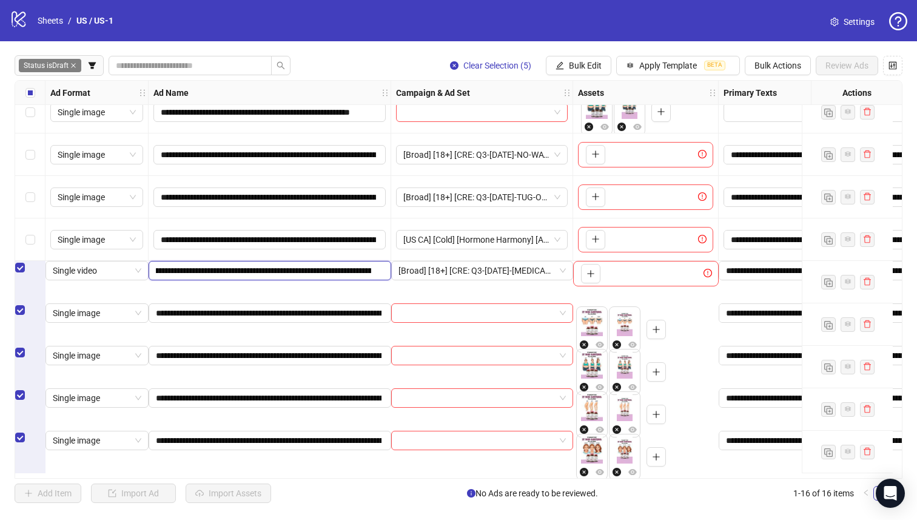
click at [365, 277] on input "**********" at bounding box center [263, 270] width 215 height 13
drag, startPoint x: 365, startPoint y: 281, endPoint x: 505, endPoint y: 292, distance: 140.6
click at [578, 62] on span "Bulk Edit" at bounding box center [585, 66] width 33 height 10
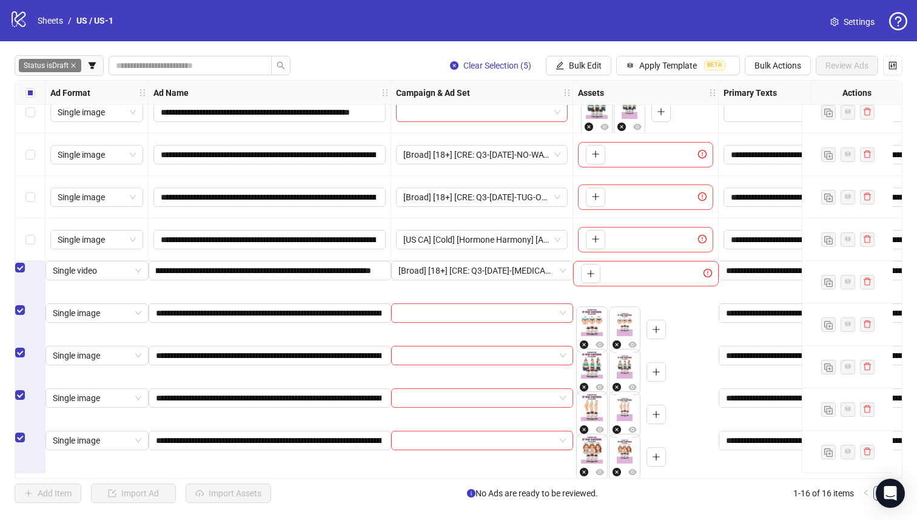
scroll to position [0, 0]
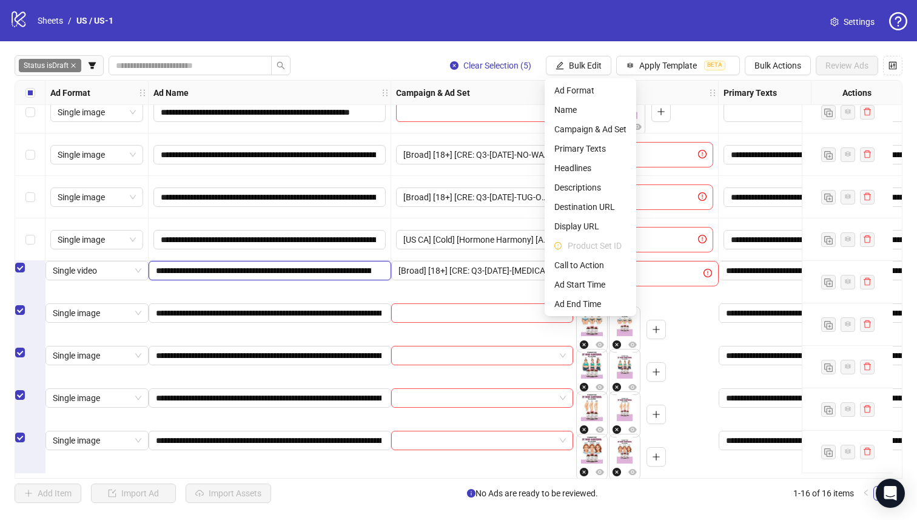
drag, startPoint x: 505, startPoint y: 292, endPoint x: 336, endPoint y: 285, distance: 168.8
click at [336, 277] on input "**********" at bounding box center [263, 270] width 215 height 13
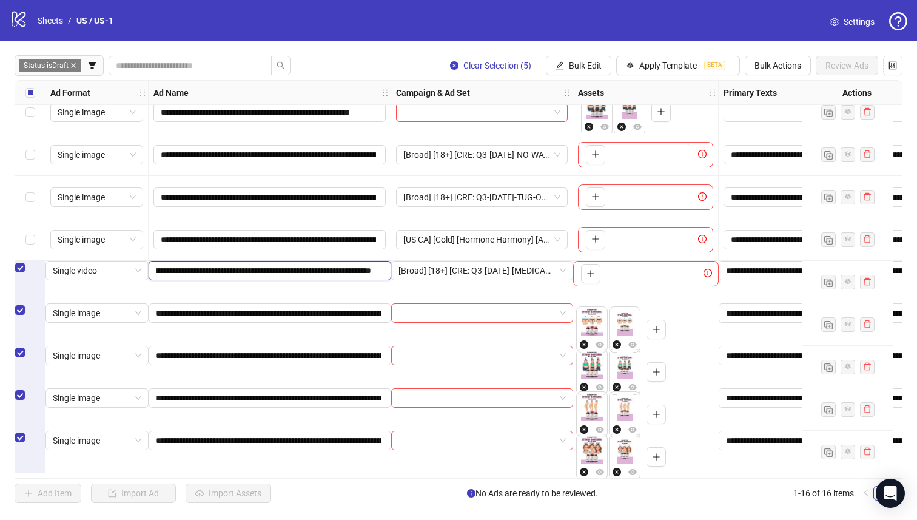
scroll to position [0, 456]
drag, startPoint x: 336, startPoint y: 285, endPoint x: 363, endPoint y: 284, distance: 27.3
click at [363, 277] on input "**********" at bounding box center [263, 270] width 215 height 13
click at [297, 277] on input "**********" at bounding box center [263, 270] width 215 height 13
drag, startPoint x: 363, startPoint y: 284, endPoint x: 206, endPoint y: 280, distance: 157.8
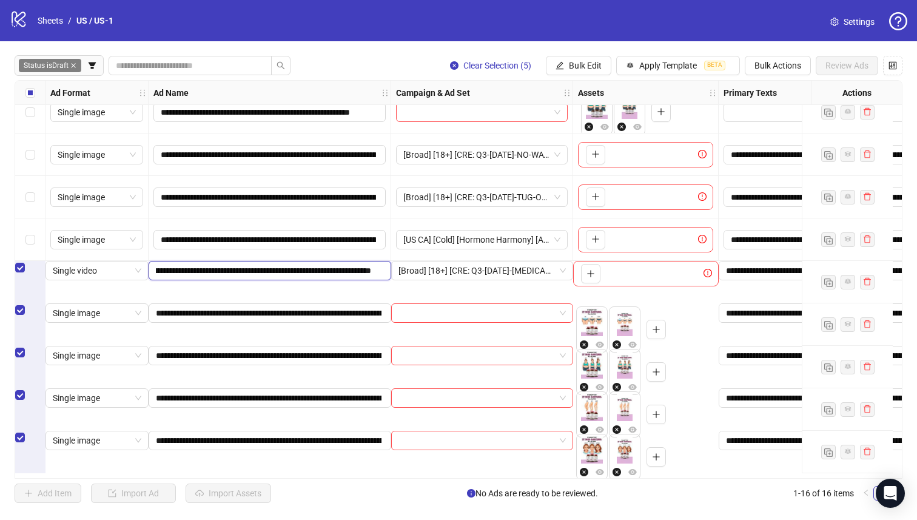
click at [206, 277] on input "**********" at bounding box center [263, 270] width 215 height 13
drag, startPoint x: 206, startPoint y: 280, endPoint x: 529, endPoint y: 294, distance: 323.7
drag, startPoint x: 529, startPoint y: 294, endPoint x: 571, endPoint y: 67, distance: 231.4
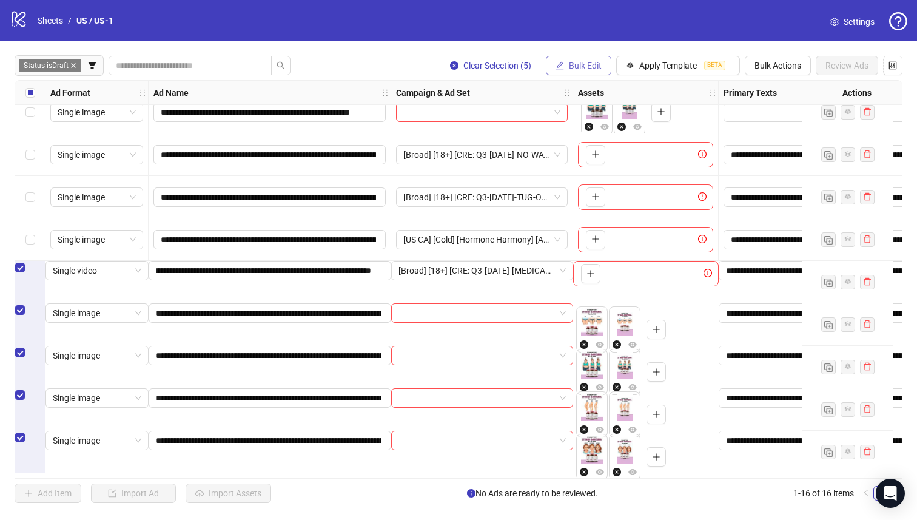
click at [571, 67] on span "Bulk Edit" at bounding box center [585, 66] width 33 height 10
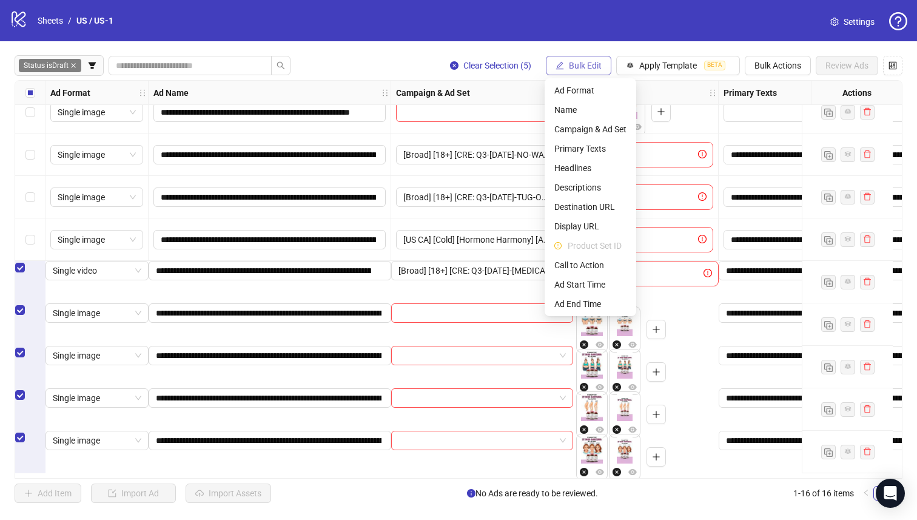
click at [573, 104] on span "Name" at bounding box center [591, 109] width 72 height 13
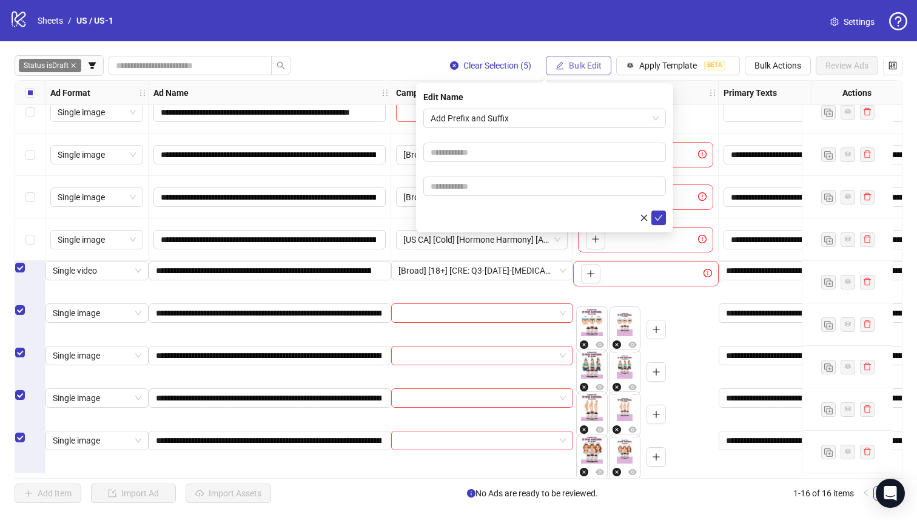
click at [520, 117] on span "Add Prefix and Suffix" at bounding box center [545, 118] width 228 height 18
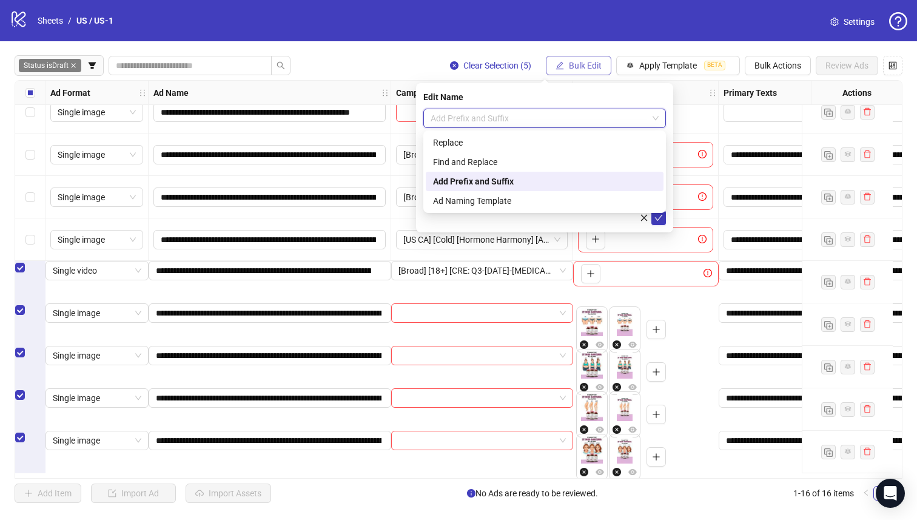
click at [518, 163] on div "Find and Replace" at bounding box center [544, 161] width 223 height 13
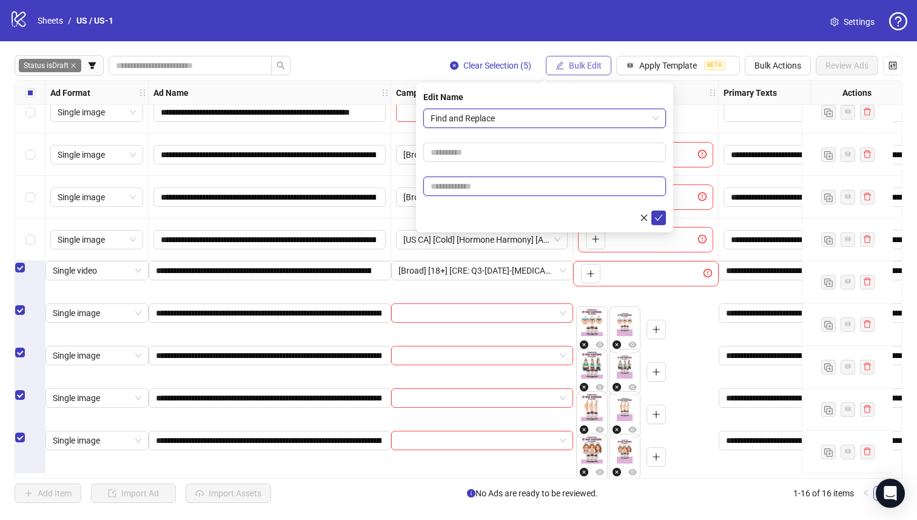
click at [513, 195] on input "text" at bounding box center [545, 186] width 243 height 19
paste input "**********"
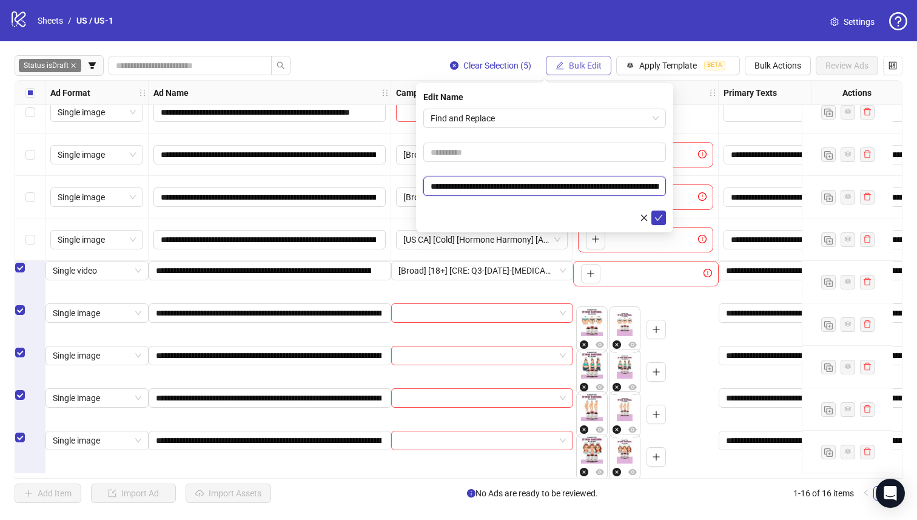
scroll to position [0, 83]
type input "**********"
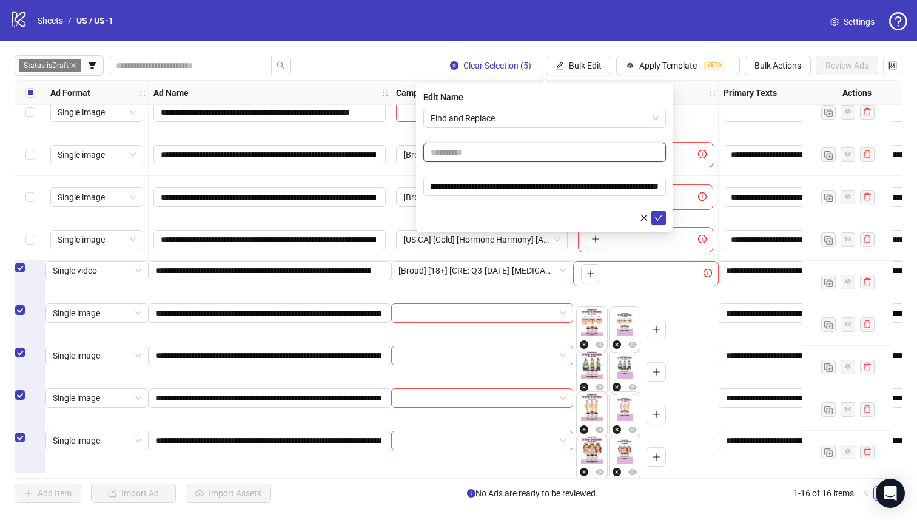
scroll to position [0, 0]
drag, startPoint x: 571, startPoint y: 67, endPoint x: 519, endPoint y: 145, distance: 94.1
click at [519, 145] on input "text" at bounding box center [545, 152] width 243 height 19
paste input "**********"
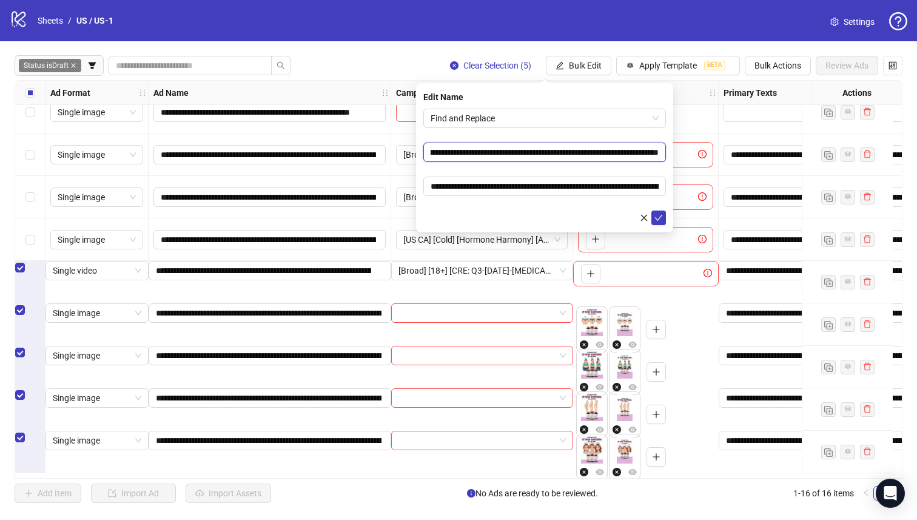
type input "**********"
click at [468, 186] on input "**********" at bounding box center [545, 186] width 243 height 19
drag, startPoint x: 519, startPoint y: 145, endPoint x: 507, endPoint y: 155, distance: 15.5
click at [507, 155] on input "**********" at bounding box center [545, 152] width 243 height 19
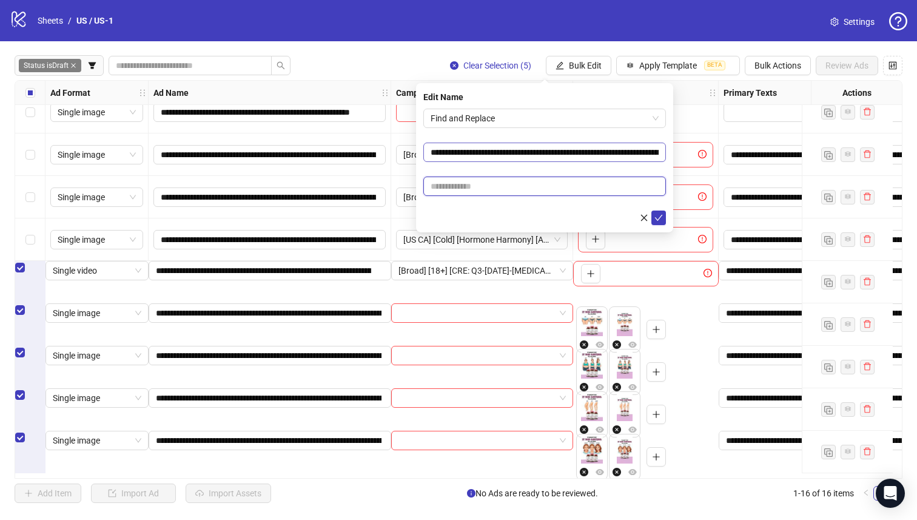
click at [502, 190] on input "text" at bounding box center [545, 186] width 243 height 19
paste input "**********"
click at [277, 292] on div "**********" at bounding box center [270, 282] width 243 height 42
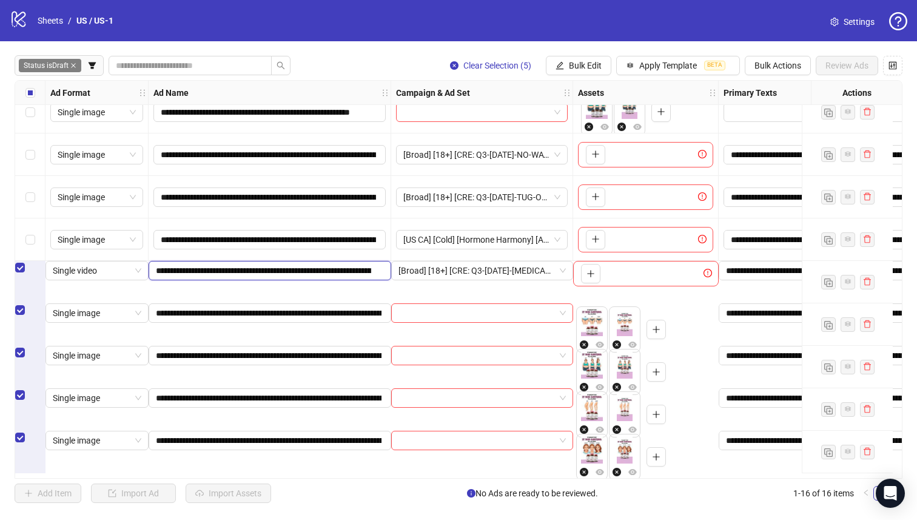
click at [253, 277] on input "**********" at bounding box center [263, 270] width 215 height 13
drag, startPoint x: 507, startPoint y: 155, endPoint x: 246, endPoint y: 317, distance: 307.1
click at [246, 317] on span "**********" at bounding box center [270, 312] width 243 height 19
drag, startPoint x: 246, startPoint y: 317, endPoint x: 260, endPoint y: 329, distance: 19.4
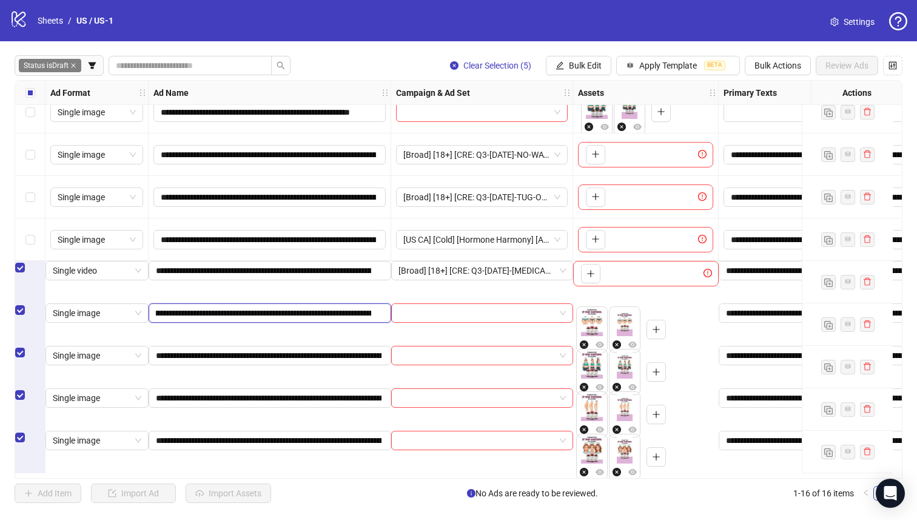
click at [260, 320] on input "**********" at bounding box center [263, 312] width 215 height 13
drag, startPoint x: 260, startPoint y: 329, endPoint x: 524, endPoint y: 331, distance: 263.3
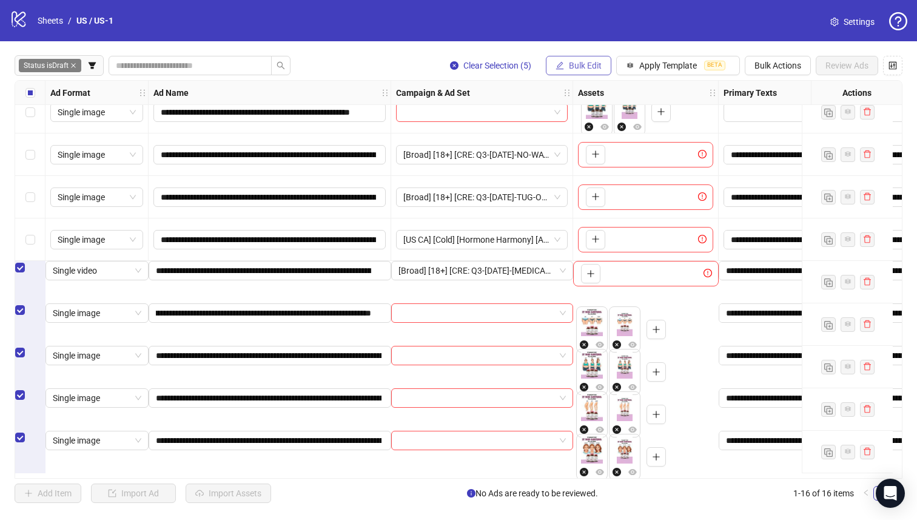
drag, startPoint x: 524, startPoint y: 331, endPoint x: 586, endPoint y: 62, distance: 276.0
click at [586, 62] on span "Bulk Edit" at bounding box center [585, 66] width 33 height 10
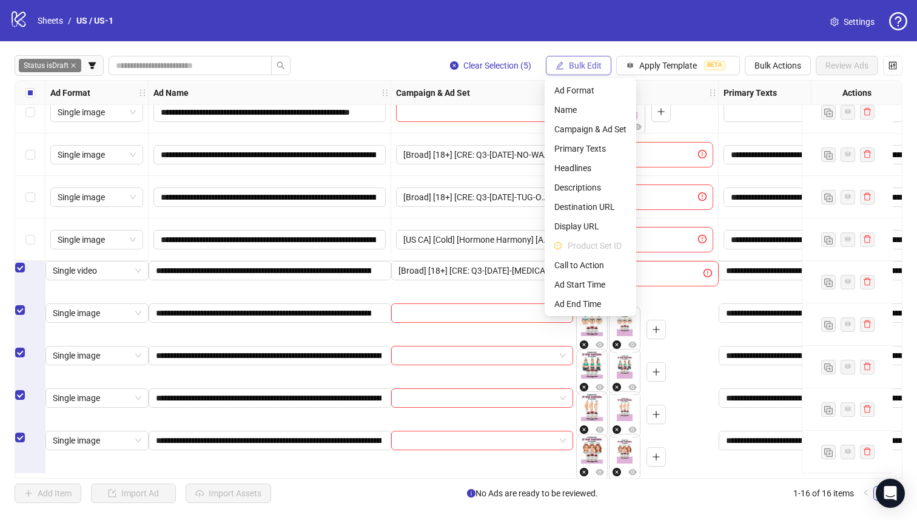
click at [592, 111] on span "Name" at bounding box center [591, 109] width 72 height 13
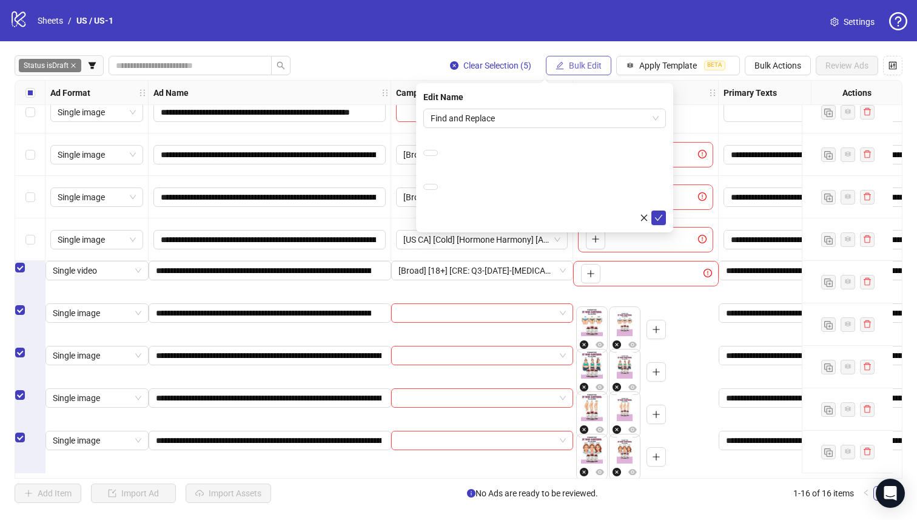
click at [569, 117] on span "Find and Replace" at bounding box center [545, 118] width 228 height 18
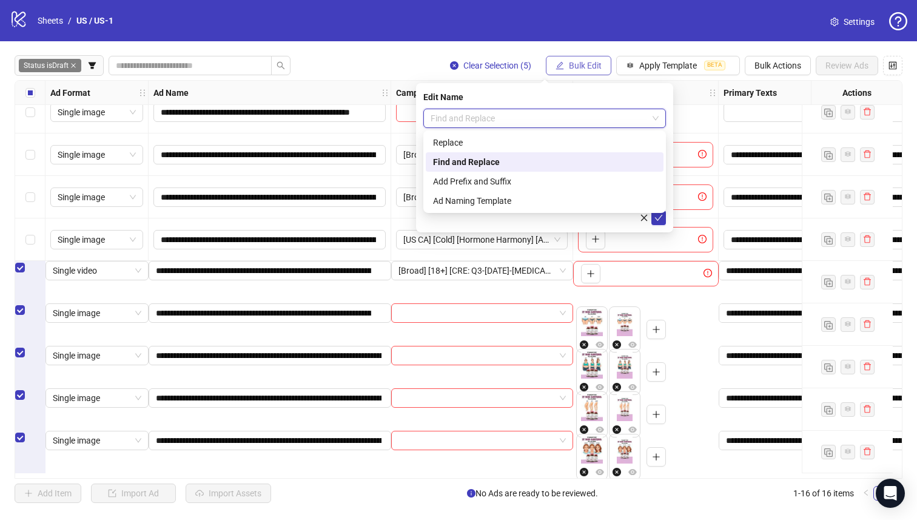
click at [567, 87] on div "**********" at bounding box center [544, 157] width 257 height 149
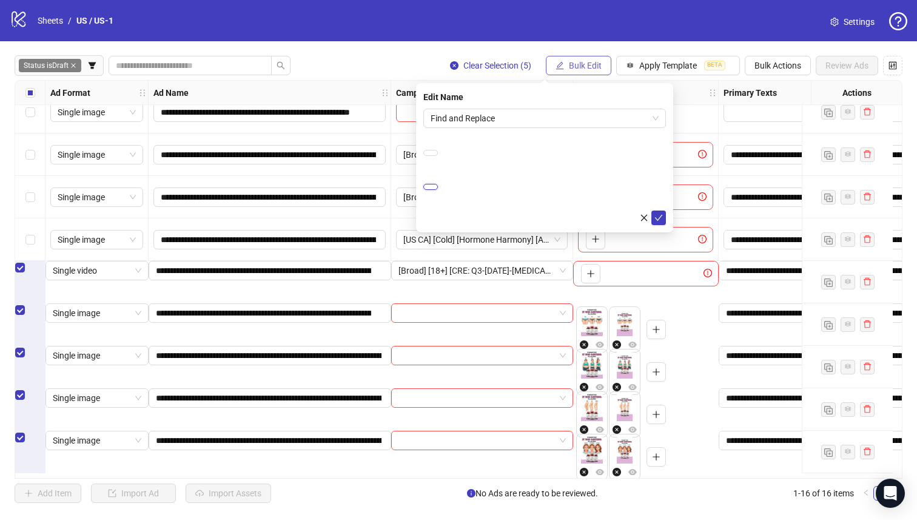
click at [438, 188] on input "**********" at bounding box center [431, 187] width 15 height 6
paste input "***"
click at [590, 171] on form "**********" at bounding box center [545, 167] width 243 height 117
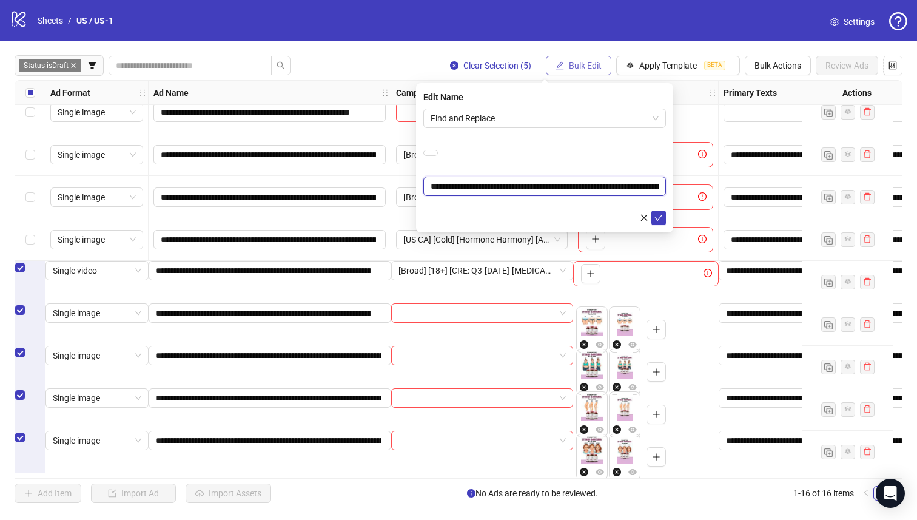
click at [572, 183] on input "**********" at bounding box center [545, 186] width 243 height 19
type input "**********"
drag, startPoint x: 586, startPoint y: 62, endPoint x: 570, endPoint y: 159, distance: 98.5
click at [438, 156] on input "**********" at bounding box center [431, 153] width 15 height 6
paste input "***"
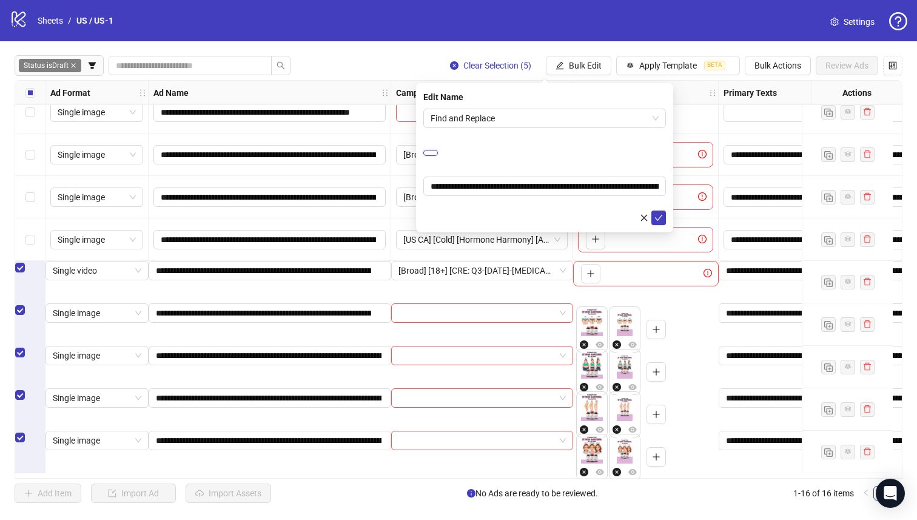
scroll to position [0, 110]
type input "**********"
click at [575, 138] on form "**********" at bounding box center [545, 167] width 243 height 117
click at [660, 214] on icon "check" at bounding box center [659, 218] width 8 height 8
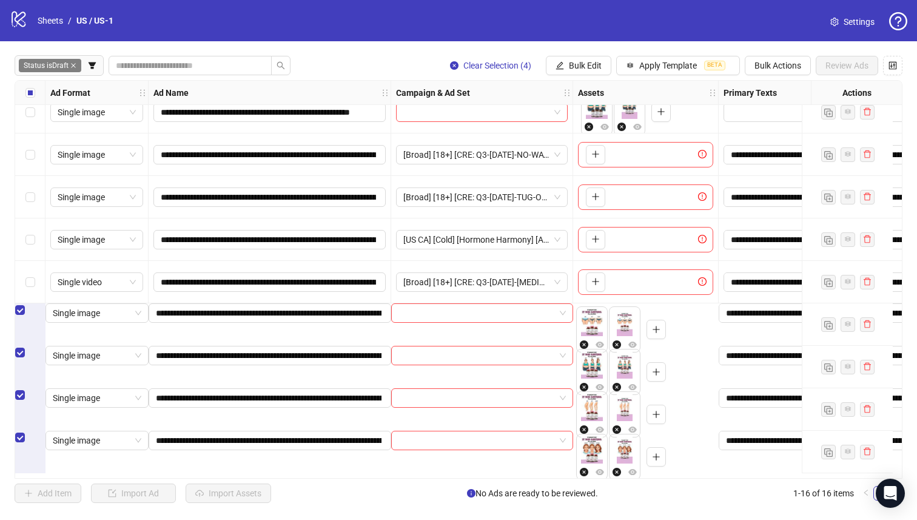
drag, startPoint x: 570, startPoint y: 159, endPoint x: 251, endPoint y: 334, distance: 363.6
click at [251, 334] on div "**********" at bounding box center [270, 324] width 243 height 42
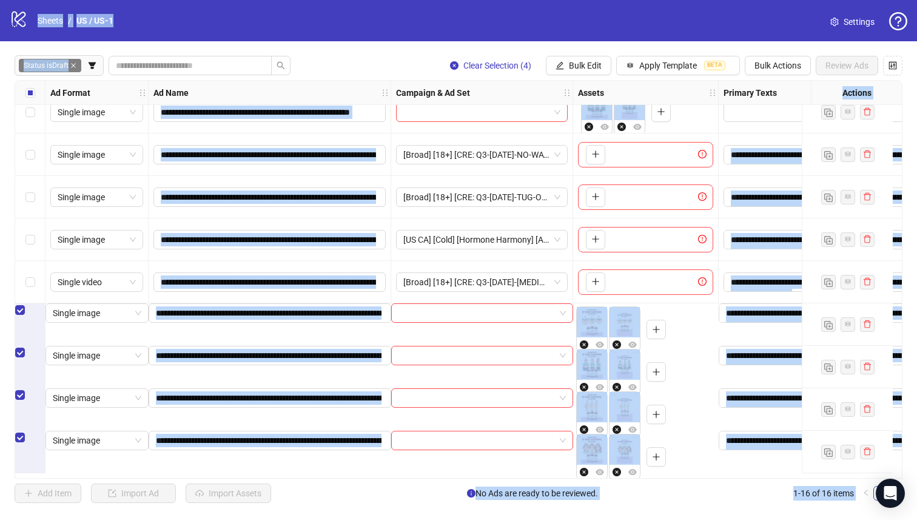
scroll to position [311, 24]
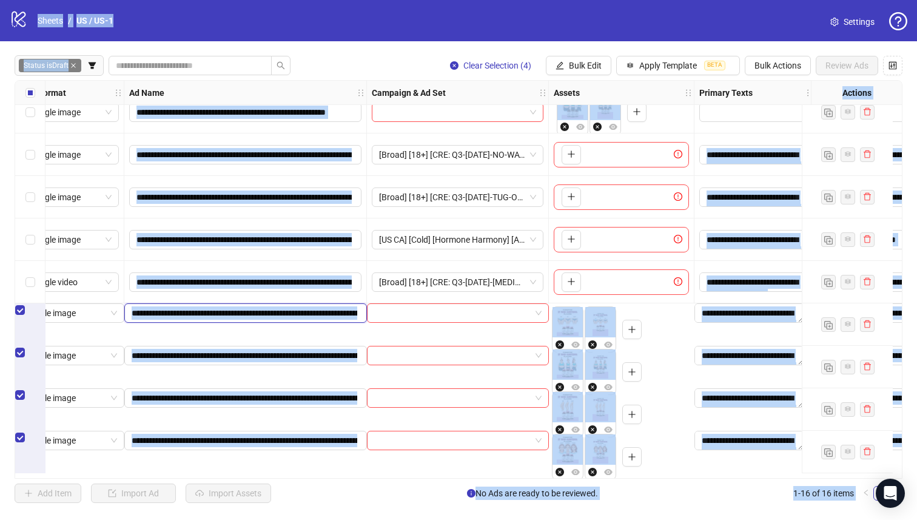
click at [224, 320] on input "**********" at bounding box center [245, 312] width 226 height 13
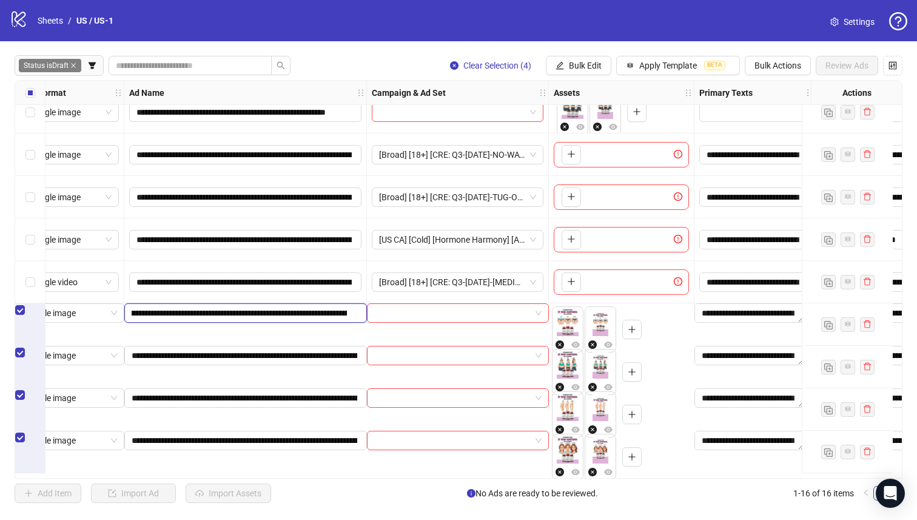
scroll to position [0, 266]
drag, startPoint x: 251, startPoint y: 334, endPoint x: 231, endPoint y: 329, distance: 20.6
click at [231, 320] on input "**********" at bounding box center [239, 312] width 215 height 13
drag, startPoint x: 231, startPoint y: 329, endPoint x: 287, endPoint y: 307, distance: 60.2
click at [287, 307] on div "**********" at bounding box center [245, 324] width 243 height 42
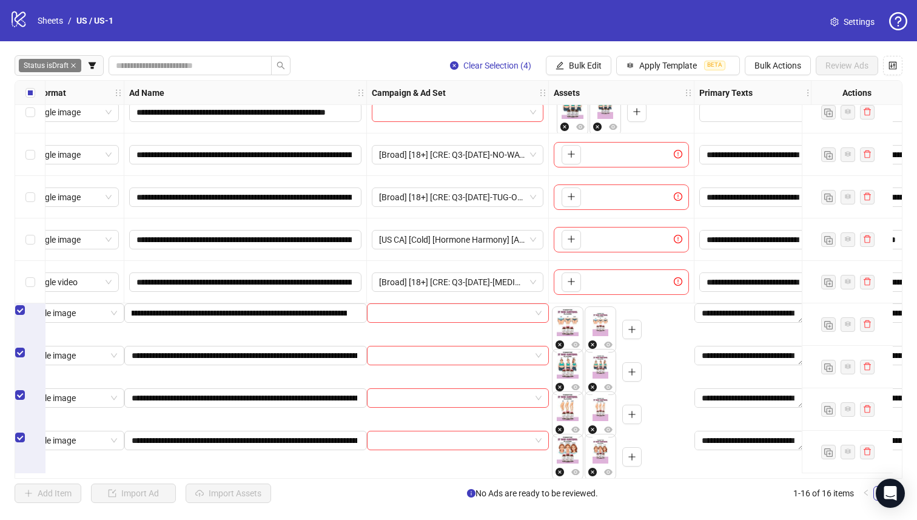
scroll to position [0, 0]
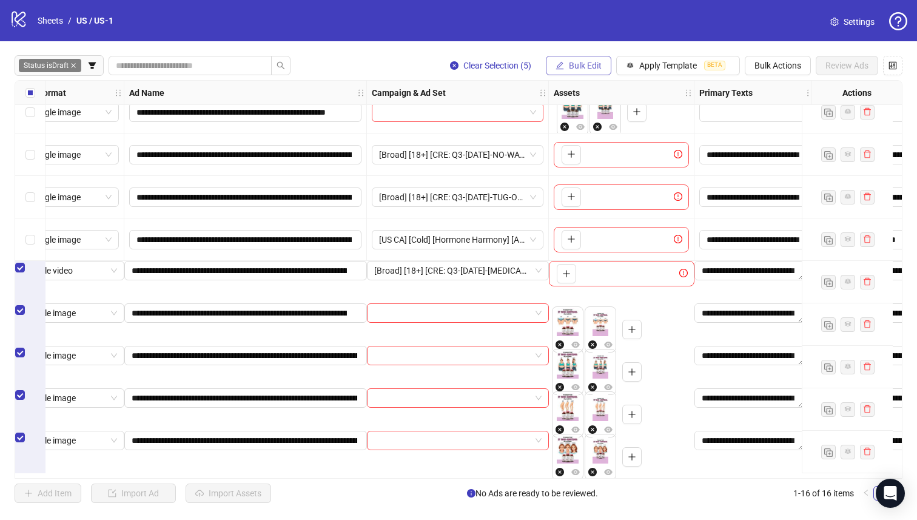
drag, startPoint x: 287, startPoint y: 307, endPoint x: 589, endPoint y: 68, distance: 385.3
click at [589, 68] on span "Bulk Edit" at bounding box center [585, 66] width 33 height 10
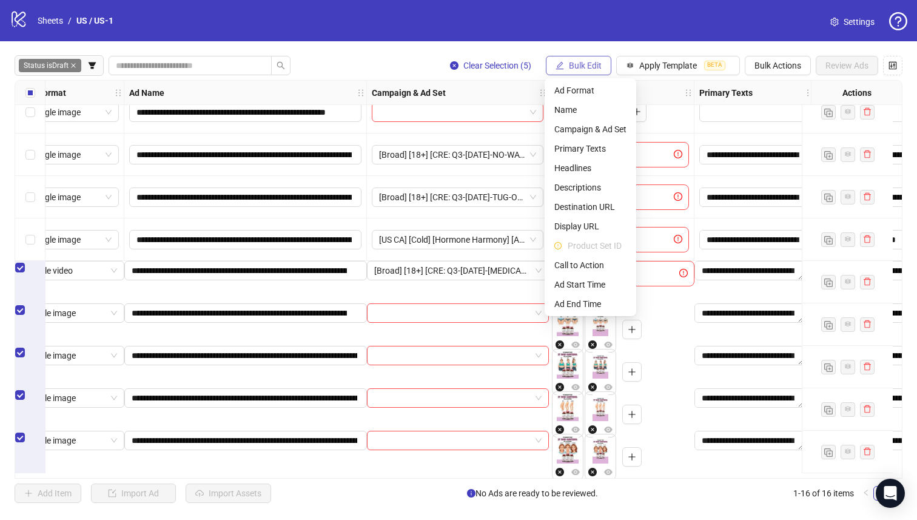
click at [599, 171] on span "Headlines" at bounding box center [591, 167] width 72 height 13
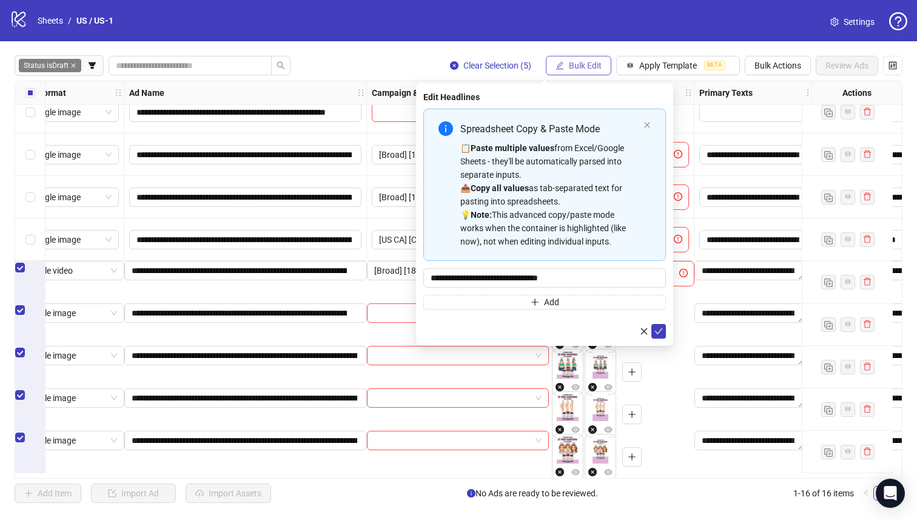
click at [663, 334] on button "submit" at bounding box center [659, 331] width 15 height 15
click at [589, 70] on button "Bulk Edit" at bounding box center [579, 65] width 66 height 19
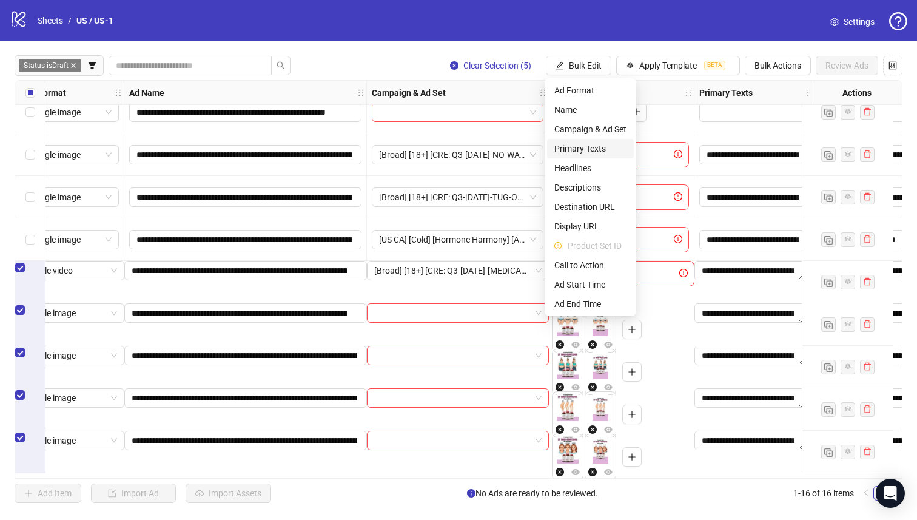
drag, startPoint x: 589, startPoint y: 68, endPoint x: 599, endPoint y: 147, distance: 80.1
click at [599, 147] on span "Primary Texts" at bounding box center [591, 148] width 72 height 13
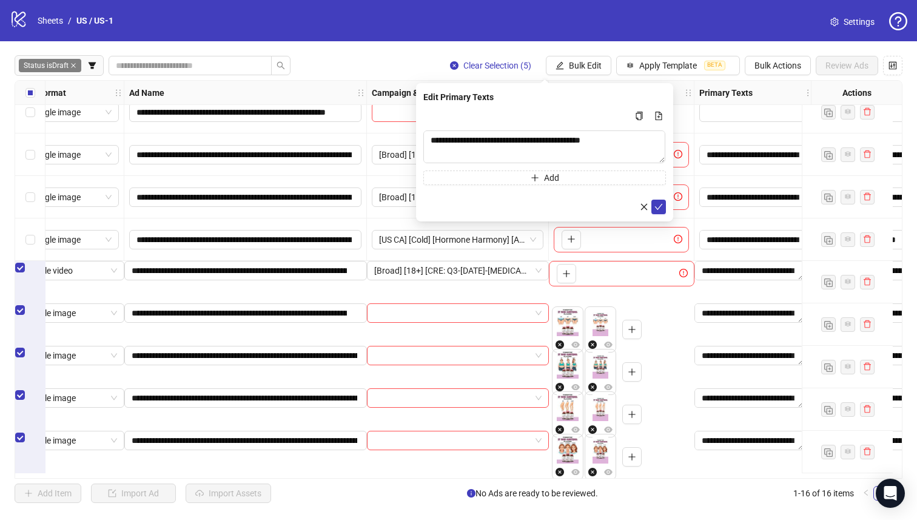
click at [660, 210] on icon "check" at bounding box center [659, 207] width 8 height 8
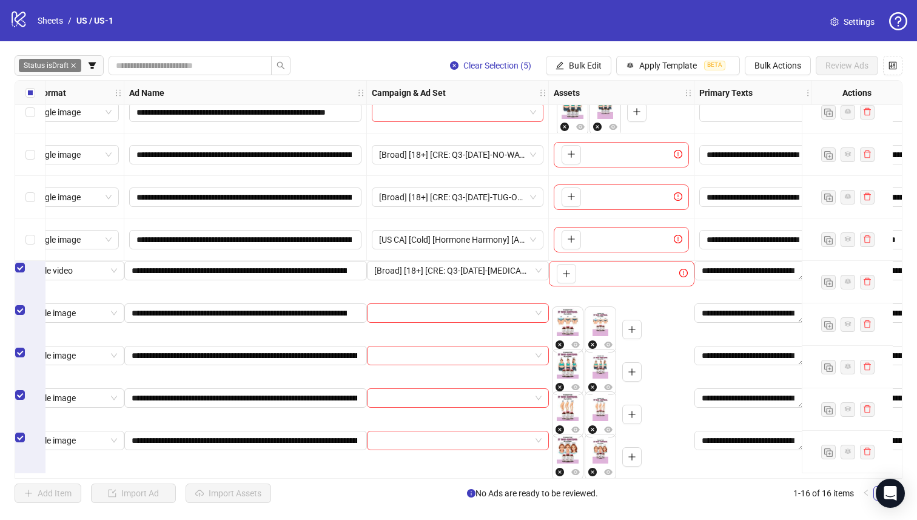
click at [591, 62] on span "Bulk Edit" at bounding box center [585, 66] width 33 height 10
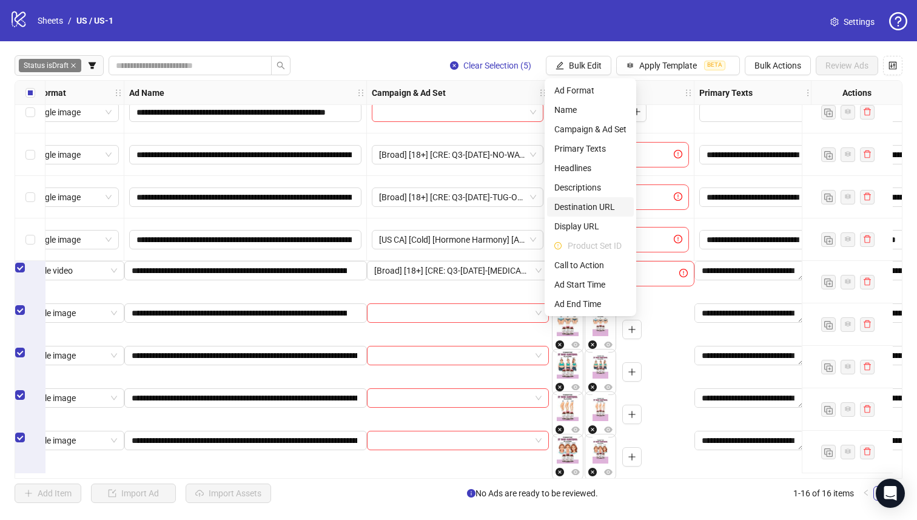
drag, startPoint x: 599, startPoint y: 147, endPoint x: 610, endPoint y: 207, distance: 60.5
click at [610, 207] on span "Destination URL" at bounding box center [591, 206] width 72 height 13
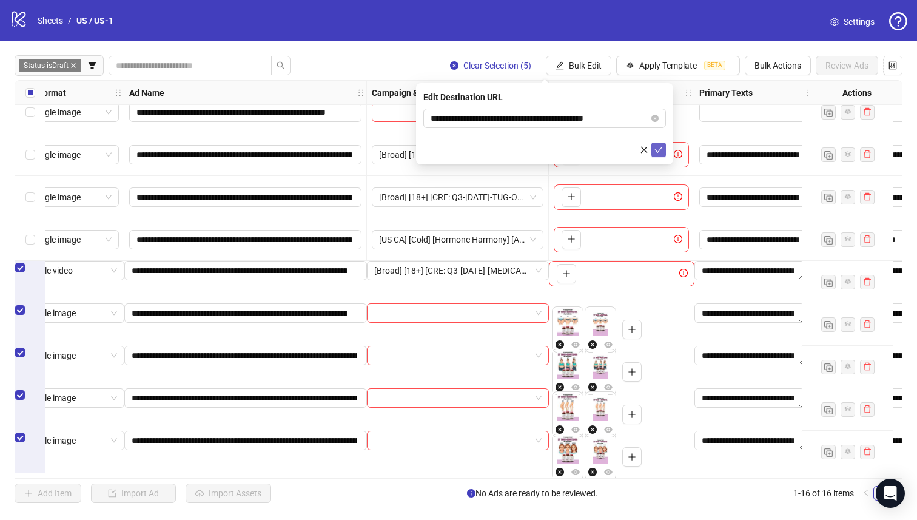
drag, startPoint x: 610, startPoint y: 207, endPoint x: 659, endPoint y: 147, distance: 77.6
click at [659, 147] on icon "check" at bounding box center [659, 150] width 8 height 8
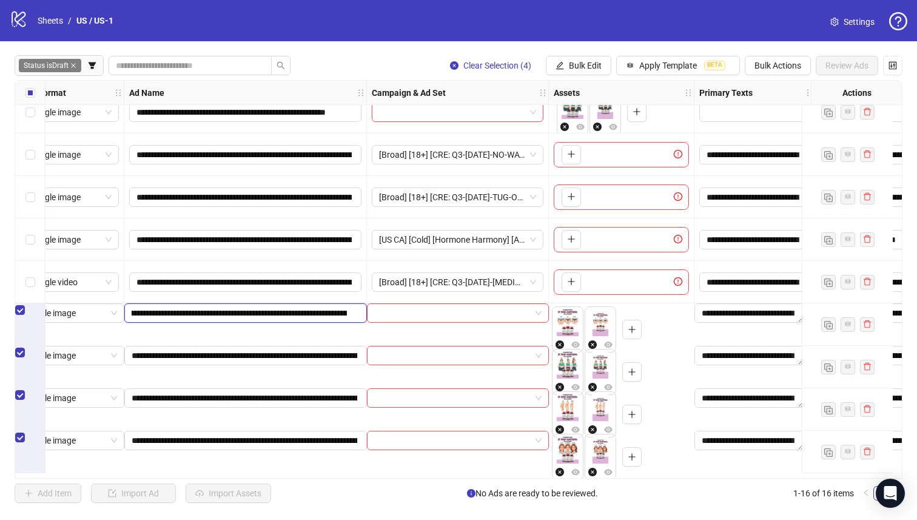
drag, startPoint x: 659, startPoint y: 147, endPoint x: 348, endPoint y: 322, distance: 356.7
click at [347, 320] on input "**********" at bounding box center [239, 312] width 215 height 13
drag, startPoint x: 348, startPoint y: 322, endPoint x: 296, endPoint y: 319, distance: 52.9
click at [296, 319] on input "**********" at bounding box center [239, 312] width 215 height 13
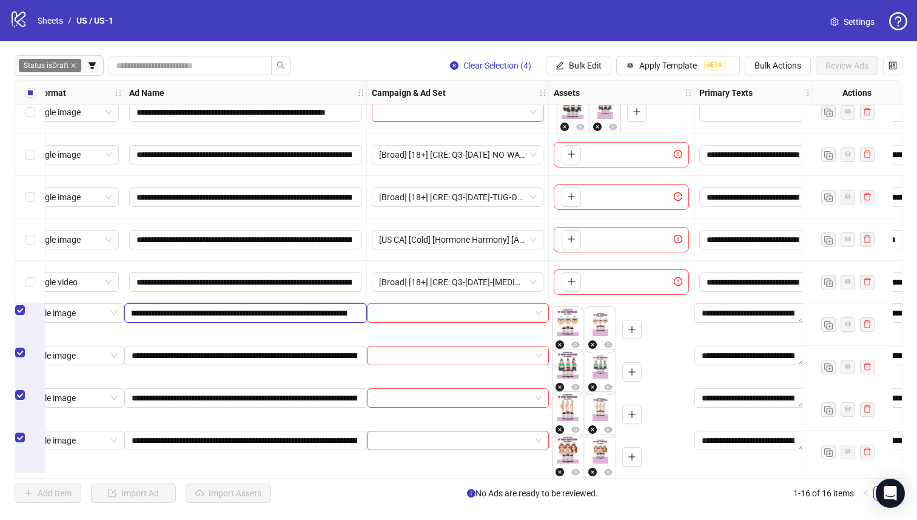
scroll to position [0, 284]
drag, startPoint x: 296, startPoint y: 319, endPoint x: 312, endPoint y: 329, distance: 19.4
click at [312, 320] on input "**********" at bounding box center [239, 312] width 215 height 13
drag, startPoint x: 312, startPoint y: 329, endPoint x: 559, endPoint y: 68, distance: 359.7
click at [559, 68] on icon "edit" at bounding box center [560, 65] width 8 height 8
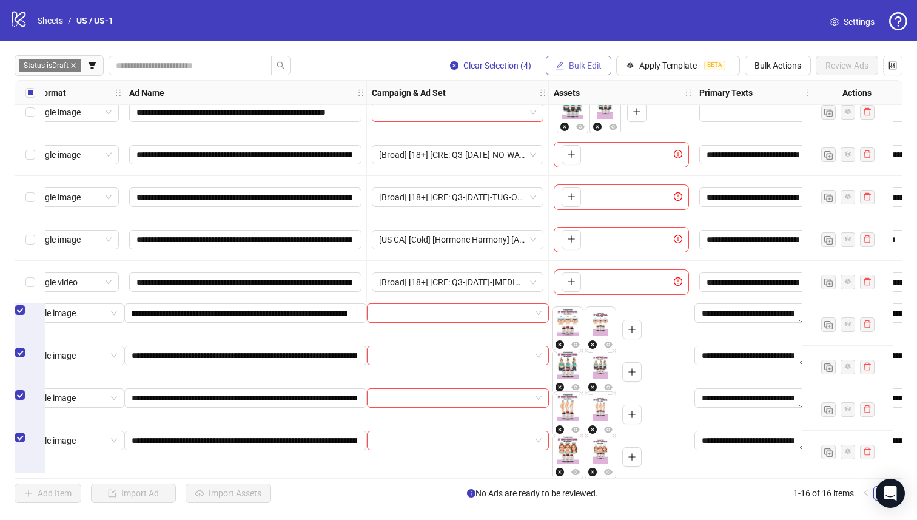
scroll to position [0, 0]
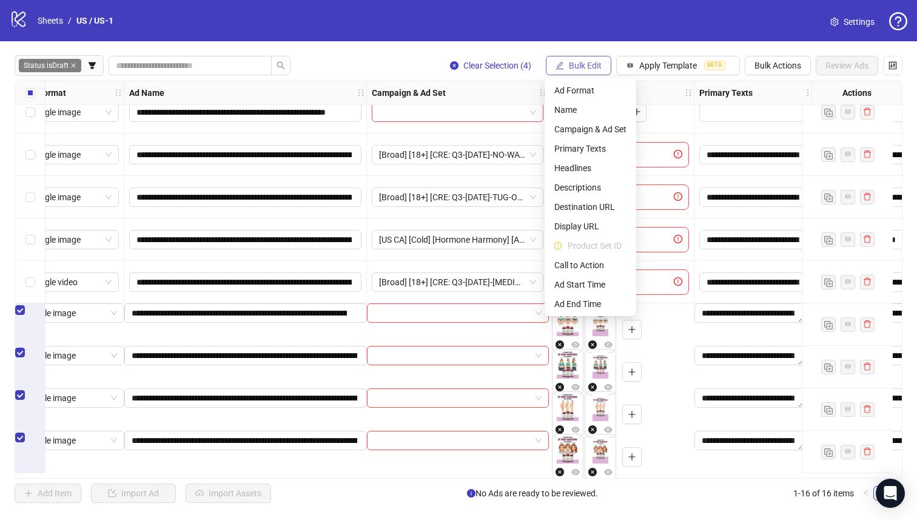
click at [595, 126] on span "Campaign & Ad Set" at bounding box center [591, 129] width 72 height 13
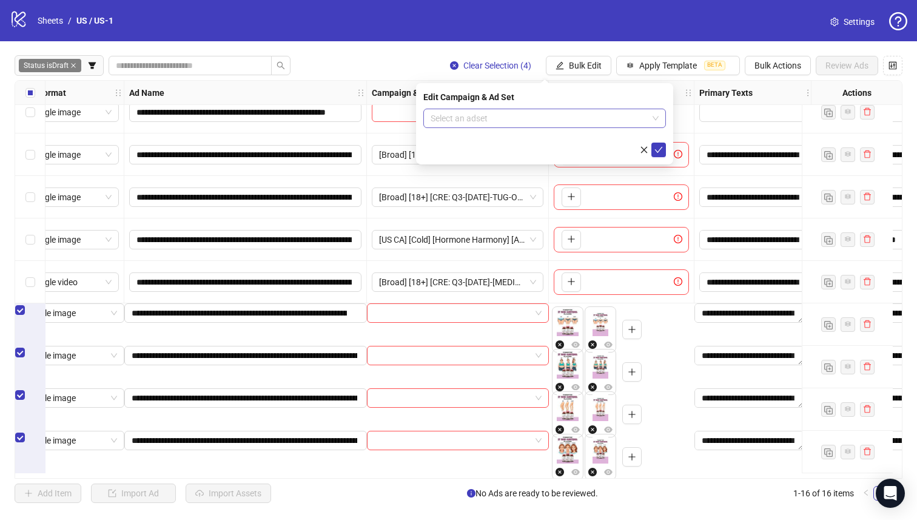
drag, startPoint x: 559, startPoint y: 68, endPoint x: 594, endPoint y: 123, distance: 65.2
click at [594, 123] on input "search" at bounding box center [539, 118] width 217 height 18
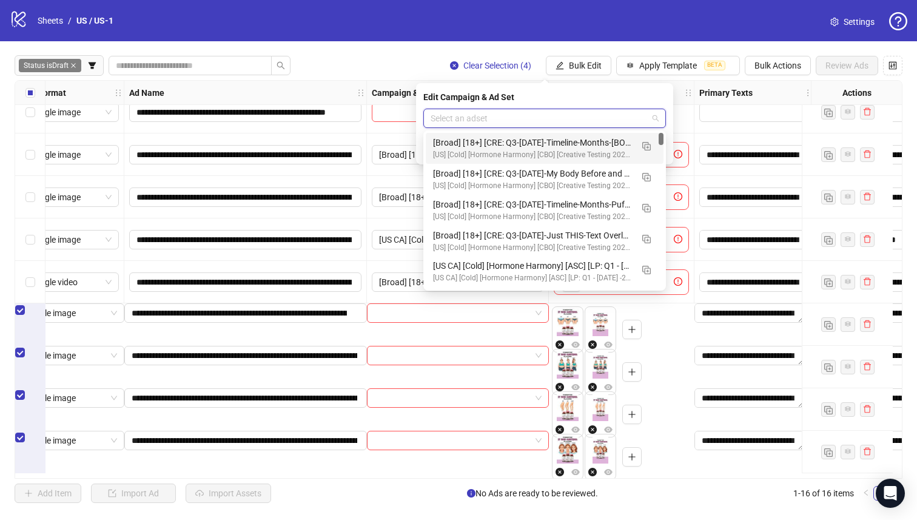
click at [590, 136] on div "[Broad] [18+] [CRE: Q3-[DATE]-Timeline-Months-[BODYPART]-Illustration-HH-1.2] […" at bounding box center [532, 142] width 199 height 13
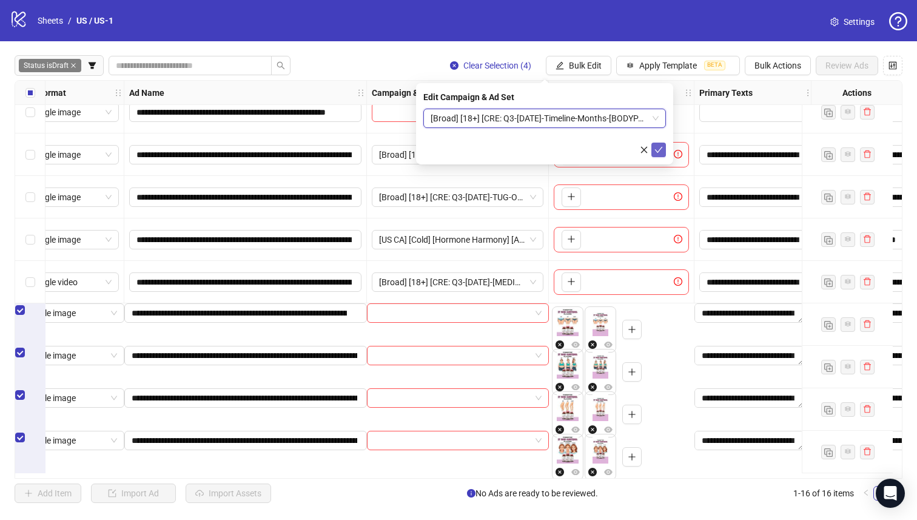
drag, startPoint x: 594, startPoint y: 123, endPoint x: 661, endPoint y: 150, distance: 72.7
click at [661, 150] on icon "check" at bounding box center [659, 150] width 8 height 8
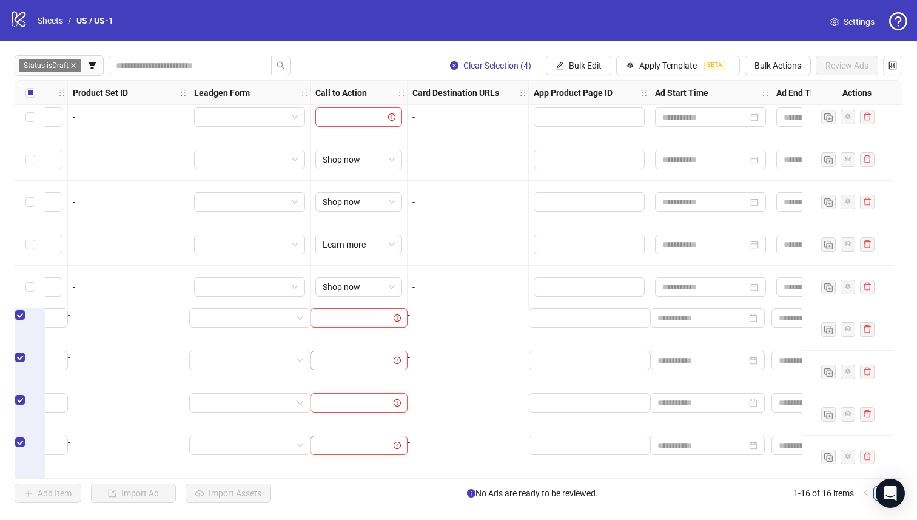
scroll to position [311, 1470]
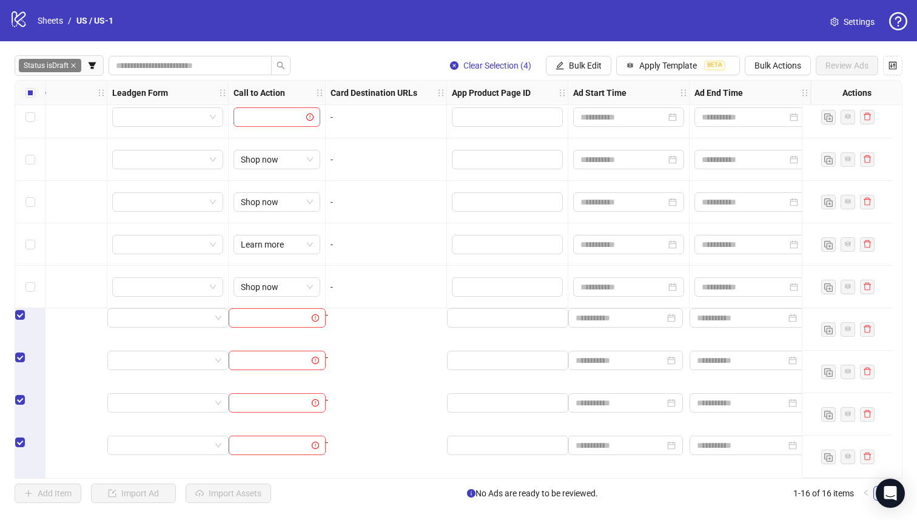
click at [576, 48] on div "Status is Draft Clear Selection (4) Bulk Edit Apply Template BETA Bulk Actions …" at bounding box center [458, 279] width 917 height 476
click at [584, 63] on span "Bulk Edit" at bounding box center [585, 66] width 33 height 10
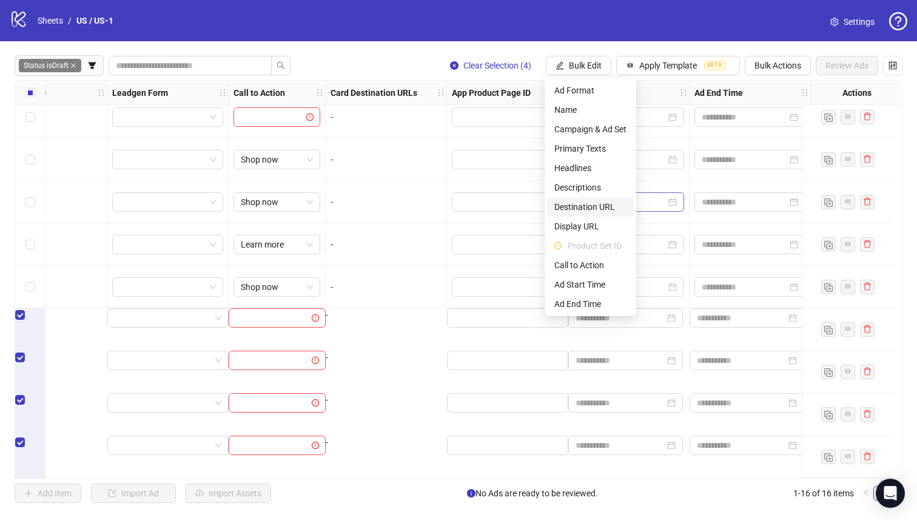
click at [599, 205] on span "Destination URL" at bounding box center [591, 206] width 72 height 13
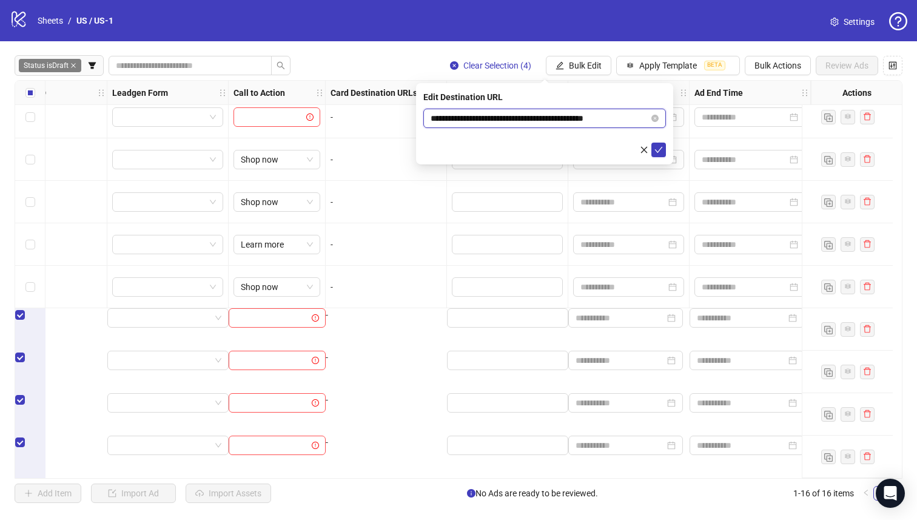
click at [582, 121] on input "**********" at bounding box center [540, 118] width 218 height 13
drag, startPoint x: 597, startPoint y: 64, endPoint x: 598, endPoint y: 78, distance: 13.4
click at [596, 64] on span "Bulk Edit" at bounding box center [585, 66] width 33 height 10
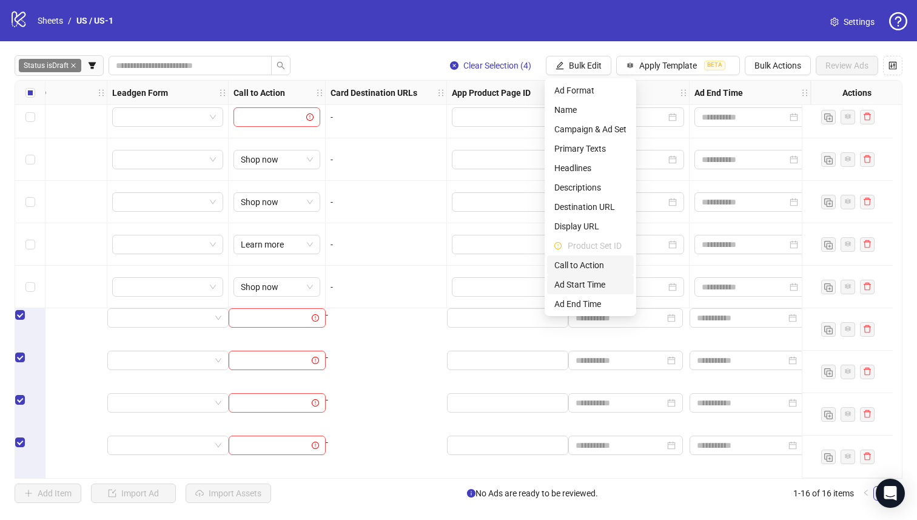
click at [603, 271] on span "Call to Action" at bounding box center [591, 264] width 72 height 13
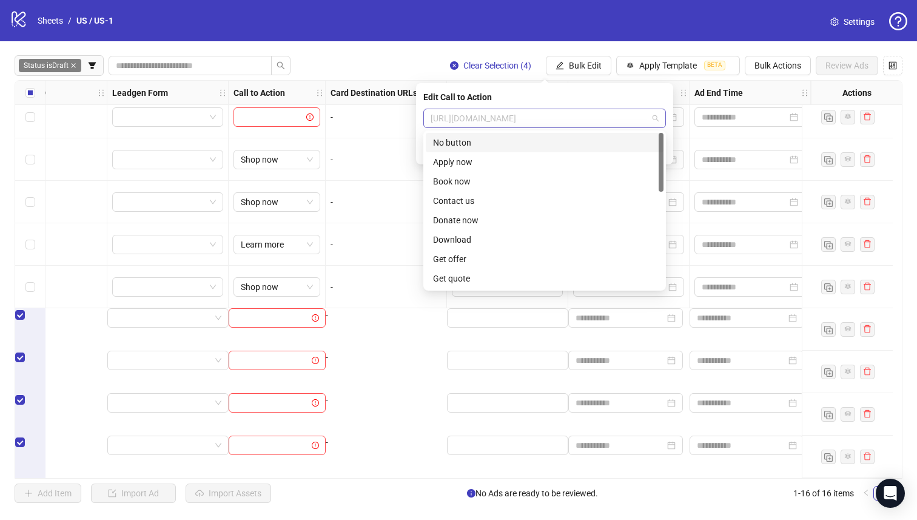
click at [593, 119] on span "[URL][DOMAIN_NAME]" at bounding box center [545, 118] width 228 height 18
type input "**"
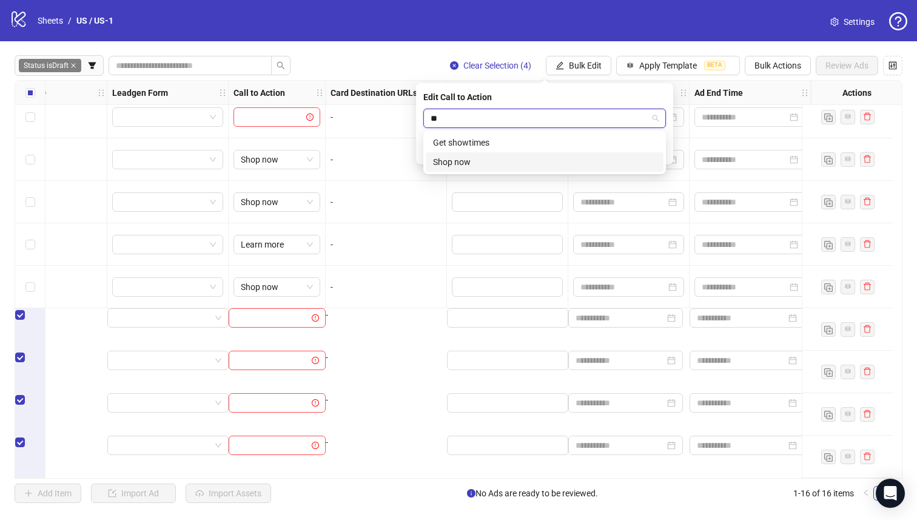
click at [616, 166] on div "Shop now" at bounding box center [544, 161] width 223 height 13
click at [661, 153] on icon "check" at bounding box center [659, 150] width 8 height 8
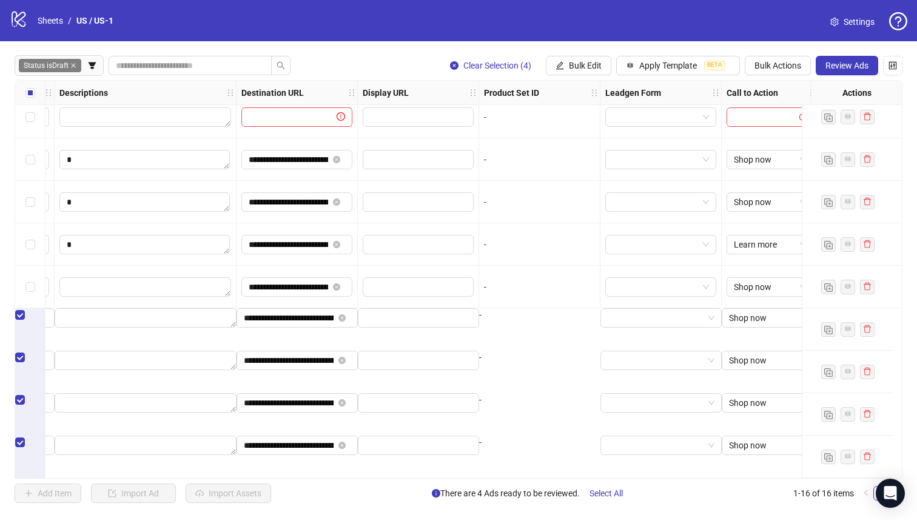
scroll to position [311, 951]
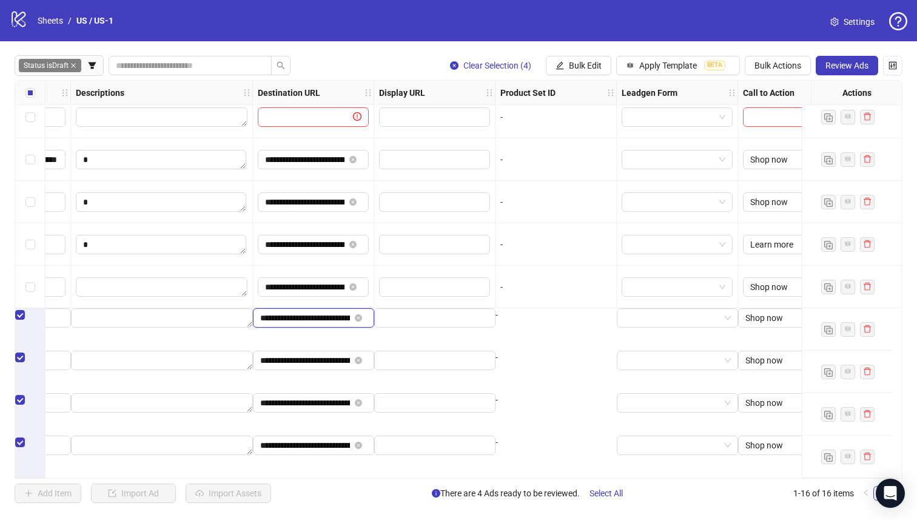
click at [313, 323] on input "**********" at bounding box center [305, 317] width 90 height 13
click at [844, 68] on span "Review Ads" at bounding box center [847, 66] width 43 height 10
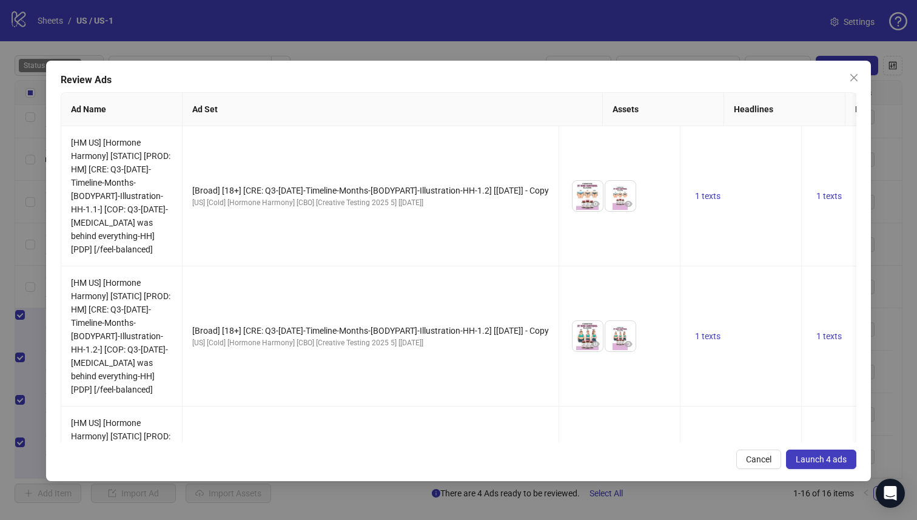
click at [850, 77] on icon "close" at bounding box center [854, 78] width 10 height 10
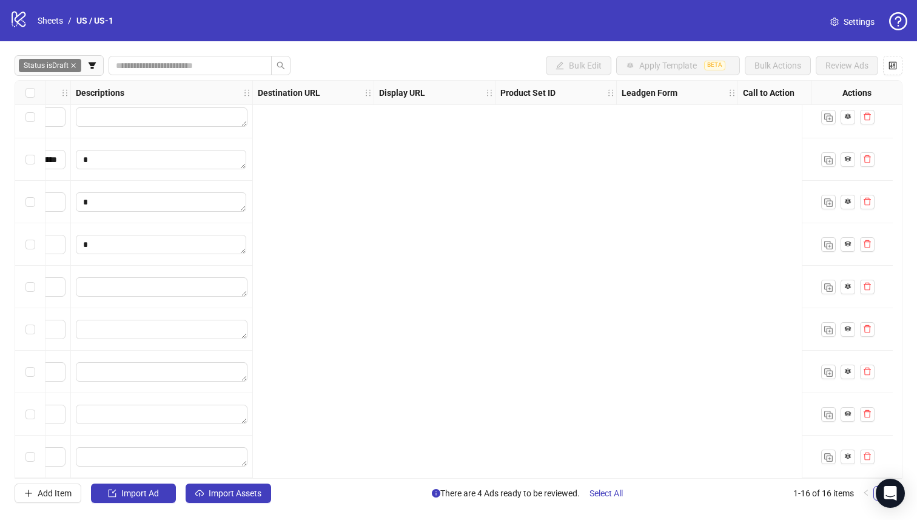
scroll to position [311, 0]
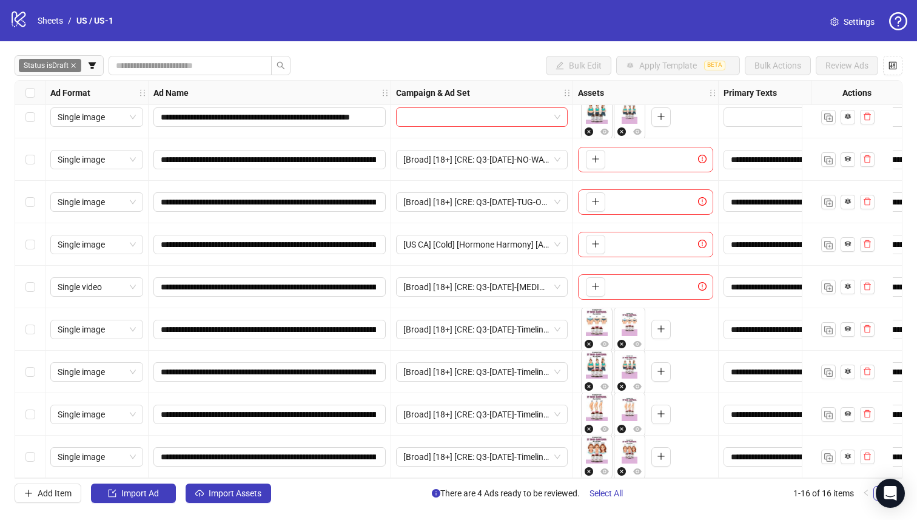
click at [29, 461] on div "Select row 16" at bounding box center [30, 457] width 30 height 42
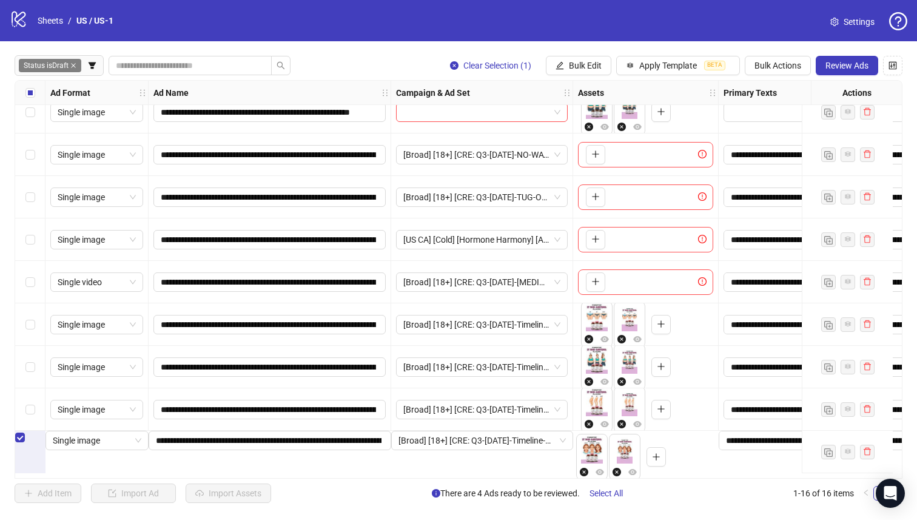
click at [28, 399] on div "Select row 15" at bounding box center [30, 409] width 30 height 42
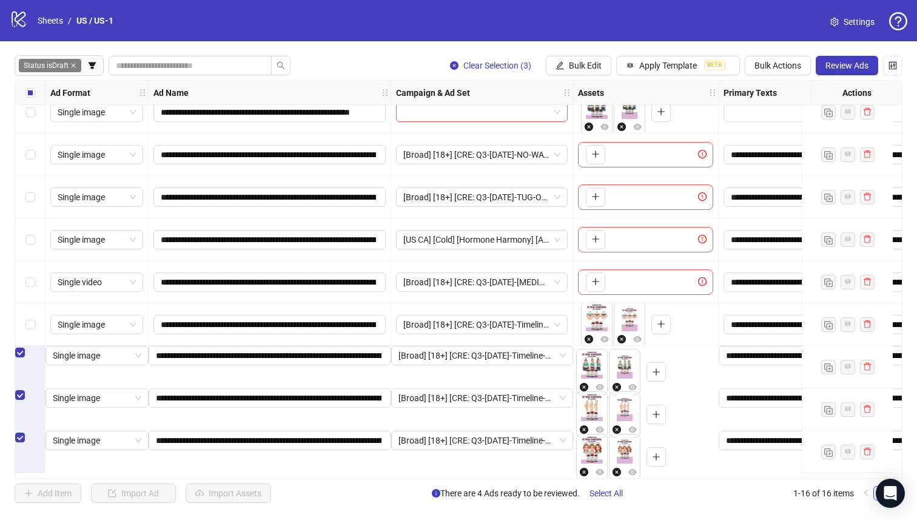
click at [32, 312] on div "Select row 13" at bounding box center [30, 324] width 30 height 42
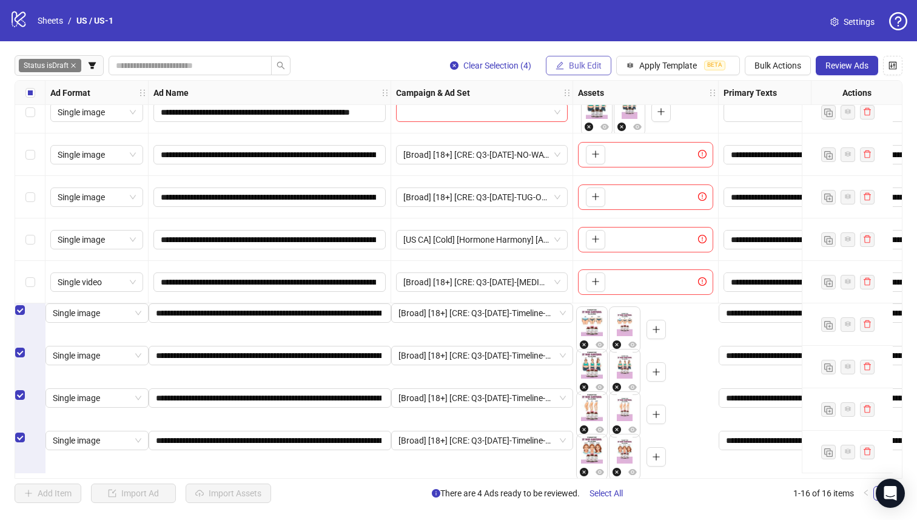
click at [572, 74] on button "Bulk Edit" at bounding box center [579, 65] width 66 height 19
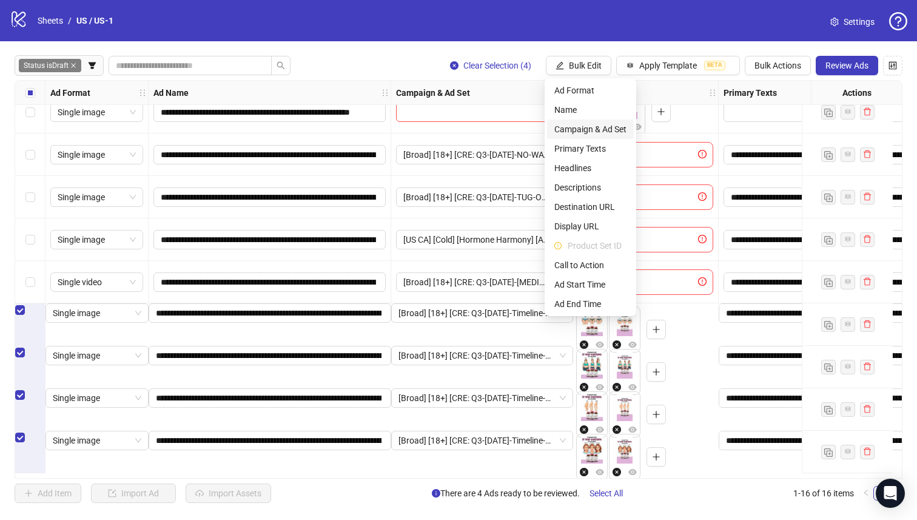
click at [595, 132] on span "Campaign & Ad Set" at bounding box center [591, 129] width 72 height 13
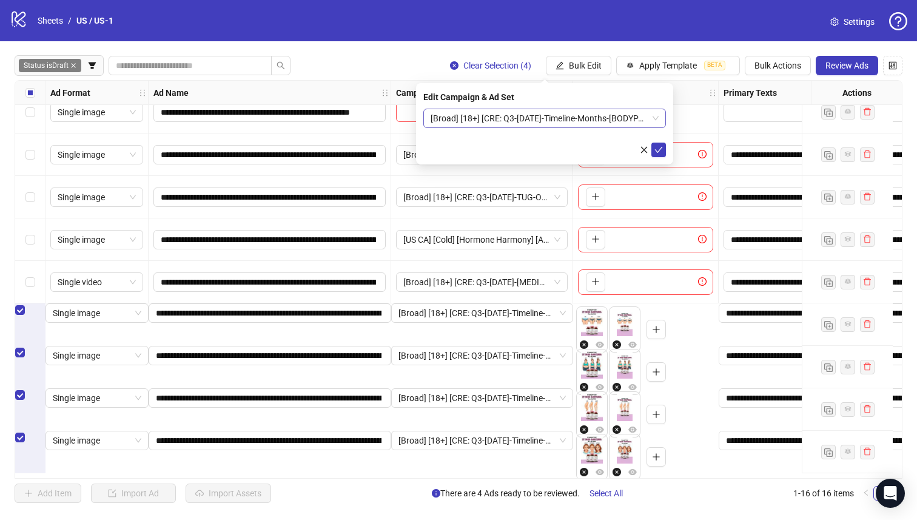
click at [536, 119] on span "[Broad] [18+] [CRE: Q3-[DATE]-Timeline-Months-[BODYPART]-Illustration-HH-1.2] […" at bounding box center [545, 118] width 228 height 18
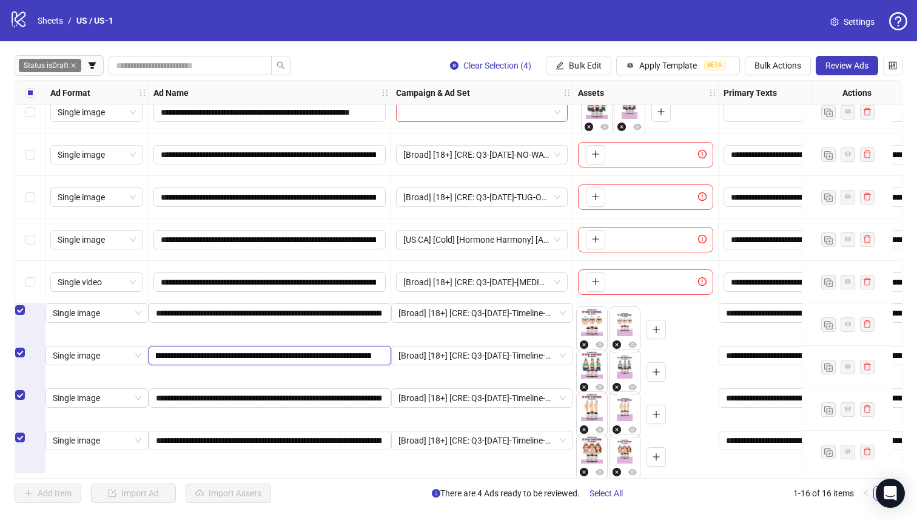
drag, startPoint x: 356, startPoint y: 368, endPoint x: 372, endPoint y: 368, distance: 15.8
click at [371, 362] on input "**********" at bounding box center [263, 355] width 215 height 13
click at [320, 362] on input "**********" at bounding box center [263, 355] width 215 height 13
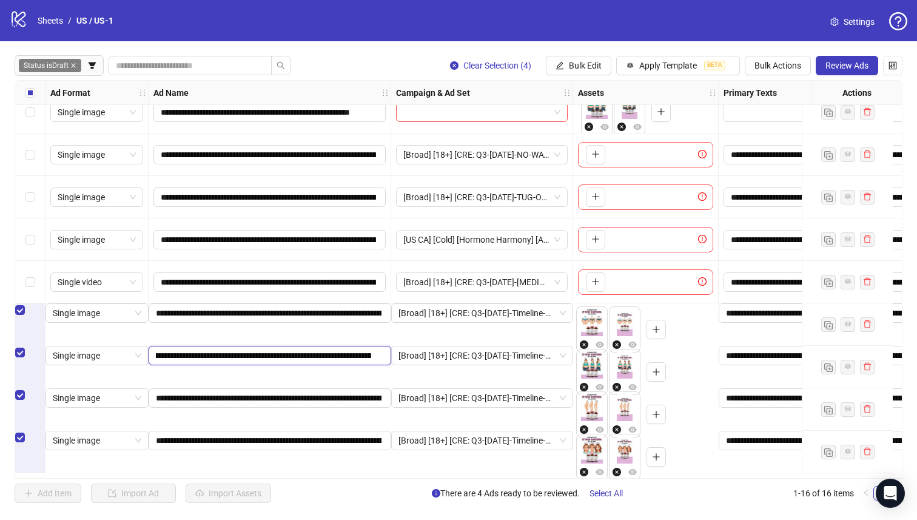
drag, startPoint x: 286, startPoint y: 368, endPoint x: 294, endPoint y: 370, distance: 8.0
click at [294, 362] on input "**********" at bounding box center [263, 355] width 215 height 13
click at [576, 58] on button "Bulk Edit" at bounding box center [579, 65] width 66 height 19
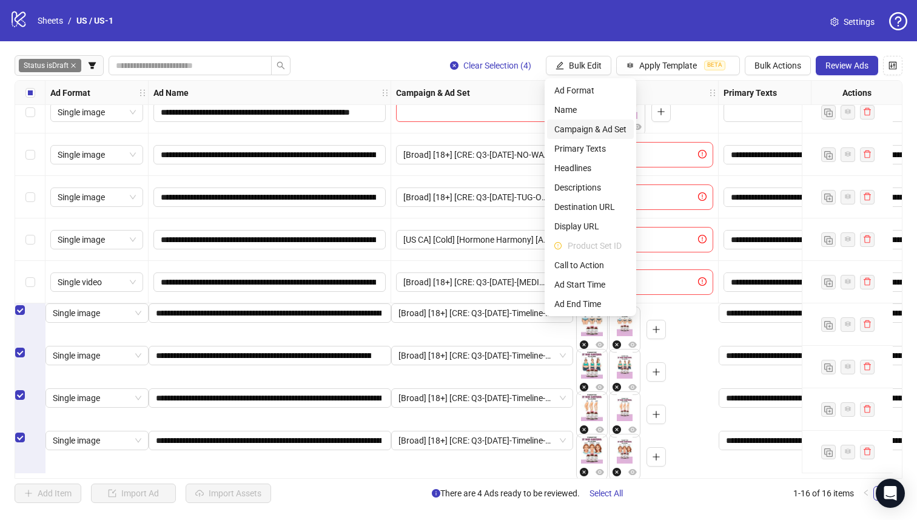
click at [615, 131] on span "Campaign & Ad Set" at bounding box center [591, 129] width 72 height 13
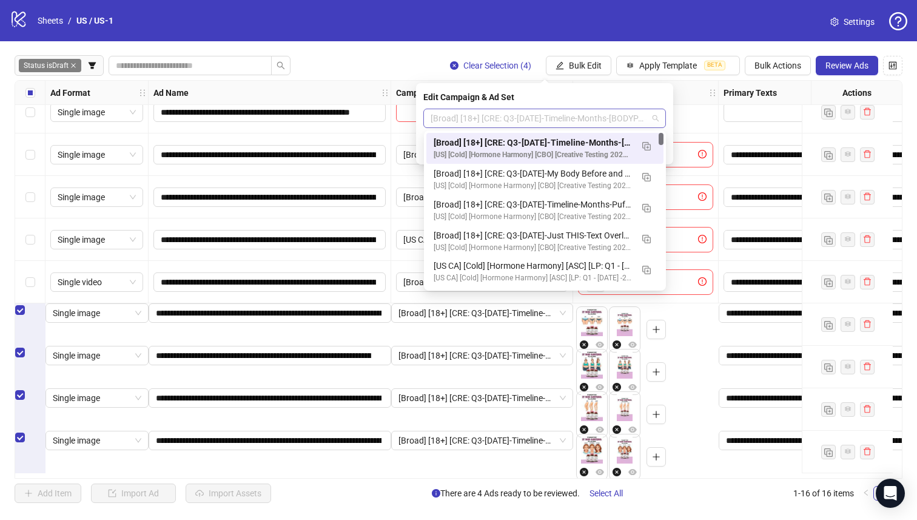
click at [570, 122] on span "[Broad] [18+] [CRE: Q3-[DATE]-Timeline-Months-[BODYPART]-Illustration-HH-1.2] […" at bounding box center [545, 118] width 228 height 18
click at [650, 145] on button "button" at bounding box center [646, 145] width 19 height 19
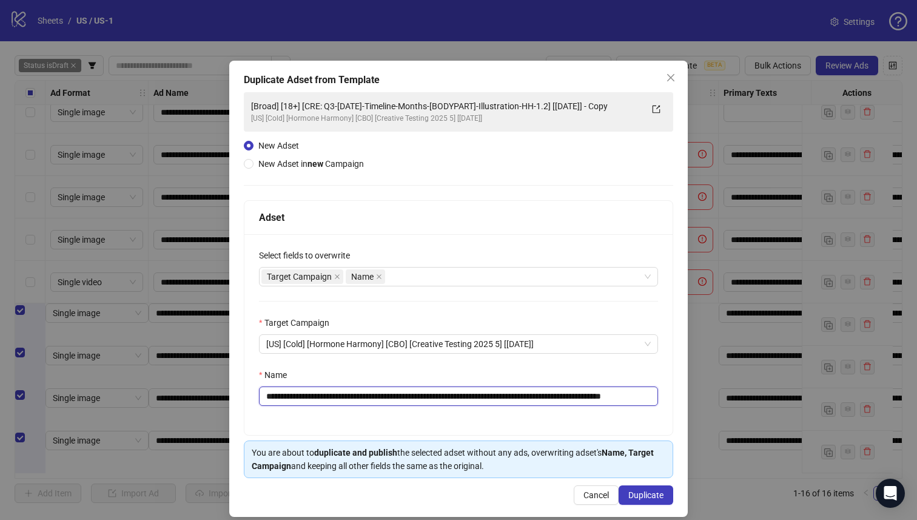
drag, startPoint x: 581, startPoint y: 397, endPoint x: 339, endPoint y: 399, distance: 242.1
click at [339, 399] on input "**********" at bounding box center [458, 396] width 399 height 19
paste input "**********"
click at [581, 399] on input "**********" at bounding box center [456, 396] width 395 height 19
type input "**********"
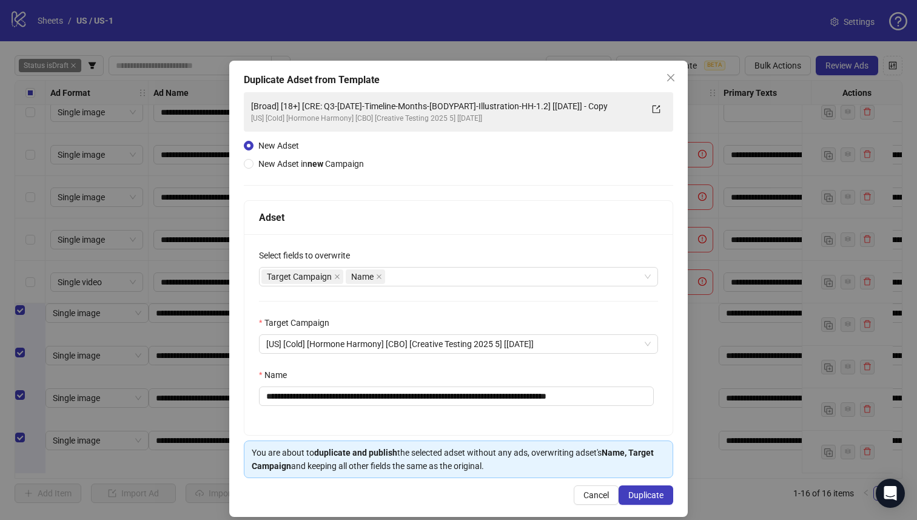
click at [595, 377] on div "Name" at bounding box center [458, 377] width 399 height 18
click at [650, 493] on span "Duplicate" at bounding box center [646, 495] width 35 height 10
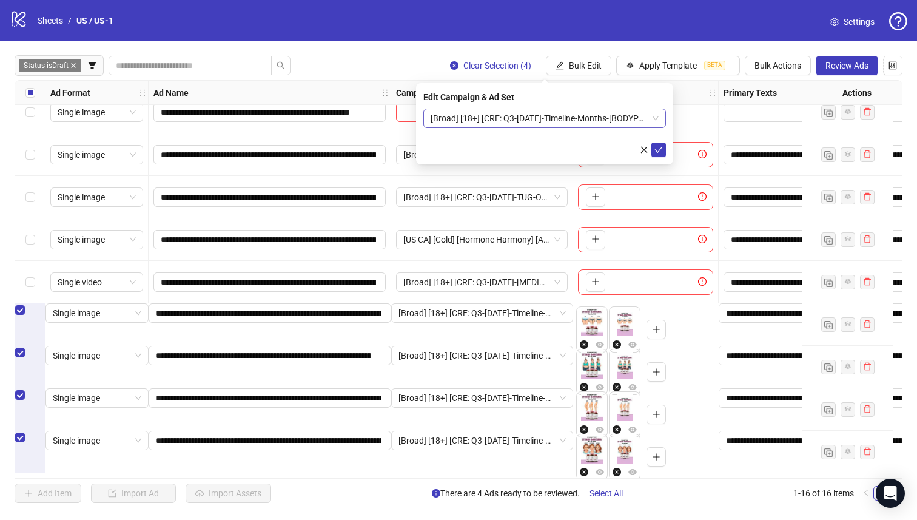
click at [589, 113] on span "[Broad] [18+] [CRE: Q3-[DATE]-Timeline-Months-[BODYPART]-Illustration-HH] [[DAT…" at bounding box center [545, 118] width 228 height 18
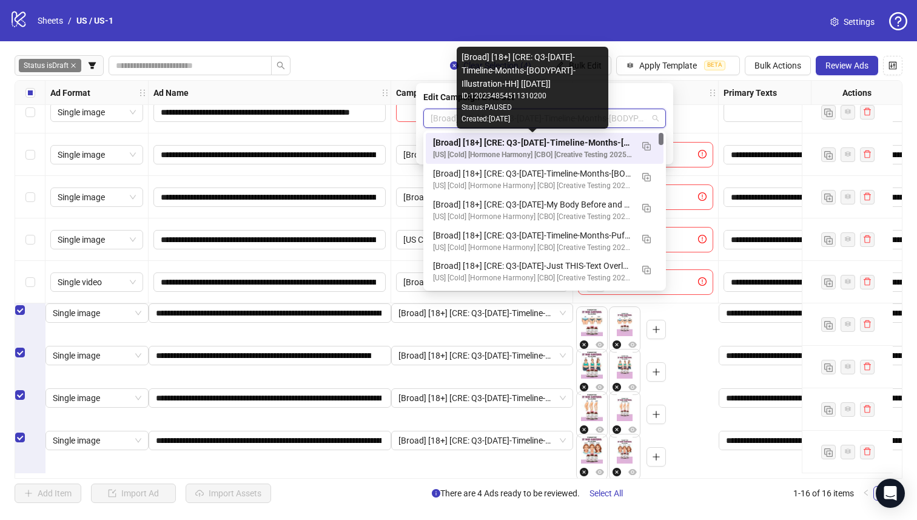
click at [598, 139] on div "[Broad] [18+] [CRE: Q3-[DATE]-Timeline-Months-[BODYPART]-Illustration-HH] [[DAT…" at bounding box center [532, 142] width 199 height 13
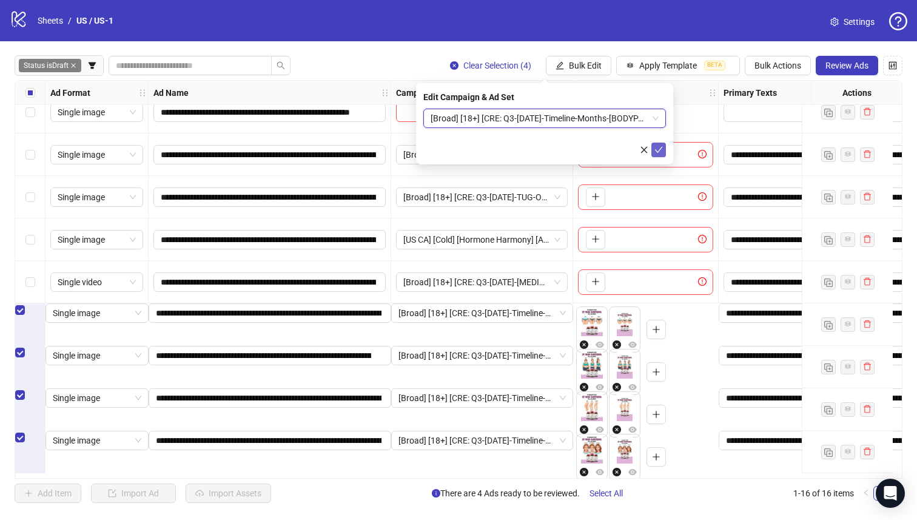
click at [657, 145] on span "submit" at bounding box center [659, 150] width 8 height 10
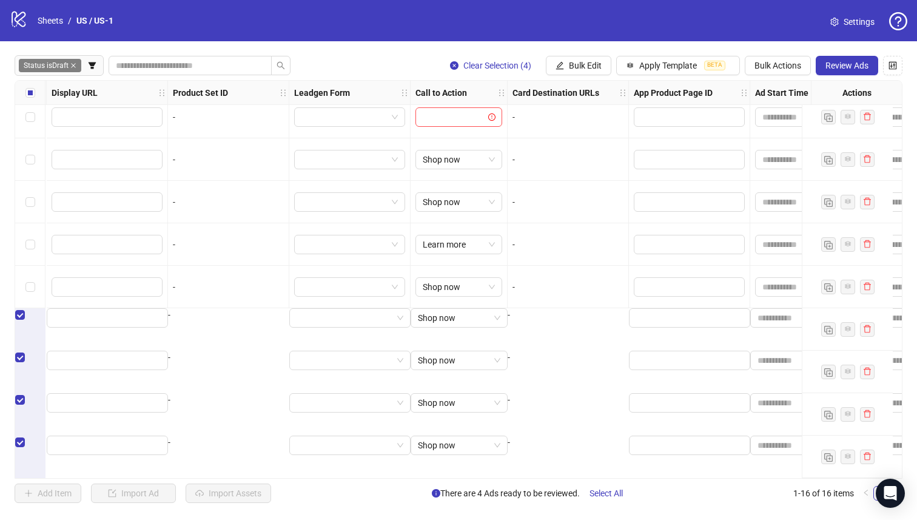
scroll to position [311, 1470]
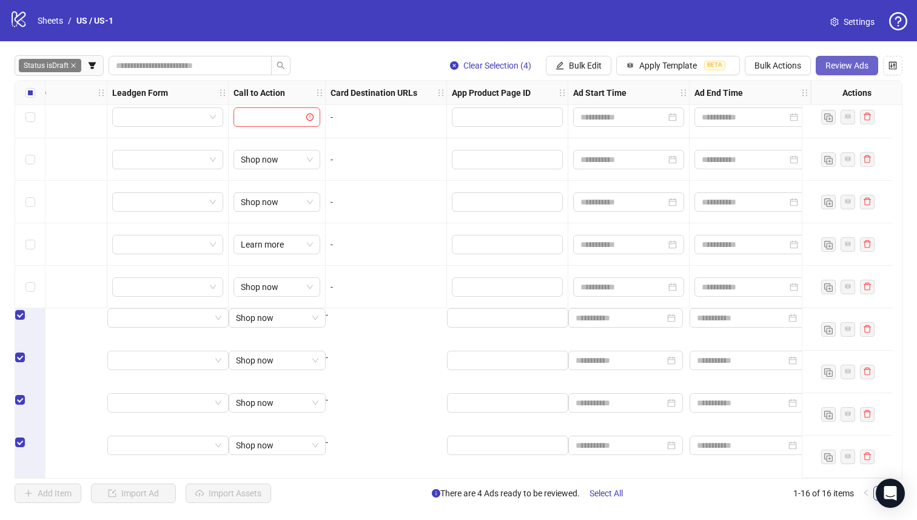
click at [834, 59] on button "Review Ads" at bounding box center [847, 65] width 62 height 19
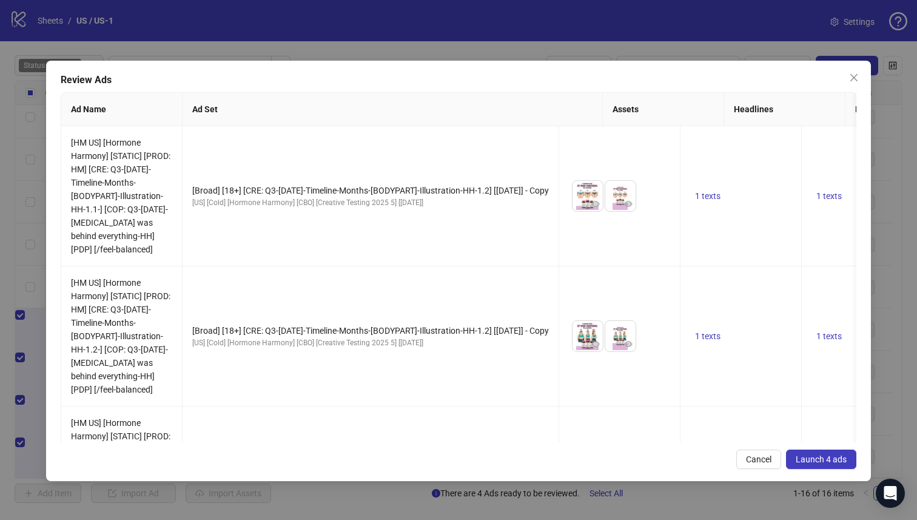
click at [839, 455] on span "Launch 4 ads" at bounding box center [821, 459] width 51 height 10
